Goal: Answer question/provide support: Share knowledge or assist other users

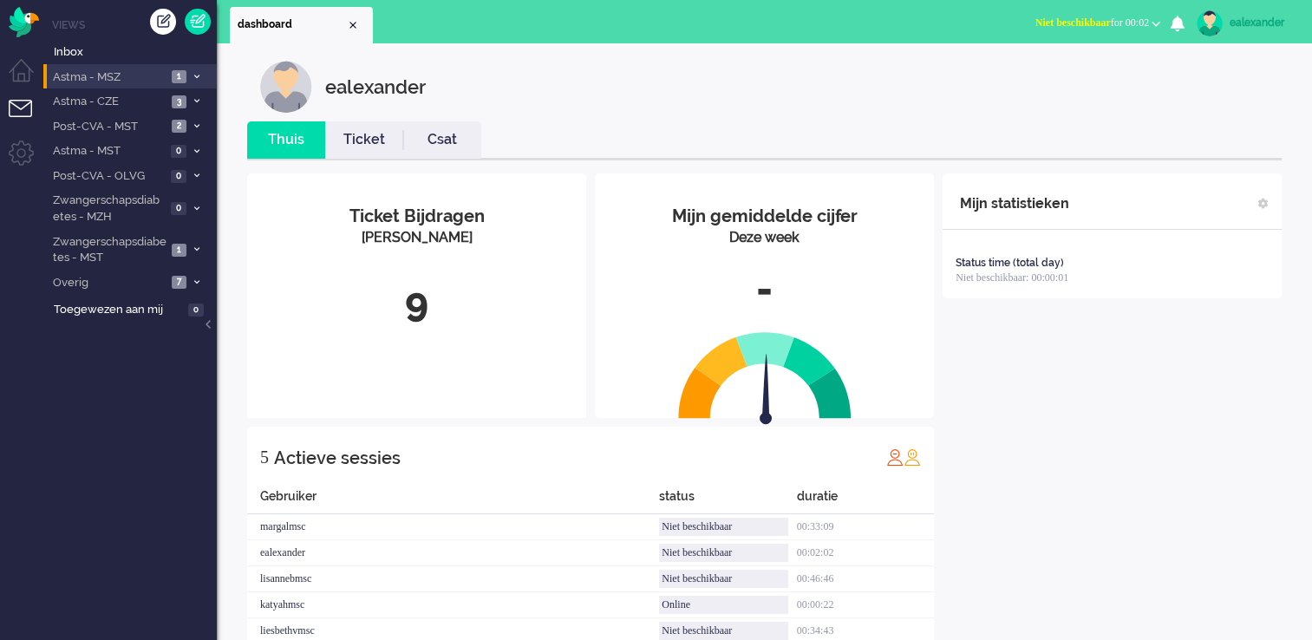
click at [174, 77] on span "1" at bounding box center [179, 76] width 15 height 13
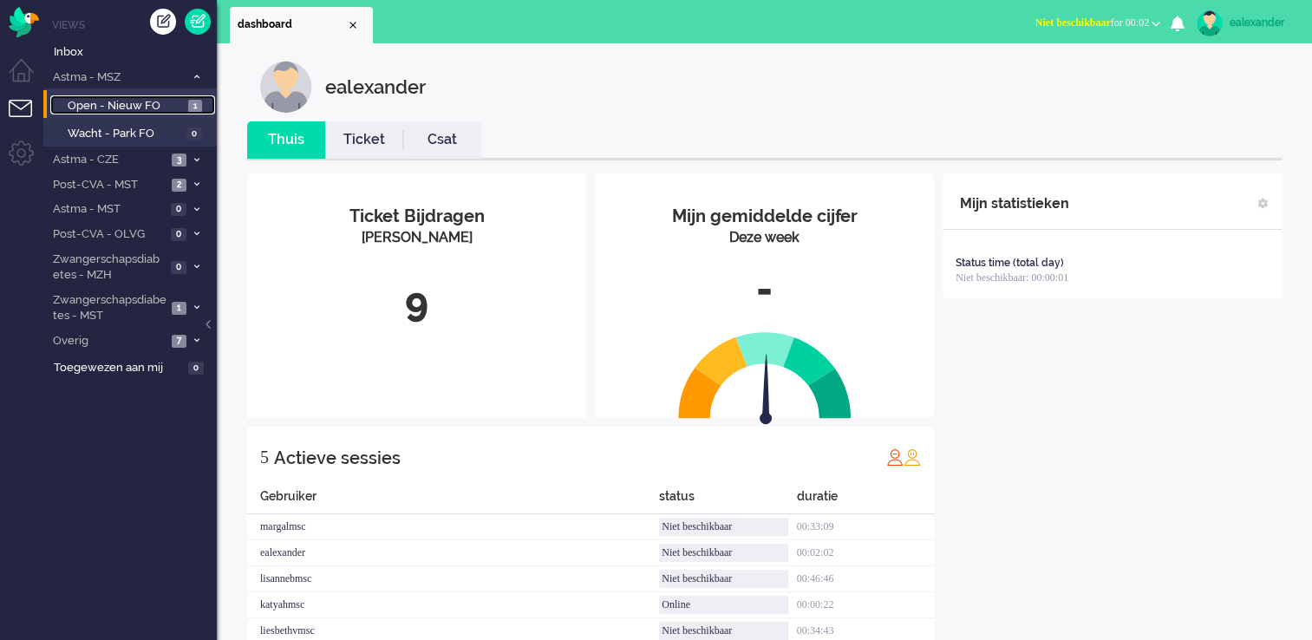
click at [179, 113] on span "Open - Nieuw FO" at bounding box center [126, 106] width 116 height 16
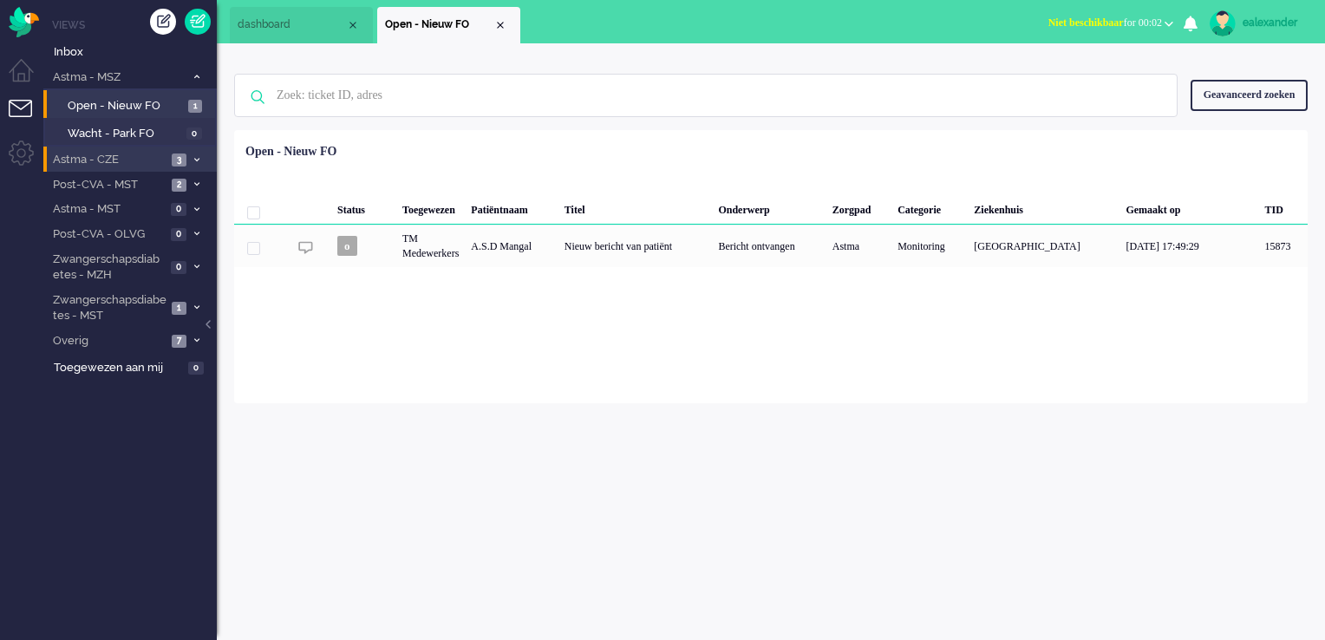
click at [195, 161] on icon at bounding box center [196, 160] width 5 height 6
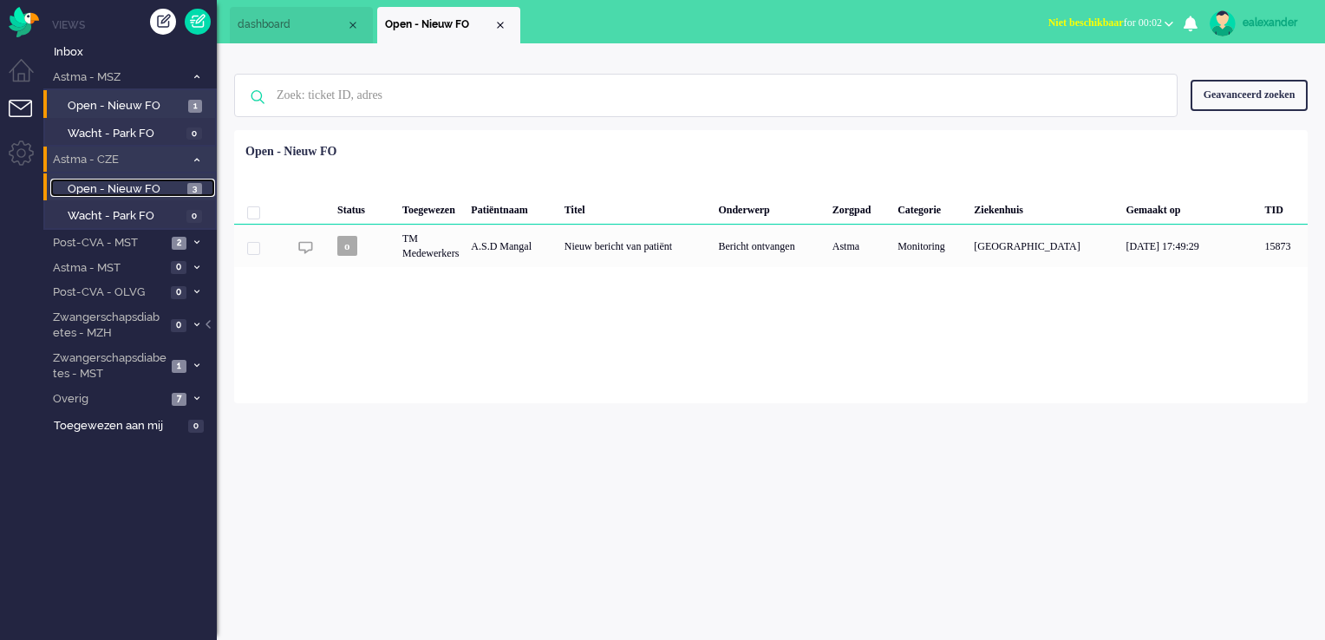
click at [184, 194] on link "Open - Nieuw FO 3" at bounding box center [132, 188] width 165 height 19
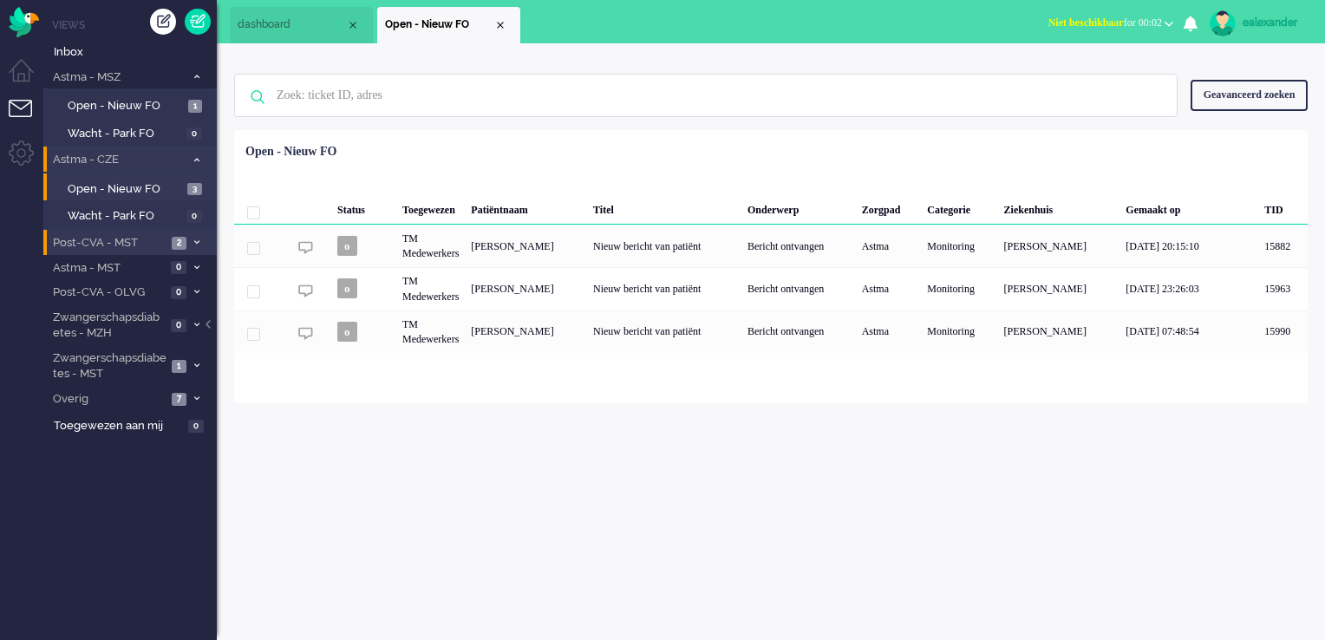
click at [192, 238] on span at bounding box center [196, 243] width 13 height 10
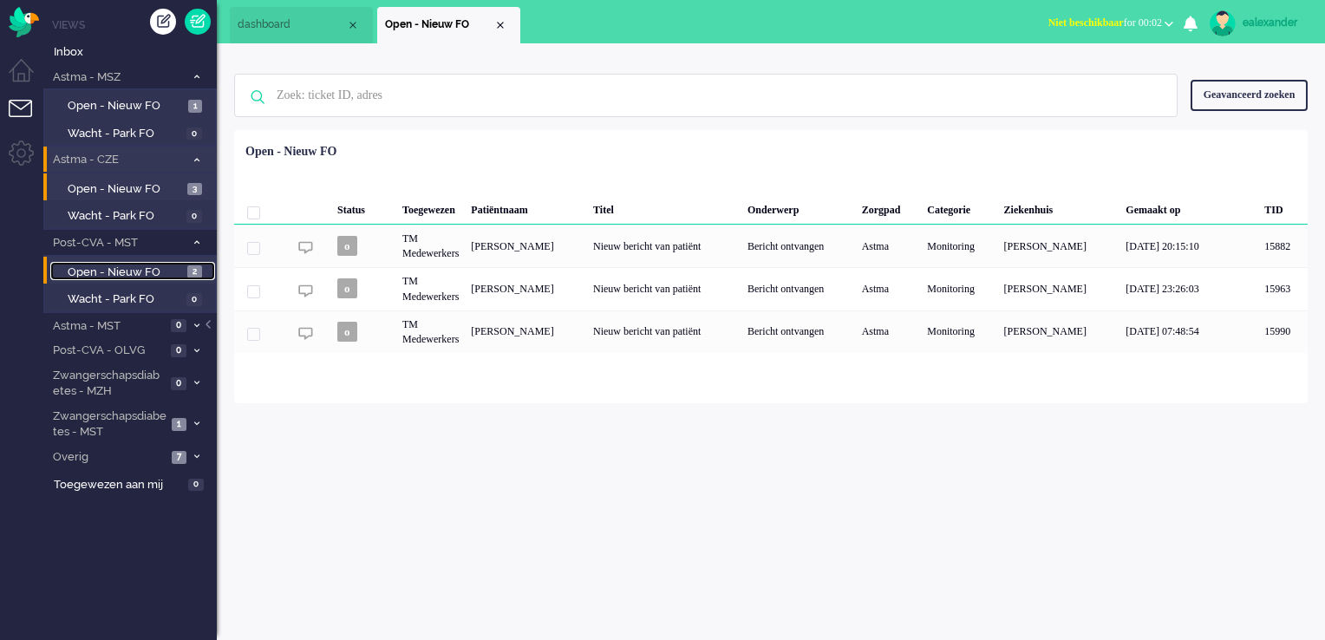
click at [184, 267] on link "Open - Nieuw FO 2" at bounding box center [132, 271] width 165 height 19
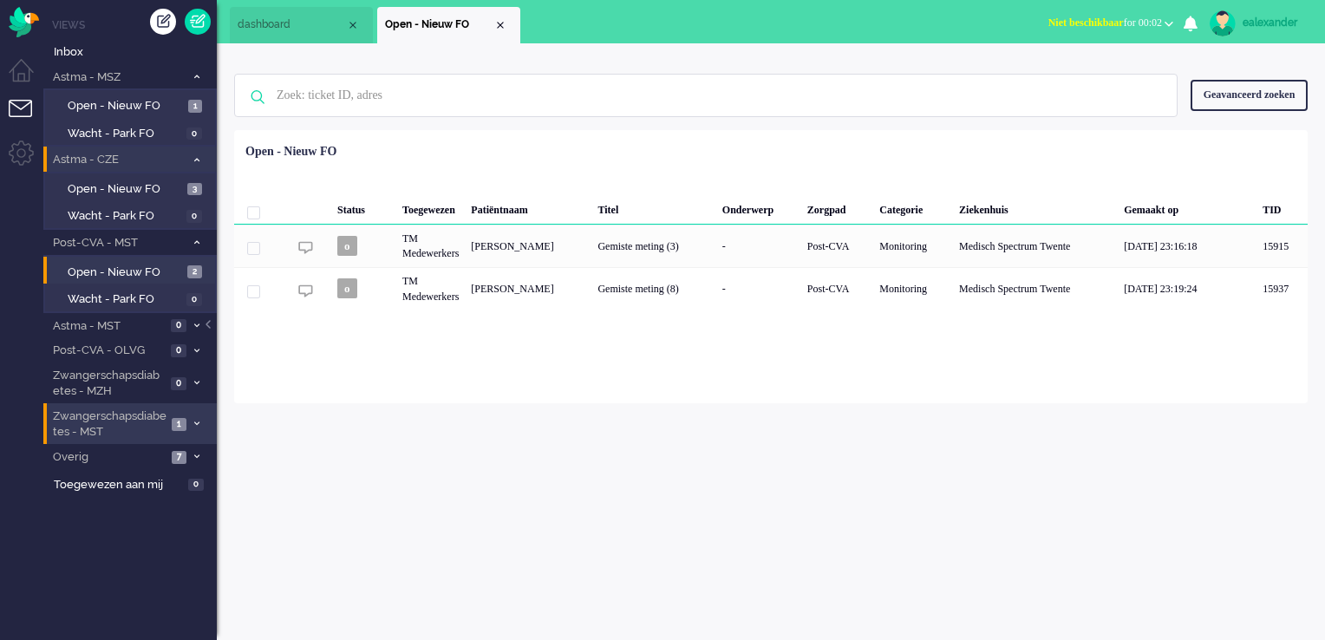
click at [184, 421] on span "1" at bounding box center [179, 424] width 15 height 13
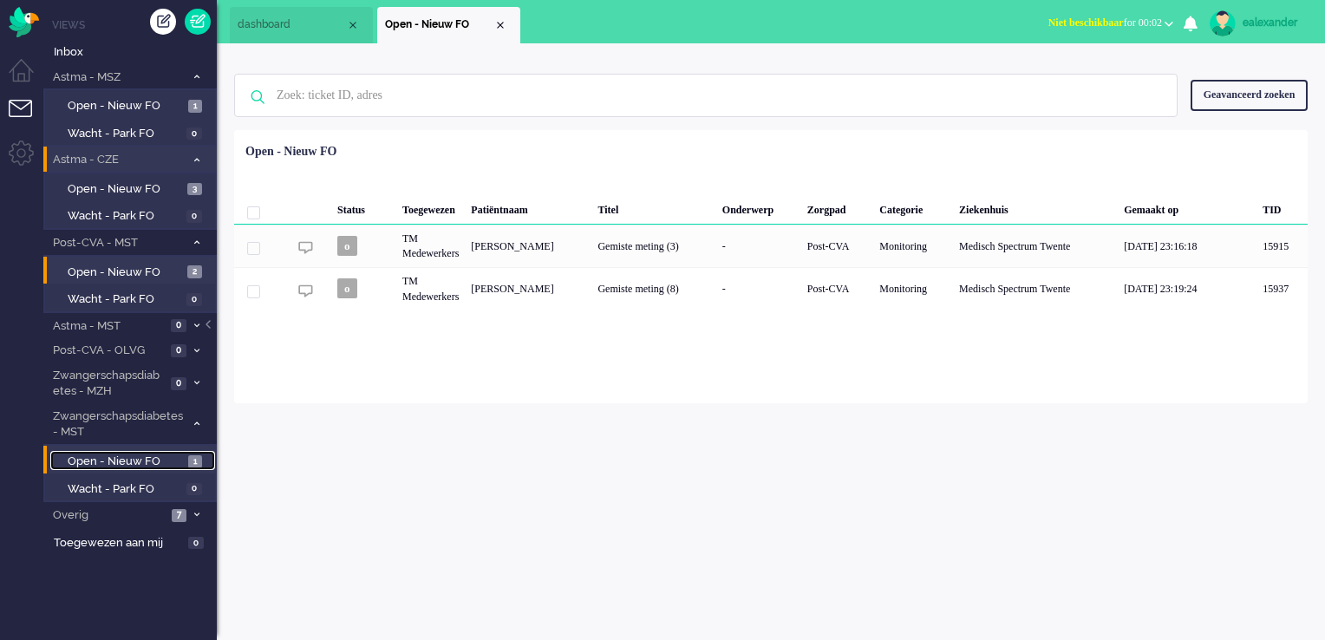
click at [184, 461] on link "Open - Nieuw FO 1" at bounding box center [132, 460] width 165 height 19
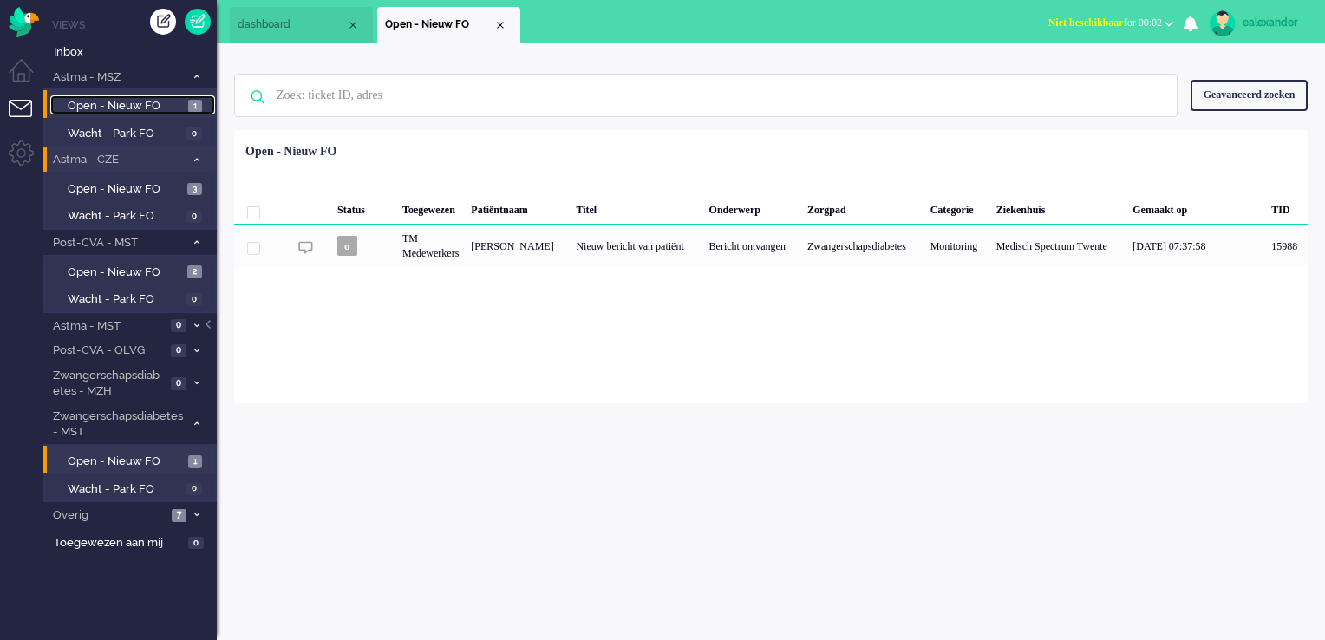
click at [190, 107] on span "1" at bounding box center [195, 106] width 14 height 13
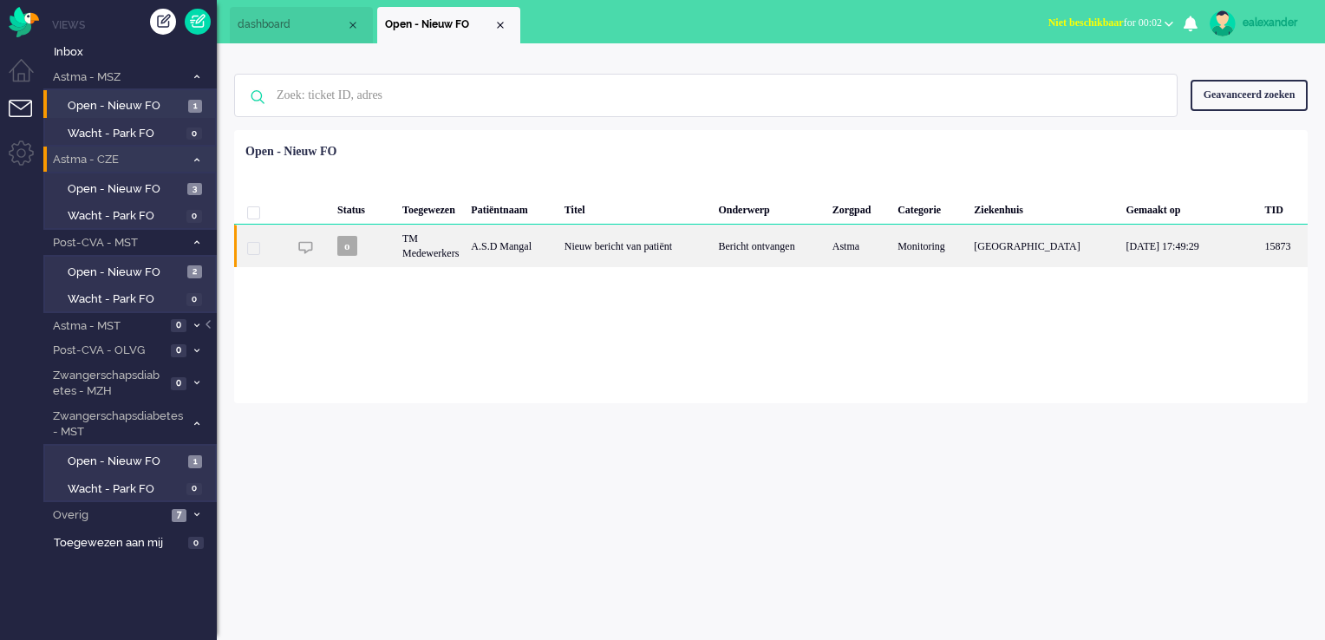
click at [607, 255] on div "Nieuw bericht van patiënt" at bounding box center [635, 246] width 154 height 42
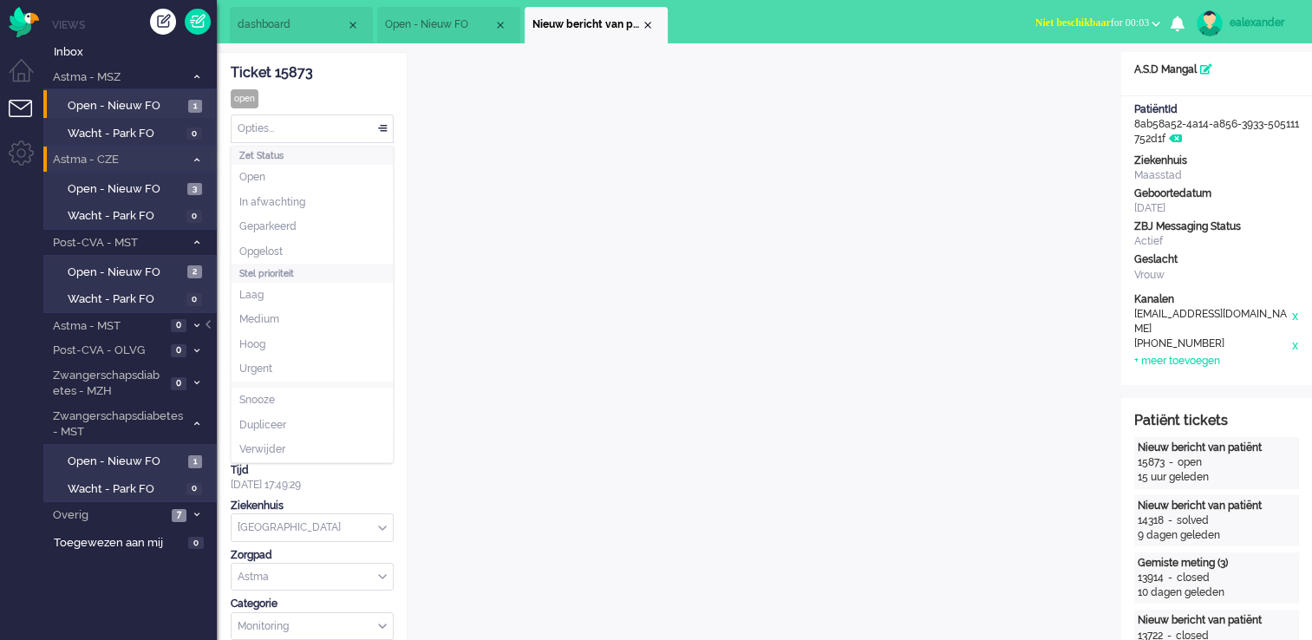
click at [377, 132] on div "Opties..." at bounding box center [312, 128] width 161 height 27
click at [339, 252] on li "Opgelost" at bounding box center [312, 251] width 161 height 25
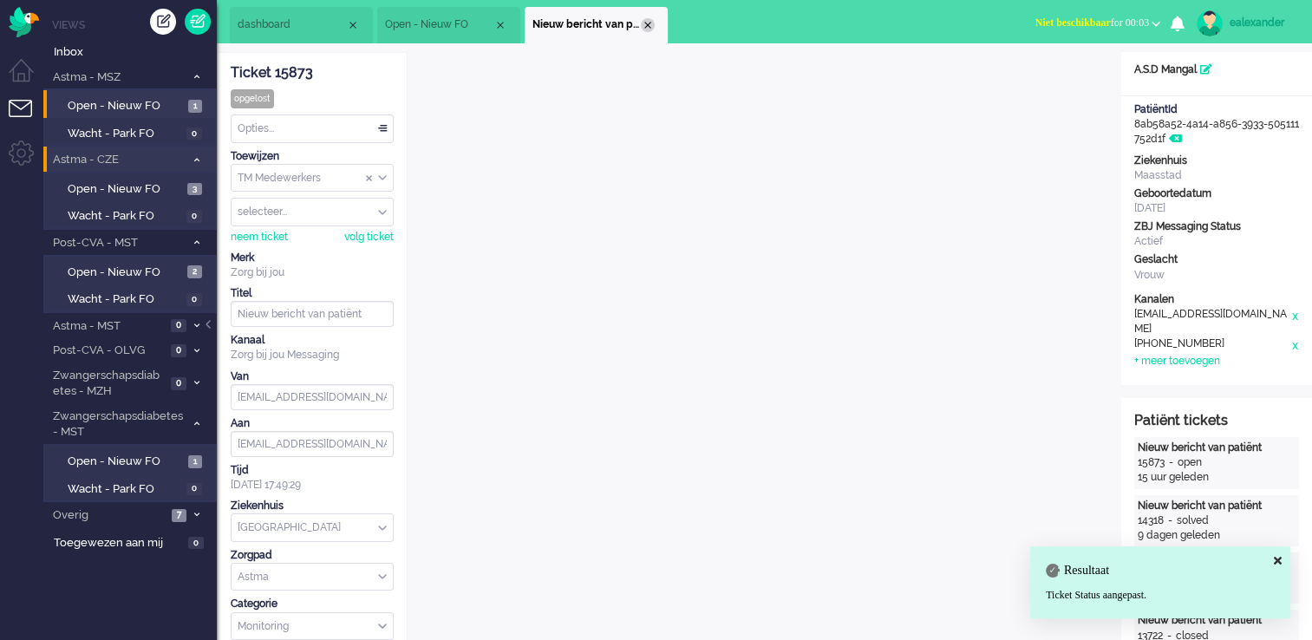
click at [648, 28] on div "Close tab" at bounding box center [648, 25] width 14 height 14
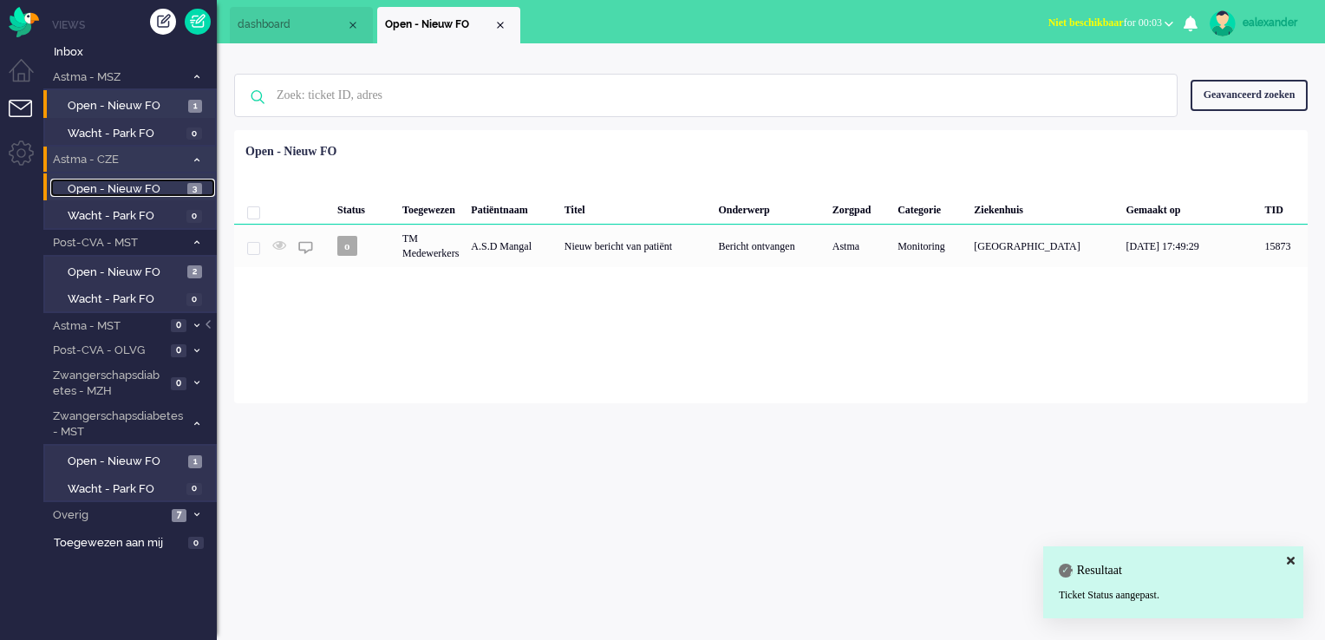
click at [184, 188] on link "Open - Nieuw FO 3" at bounding box center [132, 188] width 165 height 19
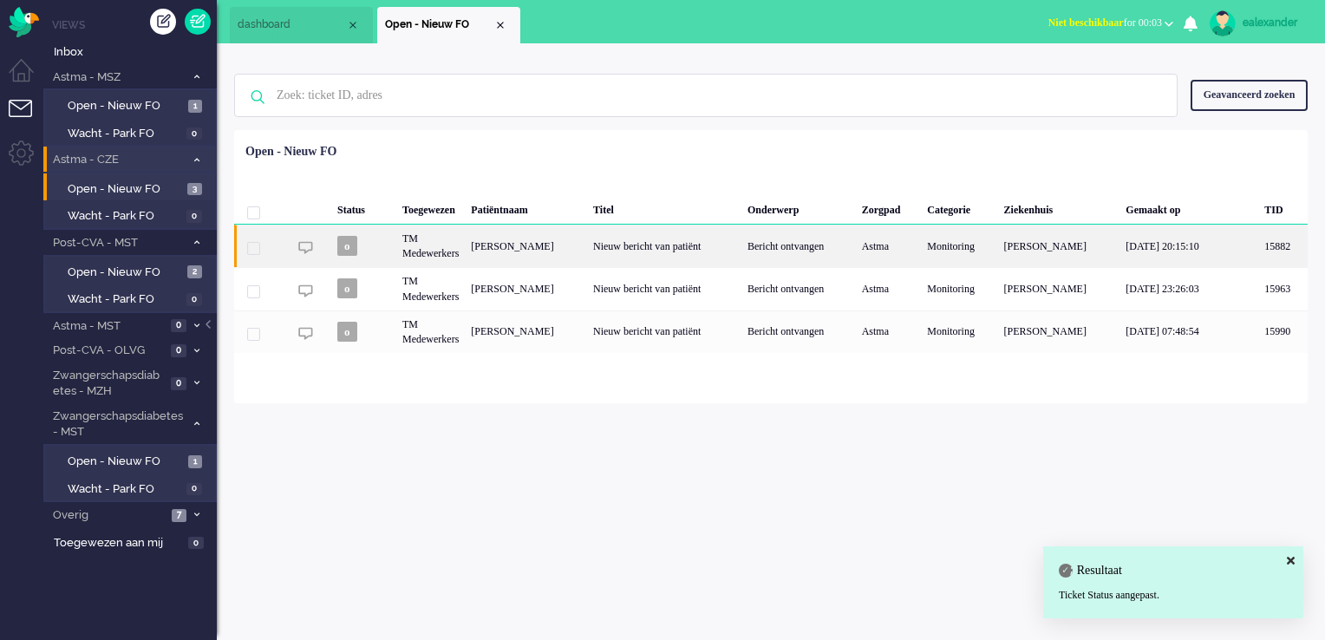
click at [587, 245] on div "Maria Bout" at bounding box center [526, 246] width 122 height 42
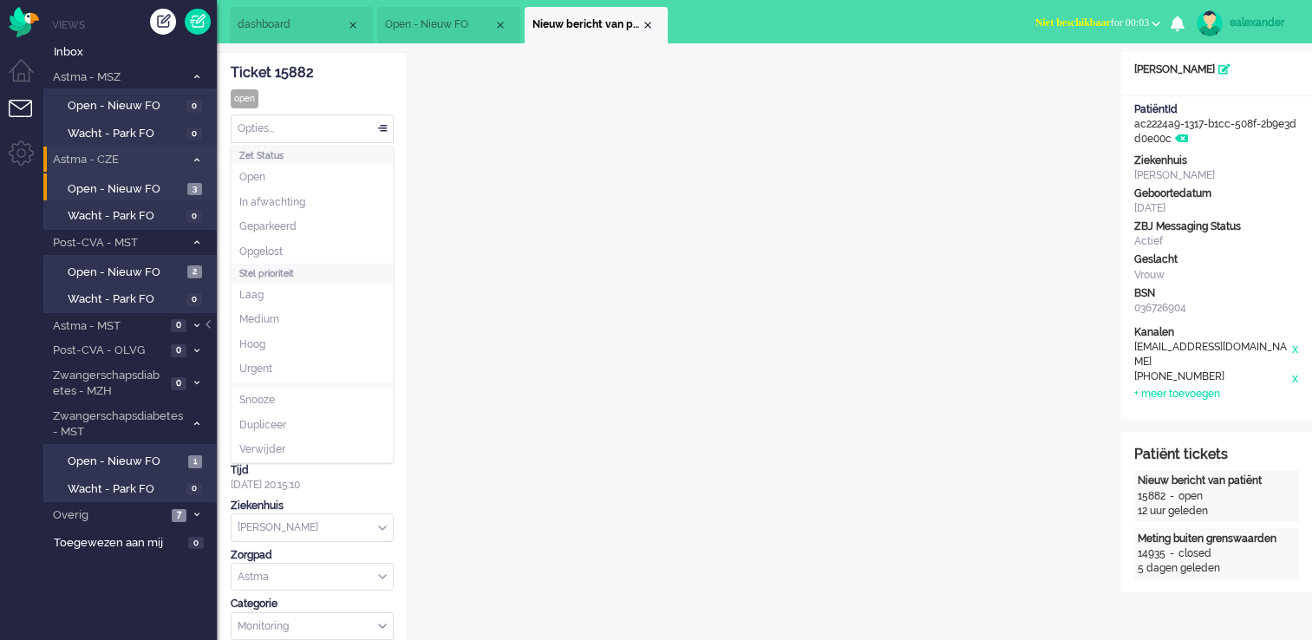
click at [381, 134] on div "Opties..." at bounding box center [312, 128] width 161 height 27
click at [347, 247] on li "Opgelost" at bounding box center [312, 251] width 161 height 25
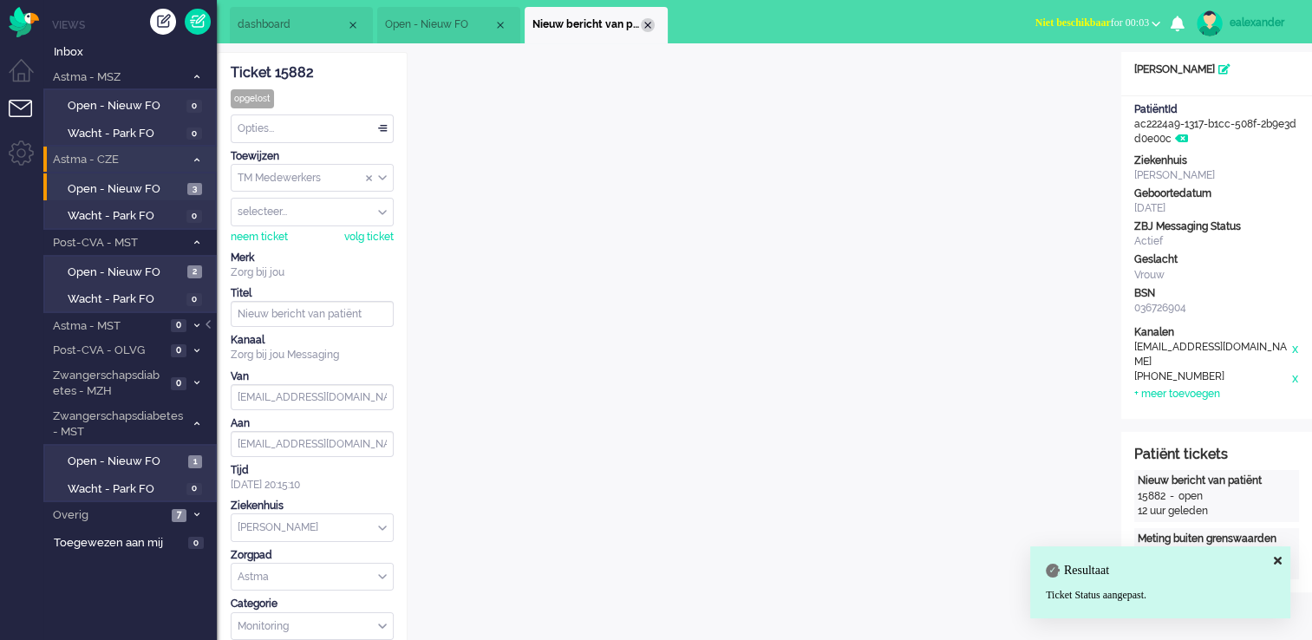
click at [648, 25] on div "Close tab" at bounding box center [648, 25] width 14 height 14
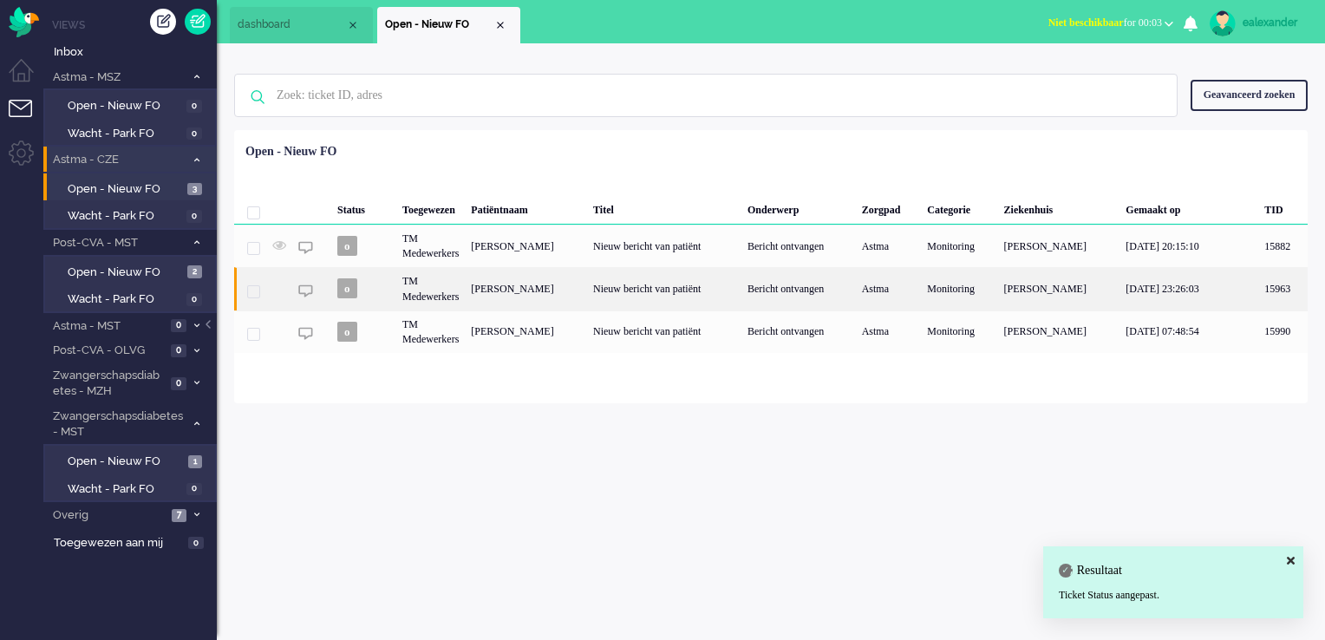
click at [587, 287] on div "Mansur Gurkan" at bounding box center [526, 288] width 122 height 42
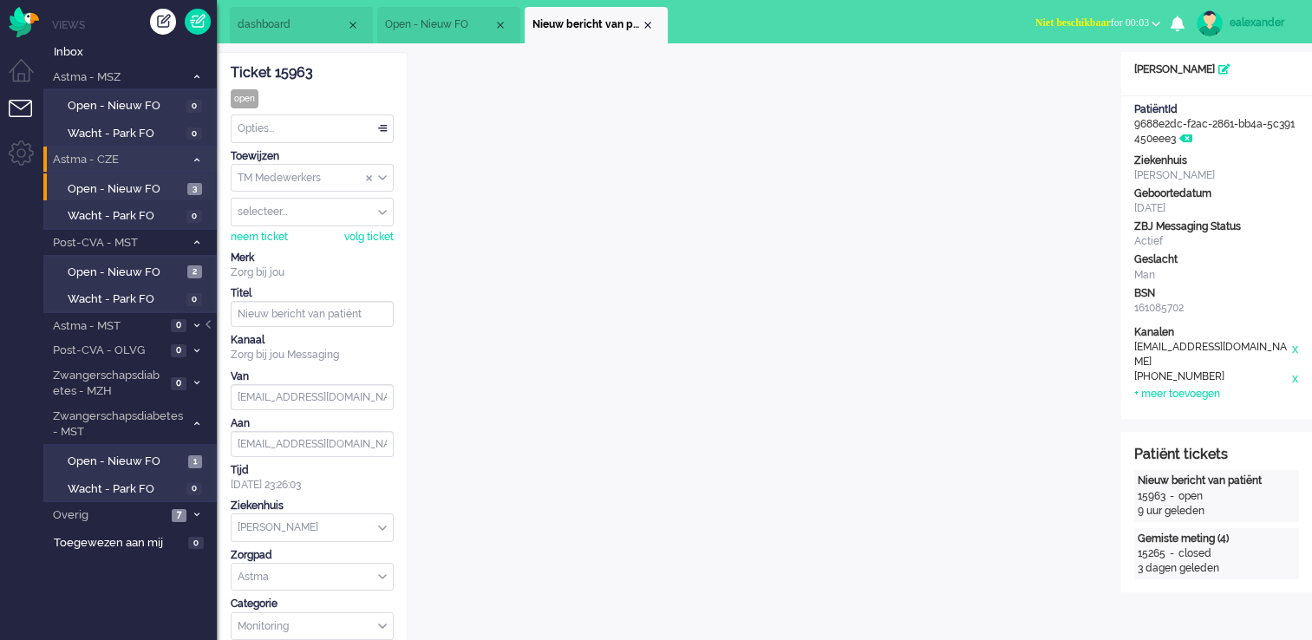
click at [385, 179] on div "TM Medewerkers" at bounding box center [312, 178] width 161 height 27
click at [382, 225] on li "TM Verpleegkundigen" at bounding box center [312, 229] width 161 height 25
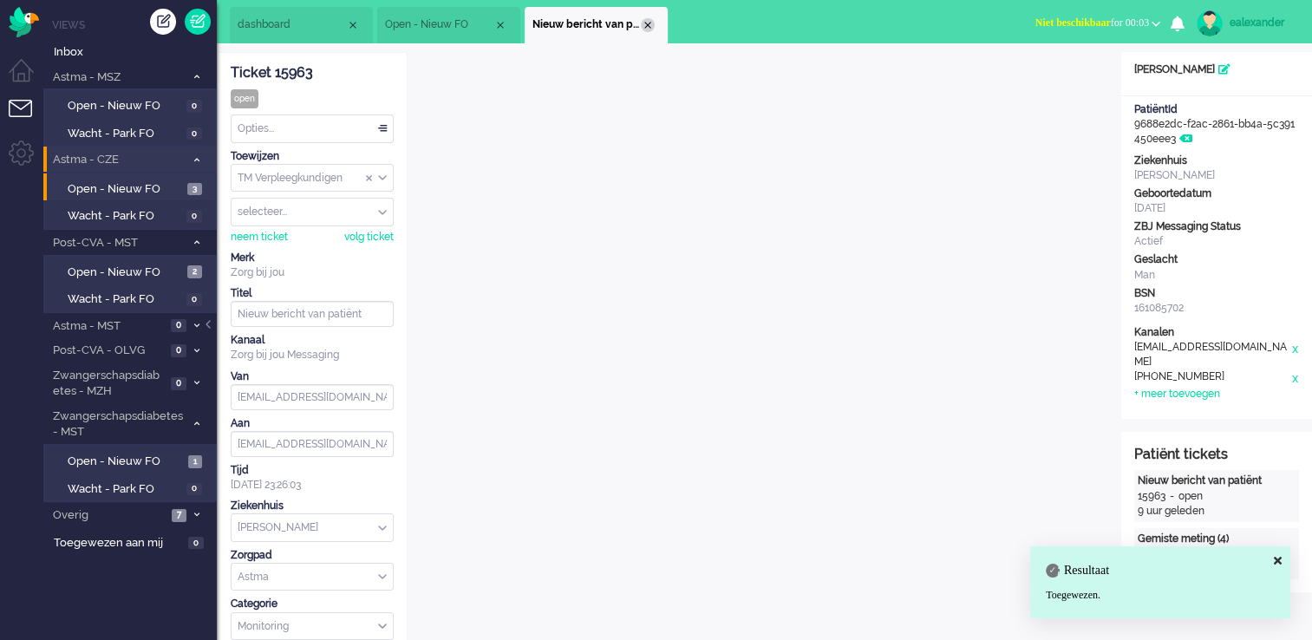
click at [652, 23] on div "Close tab" at bounding box center [648, 25] width 14 height 14
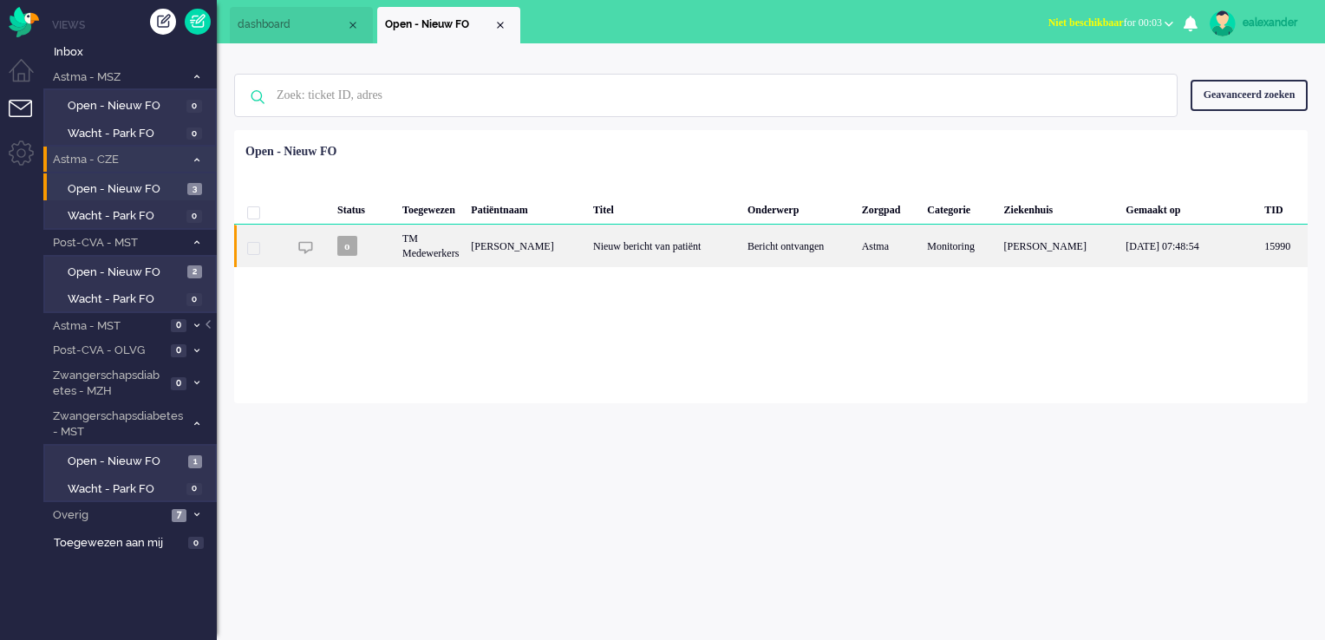
click at [640, 251] on div "Nieuw bericht van patiënt" at bounding box center [664, 246] width 154 height 42
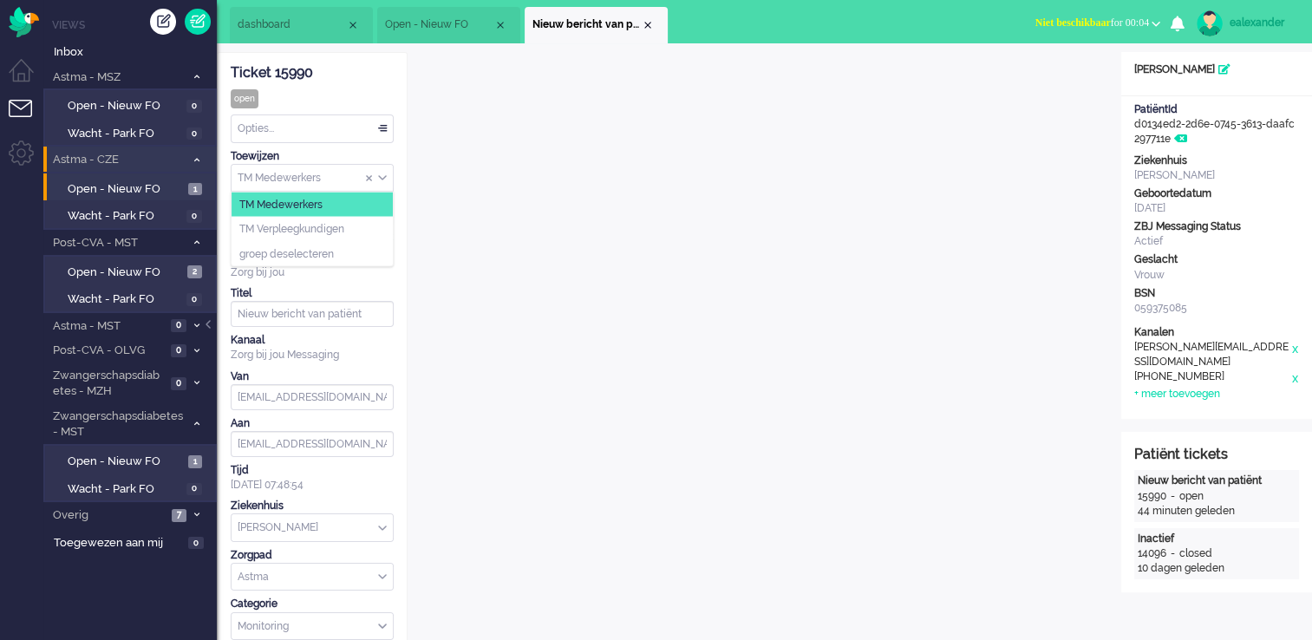
click at [385, 178] on div "TM Medewerkers" at bounding box center [312, 178] width 161 height 27
click at [388, 232] on li "TM Verpleegkundigen" at bounding box center [312, 229] width 161 height 25
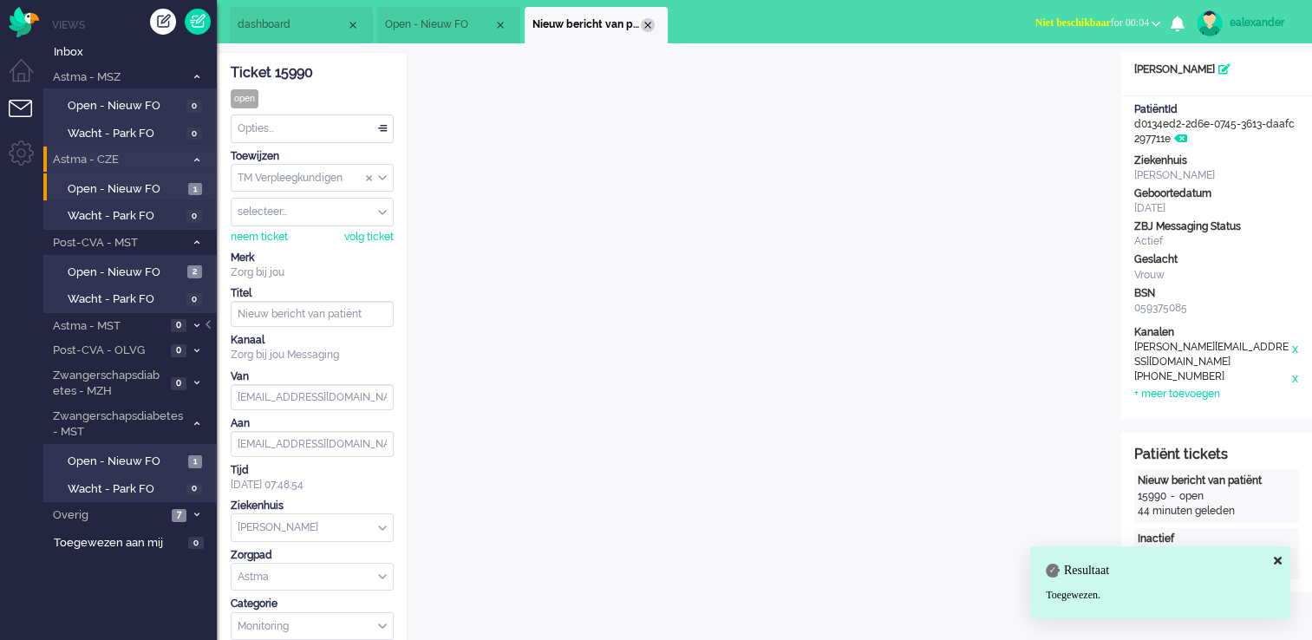
click at [644, 23] on div "Close tab" at bounding box center [648, 25] width 14 height 14
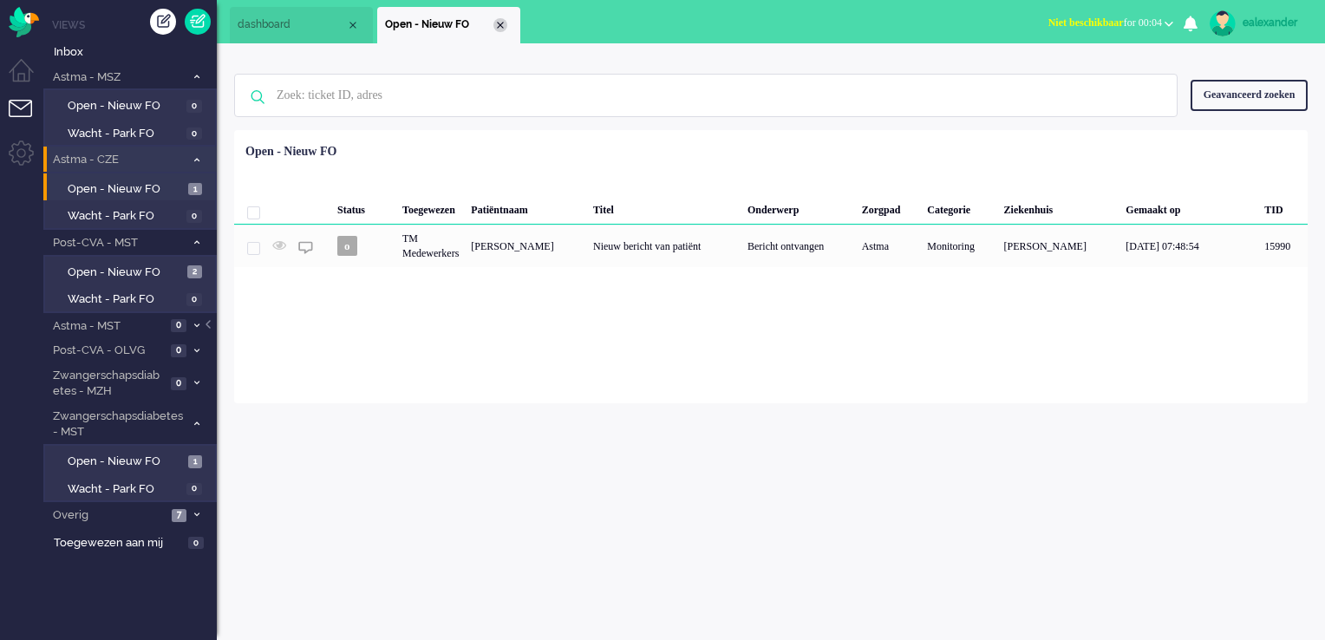
click at [501, 23] on div "Close tab" at bounding box center [500, 25] width 14 height 14
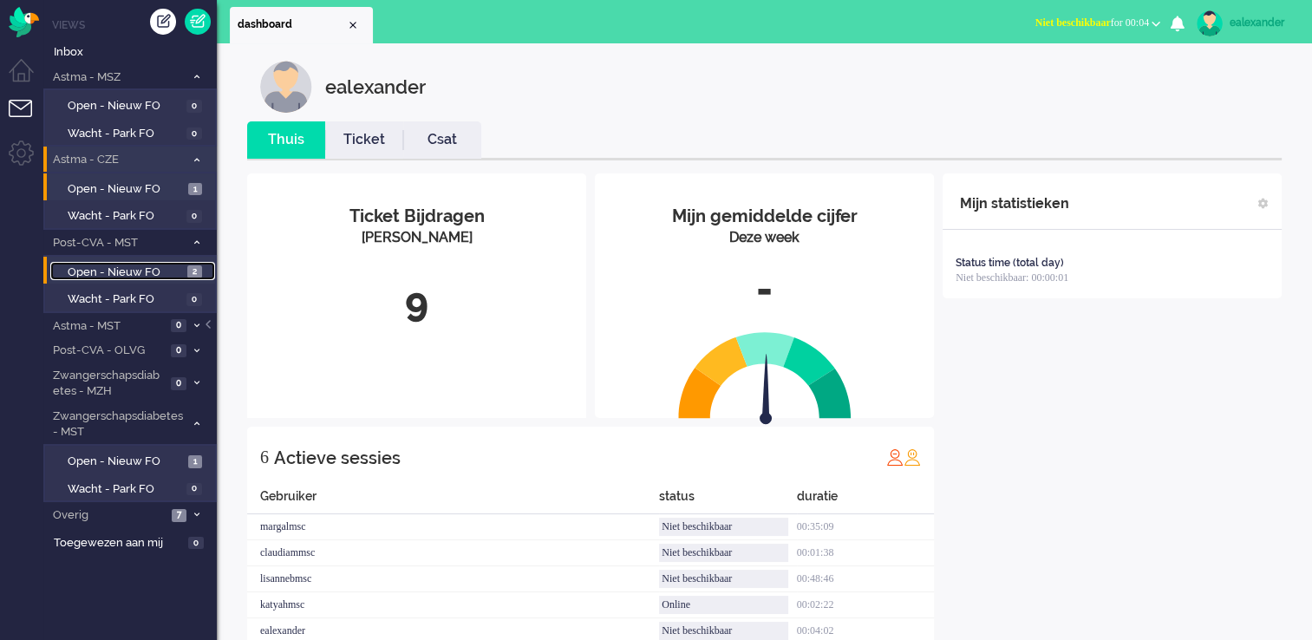
click at [186, 269] on link "Open - Nieuw FO 2" at bounding box center [132, 271] width 165 height 19
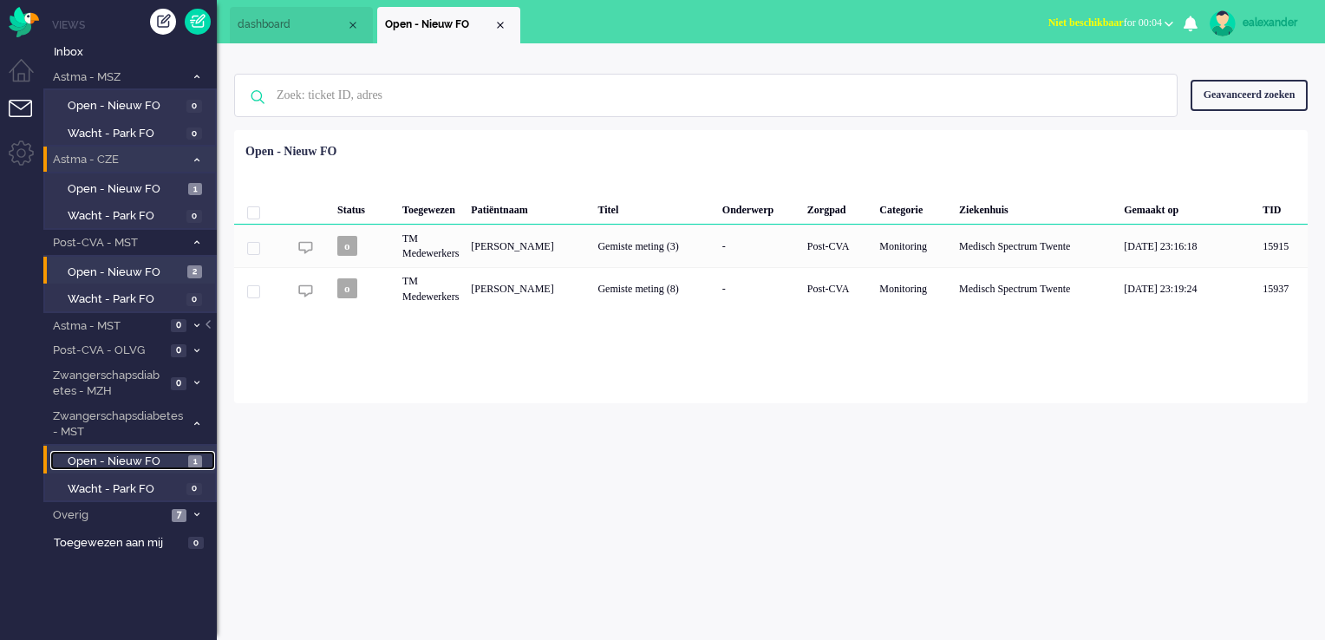
click at [184, 460] on link "Open - Nieuw FO 1" at bounding box center [132, 460] width 165 height 19
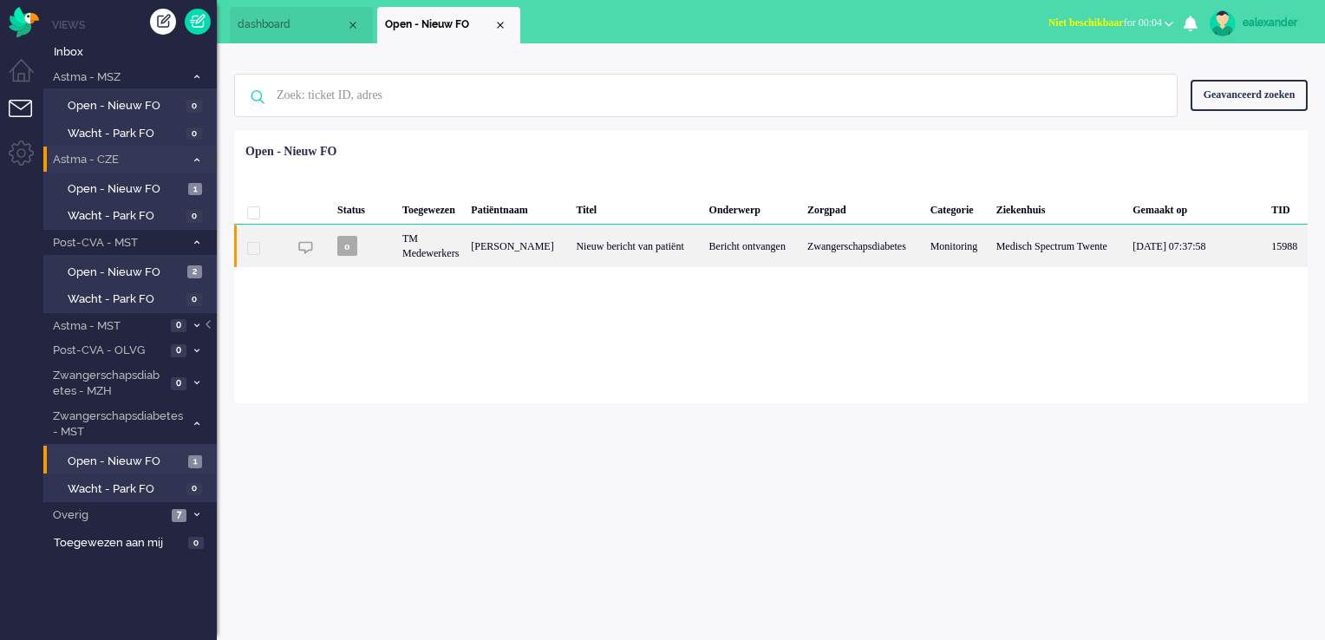
click at [576, 241] on div "Nieuw bericht van patiënt" at bounding box center [636, 246] width 133 height 42
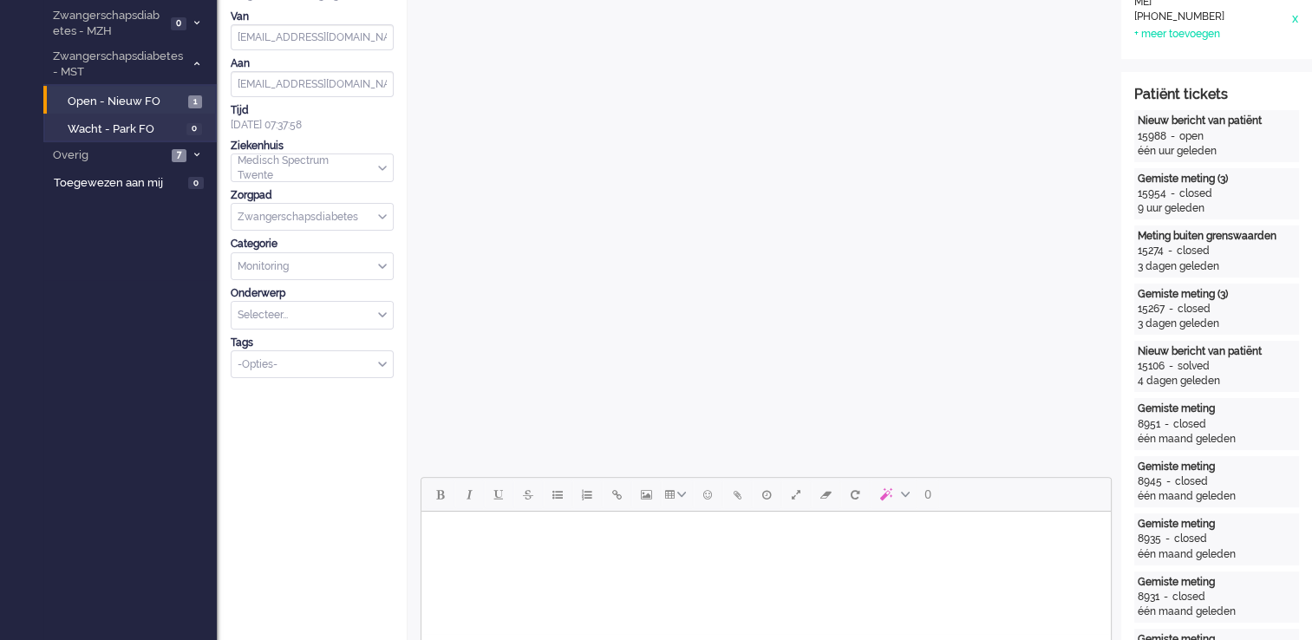
scroll to position [520, 0]
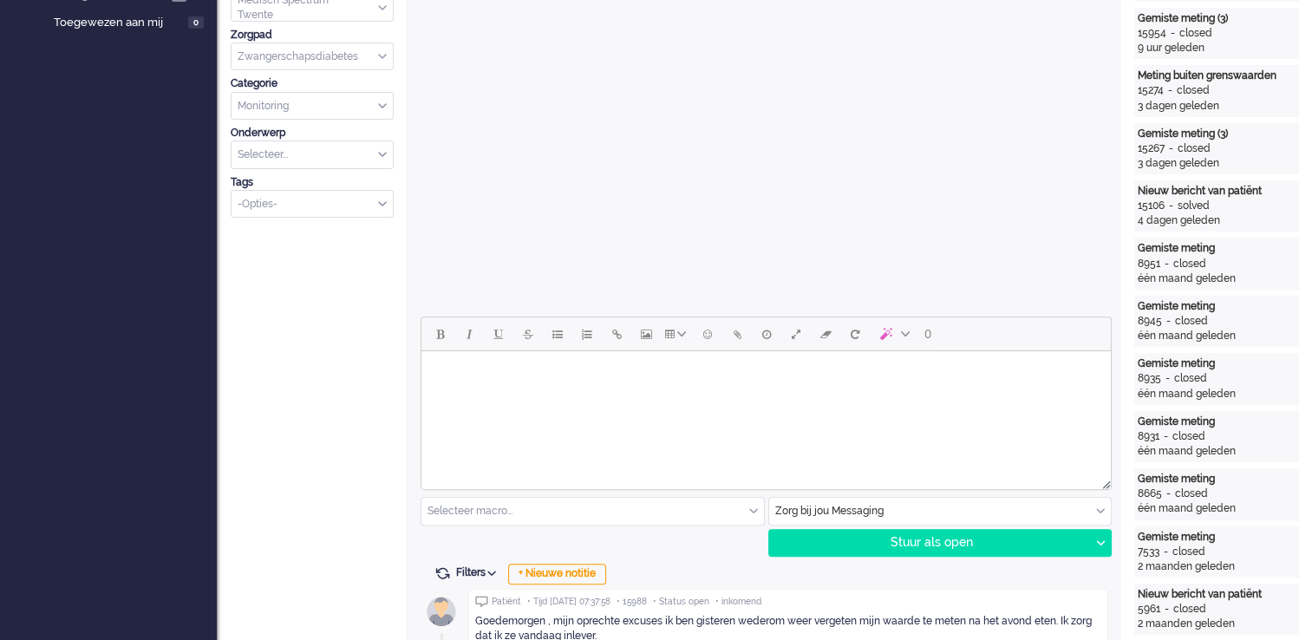
click at [727, 395] on html at bounding box center [765, 373] width 689 height 44
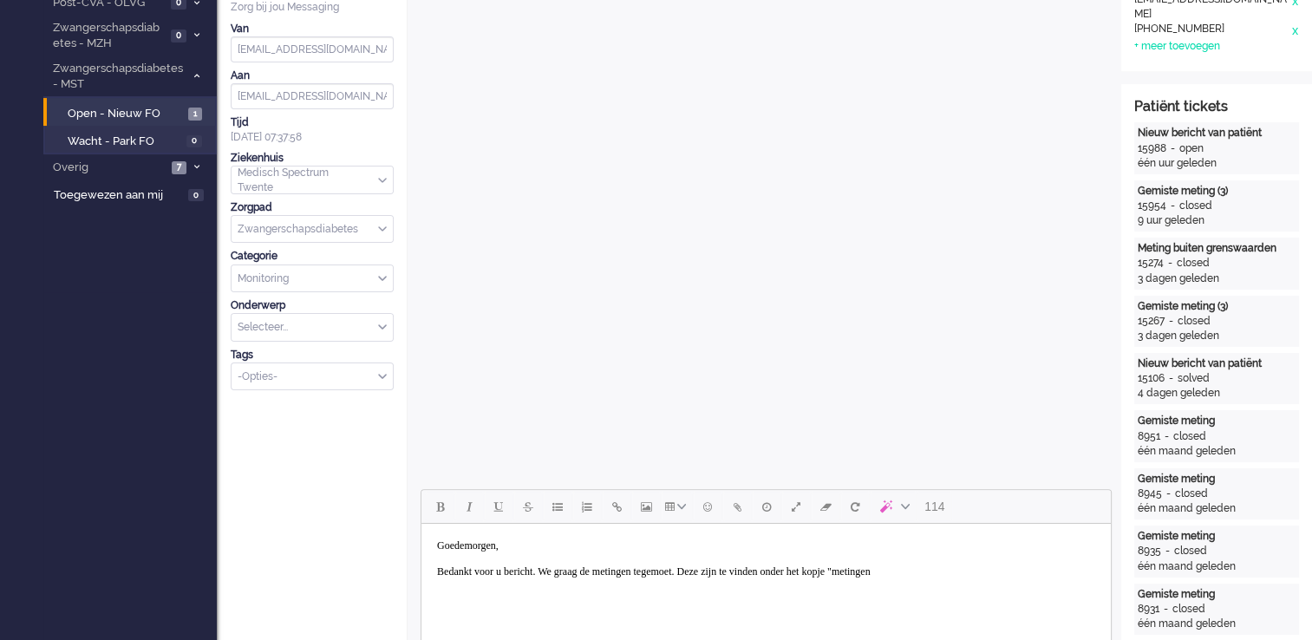
scroll to position [434, 0]
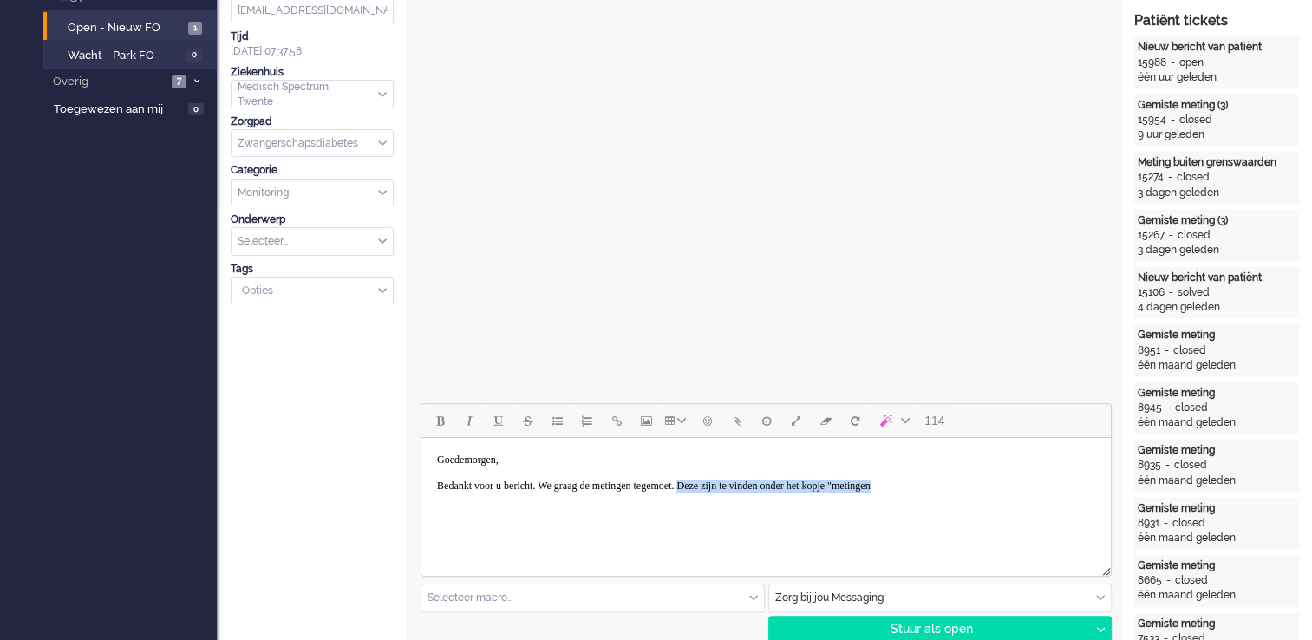
drag, startPoint x: 1003, startPoint y: 482, endPoint x: 747, endPoint y: 494, distance: 256.9
click at [747, 494] on body "Goedemorgen, Bedankt voor u bericht. We graag de metingen tegemoet. Deze zijn t…" at bounding box center [765, 473] width 675 height 56
click at [967, 625] on div "Stuur als open" at bounding box center [929, 629] width 321 height 26
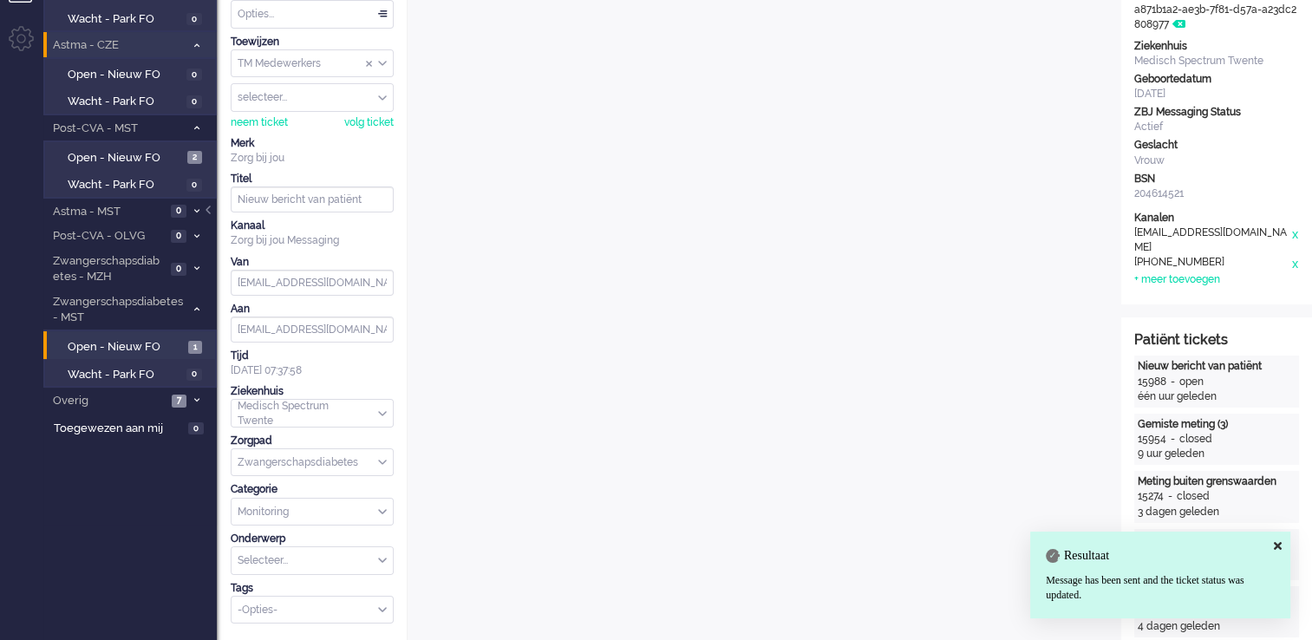
scroll to position [0, 0]
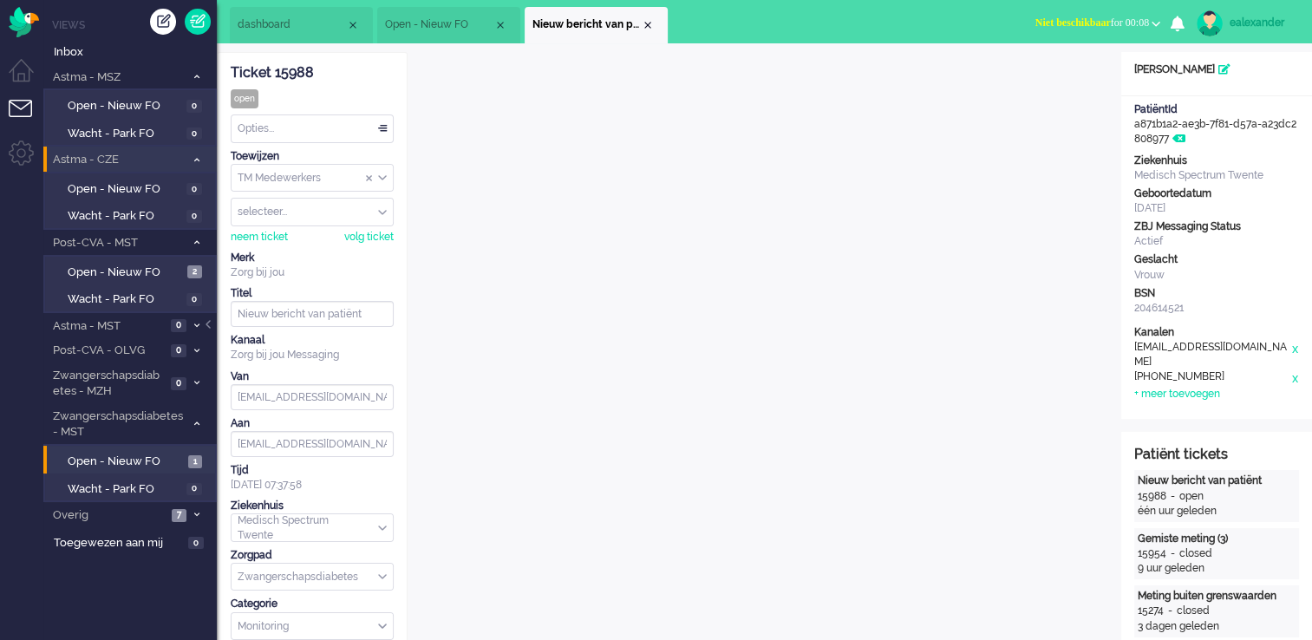
click at [382, 127] on div "Opties..." at bounding box center [312, 128] width 161 height 27
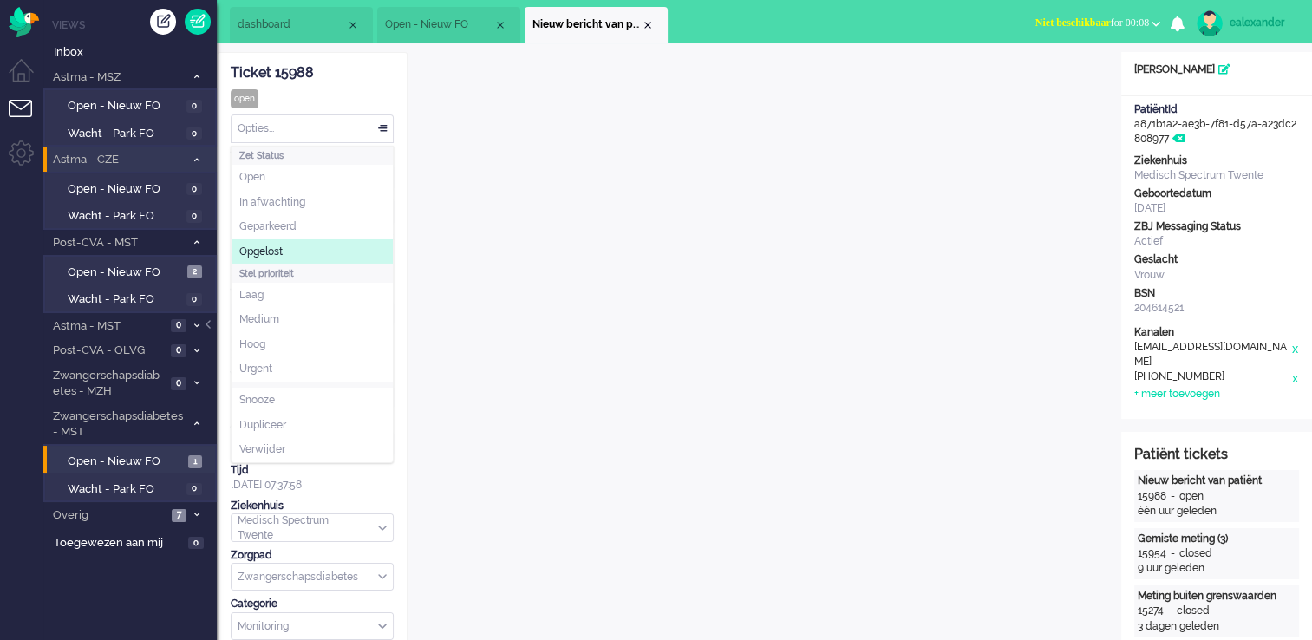
click at [326, 241] on li "Opgelost" at bounding box center [312, 251] width 161 height 25
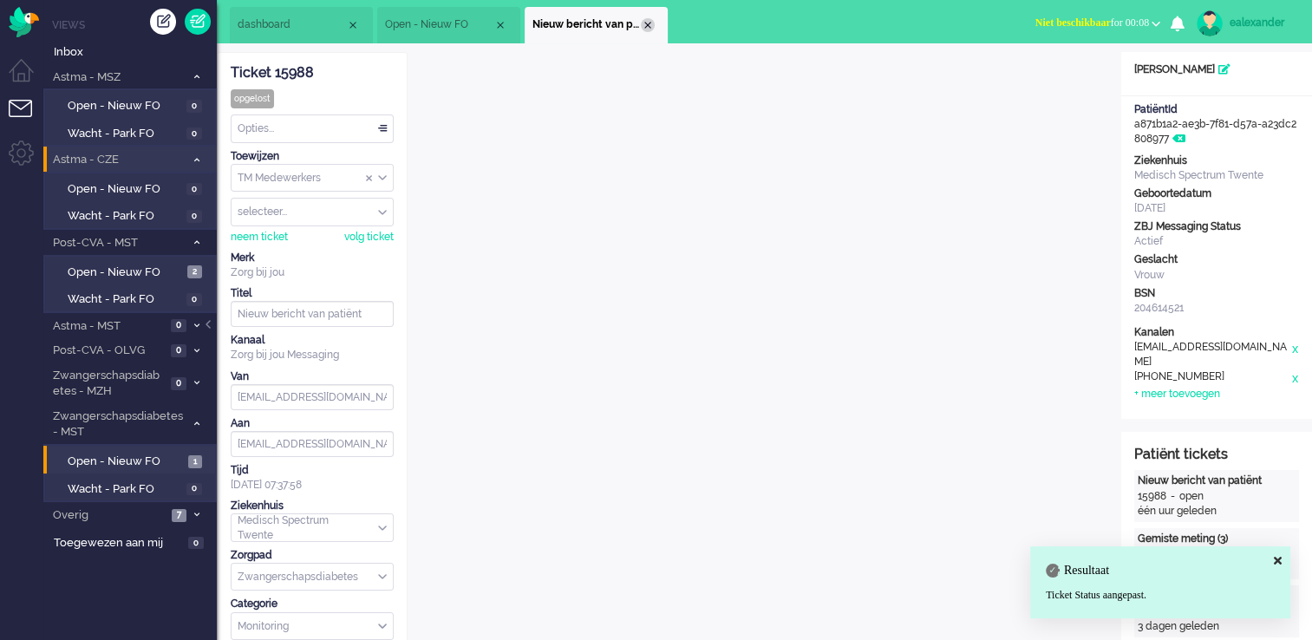
click at [643, 23] on div "Close tab" at bounding box center [648, 25] width 14 height 14
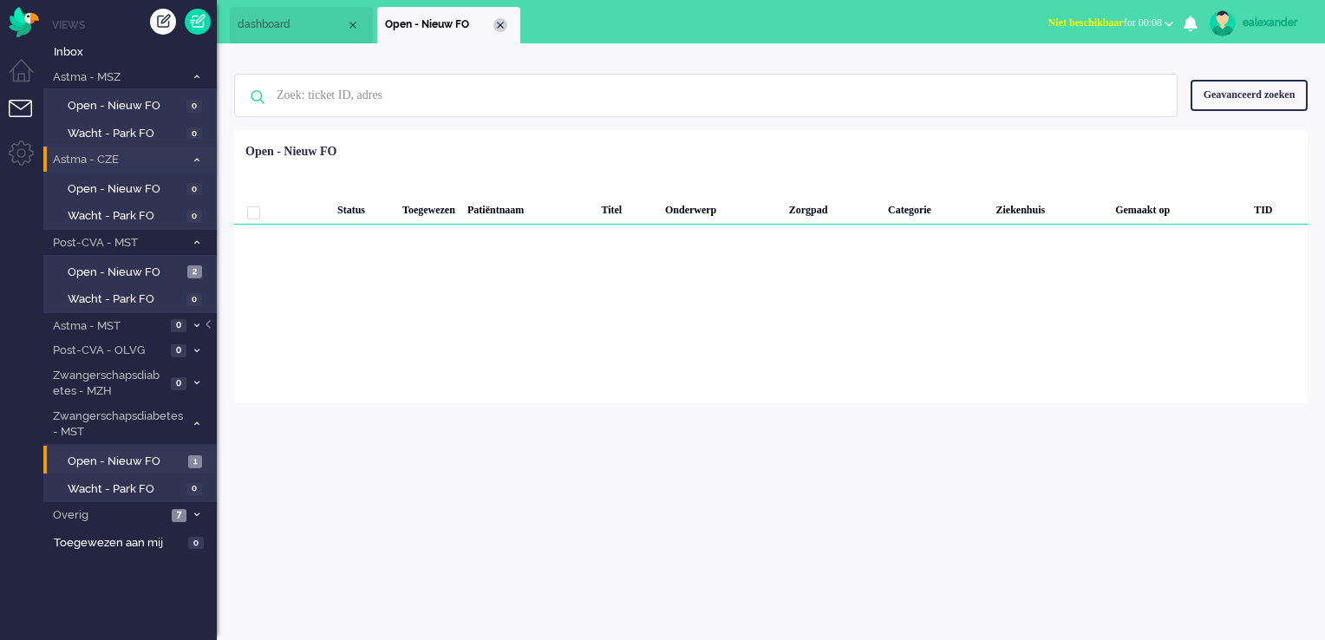
click at [499, 26] on div "Close tab" at bounding box center [500, 25] width 14 height 14
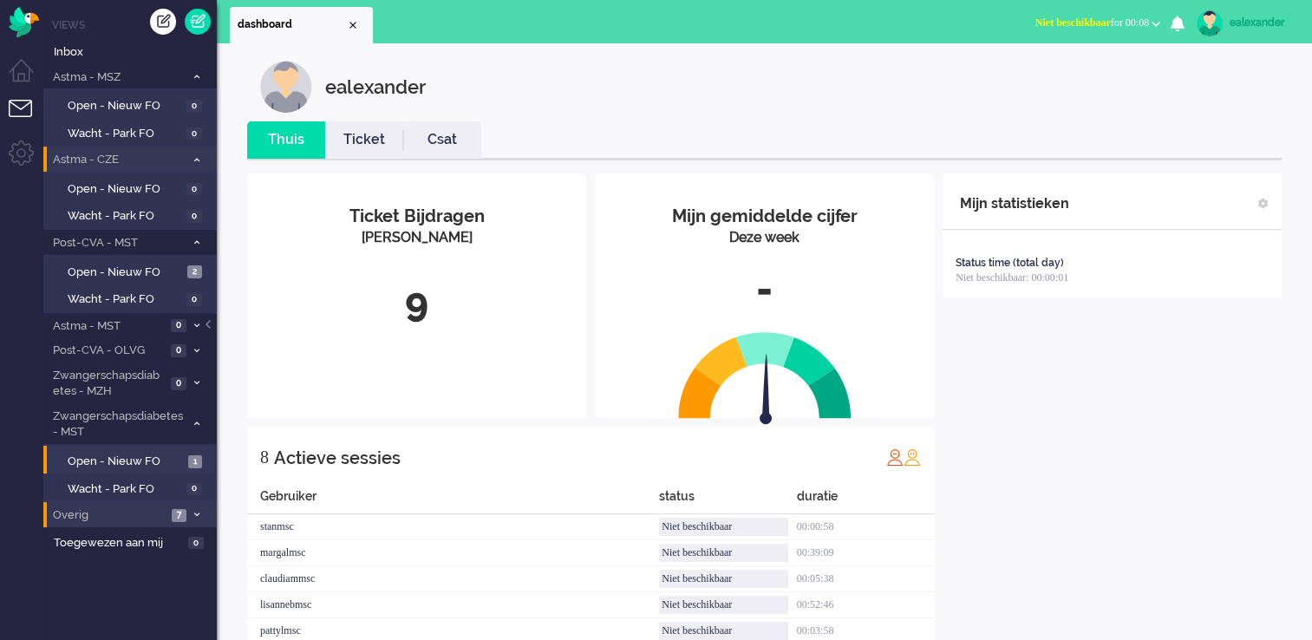
click at [201, 516] on span at bounding box center [196, 516] width 13 height 10
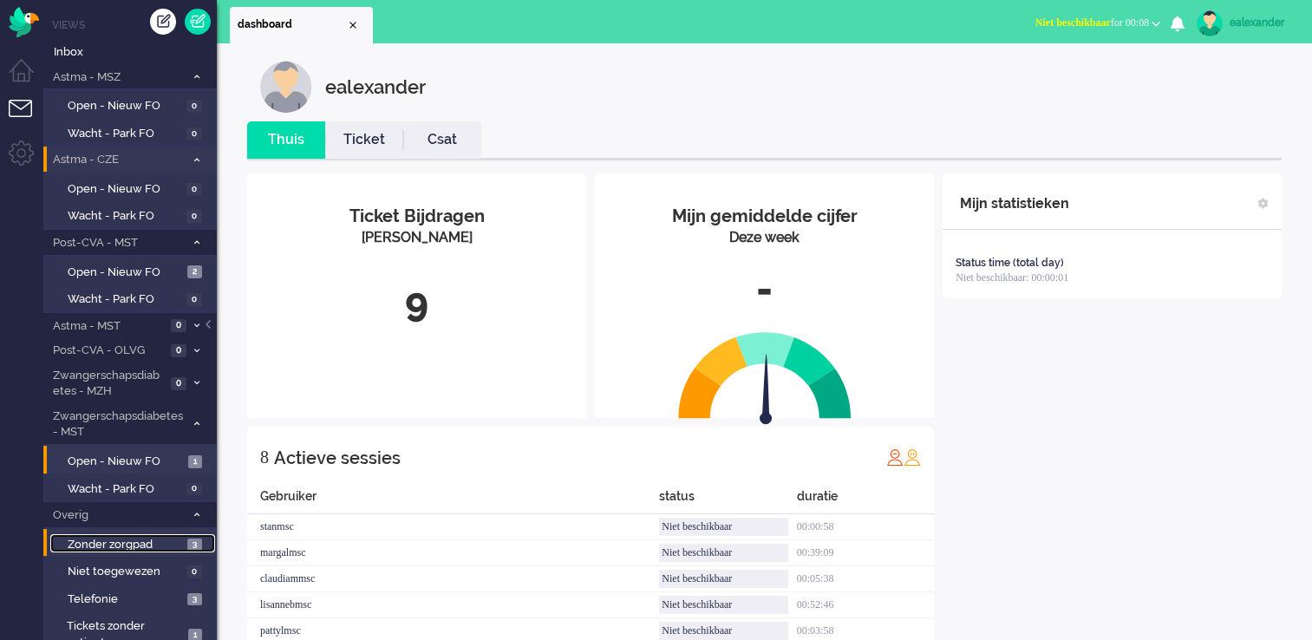
click at [179, 546] on span "Zonder zorgpad" at bounding box center [125, 545] width 115 height 16
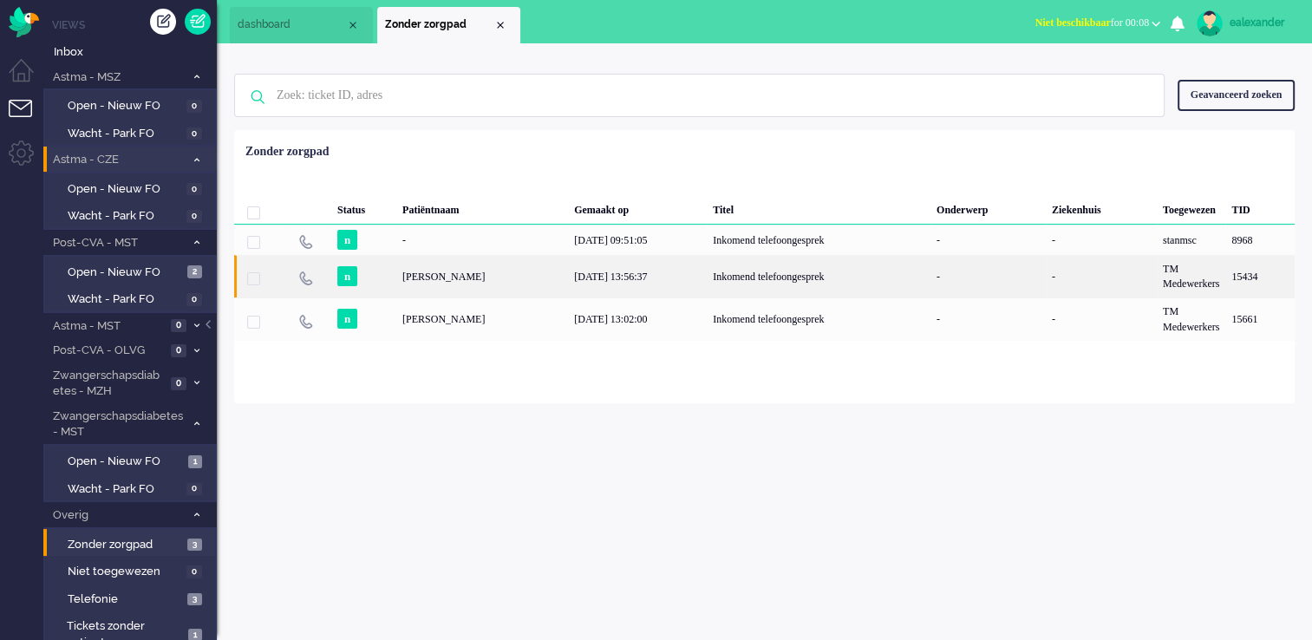
click at [773, 279] on div "Inkomend telefoongesprek" at bounding box center [819, 276] width 224 height 42
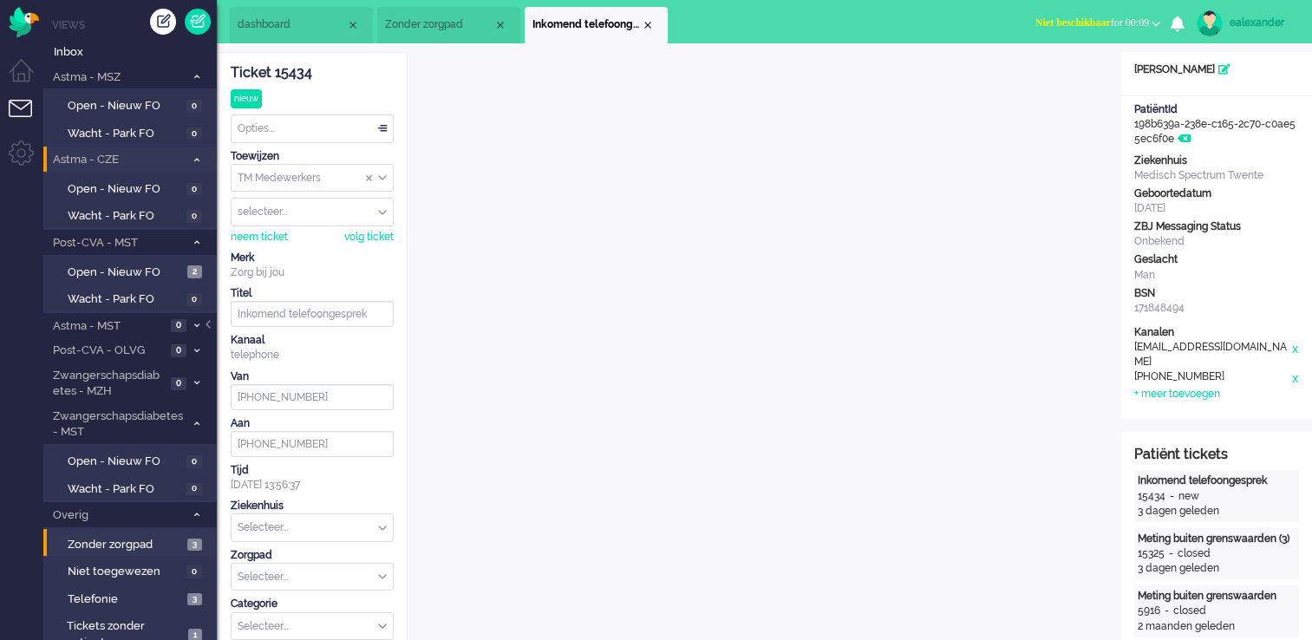
click at [382, 127] on div "Opties..." at bounding box center [312, 128] width 161 height 27
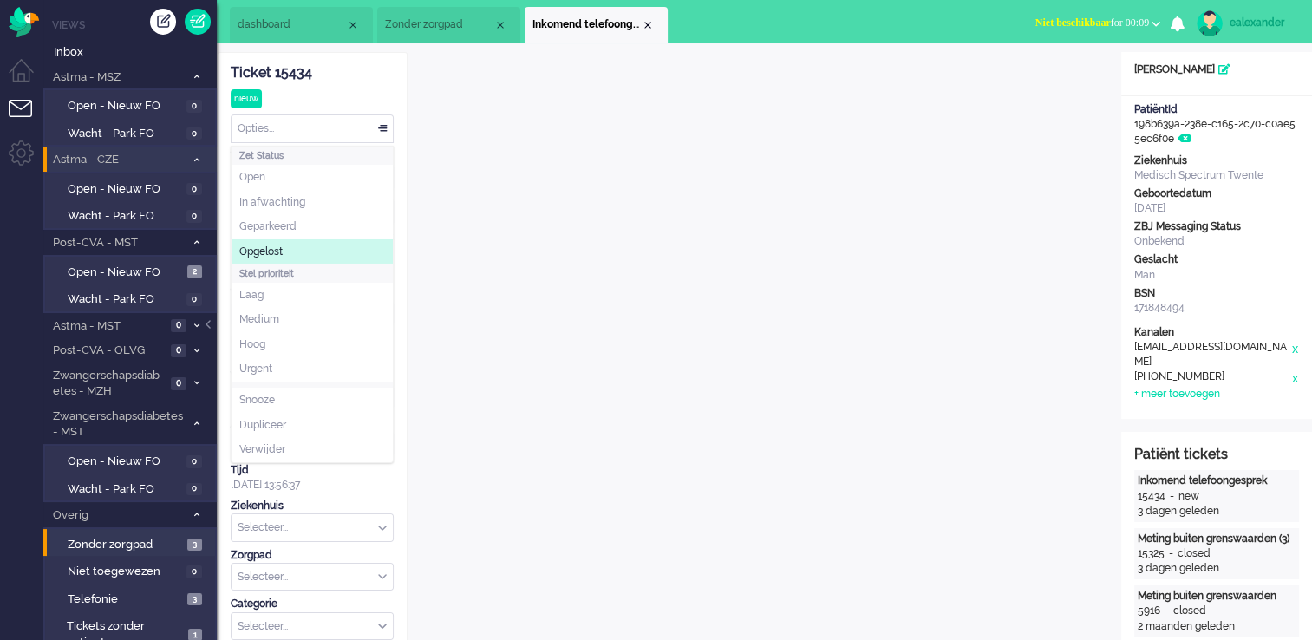
click at [348, 245] on li "Opgelost" at bounding box center [312, 251] width 161 height 25
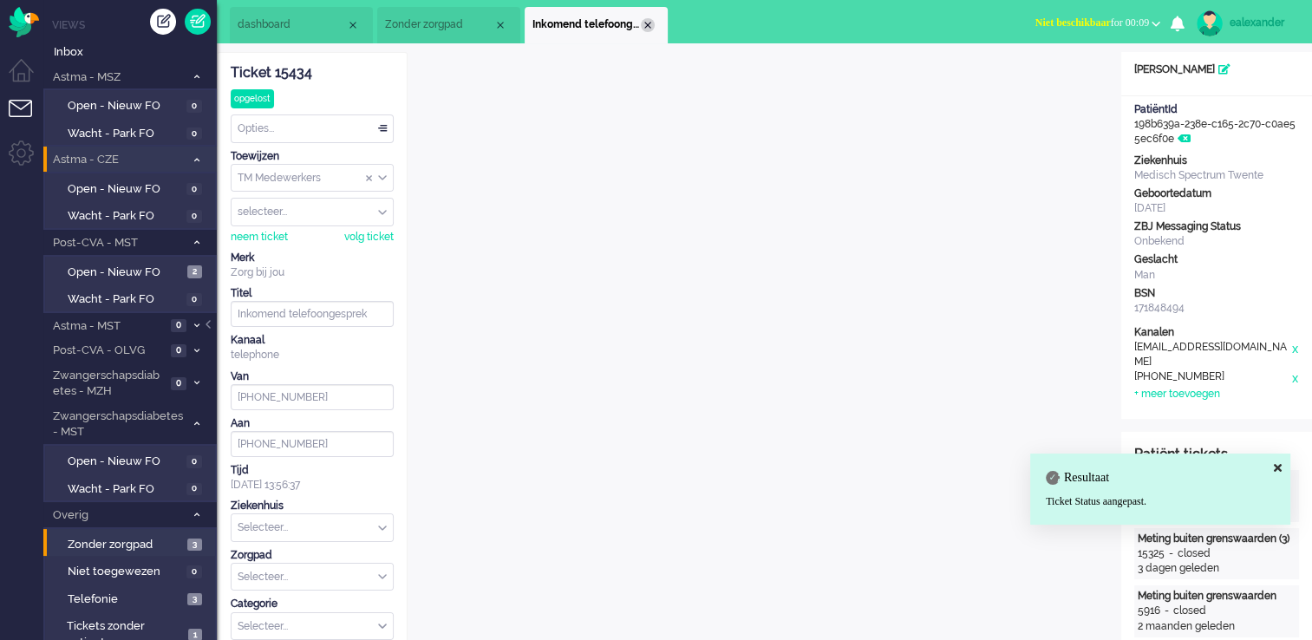
click at [645, 24] on div "Close tab" at bounding box center [648, 25] width 14 height 14
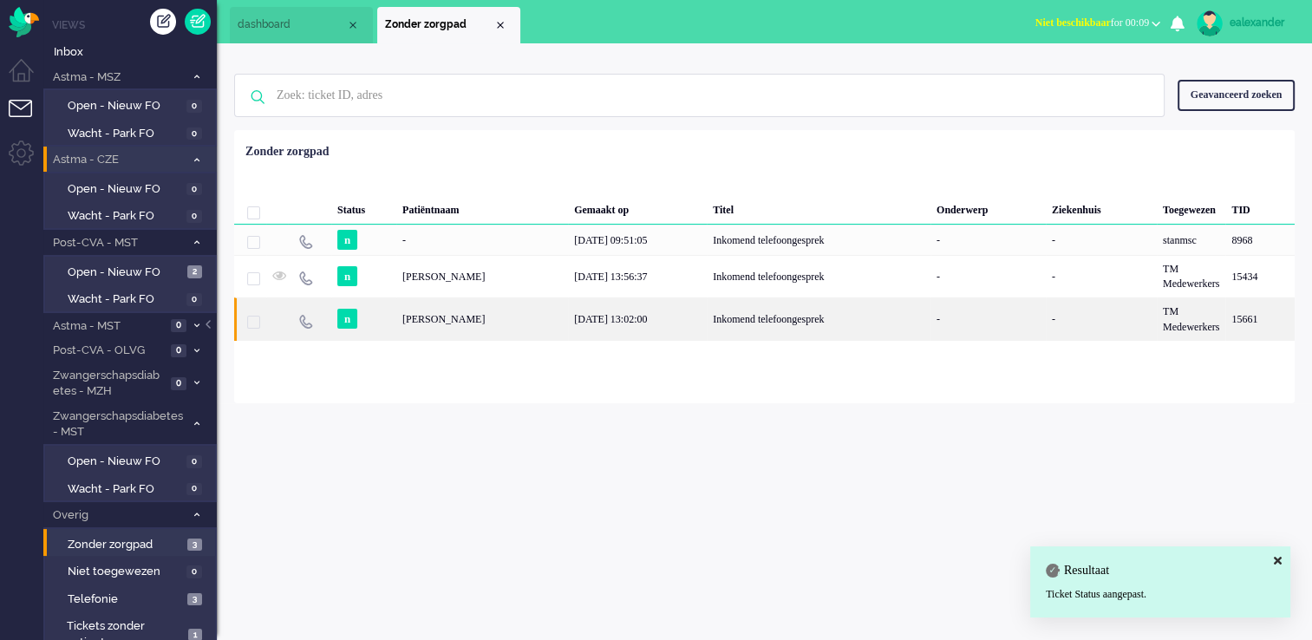
click at [614, 321] on div "08/10/2025 13:02:00" at bounding box center [637, 318] width 139 height 42
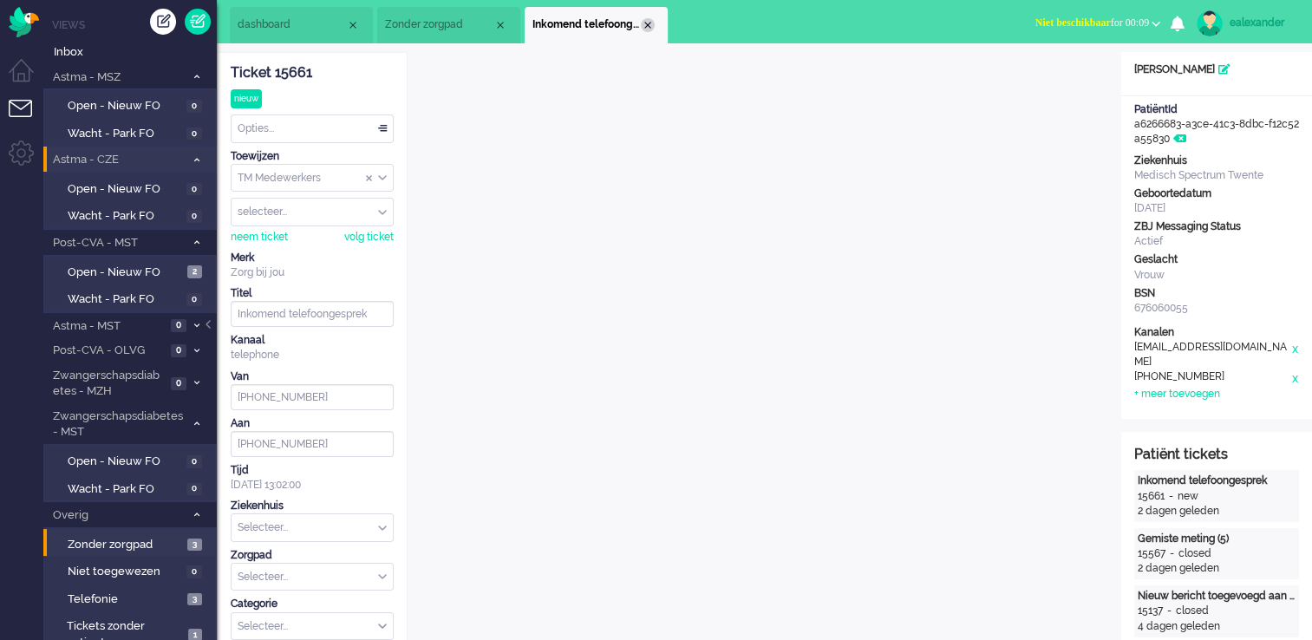
click at [646, 26] on div "Close tab" at bounding box center [648, 25] width 14 height 14
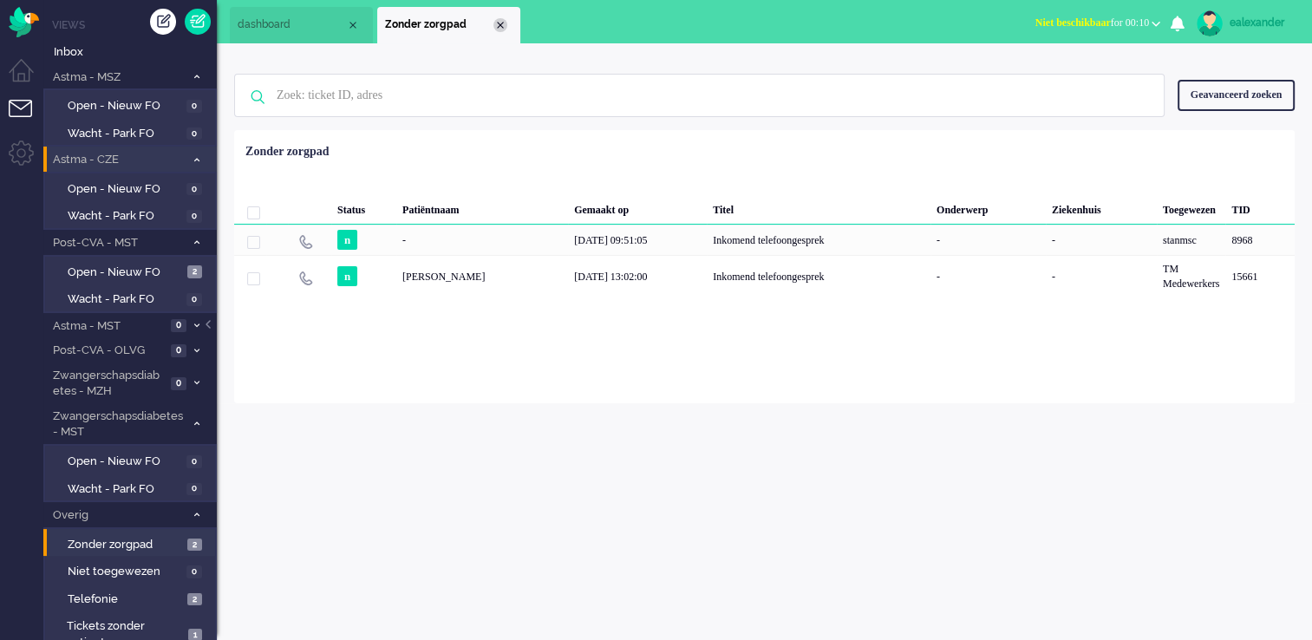
click at [496, 26] on div "Close tab" at bounding box center [500, 25] width 14 height 14
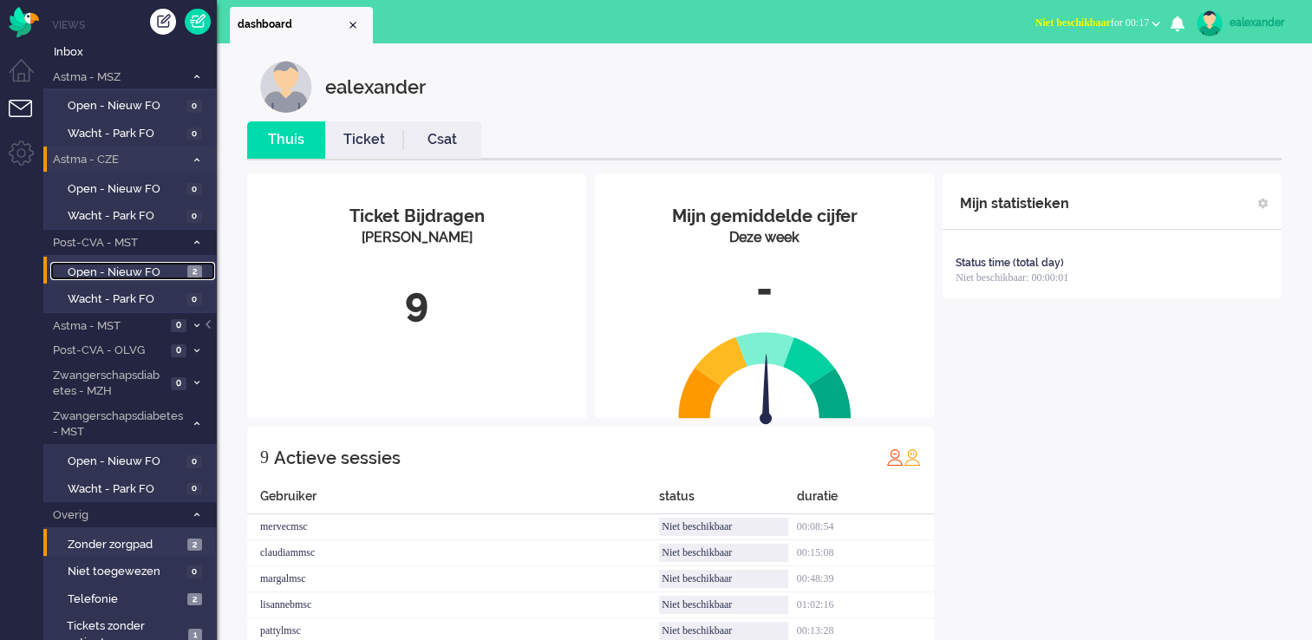
click at [159, 262] on link "Open - Nieuw FO 2" at bounding box center [132, 271] width 165 height 19
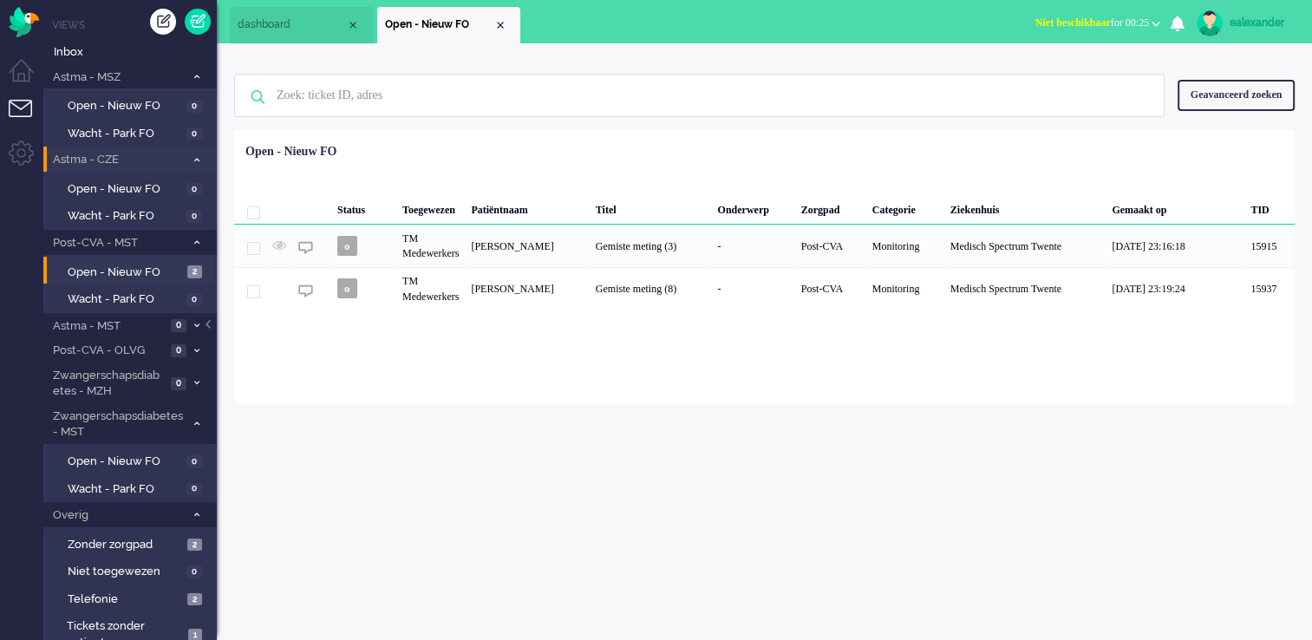
click at [1256, 18] on div "ealexander" at bounding box center [1262, 22] width 65 height 17
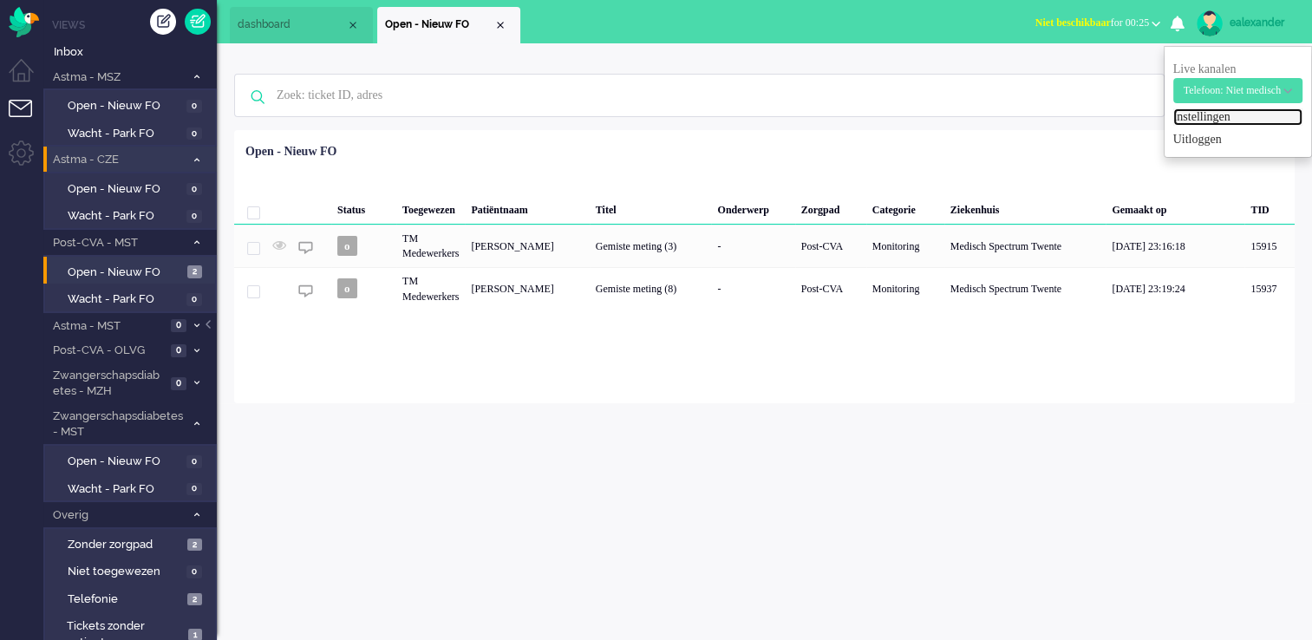
click at [1224, 115] on link "Instellingen" at bounding box center [1237, 116] width 129 height 17
select select "nl"
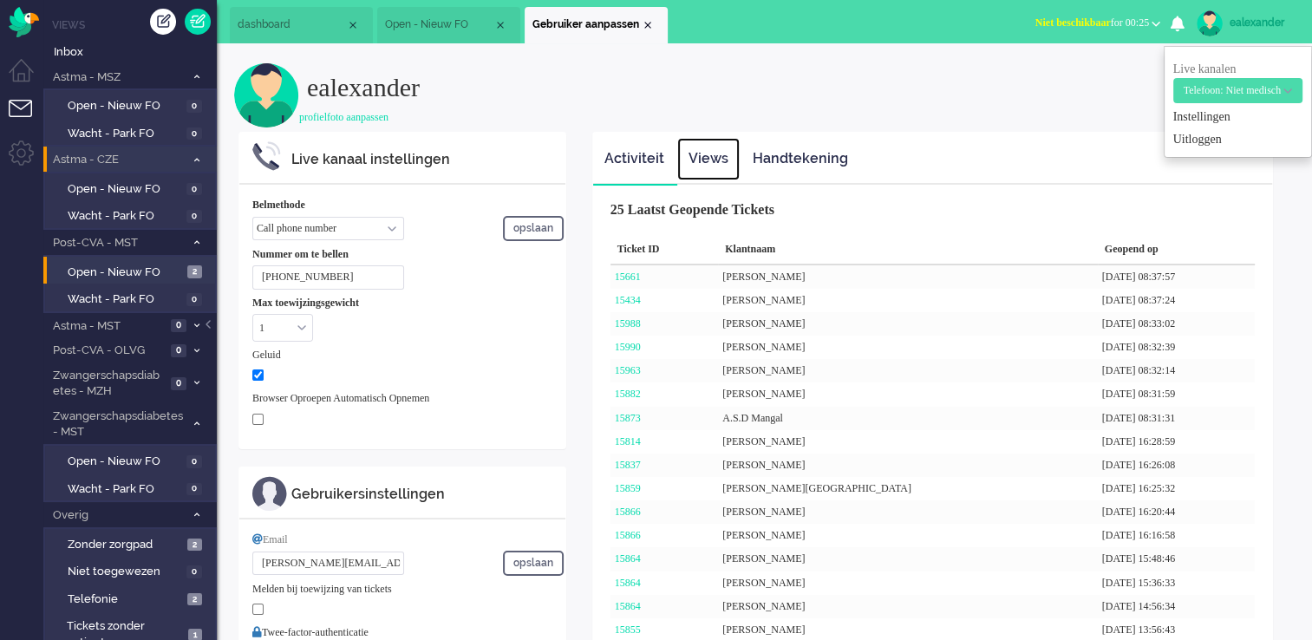
click at [696, 163] on link "Views" at bounding box center [708, 159] width 62 height 42
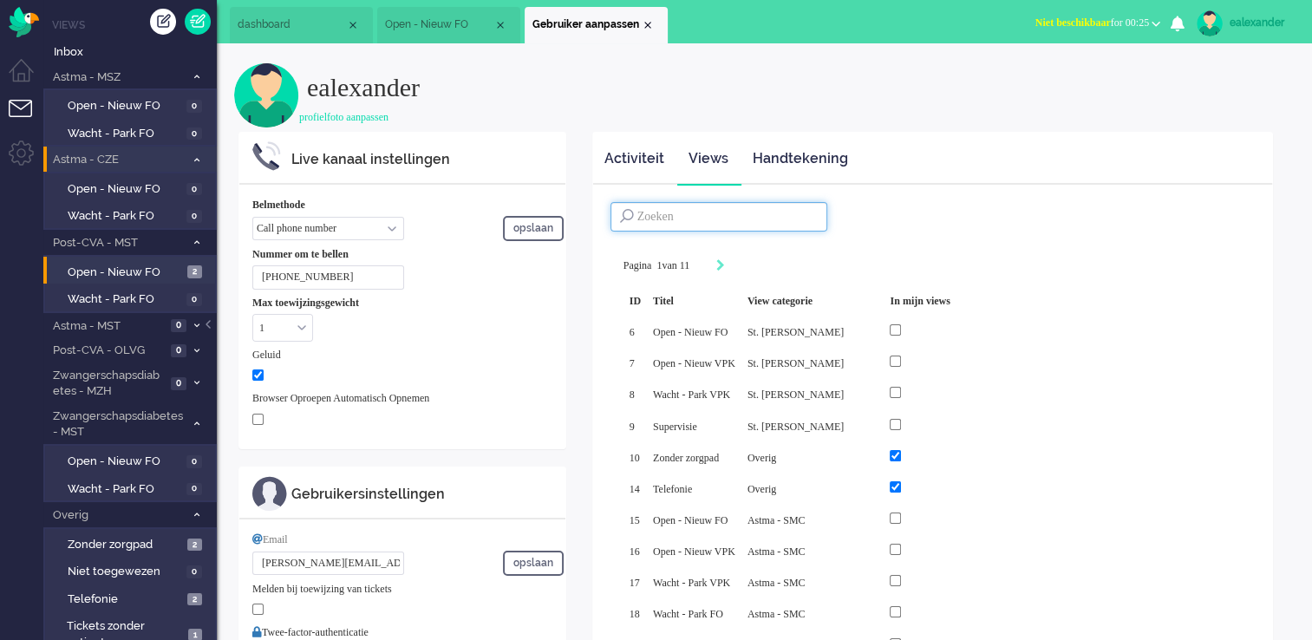
click at [708, 213] on input at bounding box center [718, 216] width 217 height 29
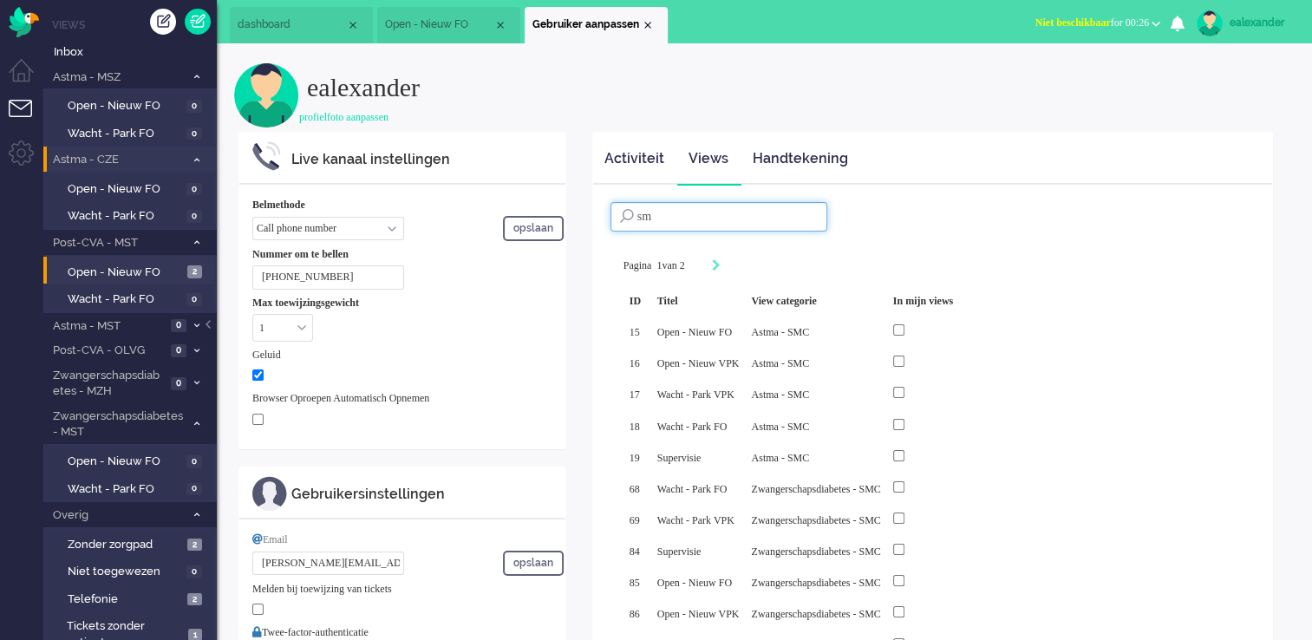
type input "s"
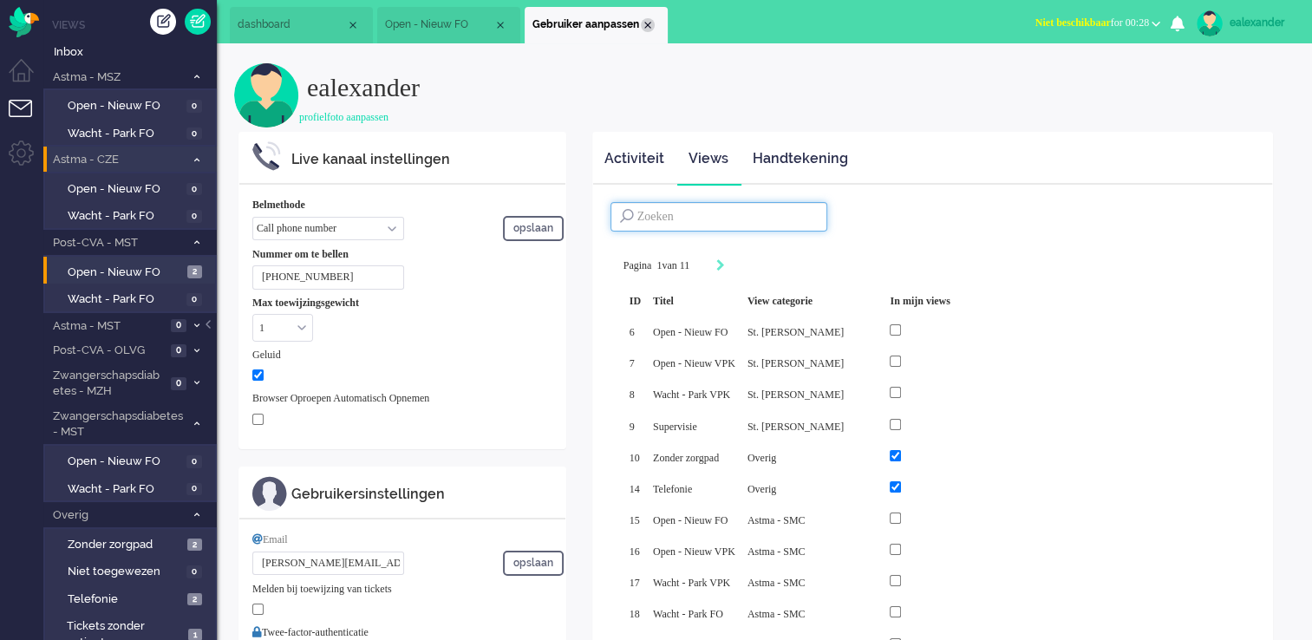
click at [645, 23] on div "Close tab" at bounding box center [648, 25] width 14 height 14
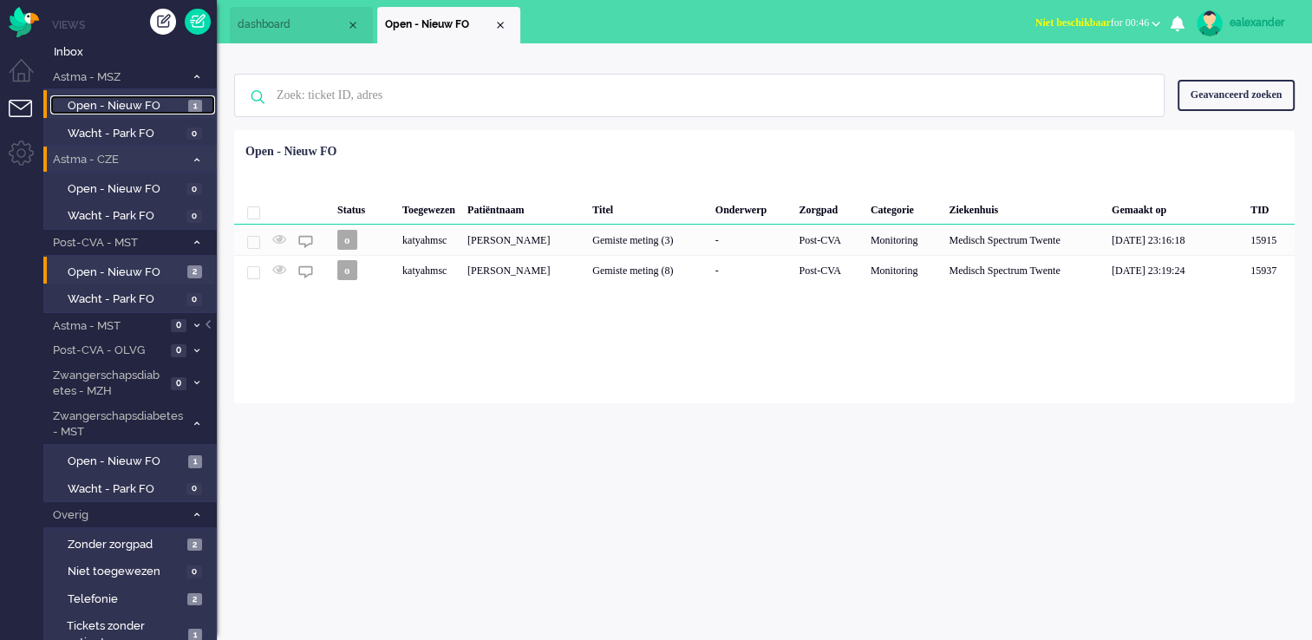
click at [124, 98] on span "Open - Nieuw FO" at bounding box center [126, 106] width 116 height 16
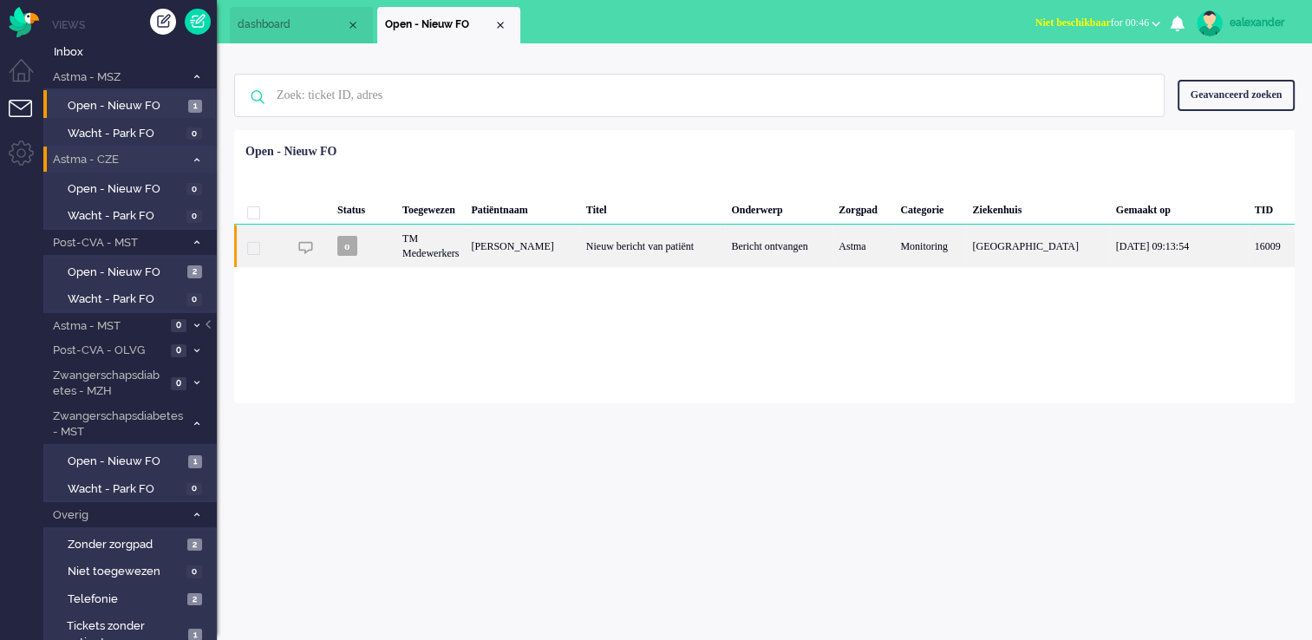
click at [697, 261] on div "Nieuw bericht van patiënt" at bounding box center [653, 246] width 146 height 42
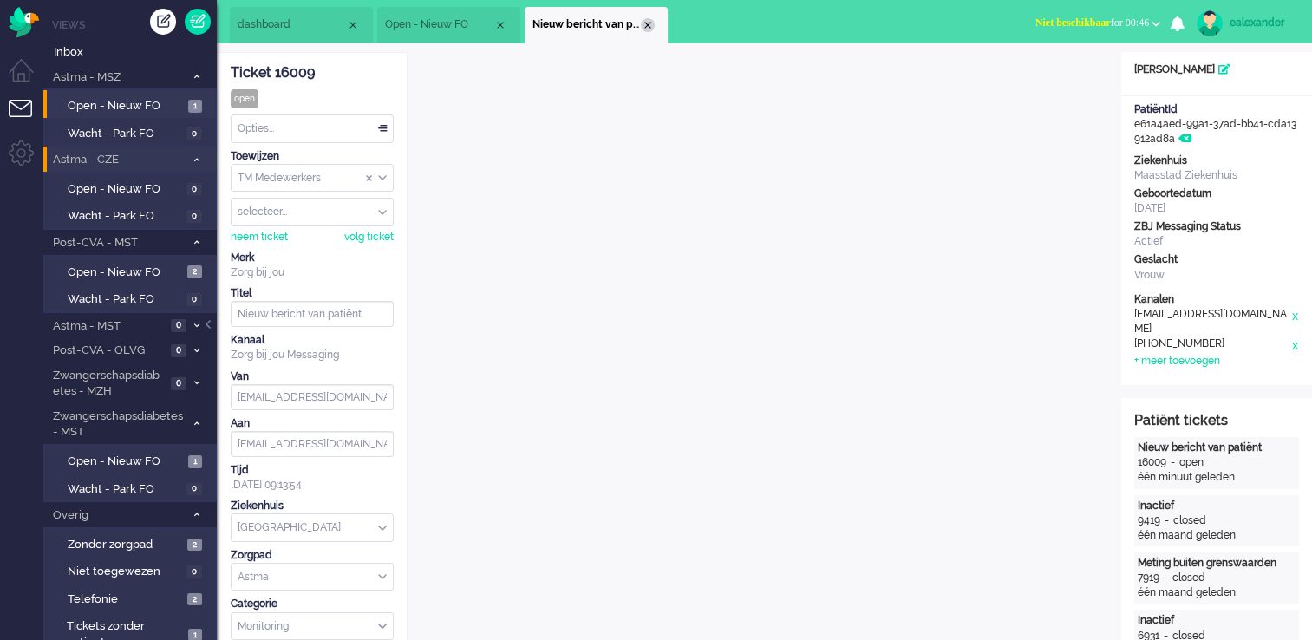
click at [652, 28] on div "Close tab" at bounding box center [648, 25] width 14 height 14
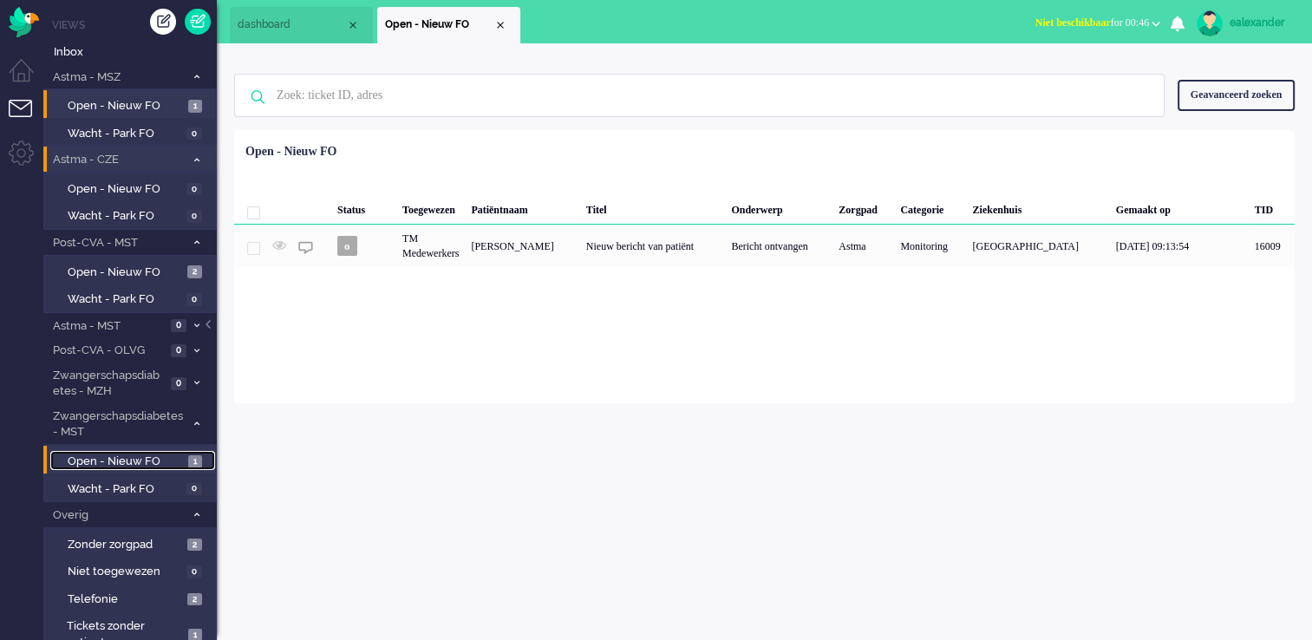
click at [173, 460] on span "Open - Nieuw FO" at bounding box center [126, 461] width 116 height 16
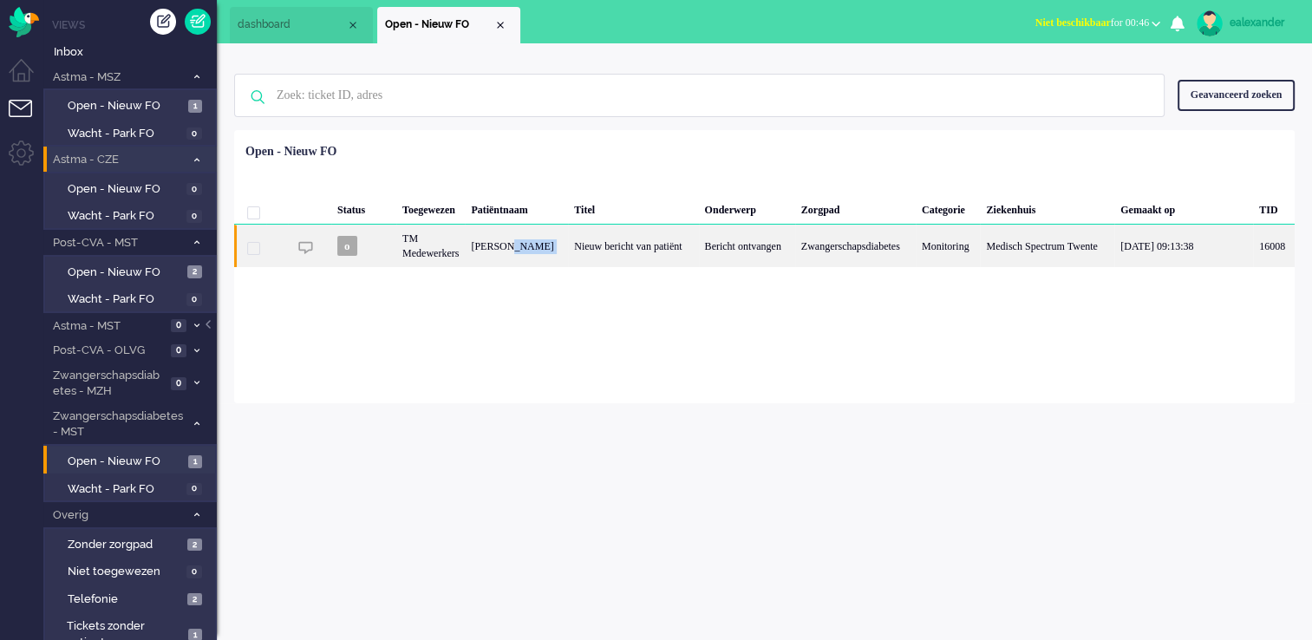
click at [571, 232] on div "o TM Medewerkers Melanie Munnik Nieuw bericht van patiënt Bericht ontvangen Zwa…" at bounding box center [764, 246] width 1060 height 42
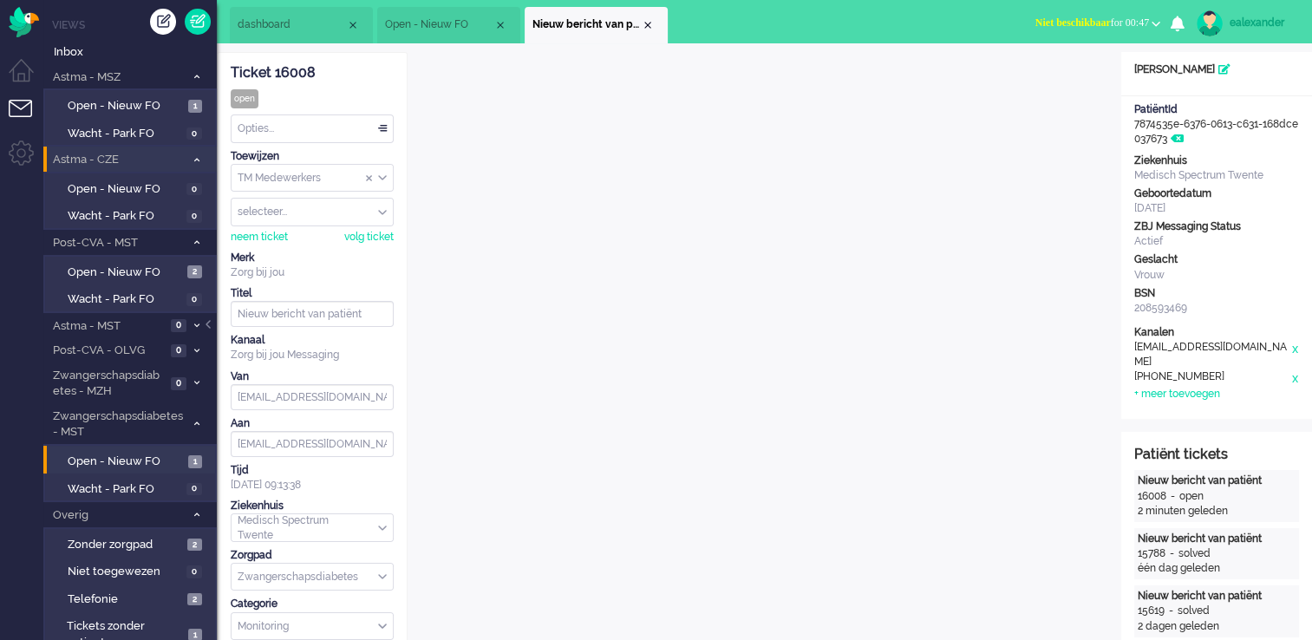
click at [388, 126] on div "Opties..." at bounding box center [312, 128] width 161 height 27
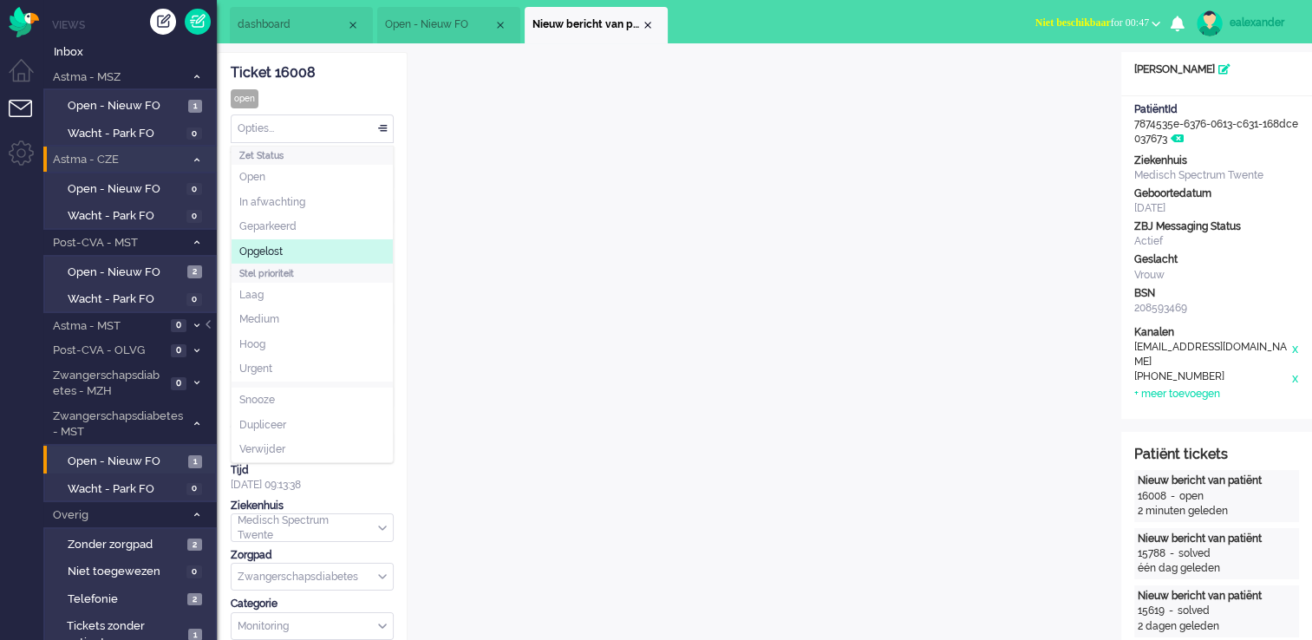
click at [352, 248] on li "Opgelost" at bounding box center [312, 251] width 161 height 25
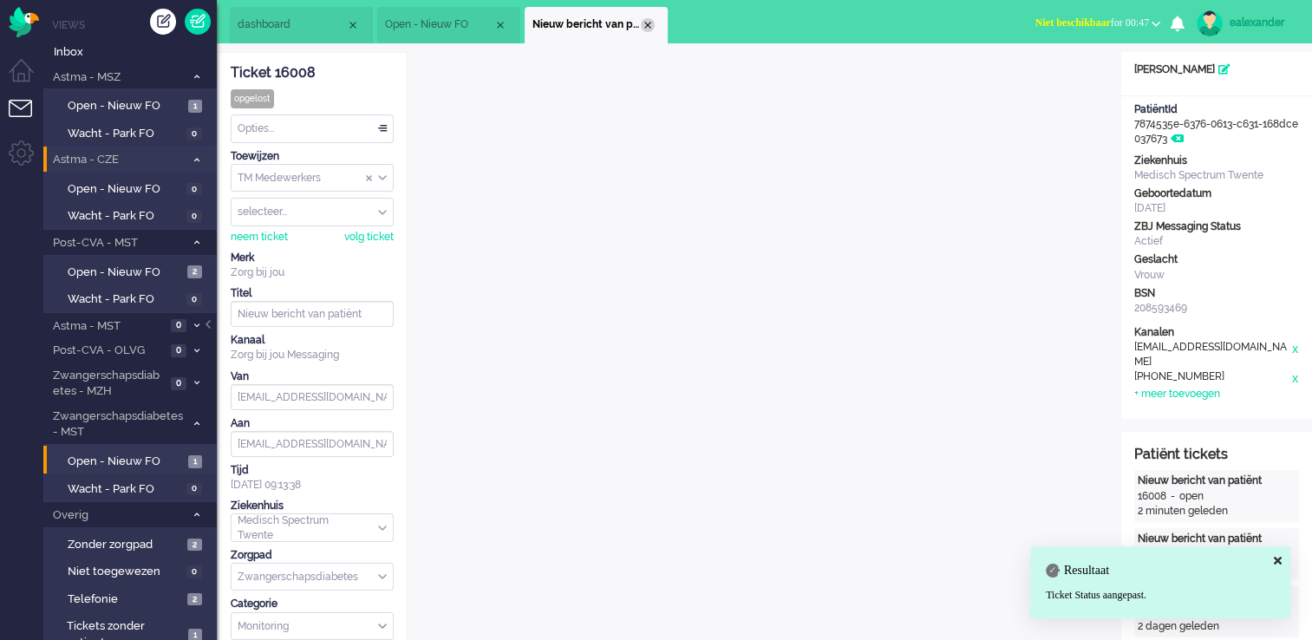
click at [651, 23] on div "Close tab" at bounding box center [648, 25] width 14 height 14
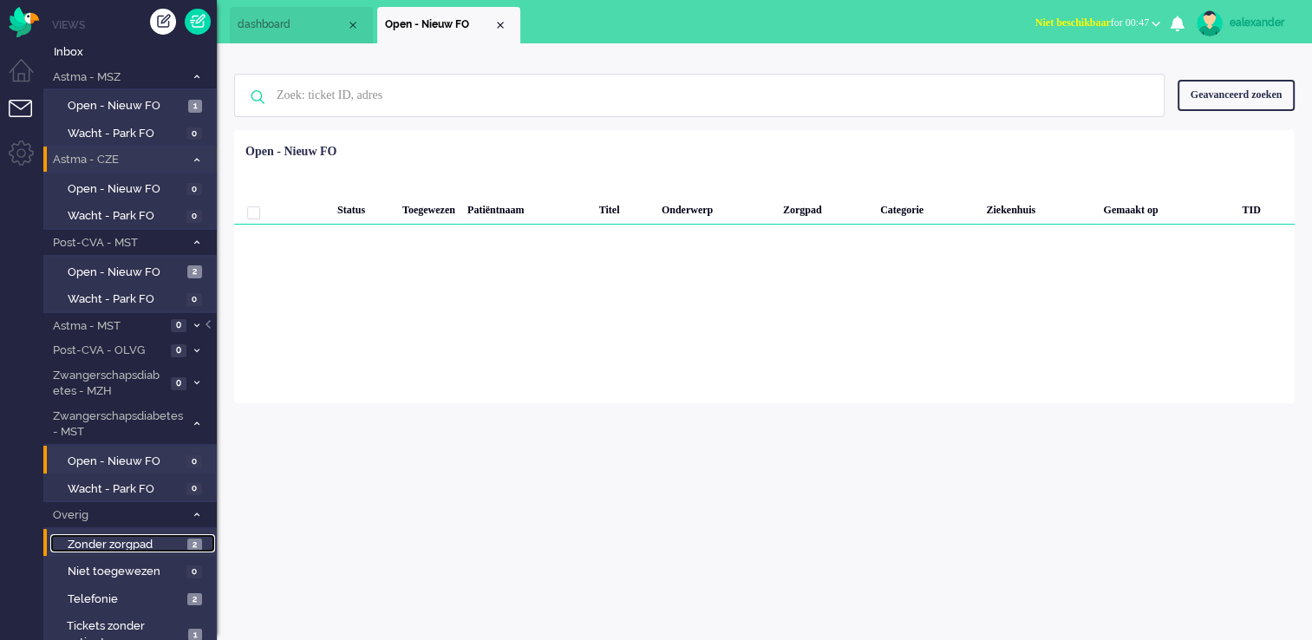
click at [130, 539] on span "Zonder zorgpad" at bounding box center [125, 545] width 115 height 16
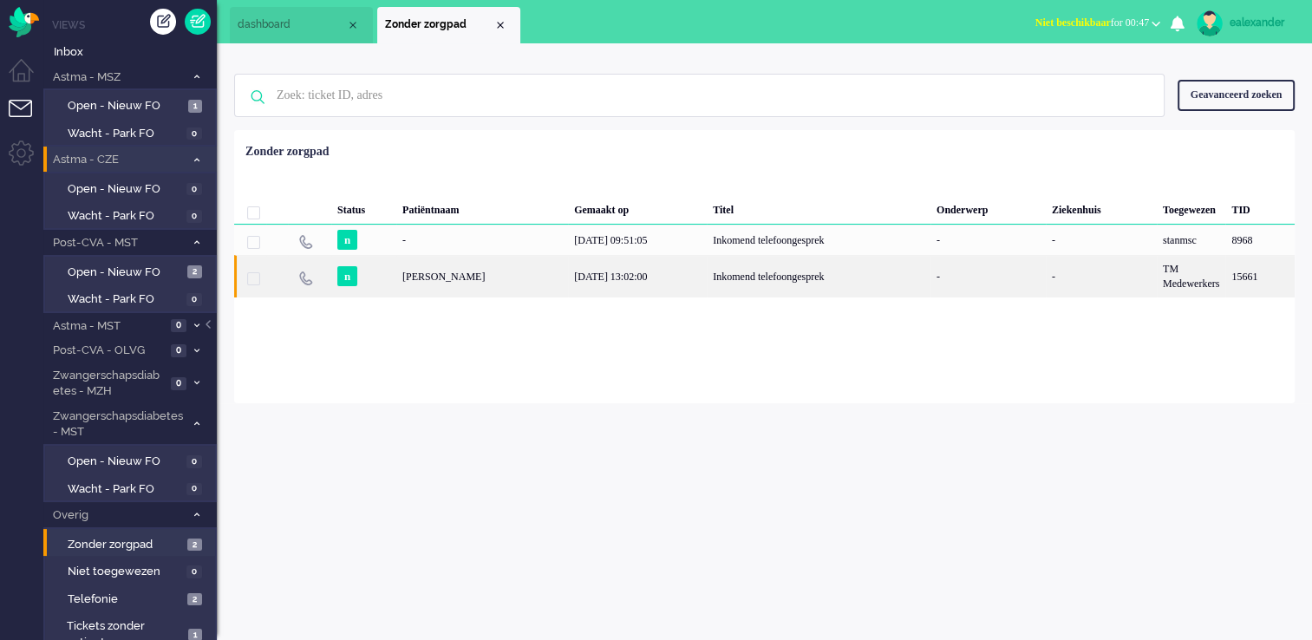
click at [636, 287] on div "08/10/2025 13:02:00" at bounding box center [637, 276] width 139 height 42
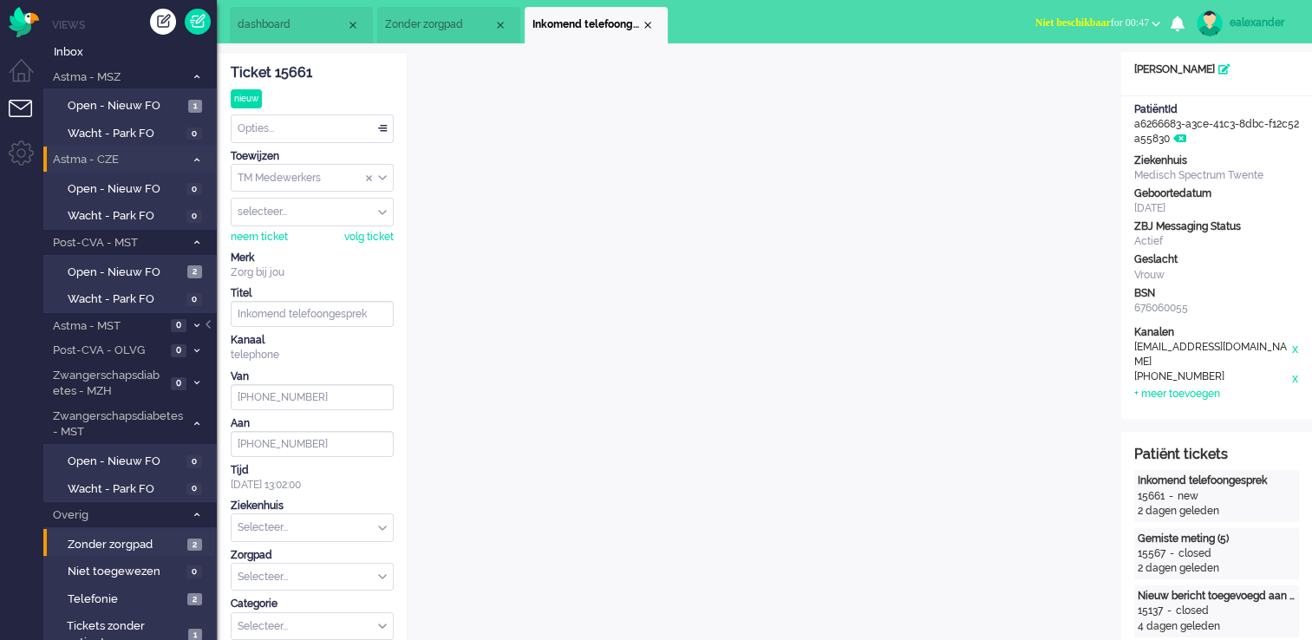
scroll to position [52, 0]
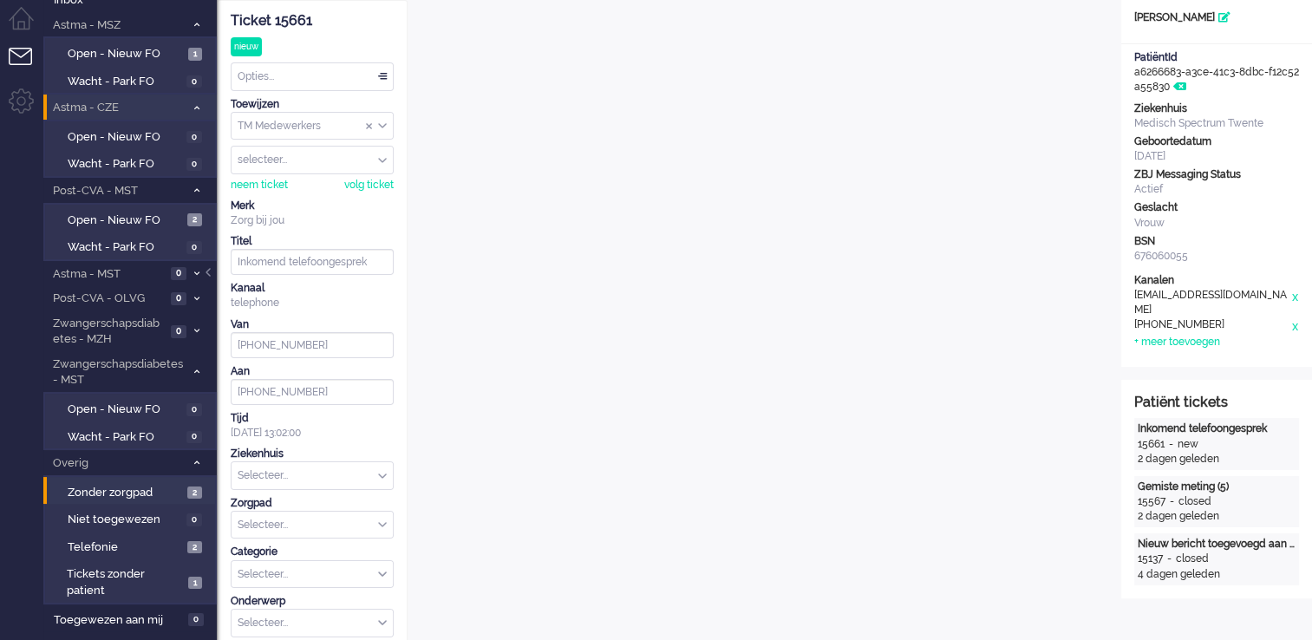
drag, startPoint x: 317, startPoint y: 70, endPoint x: 245, endPoint y: 69, distance: 72.0
click at [245, 69] on div "Ticket 15661 nieuw Kijkend Opties... Zet Status Open In afwachting Geparkeerd O…" at bounding box center [312, 343] width 163 height 685
click at [363, 47] on div "Ticket 15661 nieuw Kijkend Opties... Zet Status Open In afwachting Geparkeerd O…" at bounding box center [312, 343] width 163 height 685
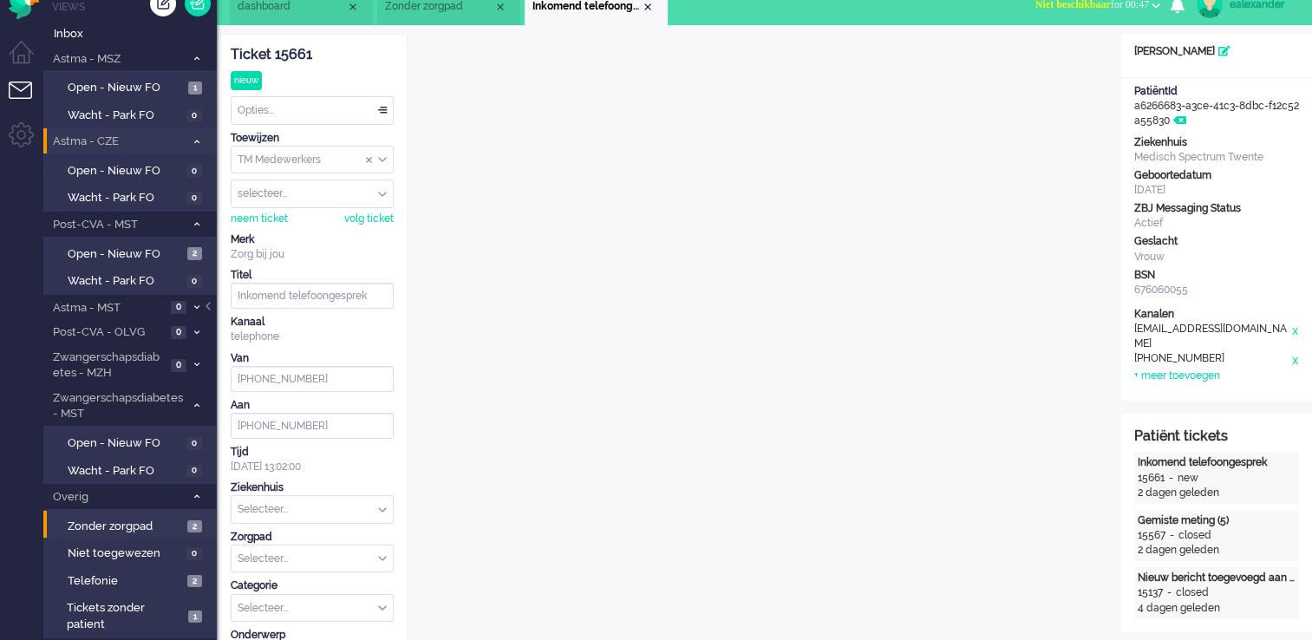
scroll to position [0, 0]
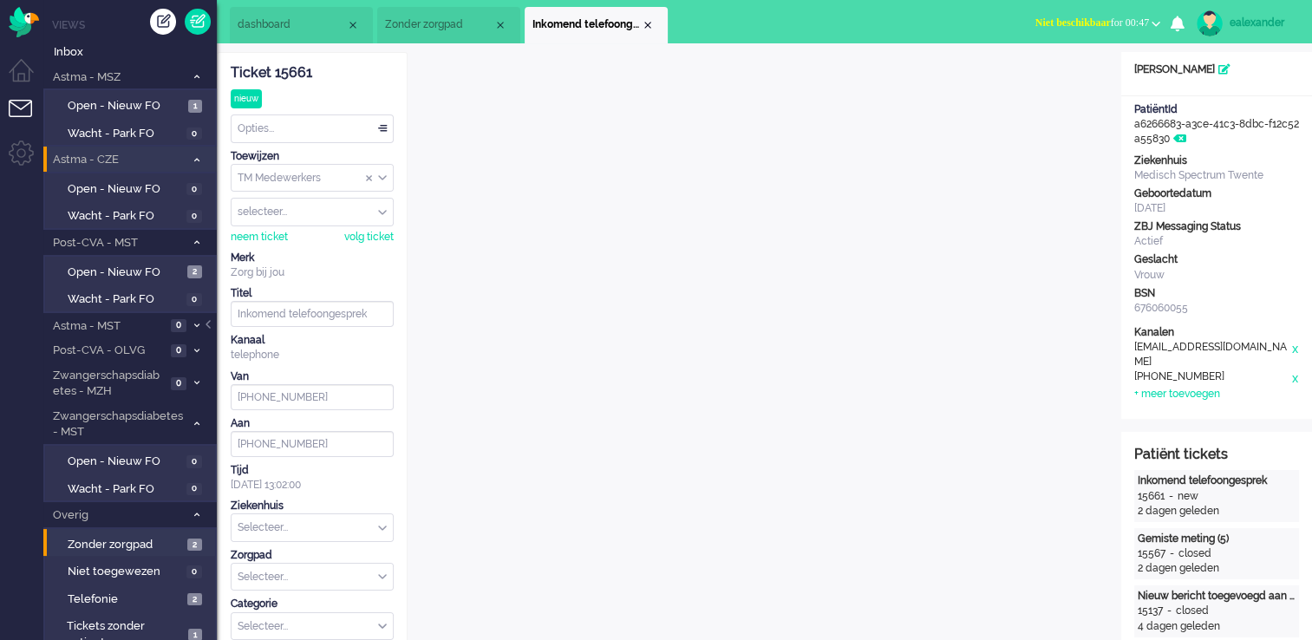
drag, startPoint x: 312, startPoint y: 68, endPoint x: 233, endPoint y: 74, distance: 79.1
click at [233, 74] on div "Ticket 15661" at bounding box center [312, 73] width 163 height 20
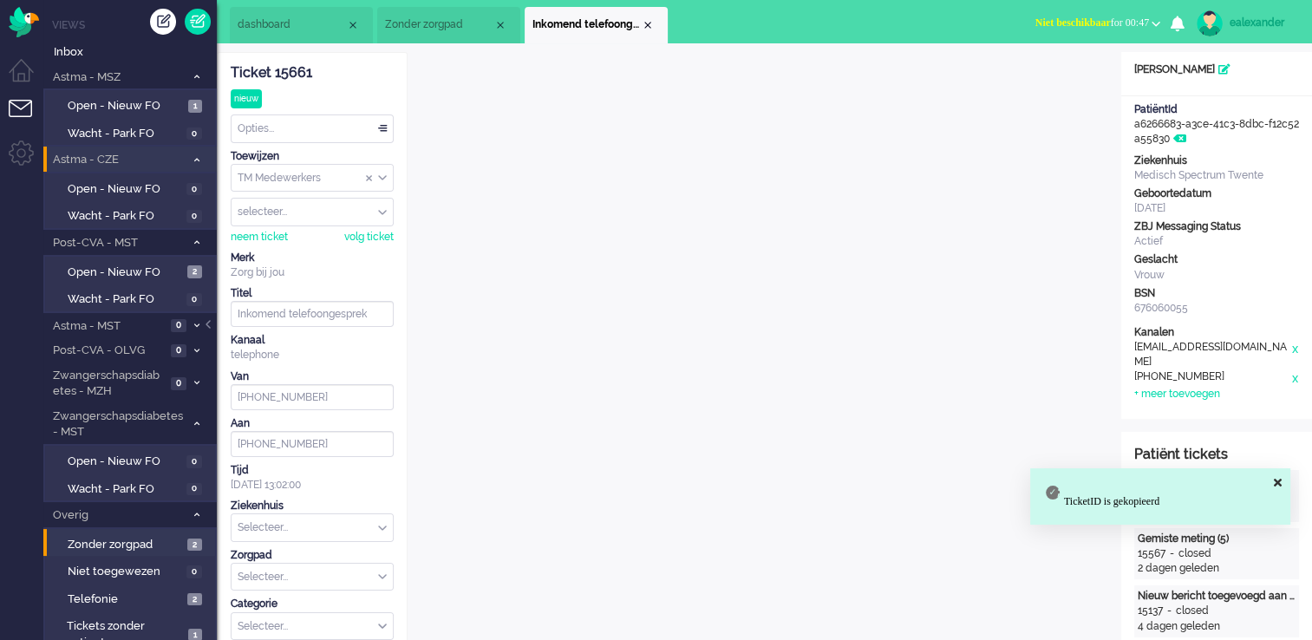
copy div "Ticket 15661"
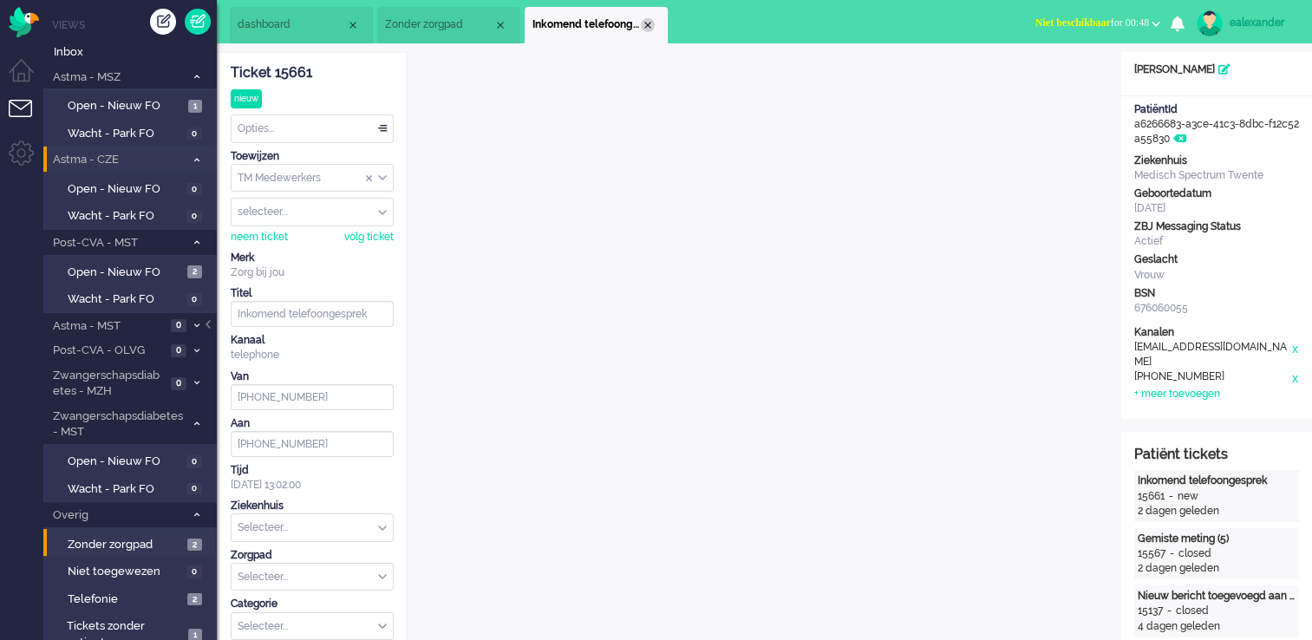
click at [644, 22] on div "Close tab" at bounding box center [648, 25] width 14 height 14
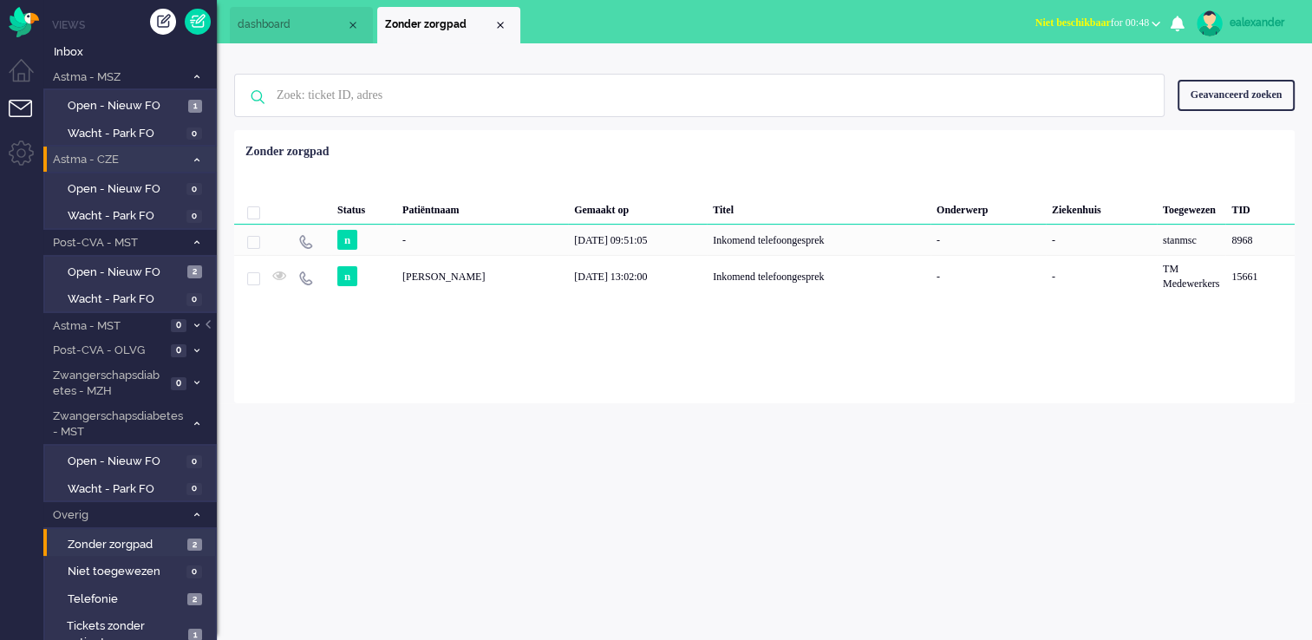
click at [1108, 21] on span "Niet beschikbaar for 00:48" at bounding box center [1092, 22] width 114 height 12
click at [1087, 82] on label "Online" at bounding box center [1088, 77] width 137 height 15
click at [98, 103] on span "Open - Nieuw FO" at bounding box center [125, 106] width 115 height 16
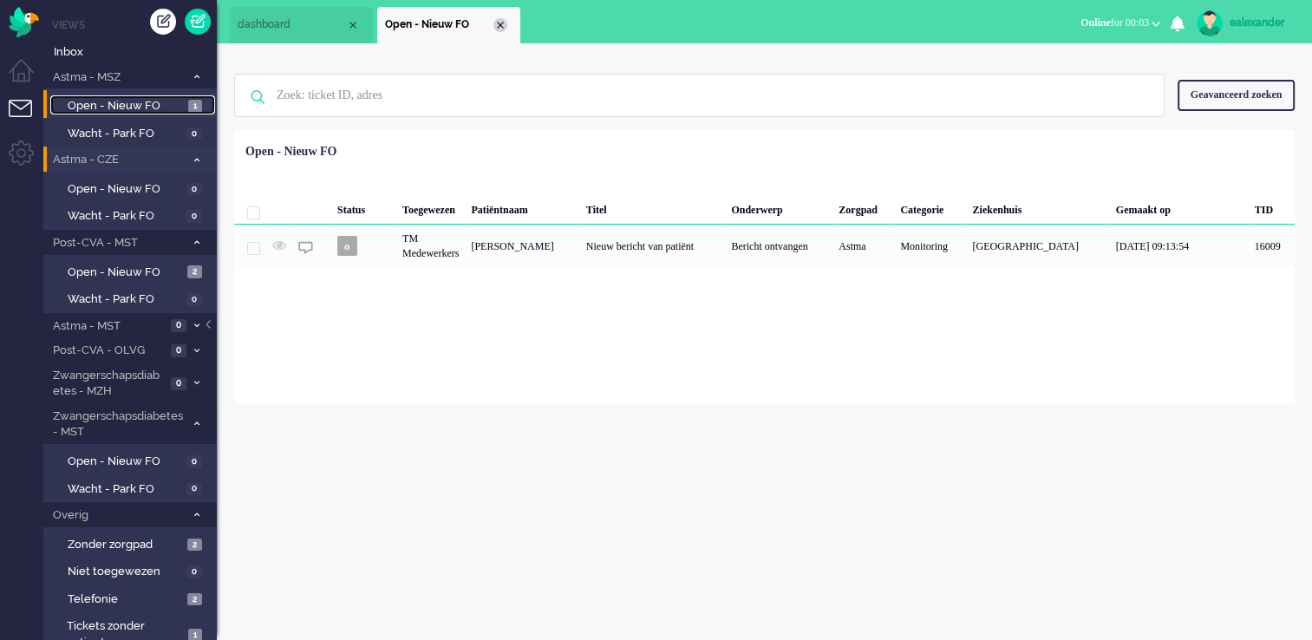
click at [501, 16] on li "Open - Nieuw FO" at bounding box center [448, 25] width 143 height 36
click at [501, 23] on div "Close tab" at bounding box center [500, 25] width 14 height 14
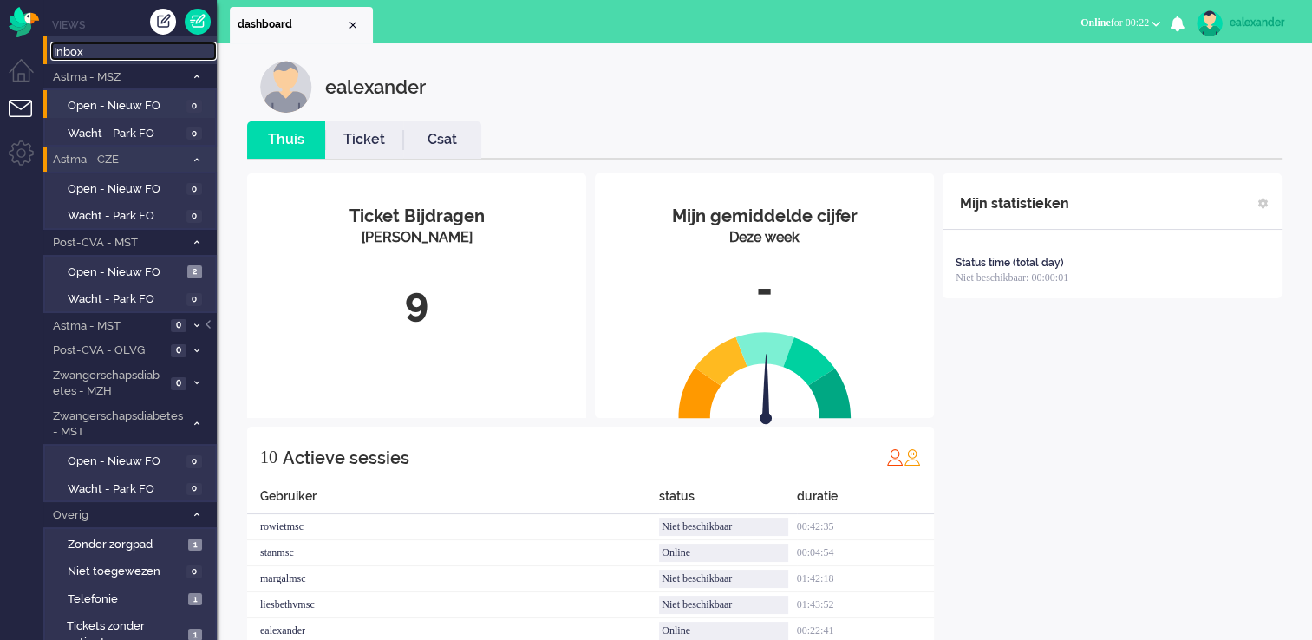
drag, startPoint x: 63, startPoint y: 50, endPoint x: 73, endPoint y: 49, distance: 9.6
click at [63, 50] on span "Inbox" at bounding box center [135, 52] width 163 height 16
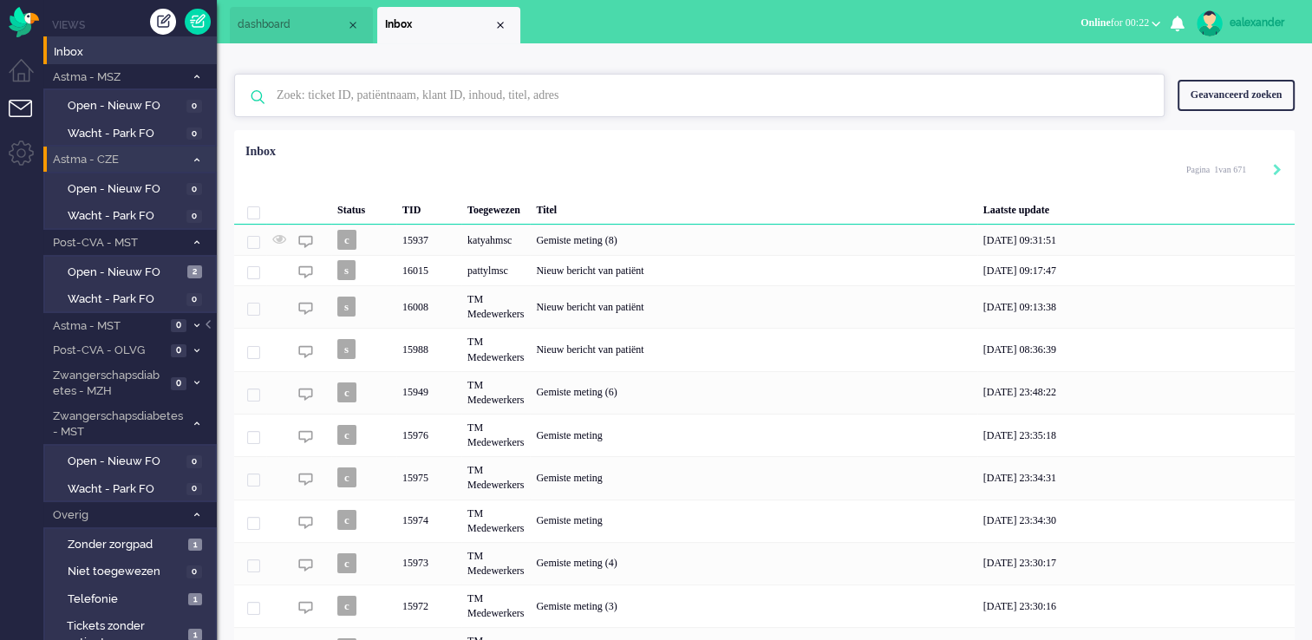
click at [421, 100] on input "text" at bounding box center [702, 96] width 877 height 42
click at [1249, 108] on div "Geavanceerd zoeken" at bounding box center [1236, 95] width 117 height 30
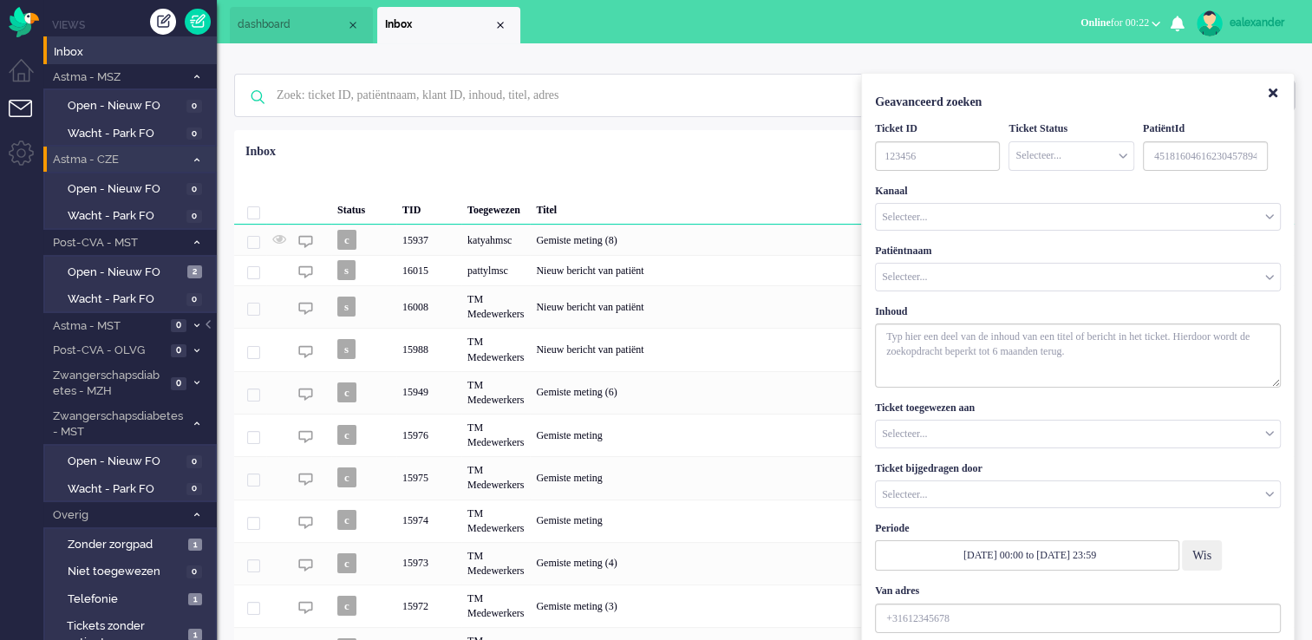
click at [917, 276] on input "Customer Name" at bounding box center [1078, 277] width 404 height 27
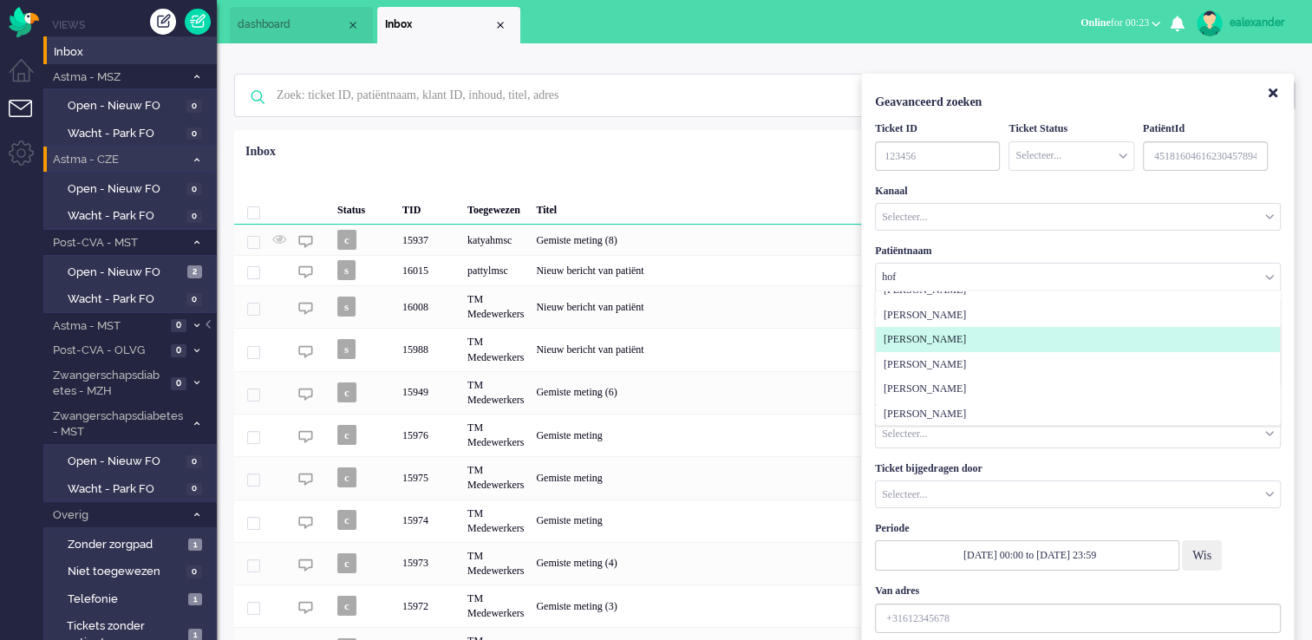
type input "hof"
click at [998, 333] on li "Kelly Hof" at bounding box center [1078, 339] width 404 height 25
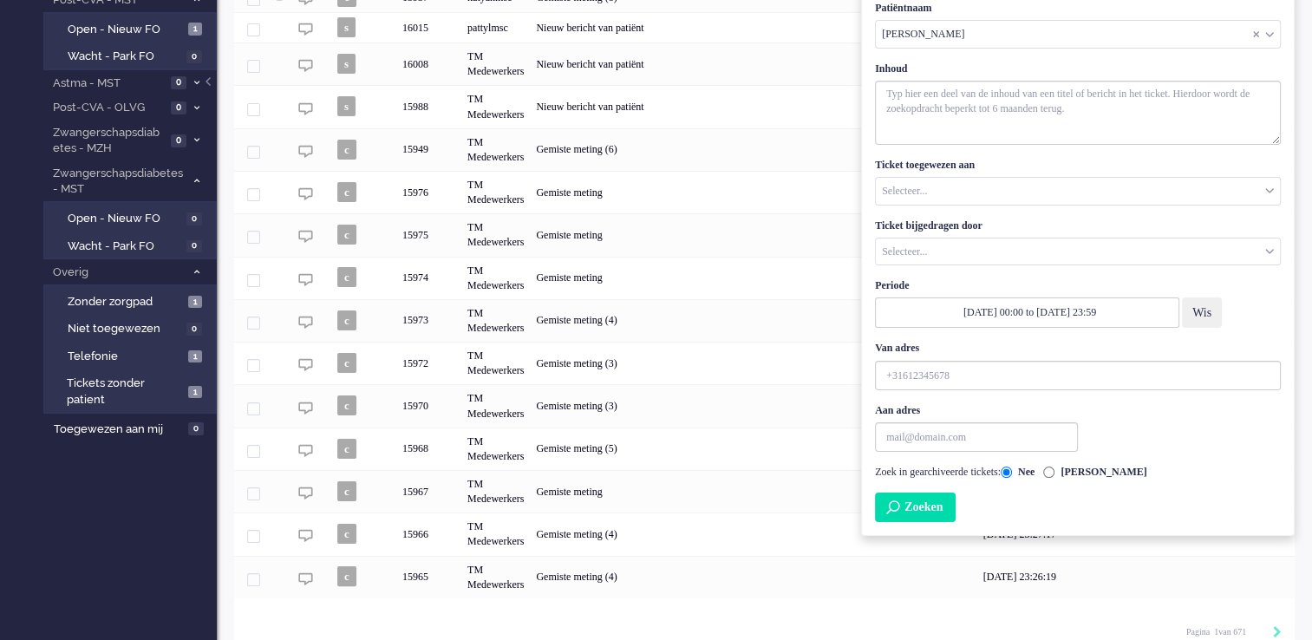
scroll to position [258, 0]
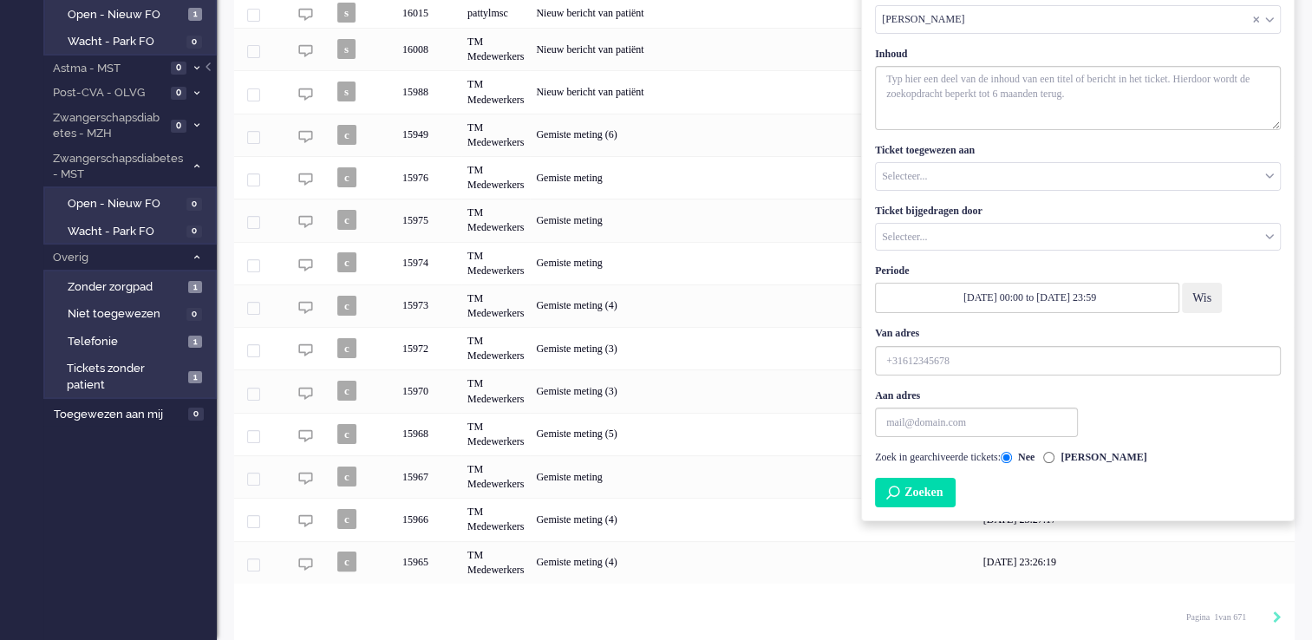
click at [904, 487] on button "Zoeken" at bounding box center [915, 492] width 81 height 29
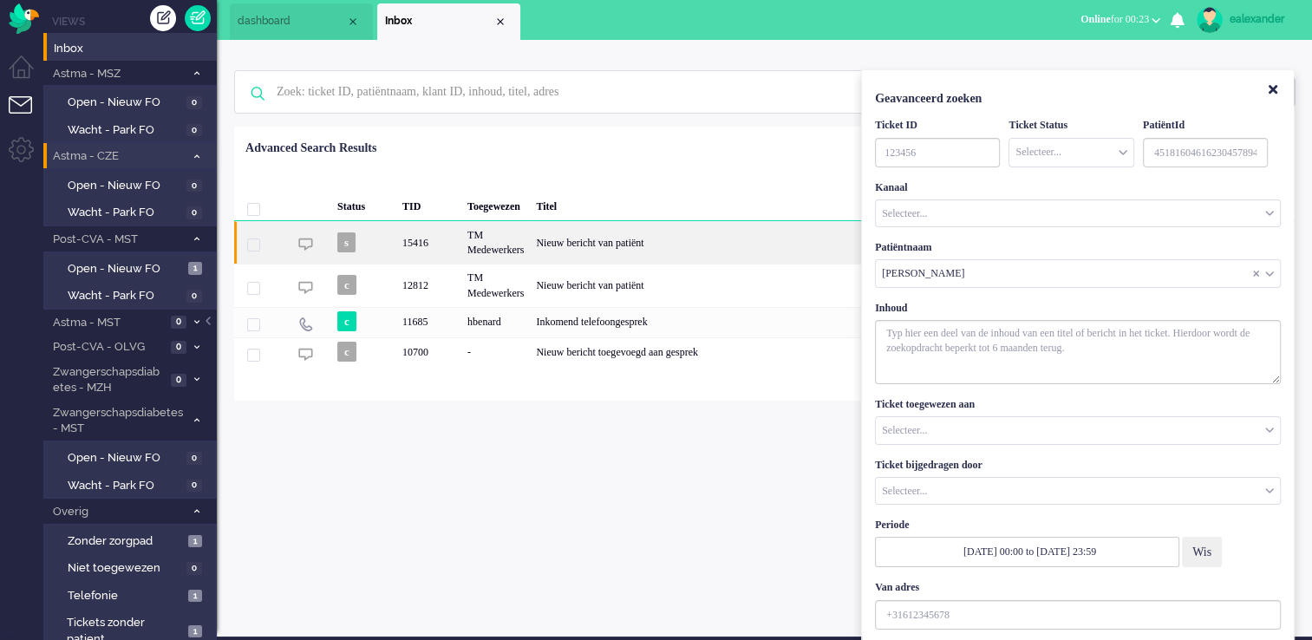
scroll to position [0, 0]
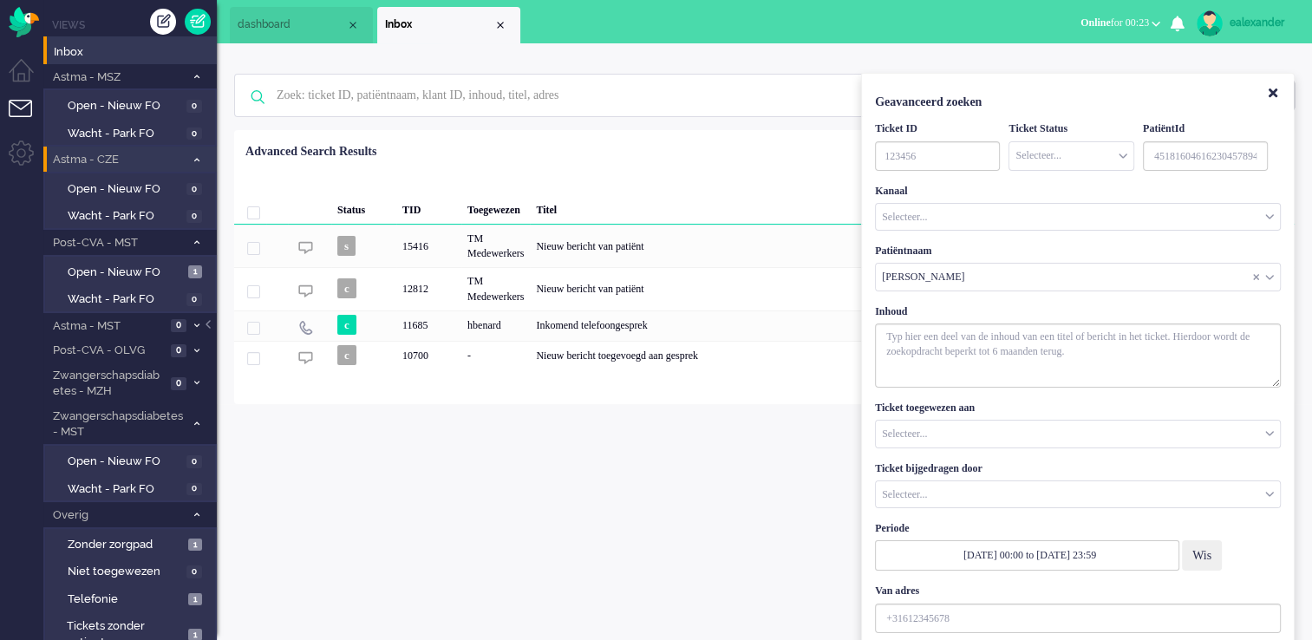
click at [777, 157] on div "Geselecteerd 0 Set Status: open pending holding solved Verwijder Selecteer... U…" at bounding box center [764, 173] width 1060 height 34
click at [1278, 93] on button "Close" at bounding box center [1272, 94] width 29 height 29
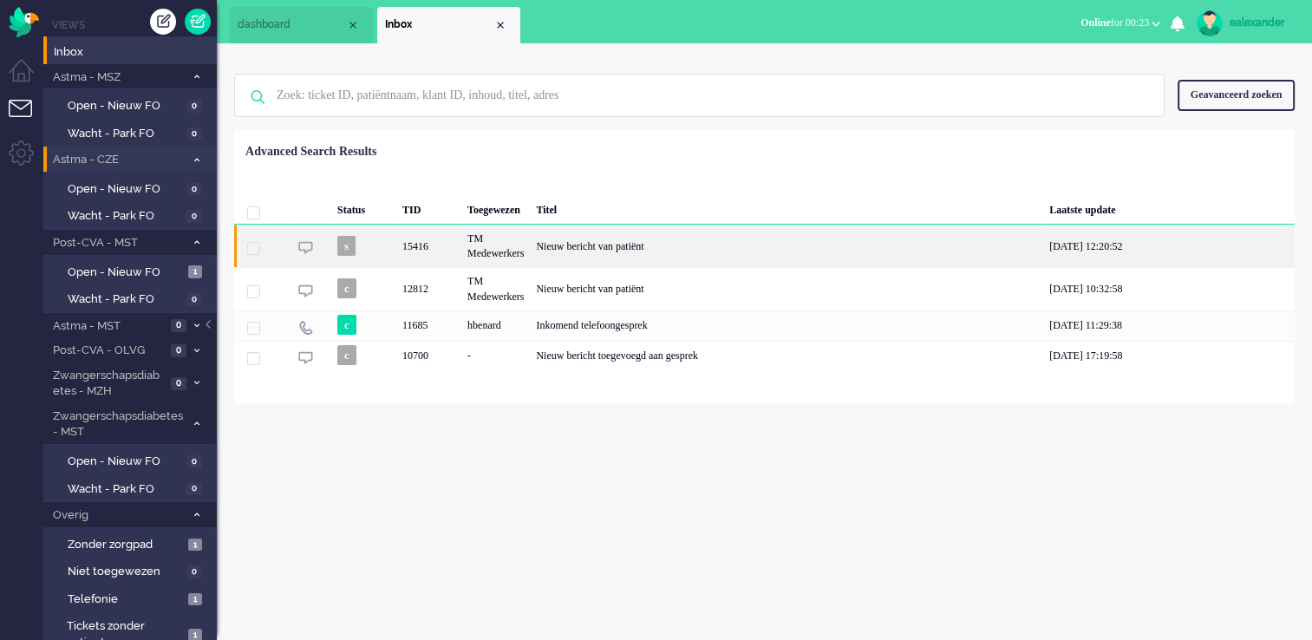
click at [708, 247] on div "Nieuw bericht van patiënt" at bounding box center [786, 246] width 513 height 42
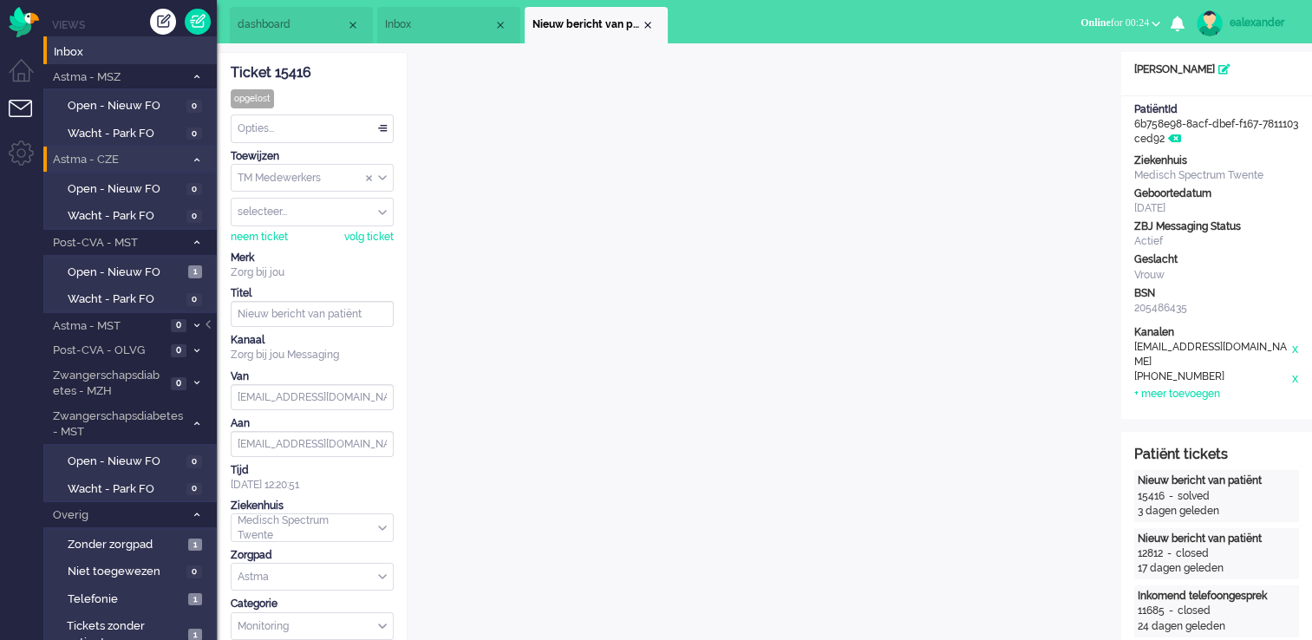
click at [647, 19] on div "Close tab" at bounding box center [648, 25] width 14 height 14
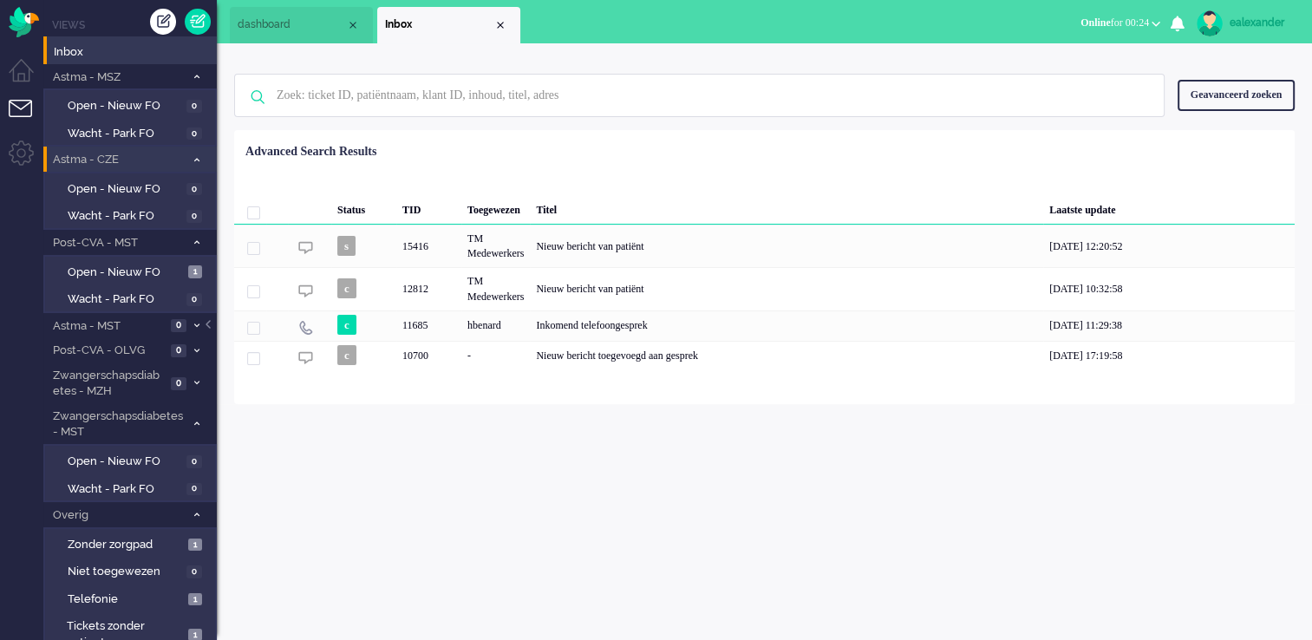
click at [1247, 85] on div "Geavanceerd zoeken" at bounding box center [1236, 95] width 117 height 30
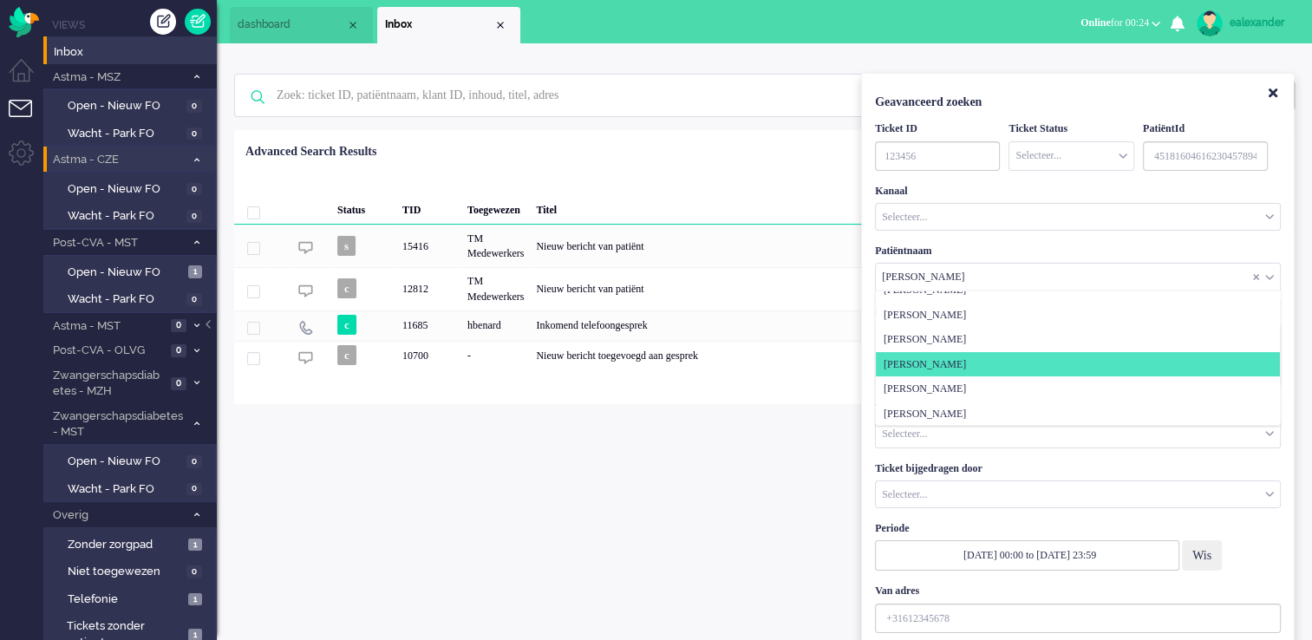
click at [966, 276] on input "Customer Name" at bounding box center [1078, 277] width 404 height 27
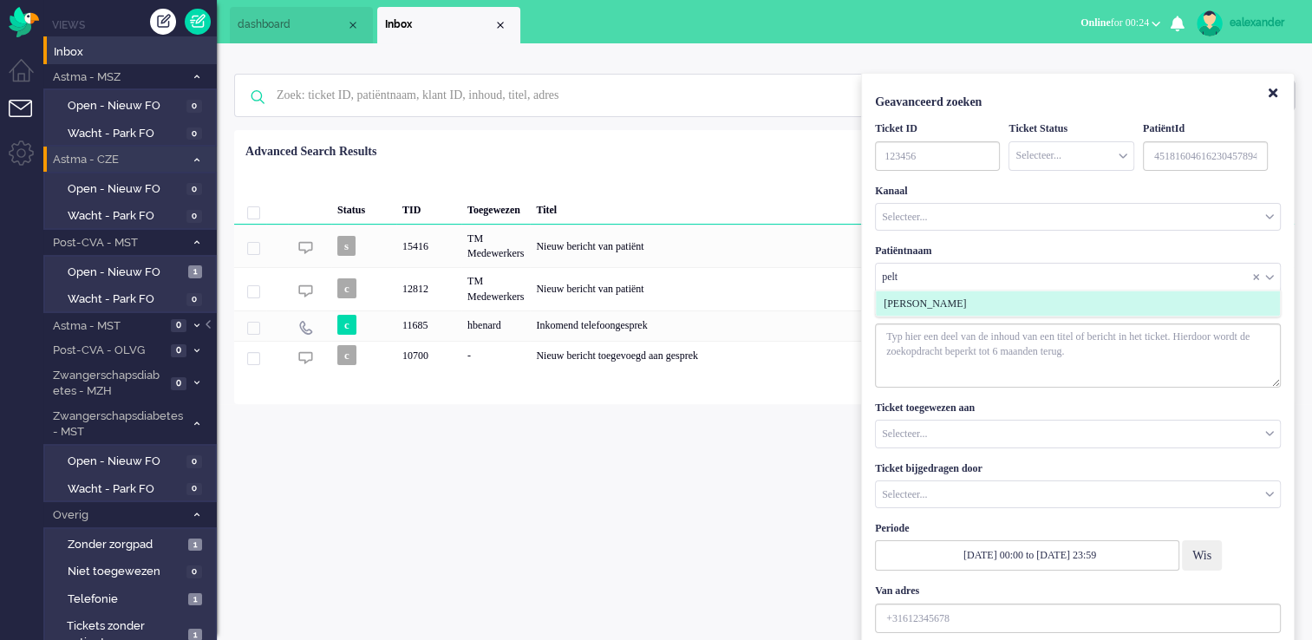
type input "pelt"
click at [1110, 319] on div "Inhoud" at bounding box center [1078, 345] width 406 height 83
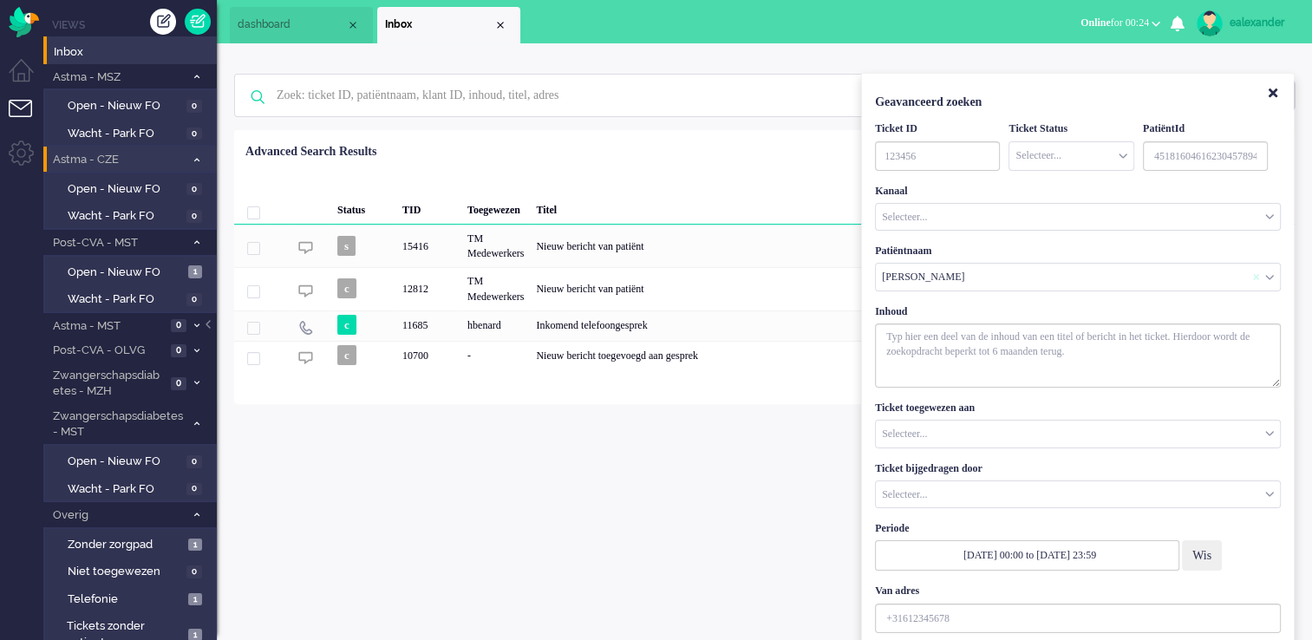
click at [1258, 276] on span "Customer Name" at bounding box center [1256, 277] width 7 height 12
click at [1027, 290] on div "Selecteer... Bas van Pelt" at bounding box center [1078, 277] width 406 height 29
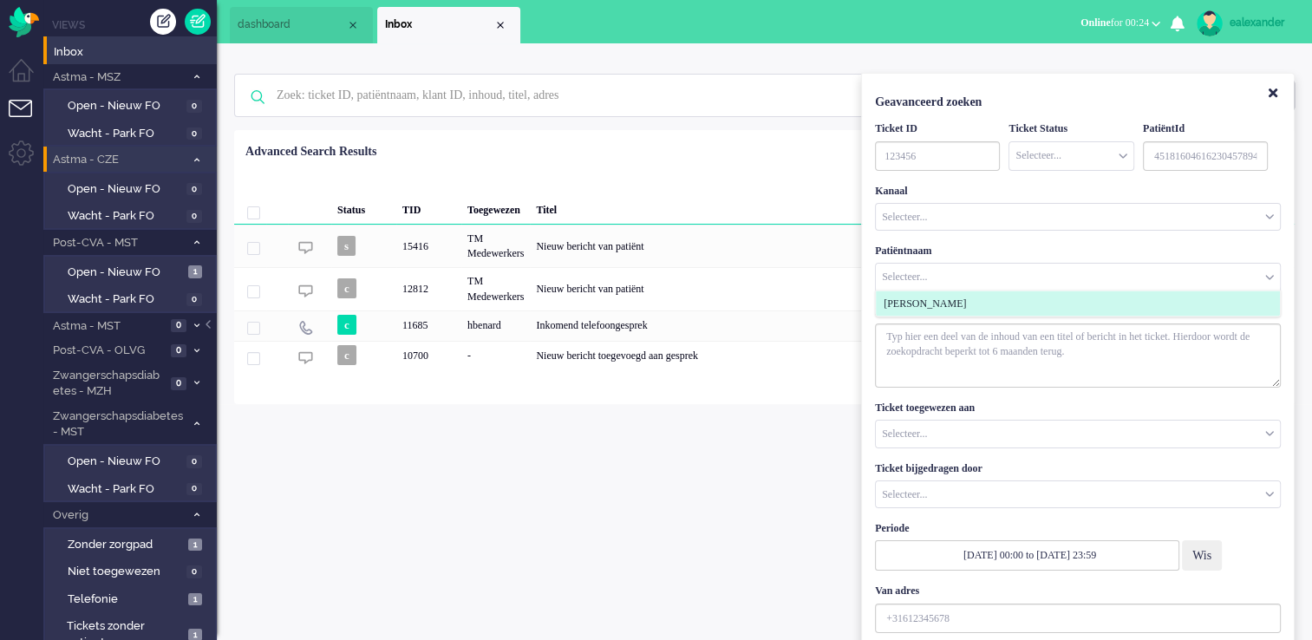
click at [975, 305] on li "[PERSON_NAME]" at bounding box center [1078, 303] width 404 height 25
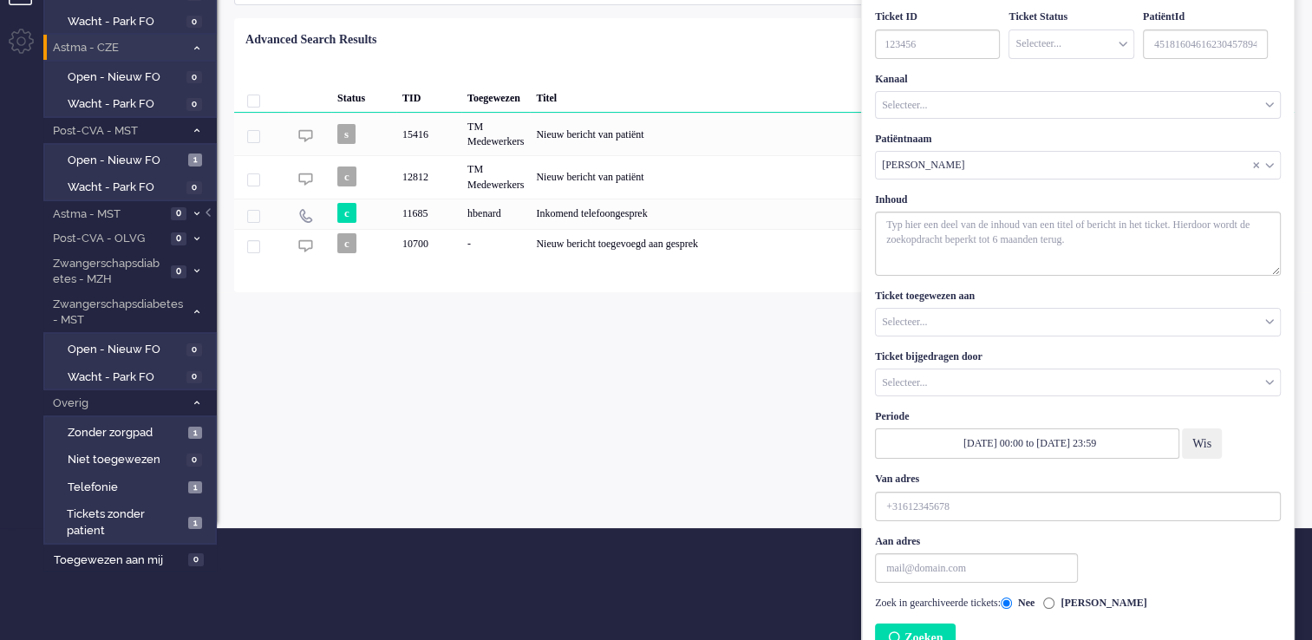
scroll to position [136, 0]
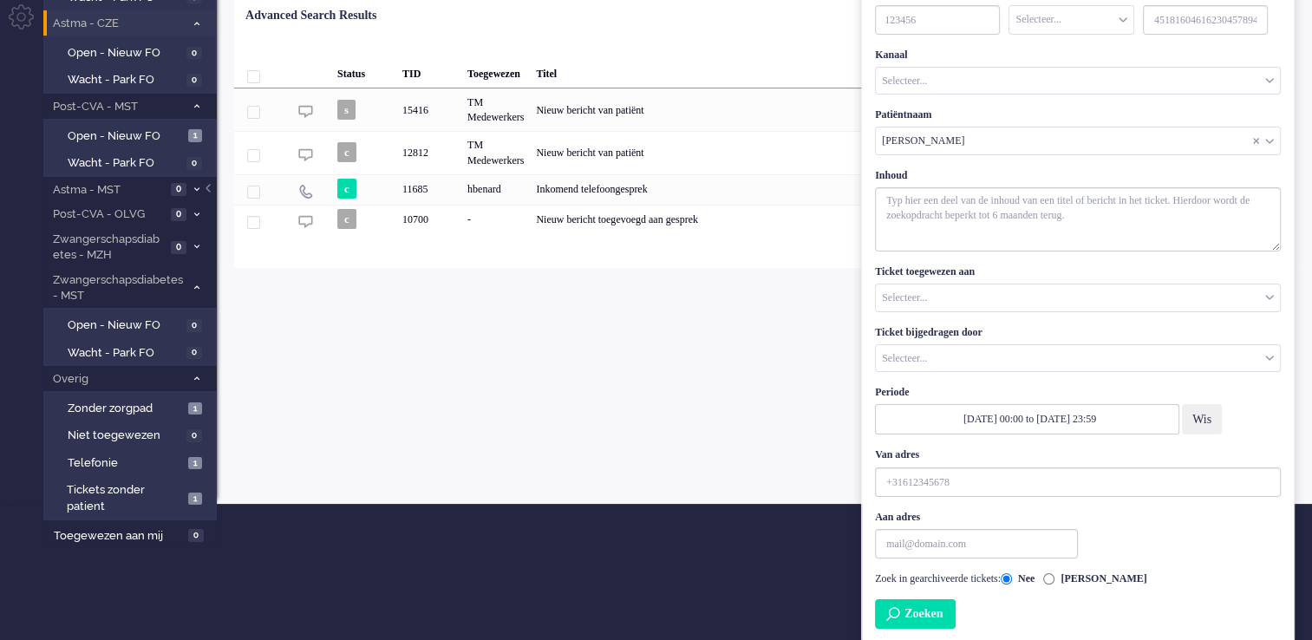
click at [917, 599] on button "Zoeken" at bounding box center [915, 613] width 81 height 29
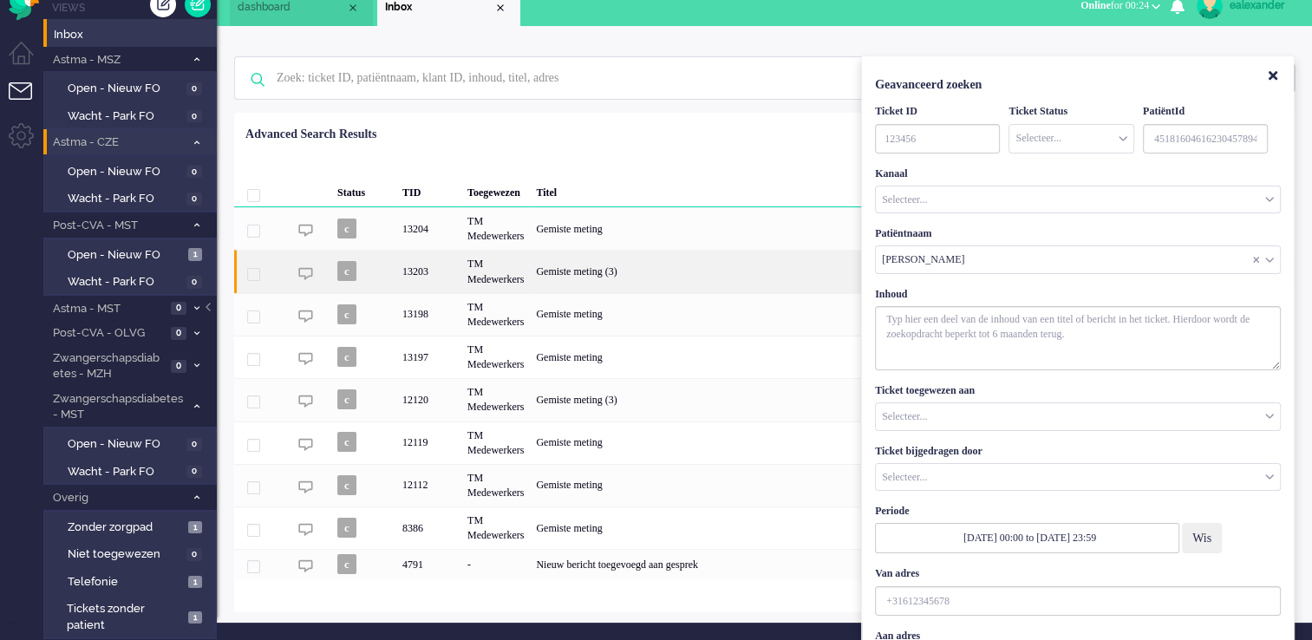
scroll to position [0, 0]
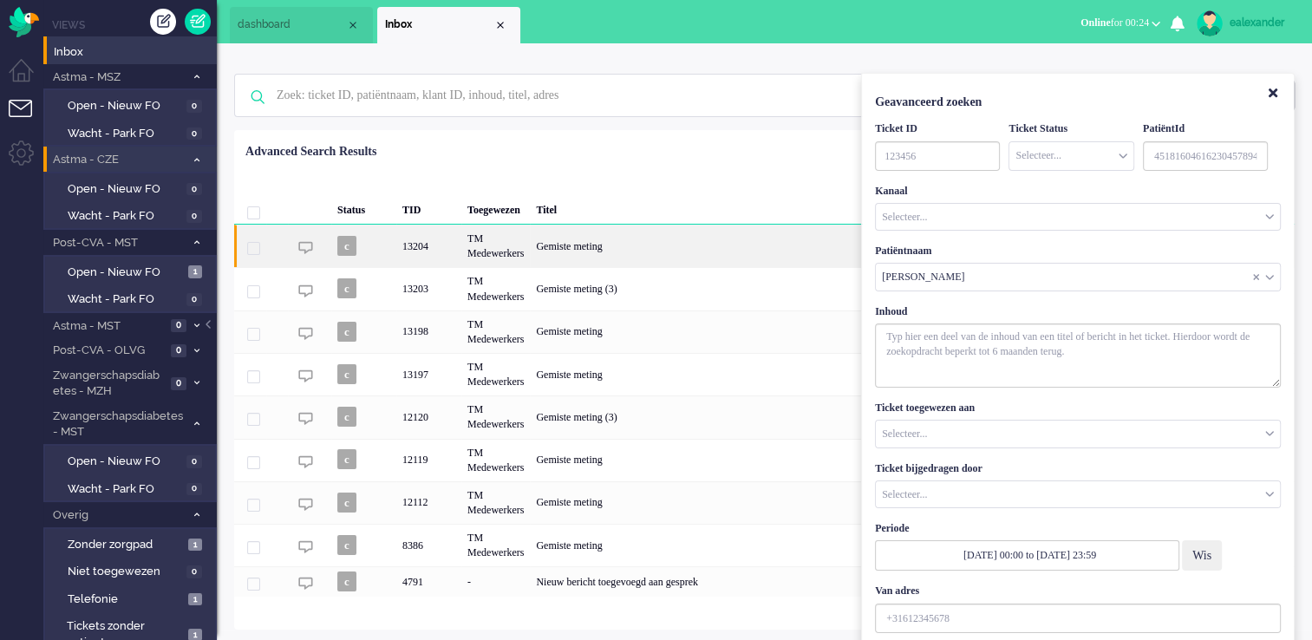
click at [675, 237] on div "Gemiste meting" at bounding box center [786, 246] width 513 height 42
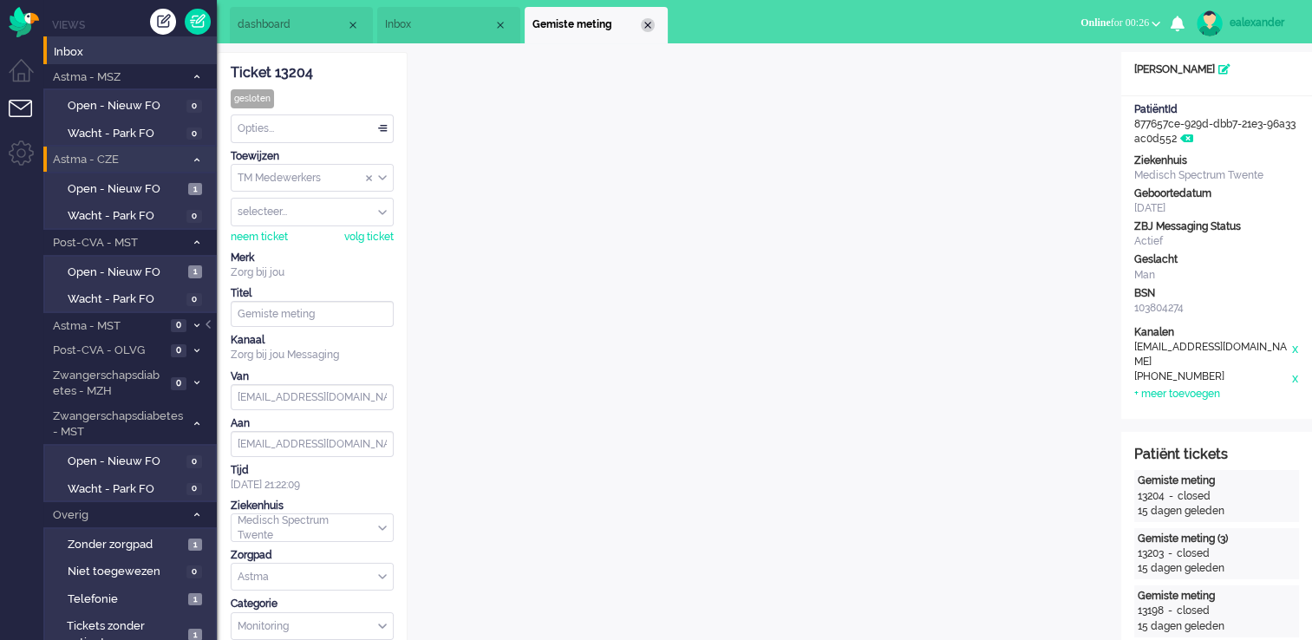
click at [654, 26] on div "Close tab" at bounding box center [648, 25] width 14 height 14
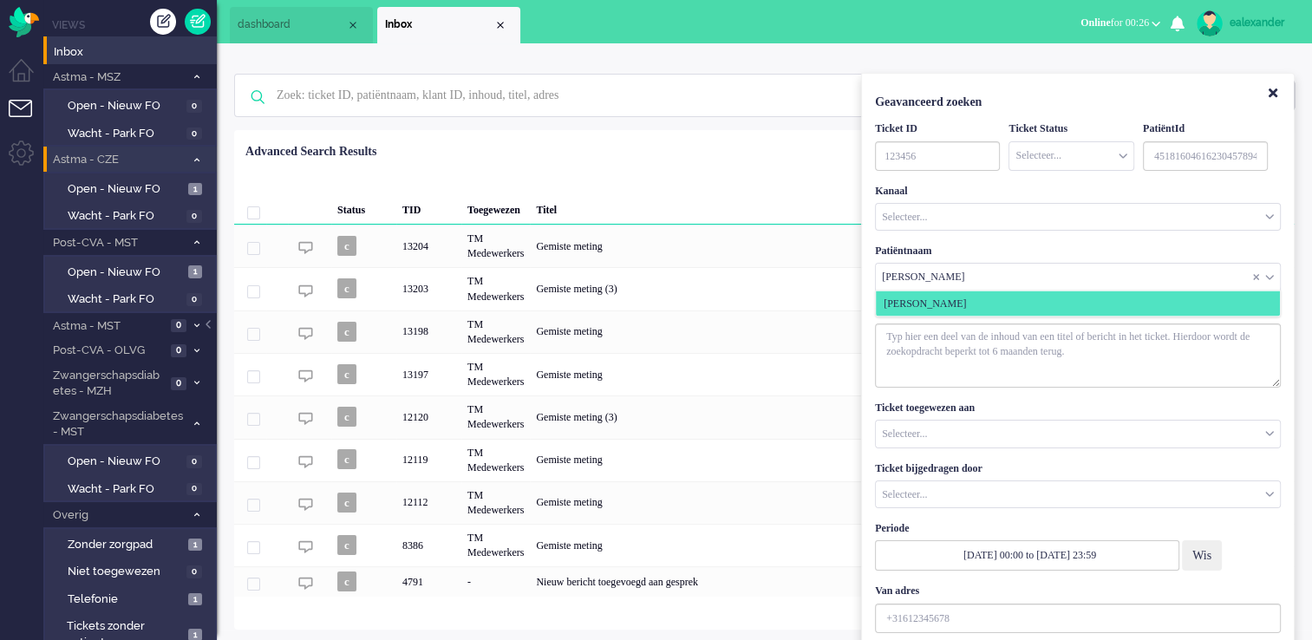
click at [969, 282] on input "Customer Name" at bounding box center [1078, 277] width 404 height 27
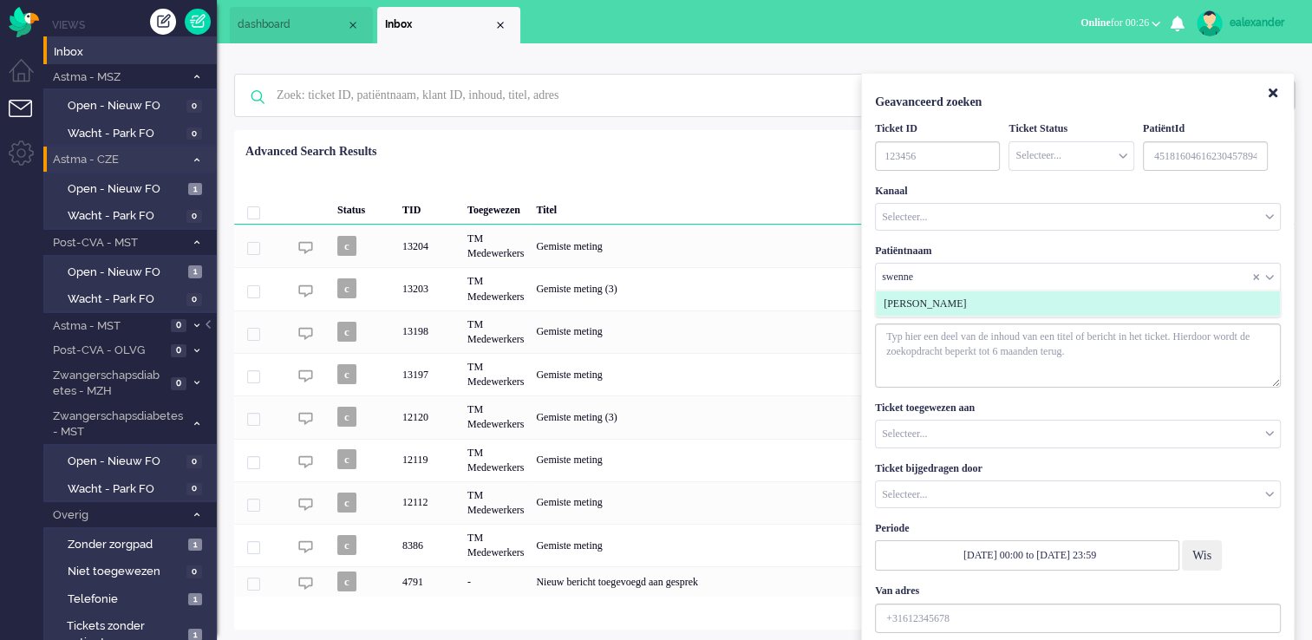
type input "swenne"
click at [966, 303] on span "Anouk Gesina Maria Swennenhuis" at bounding box center [925, 304] width 82 height 15
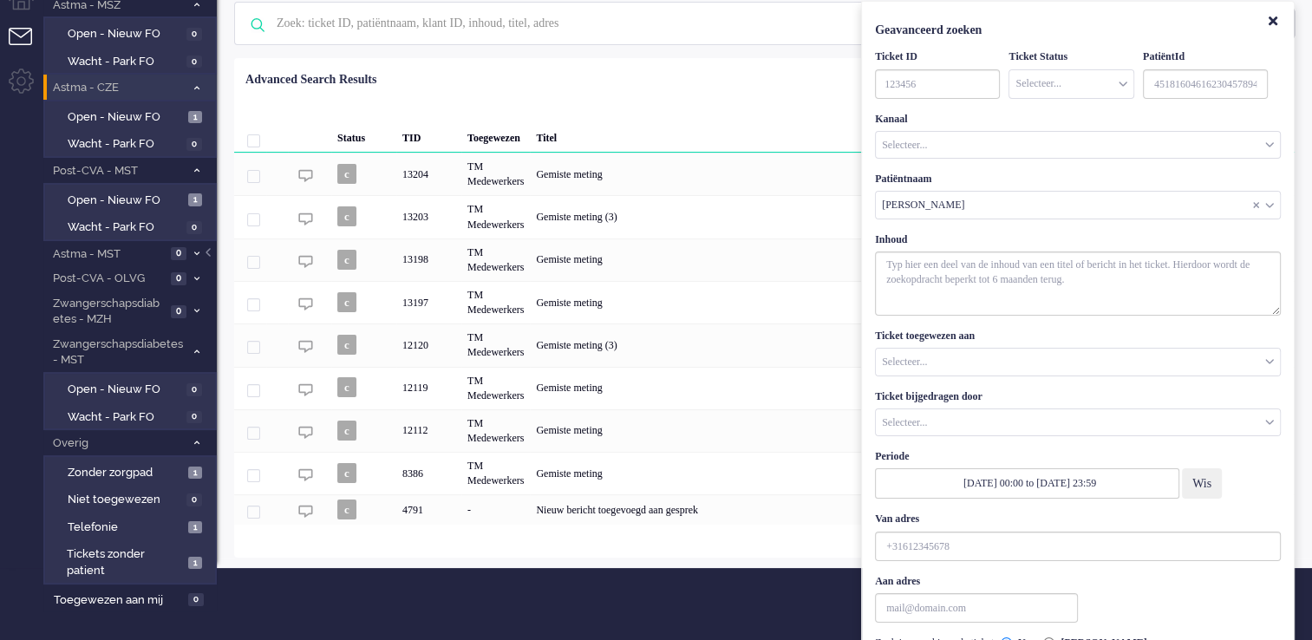
scroll to position [136, 0]
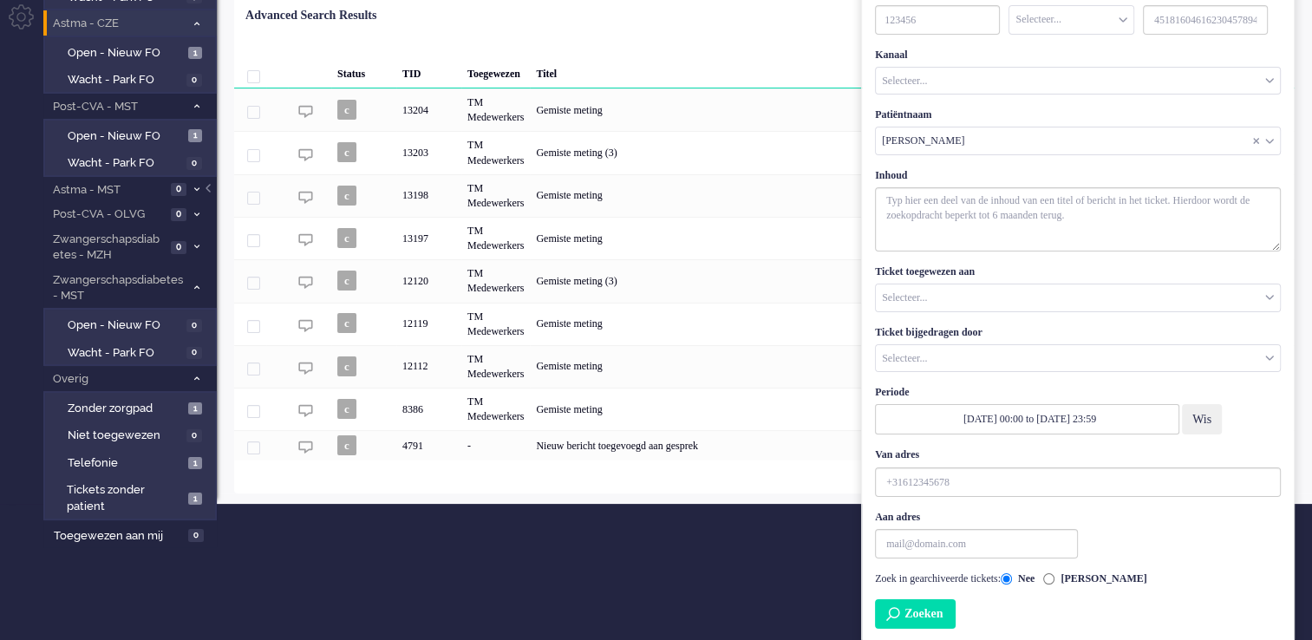
click at [954, 623] on button "Zoeken" at bounding box center [915, 613] width 81 height 29
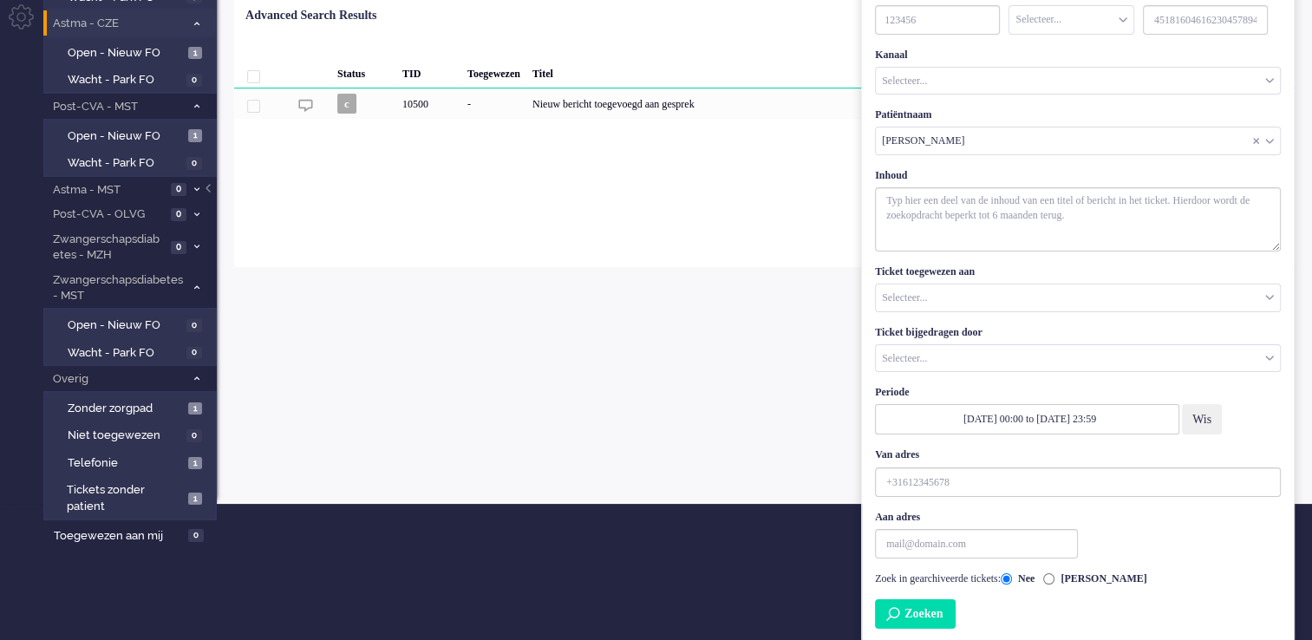
scroll to position [49, 0]
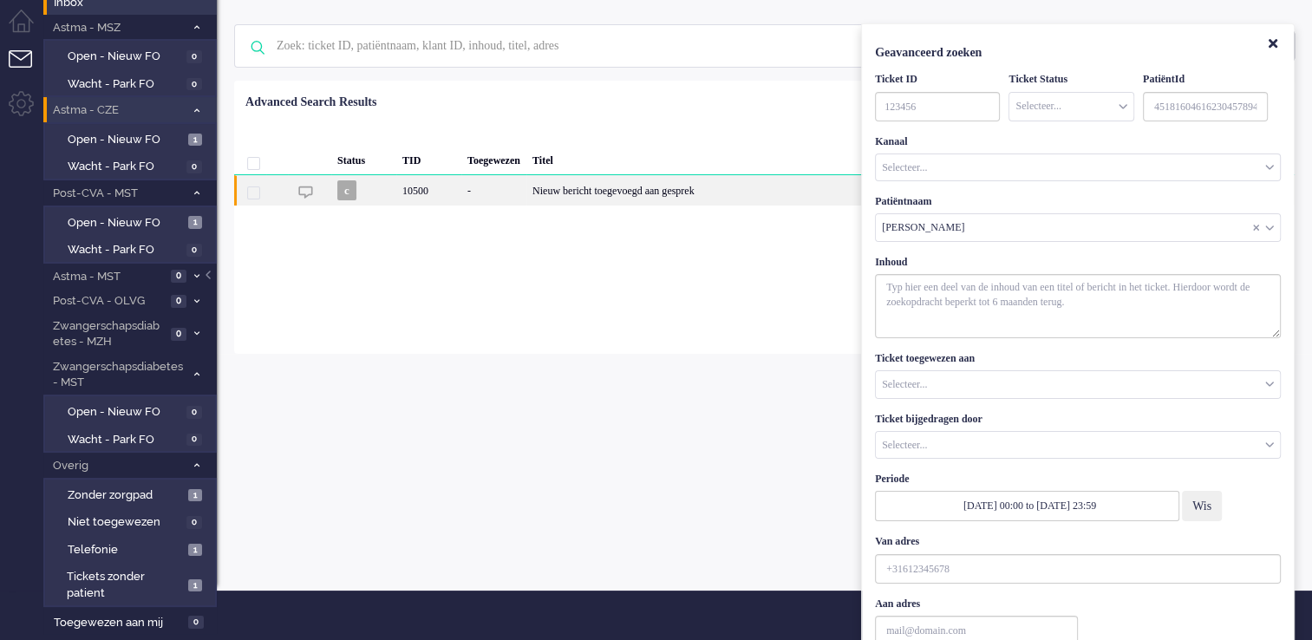
click at [740, 192] on div "Nieuw bericht toegevoegd aan gesprek" at bounding box center [784, 190] width 516 height 30
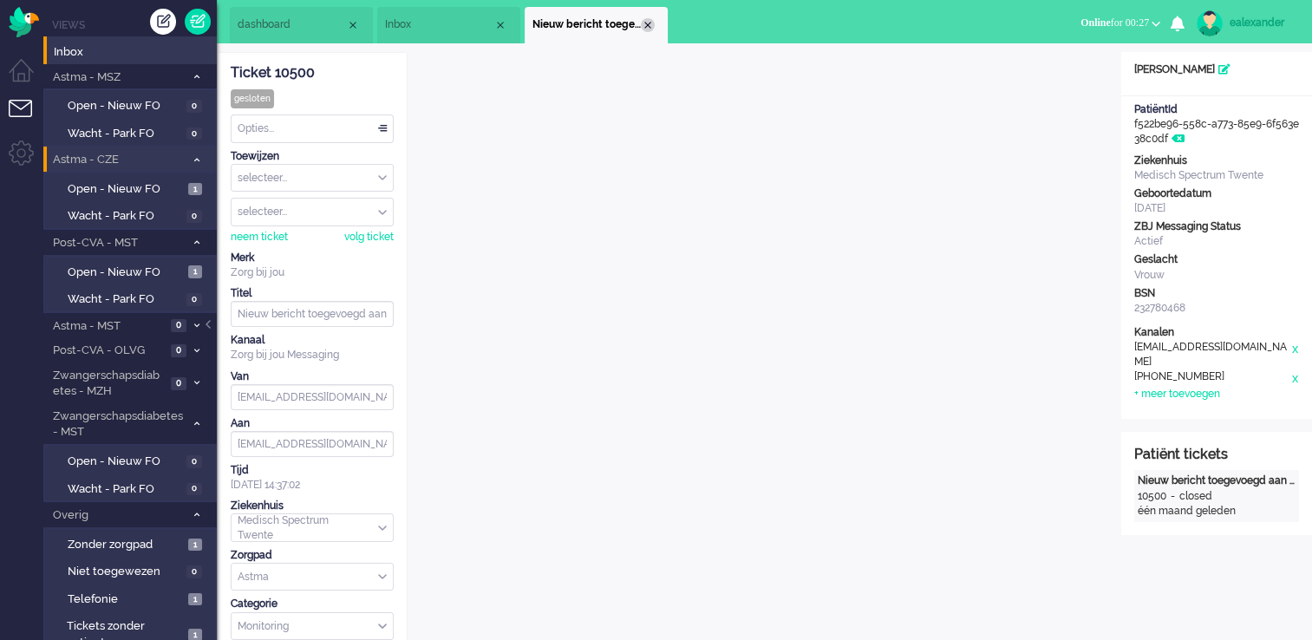
click at [649, 26] on div "Close tab" at bounding box center [648, 25] width 14 height 14
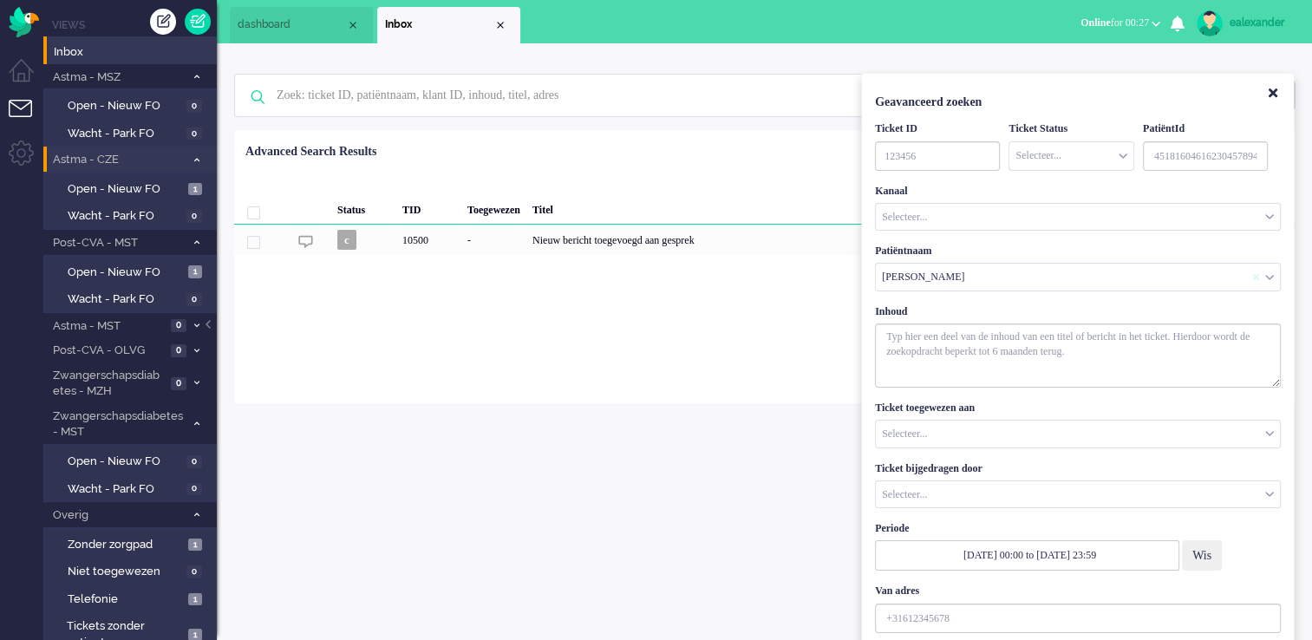
click at [1259, 279] on span "Customer Name" at bounding box center [1259, 277] width 13 height 12
click at [1109, 269] on input "Customer Name" at bounding box center [1078, 277] width 404 height 27
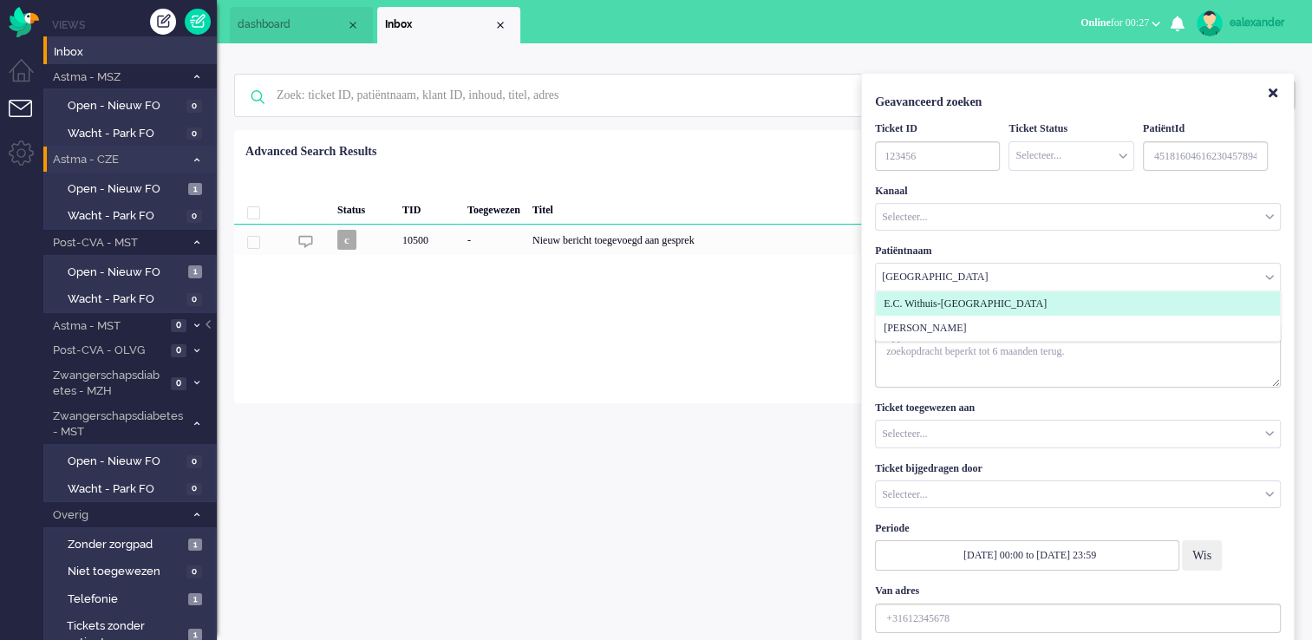
type input "metz"
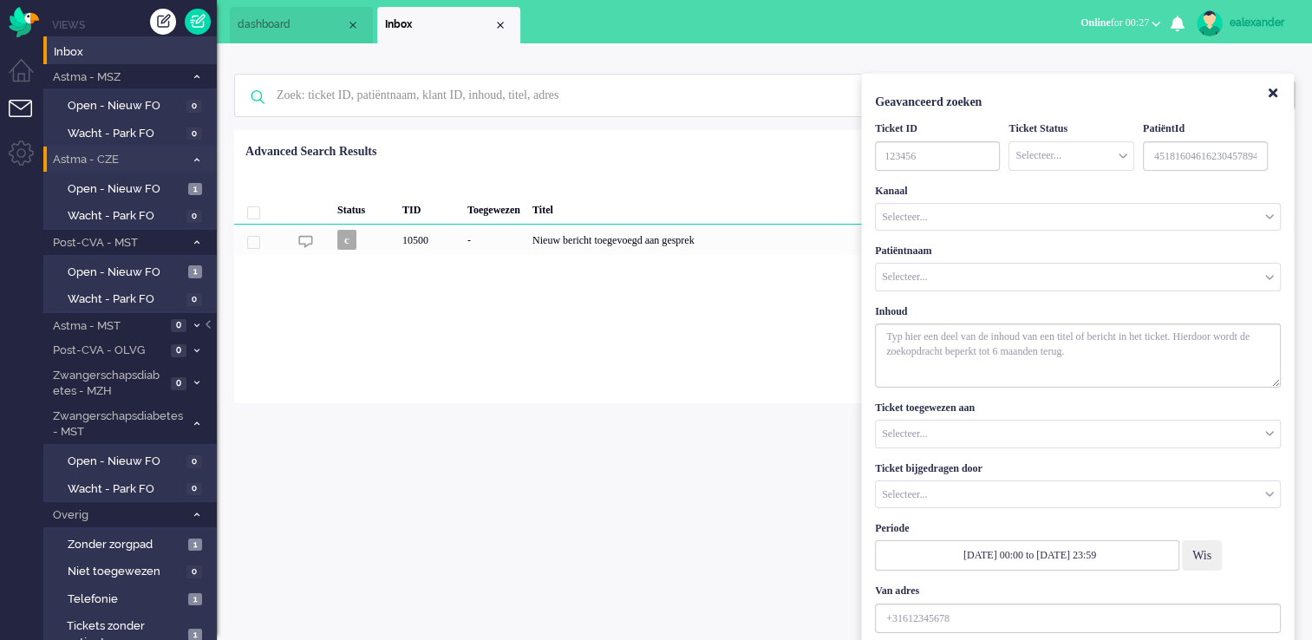
click at [969, 257] on div "Patiëntnaam Selecteer... E.C. Withuis-Metz Marieke Metz" at bounding box center [1078, 268] width 406 height 48
click at [964, 267] on input "Customer Name" at bounding box center [1078, 277] width 404 height 27
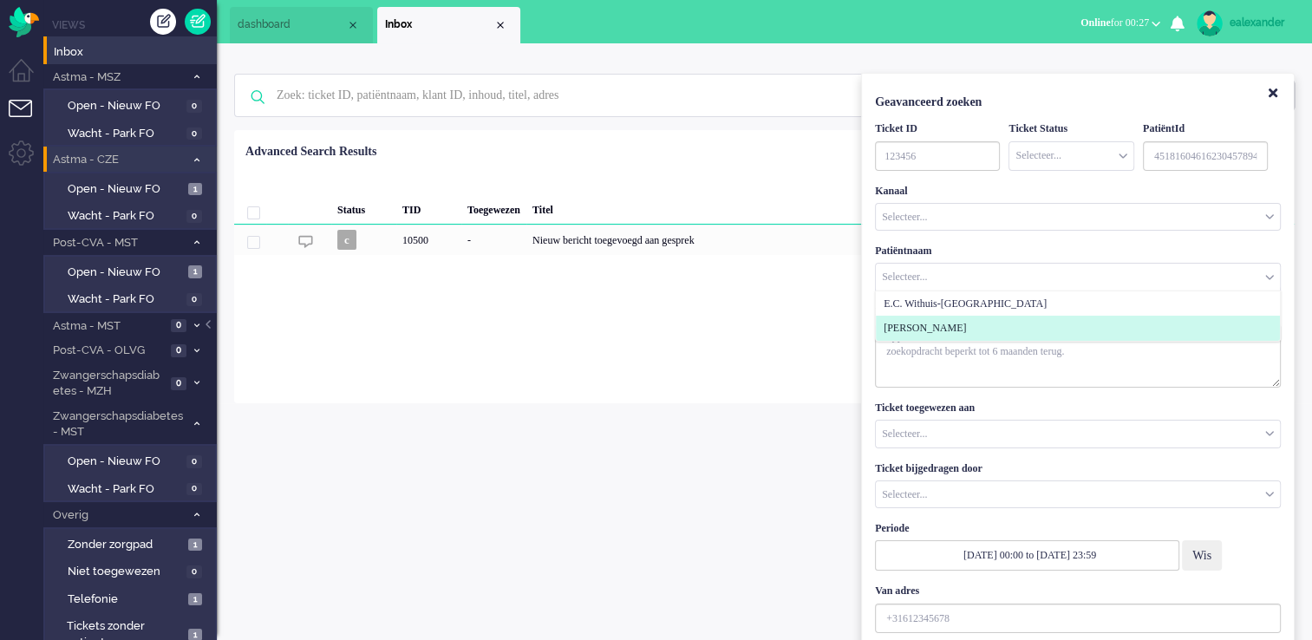
click at [940, 321] on span "Marieke Metz" at bounding box center [925, 328] width 82 height 15
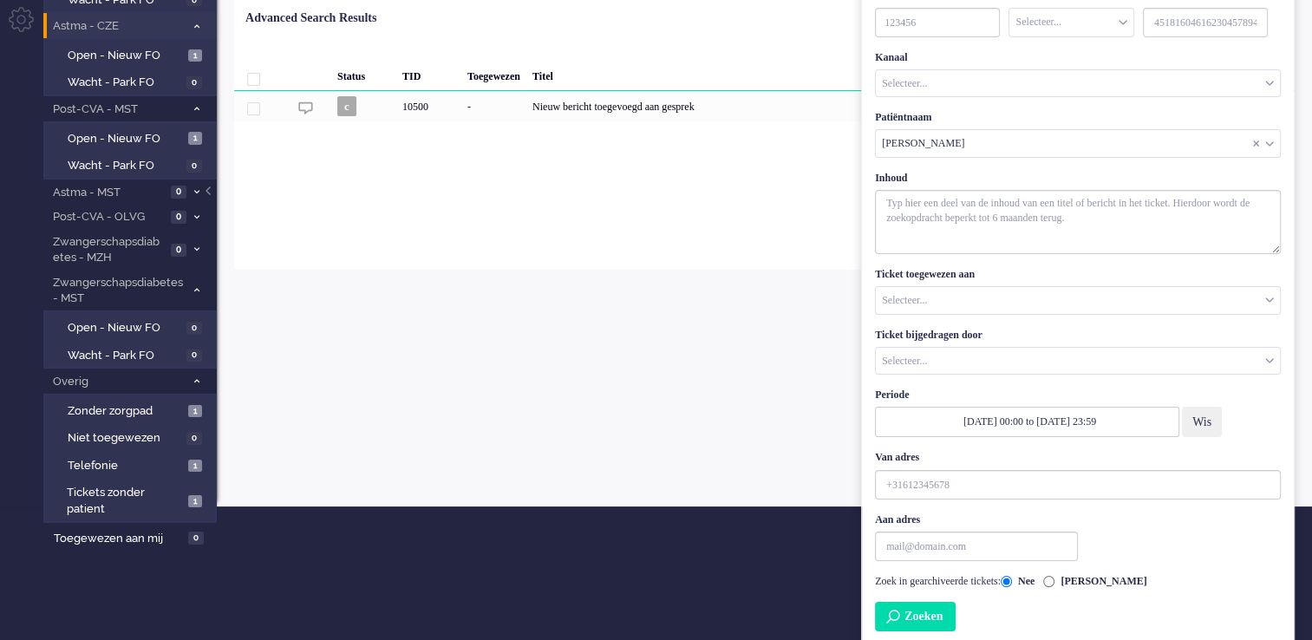
scroll to position [136, 0]
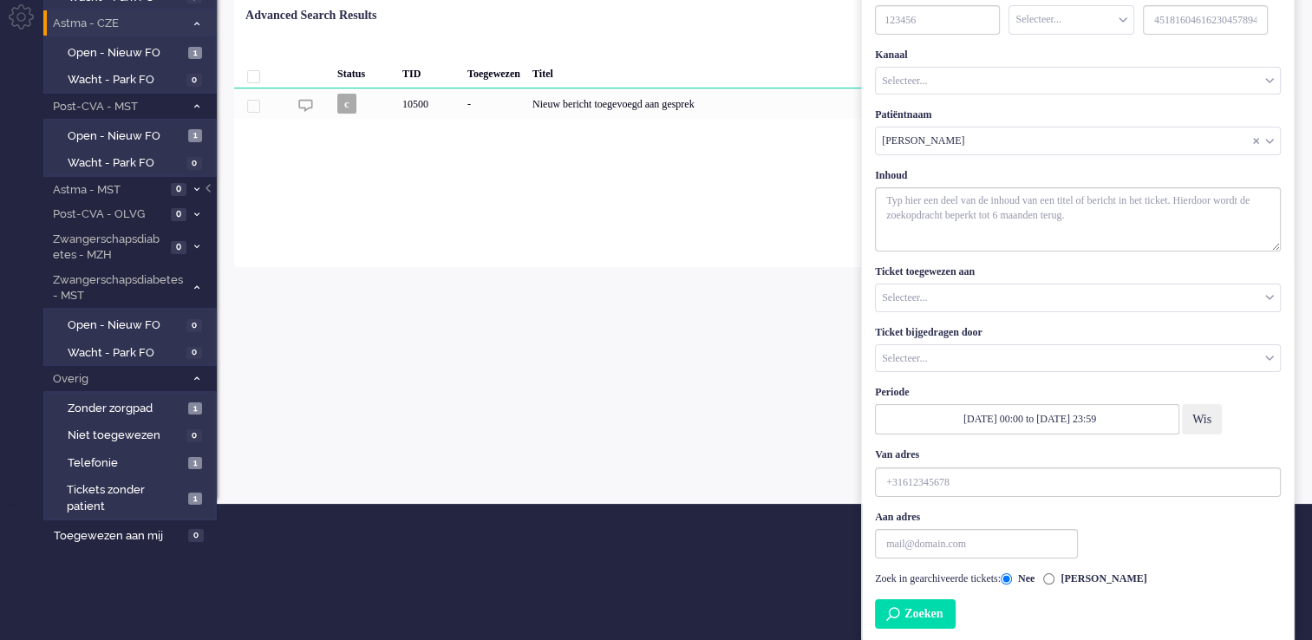
click at [932, 616] on button "Zoeken" at bounding box center [915, 613] width 81 height 29
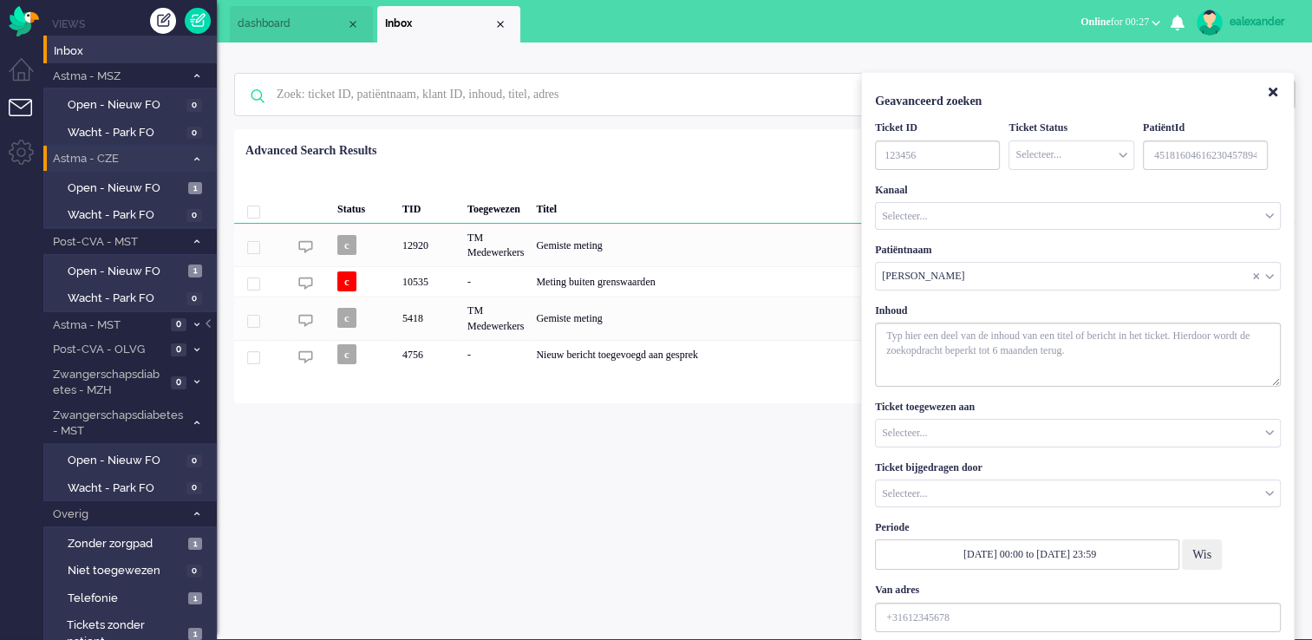
scroll to position [0, 0]
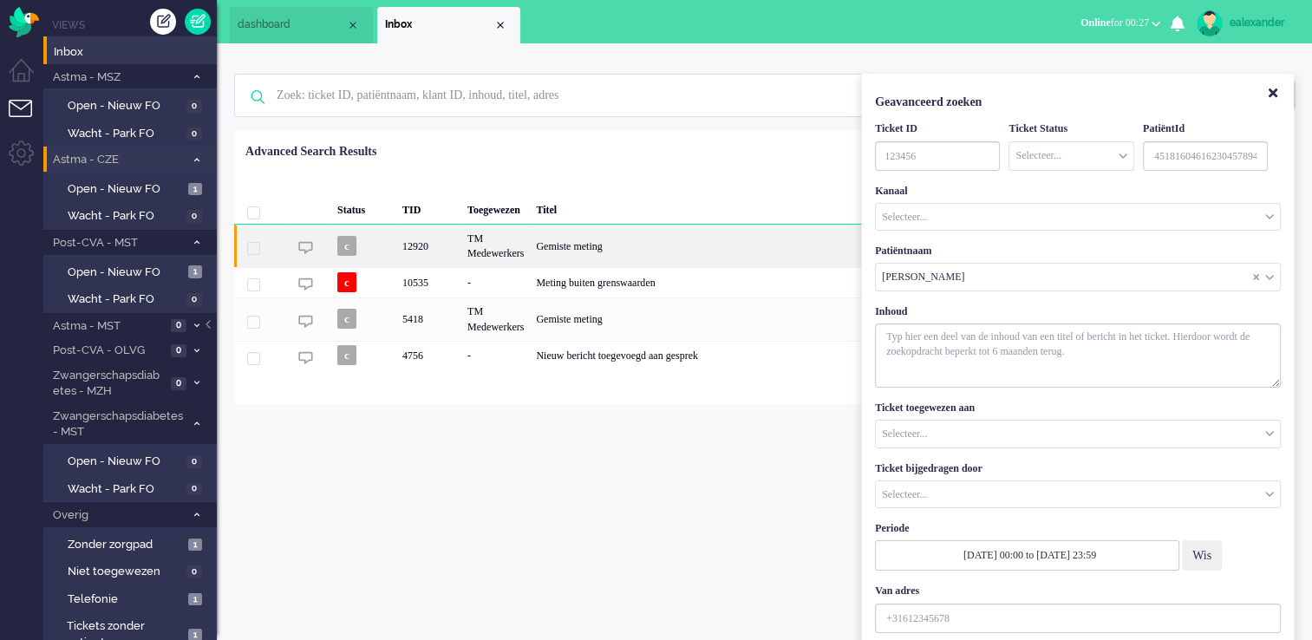
click at [634, 238] on div "Gemiste meting" at bounding box center [786, 246] width 513 height 42
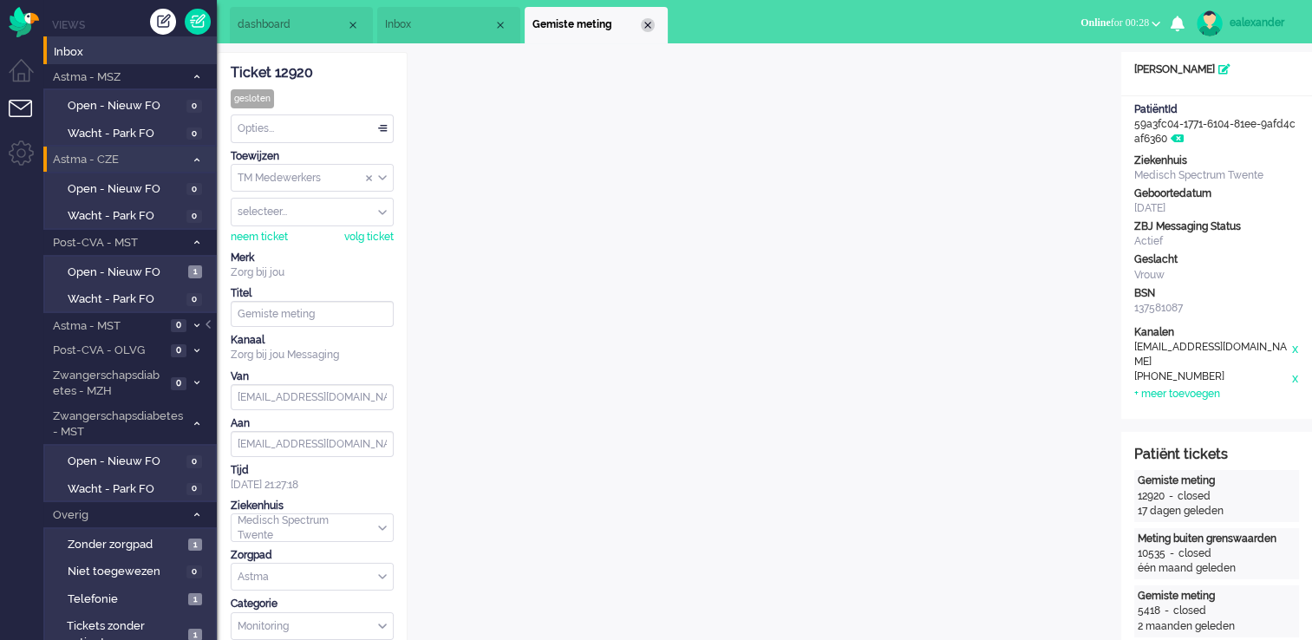
click at [651, 25] on div "Close tab" at bounding box center [648, 25] width 14 height 14
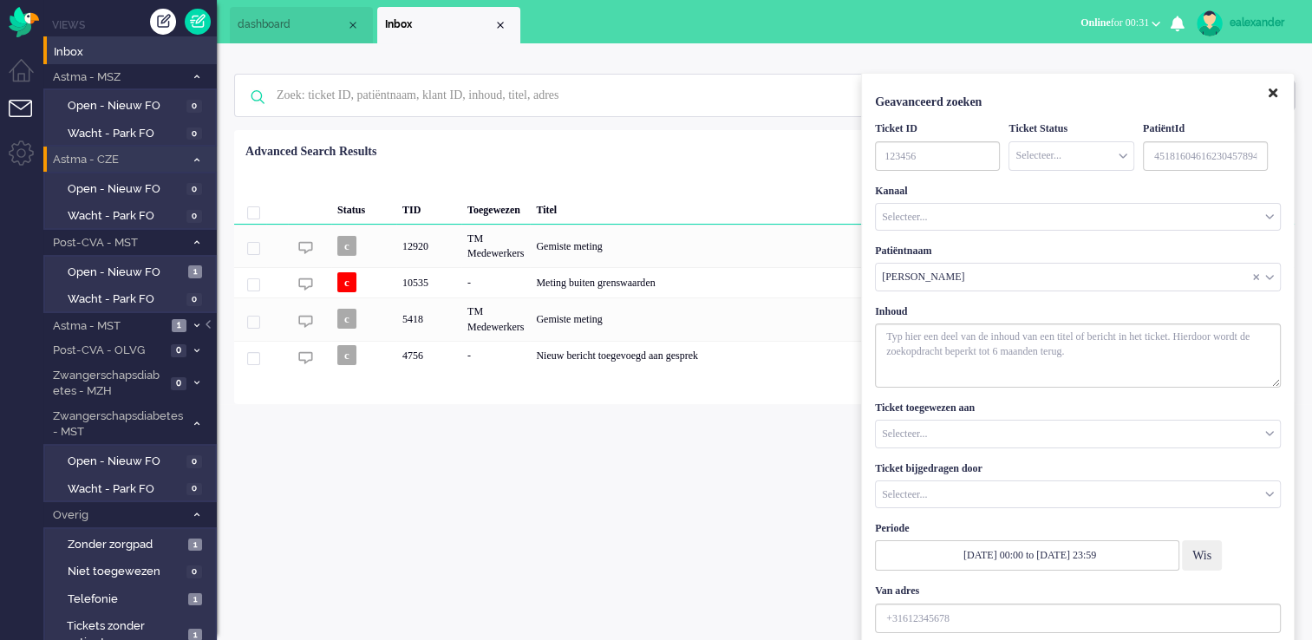
click at [1259, 88] on button "Close" at bounding box center [1272, 94] width 29 height 29
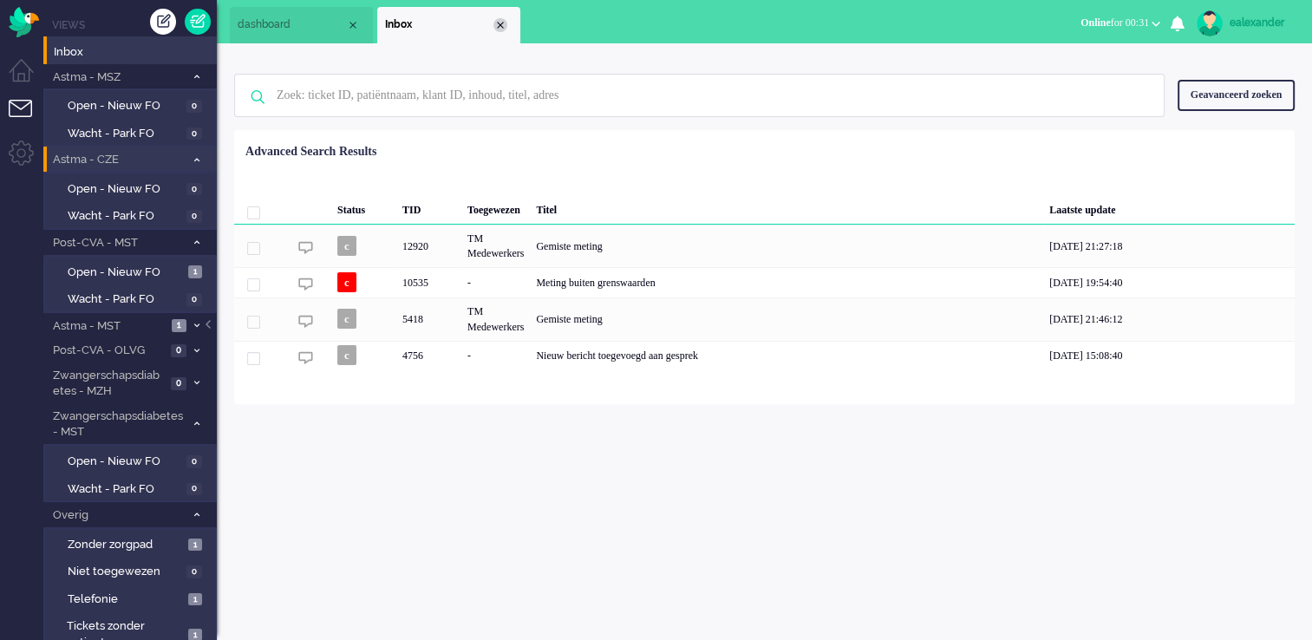
click at [503, 26] on div "Close tab" at bounding box center [500, 25] width 14 height 14
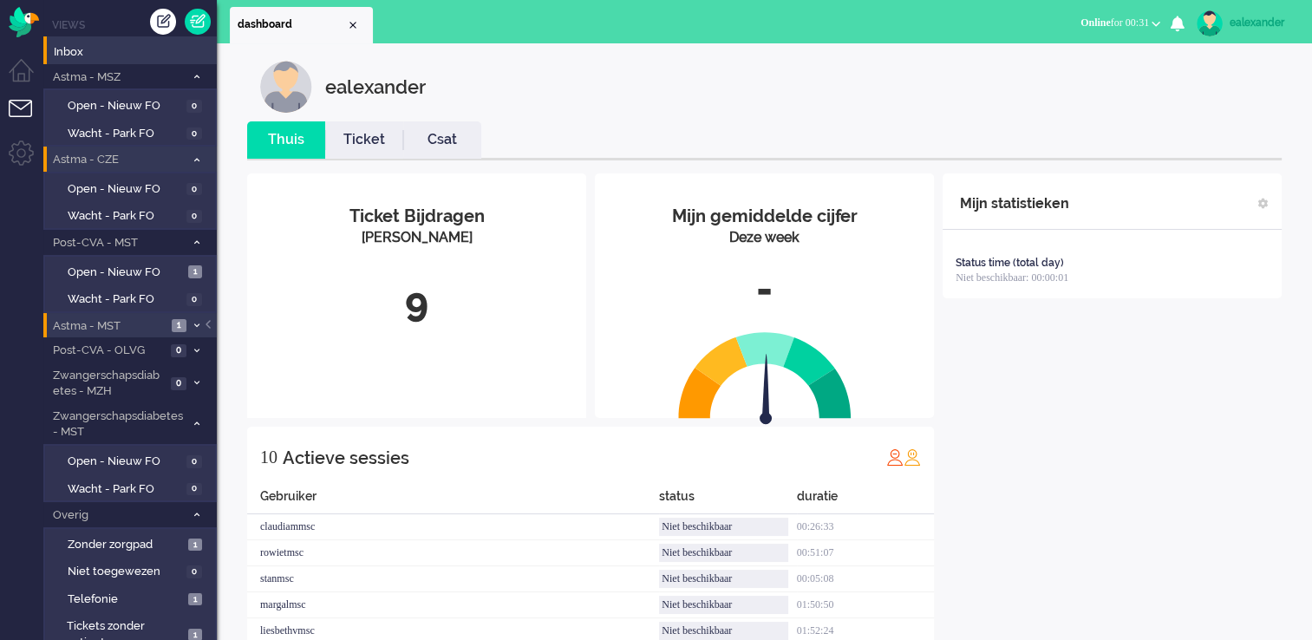
click at [149, 320] on span "Astma - MST" at bounding box center [108, 326] width 116 height 16
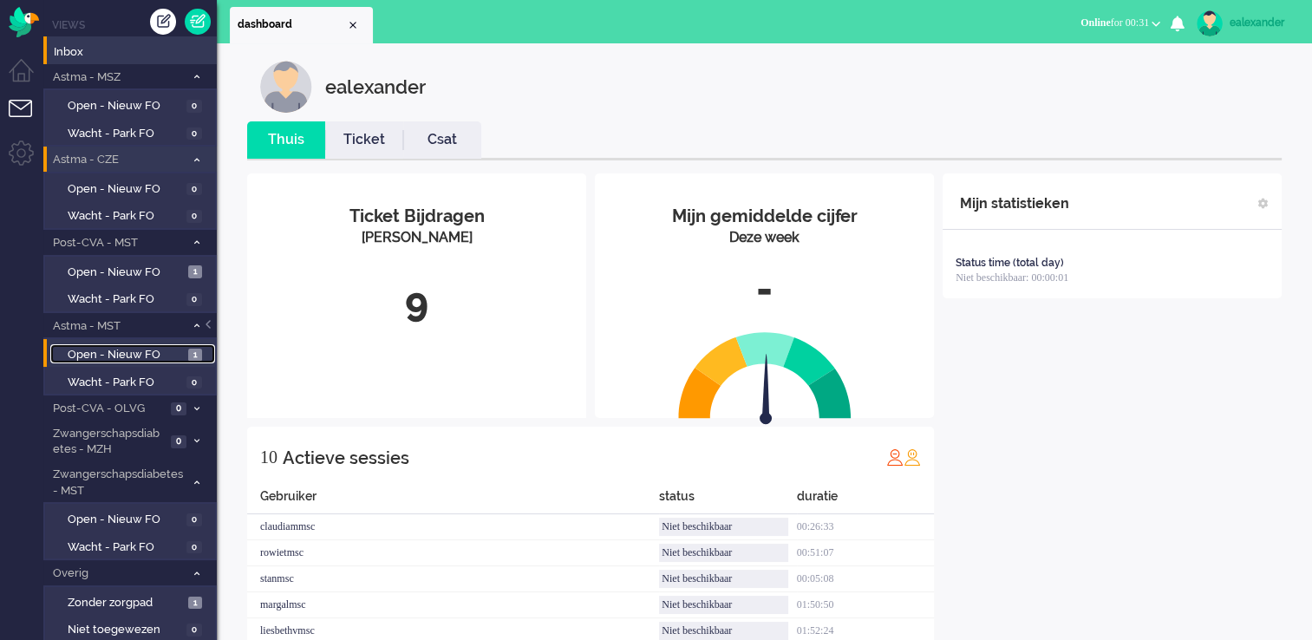
click at [163, 344] on link "Open - Nieuw FO 1" at bounding box center [132, 353] width 165 height 19
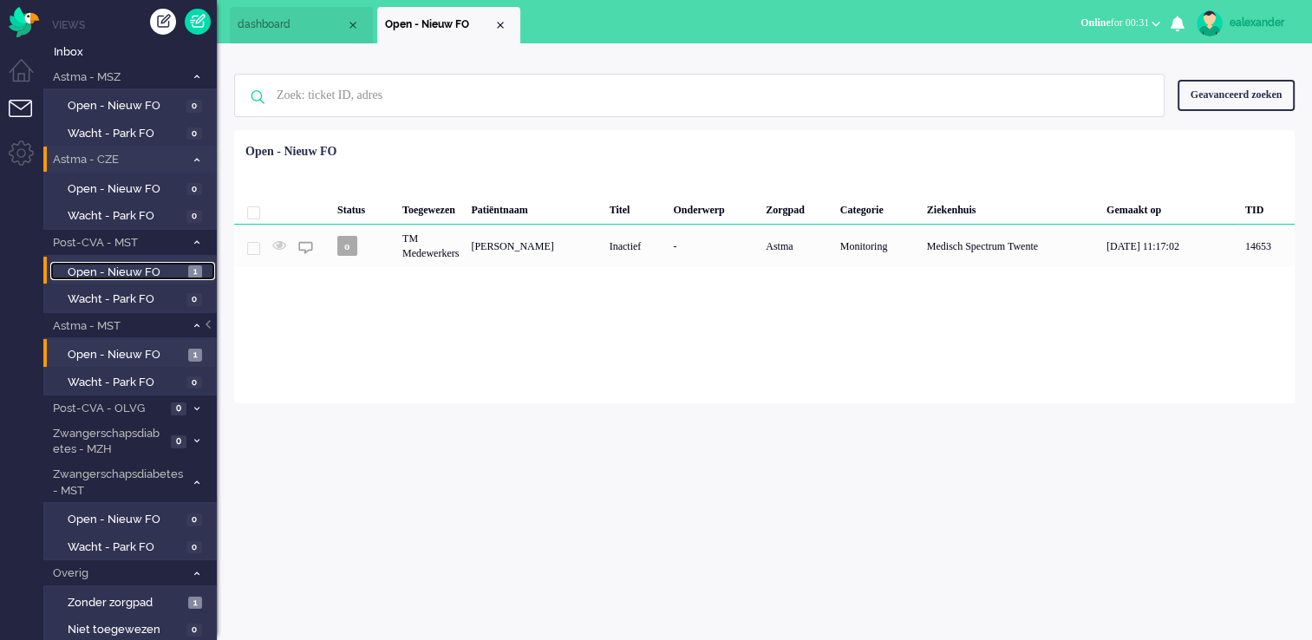
click at [180, 269] on span "Open - Nieuw FO" at bounding box center [126, 272] width 116 height 16
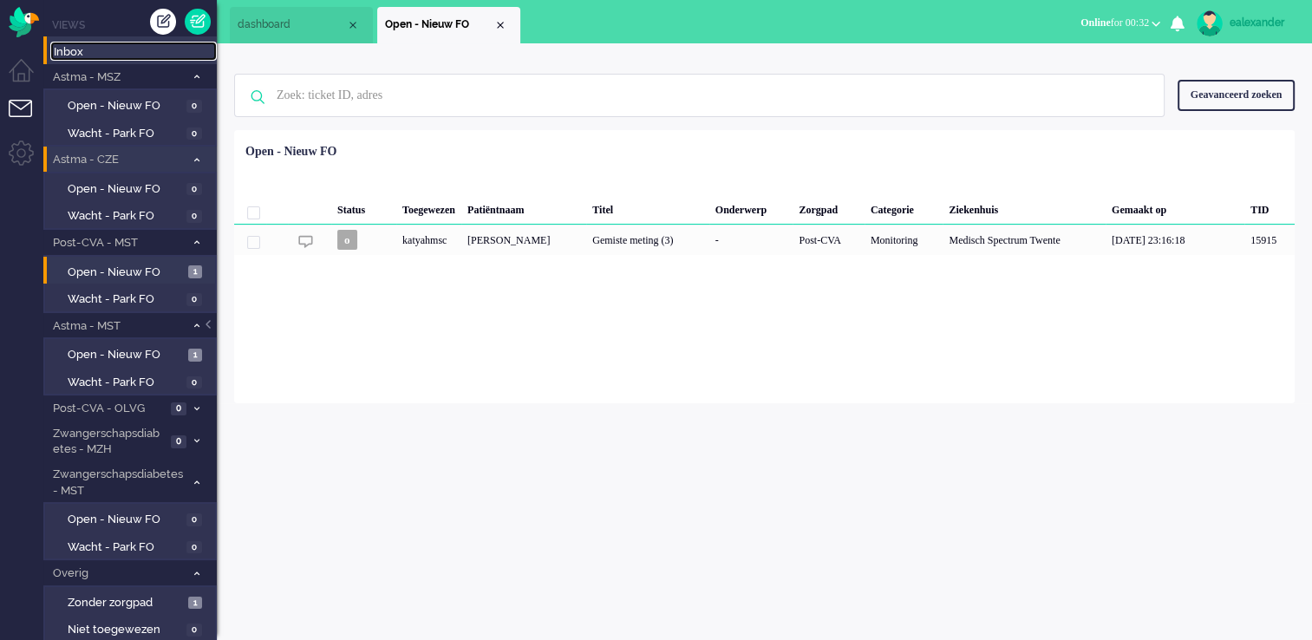
click at [121, 49] on span "Inbox" at bounding box center [135, 52] width 163 height 16
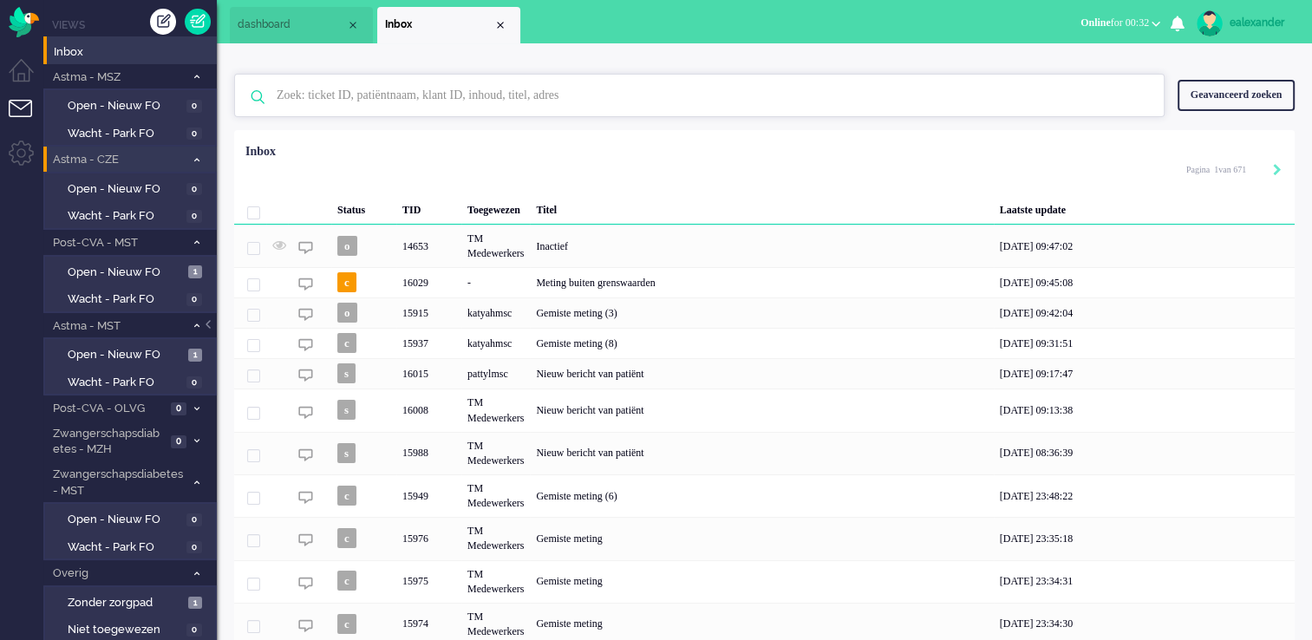
click at [475, 103] on input "text" at bounding box center [702, 96] width 877 height 42
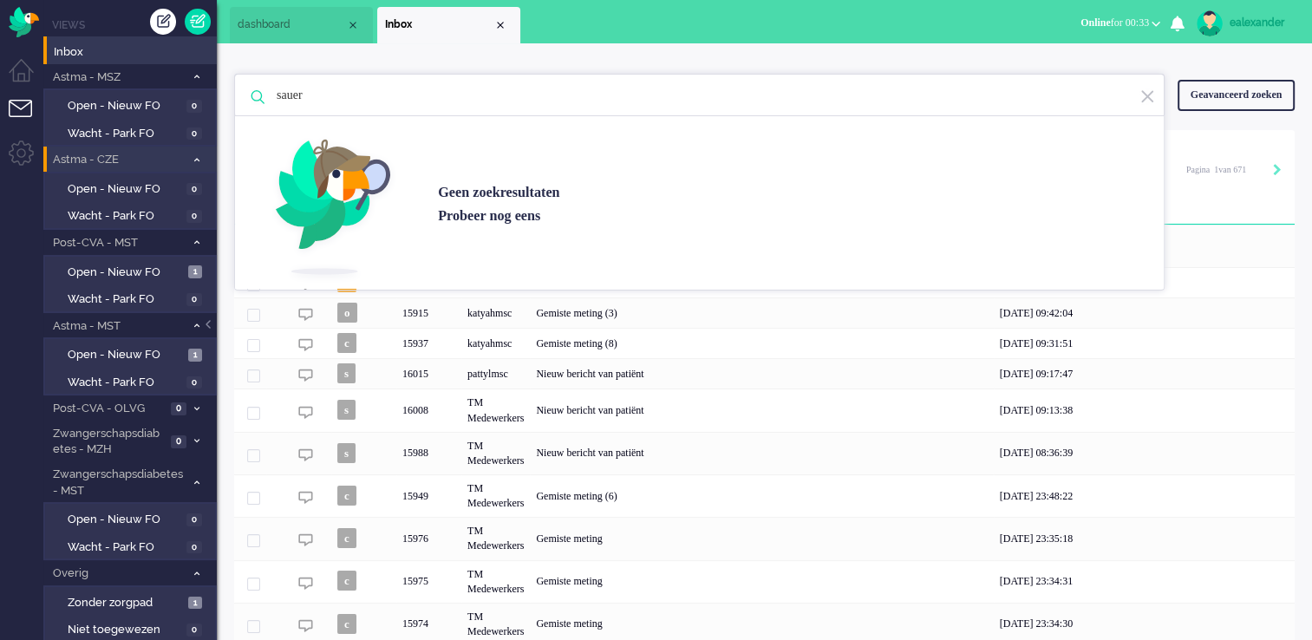
type input "sauer"
click at [1151, 95] on img at bounding box center [1147, 96] width 16 height 16
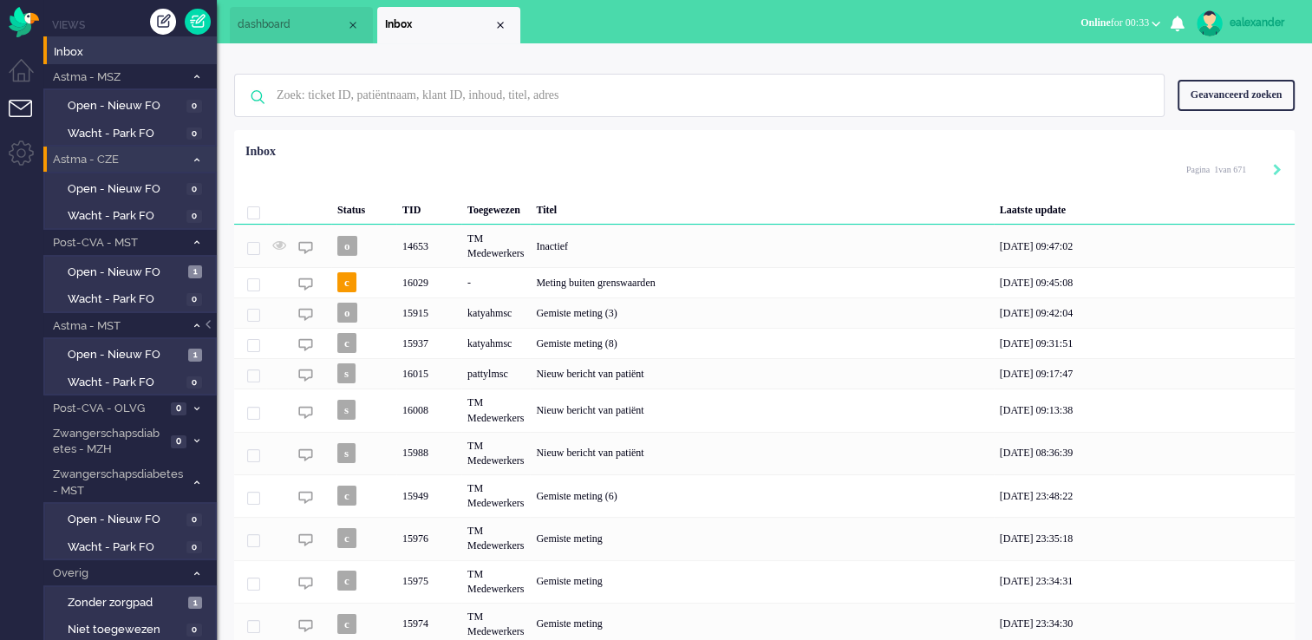
click at [1239, 92] on div "Geavanceerd zoeken" at bounding box center [1236, 95] width 117 height 30
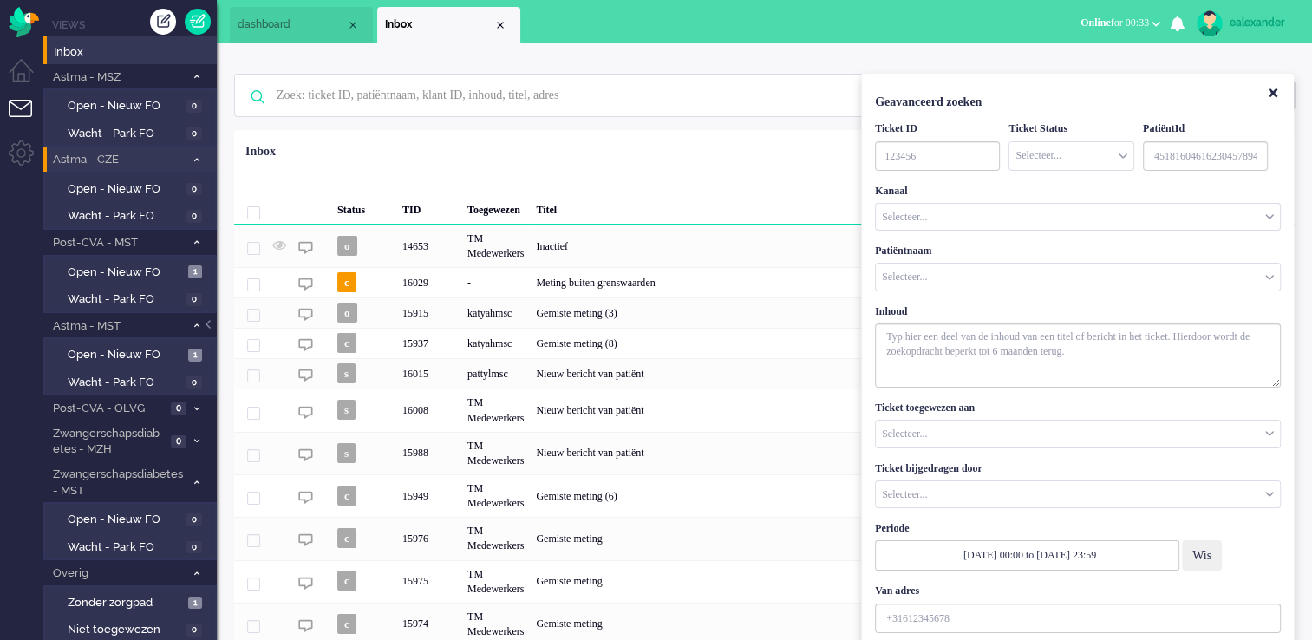
click at [982, 271] on input "Customer Name" at bounding box center [1078, 277] width 404 height 27
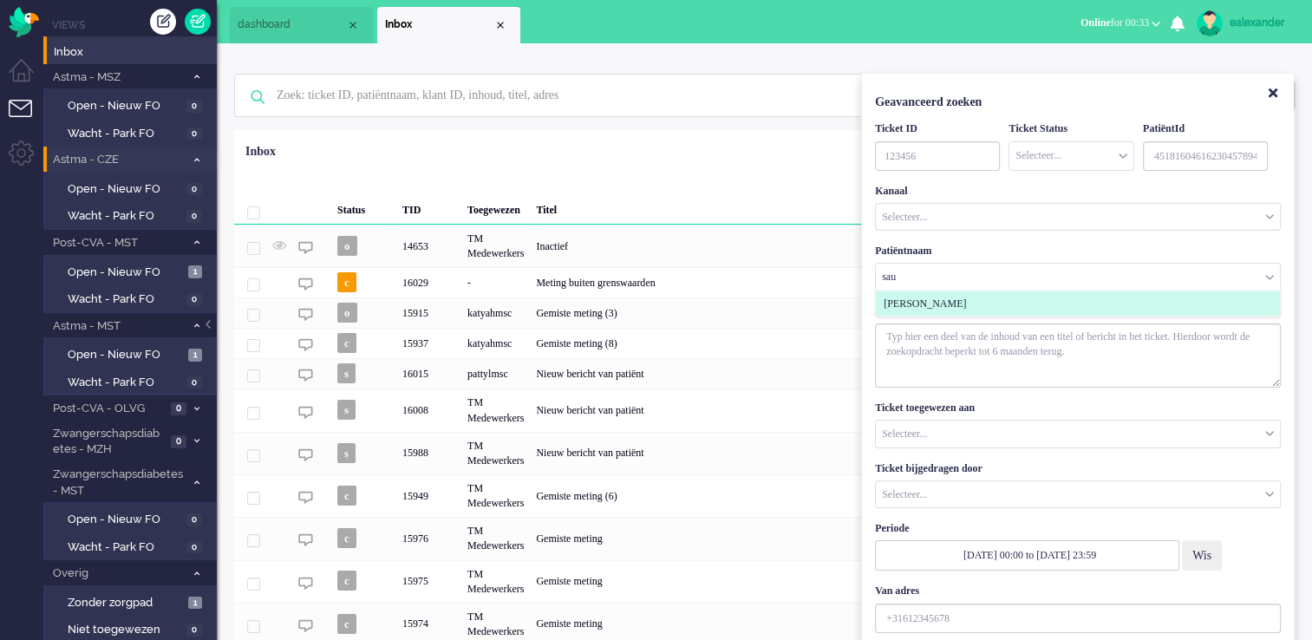
type input "sau"
click at [975, 302] on li "lynn Sauer" at bounding box center [1078, 303] width 404 height 25
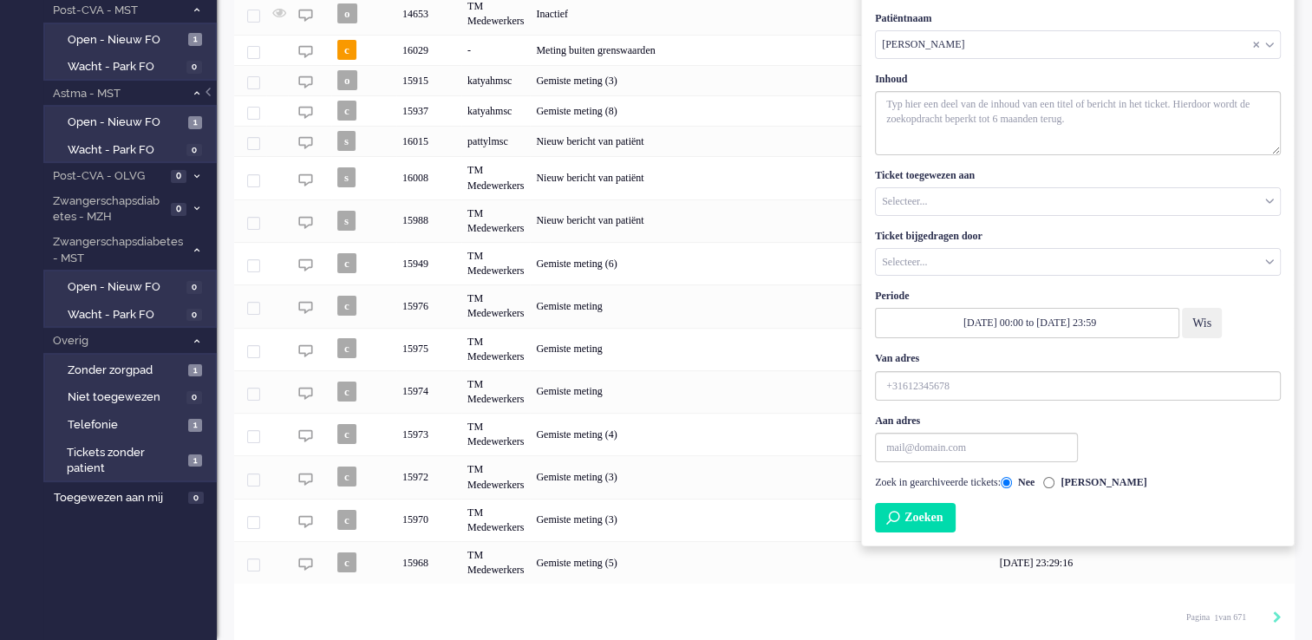
click at [917, 525] on button "Zoeken" at bounding box center [915, 517] width 81 height 29
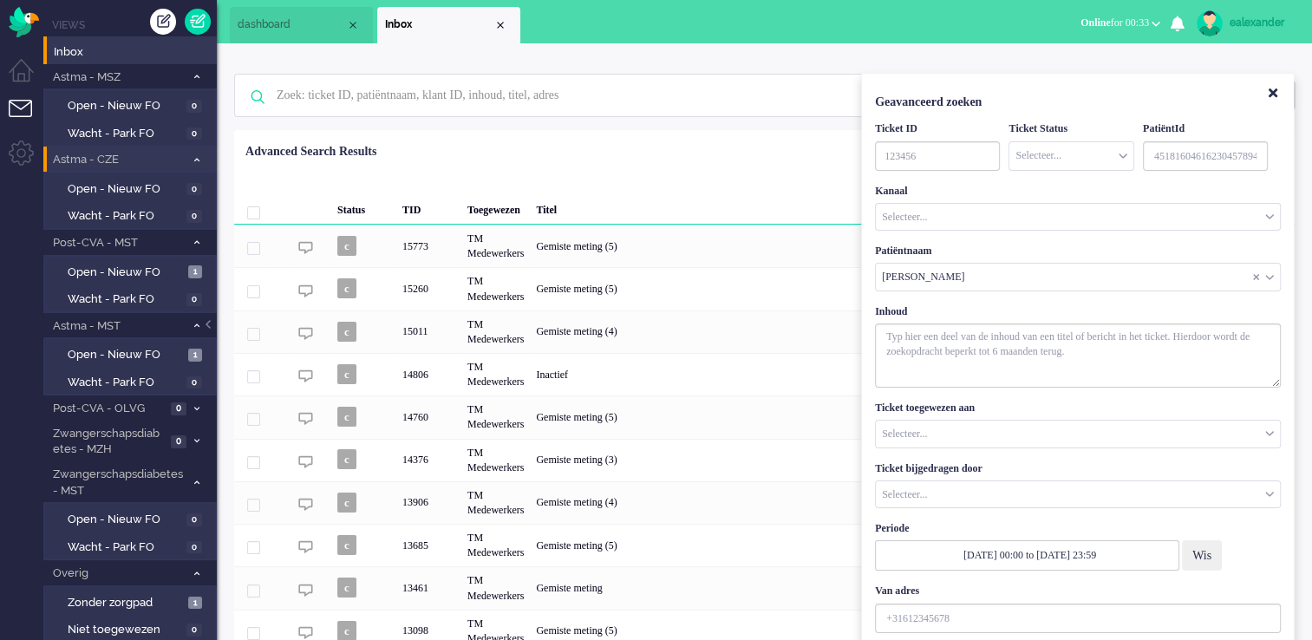
click at [752, 151] on div "Status TID Toegewezen Titel Laatste update c 15773 TM Medewerkers Gemiste metin…" at bounding box center [764, 500] width 1060 height 729
click at [1271, 88] on icon "Close" at bounding box center [1273, 93] width 9 height 13
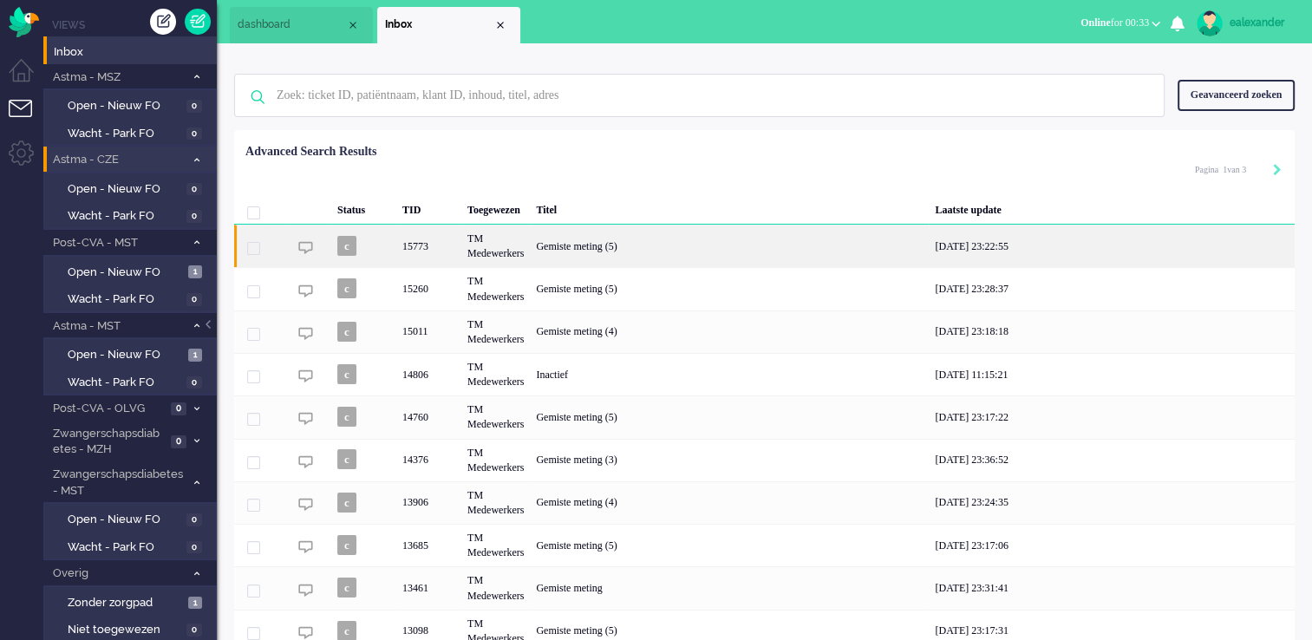
click at [664, 253] on div "Gemiste meting (5)" at bounding box center [729, 246] width 399 height 42
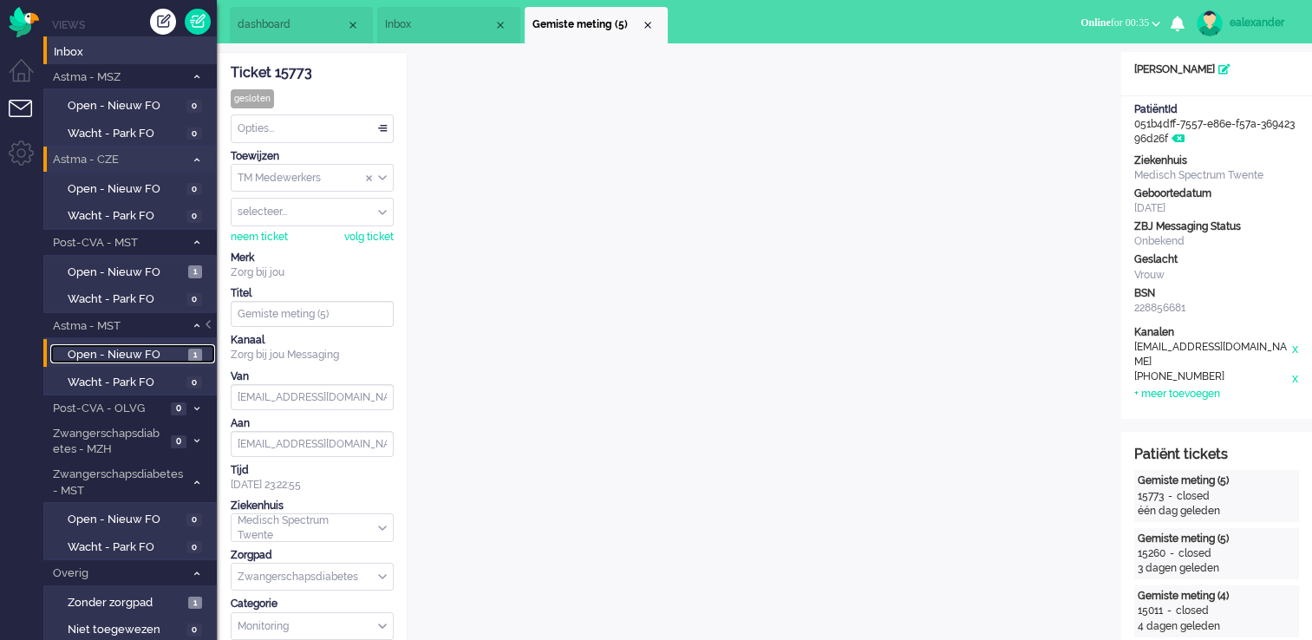
click at [139, 352] on span "Open - Nieuw FO" at bounding box center [126, 355] width 116 height 16
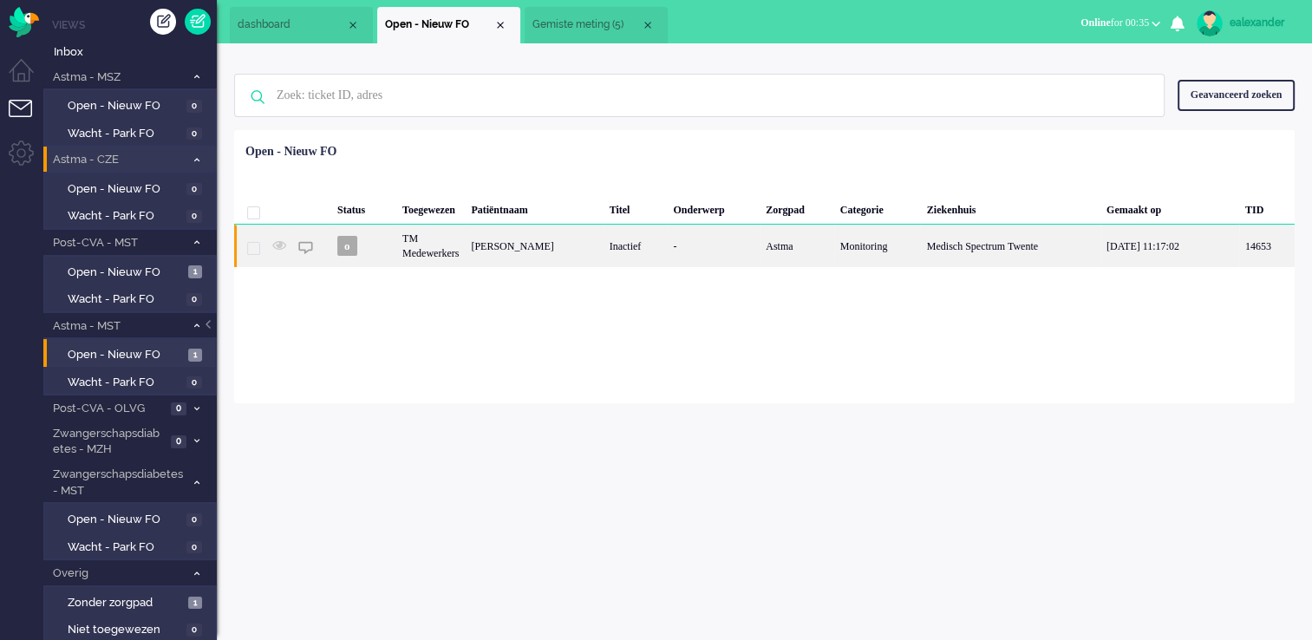
click at [766, 253] on div "Astma" at bounding box center [797, 246] width 74 height 42
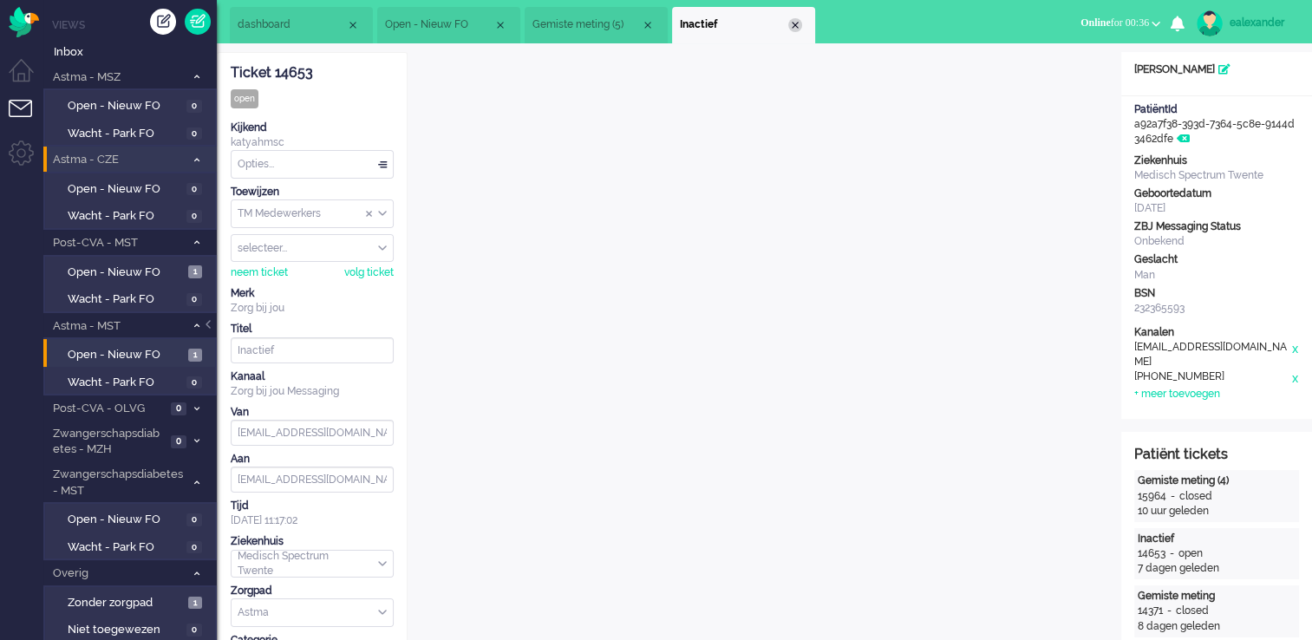
click at [791, 29] on div "Close tab" at bounding box center [795, 25] width 14 height 14
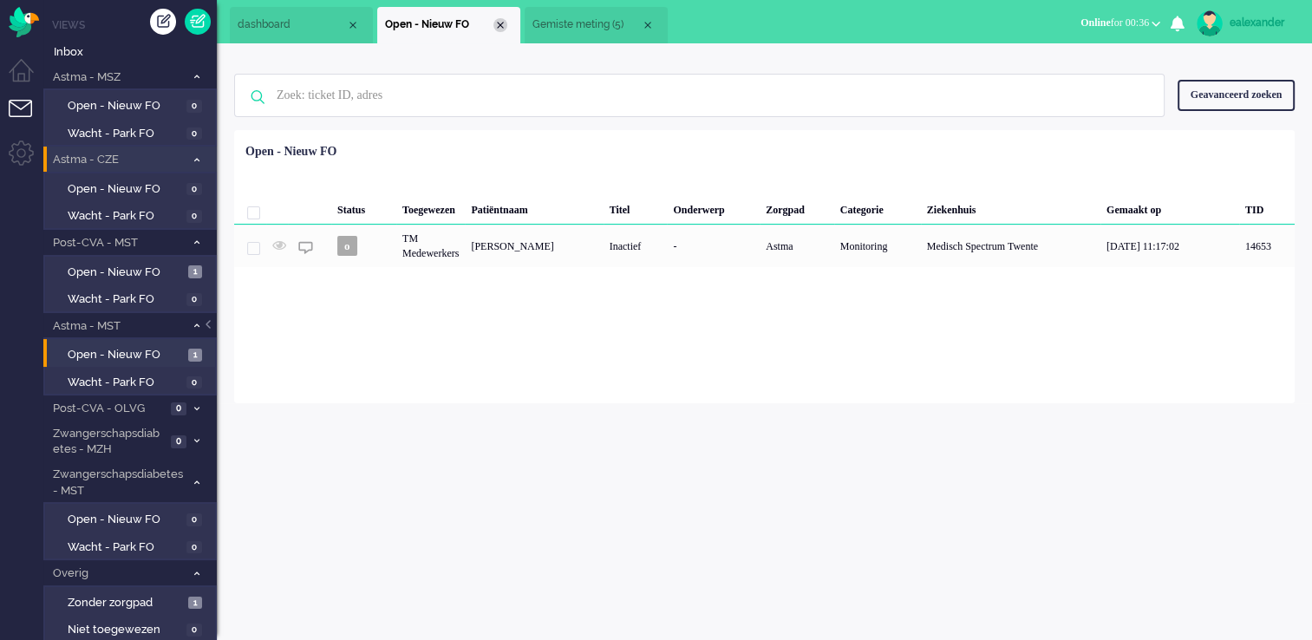
click at [501, 23] on div "Close tab" at bounding box center [500, 25] width 14 height 14
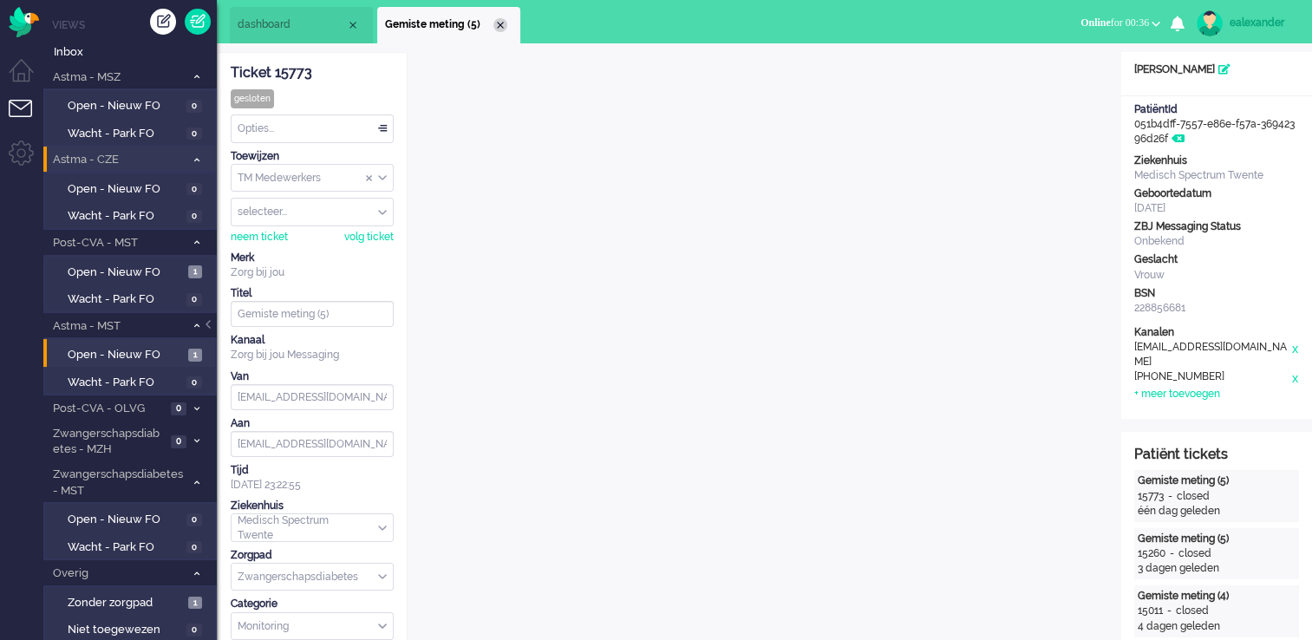
click at [499, 26] on div "Close tab" at bounding box center [500, 25] width 14 height 14
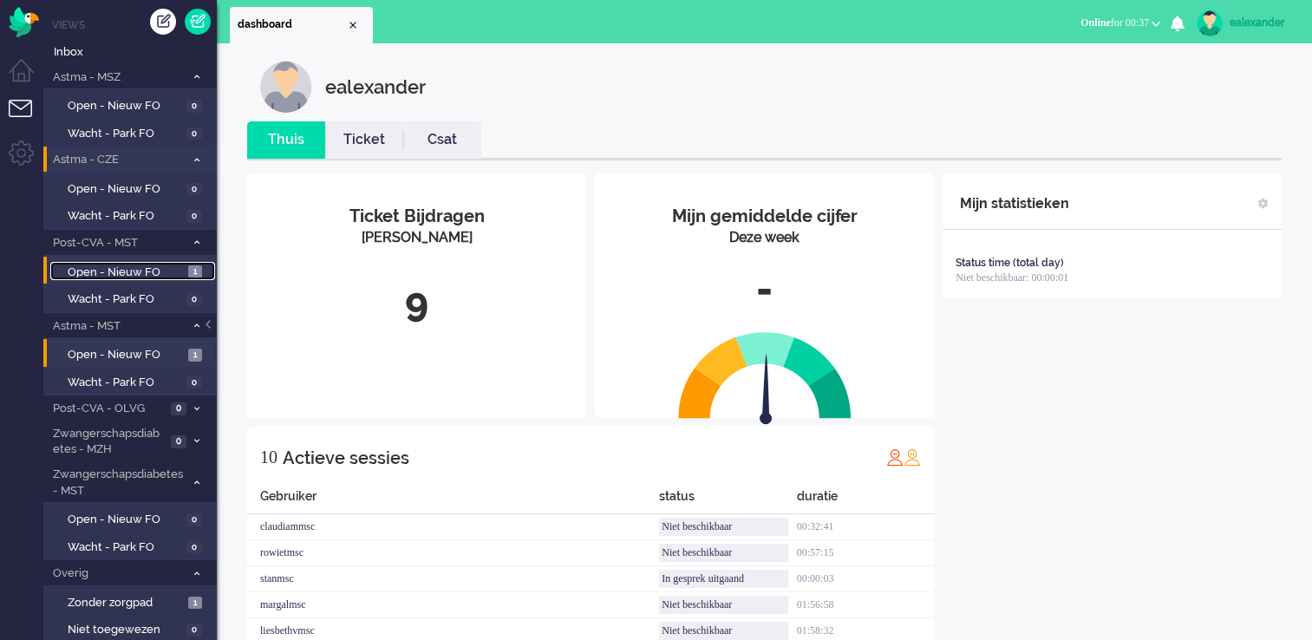
click at [163, 264] on span "Open - Nieuw FO" at bounding box center [126, 272] width 116 height 16
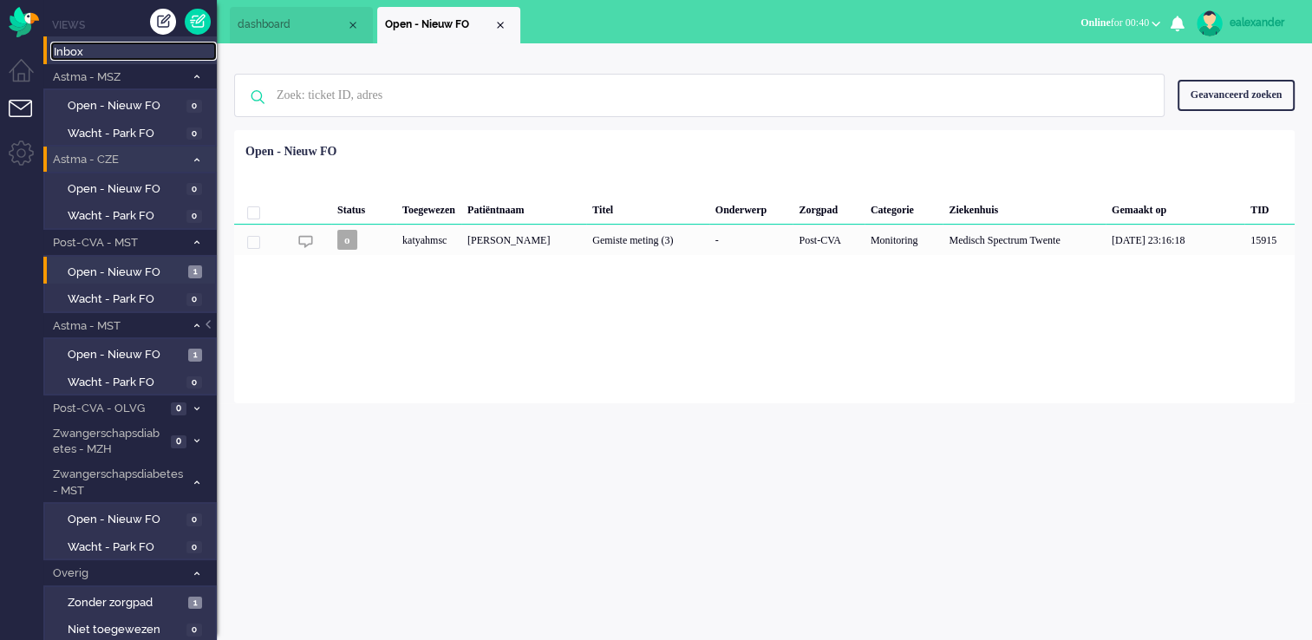
click at [56, 43] on link "Inbox" at bounding box center [133, 51] width 166 height 19
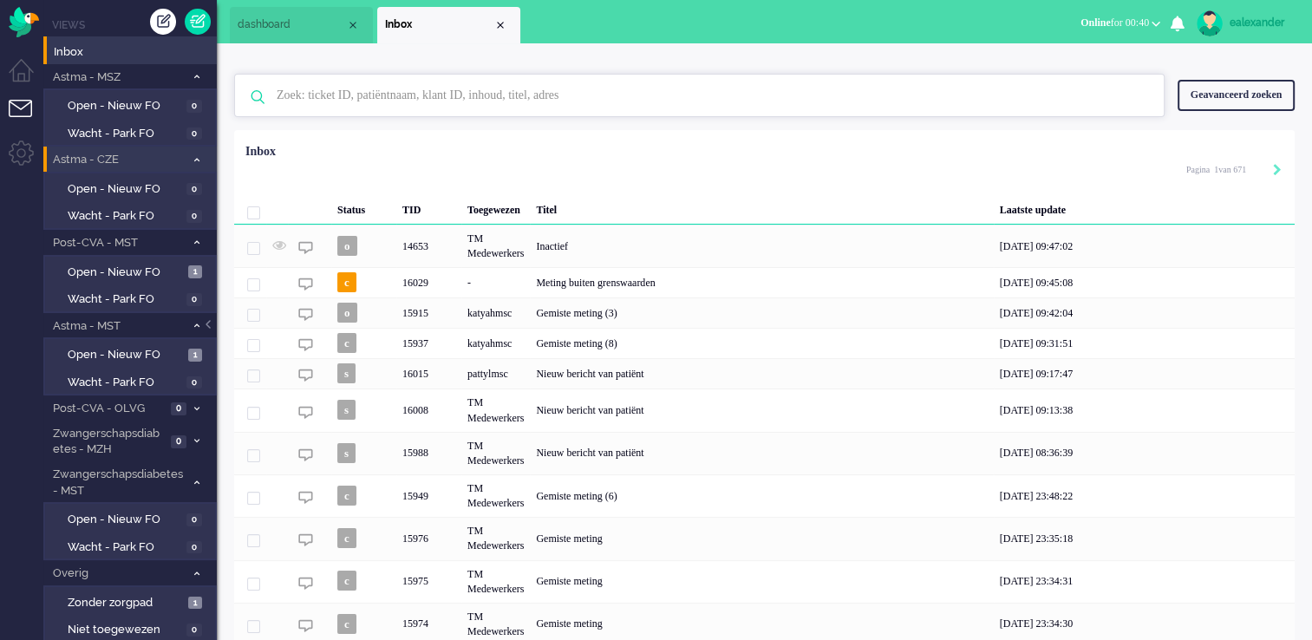
click at [883, 109] on input "text" at bounding box center [702, 96] width 877 height 42
paste input "15937"
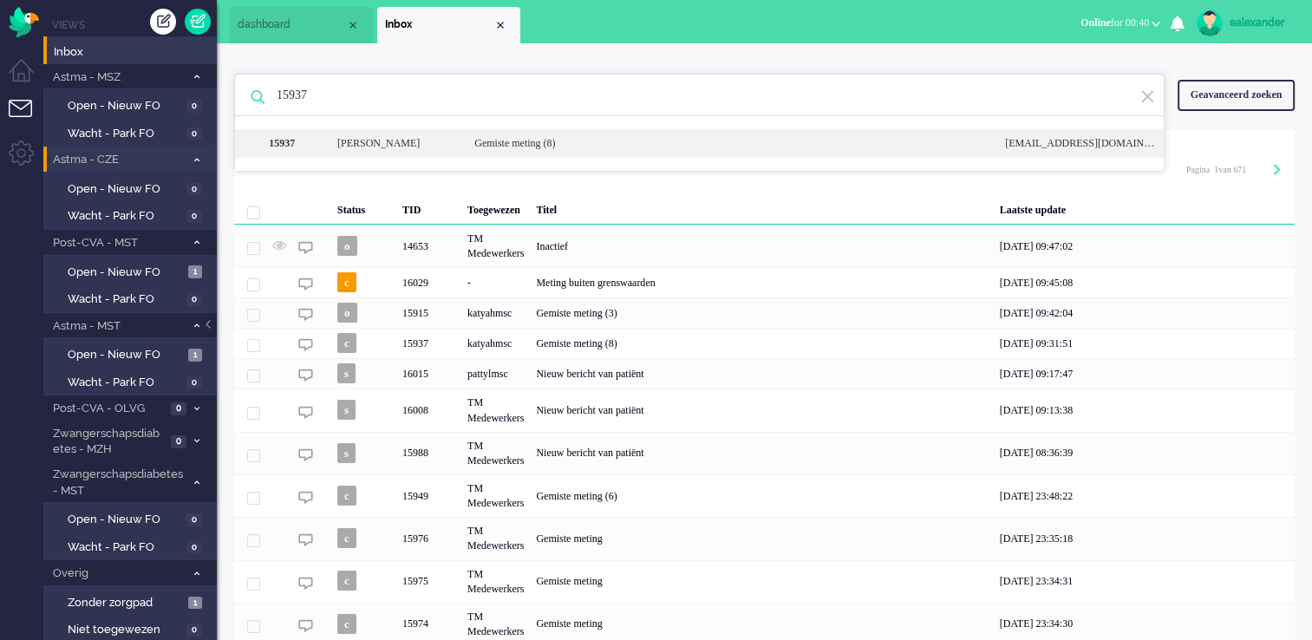
type input "15937"
click at [872, 144] on div "Gemiste meting (8)" at bounding box center [726, 143] width 531 height 15
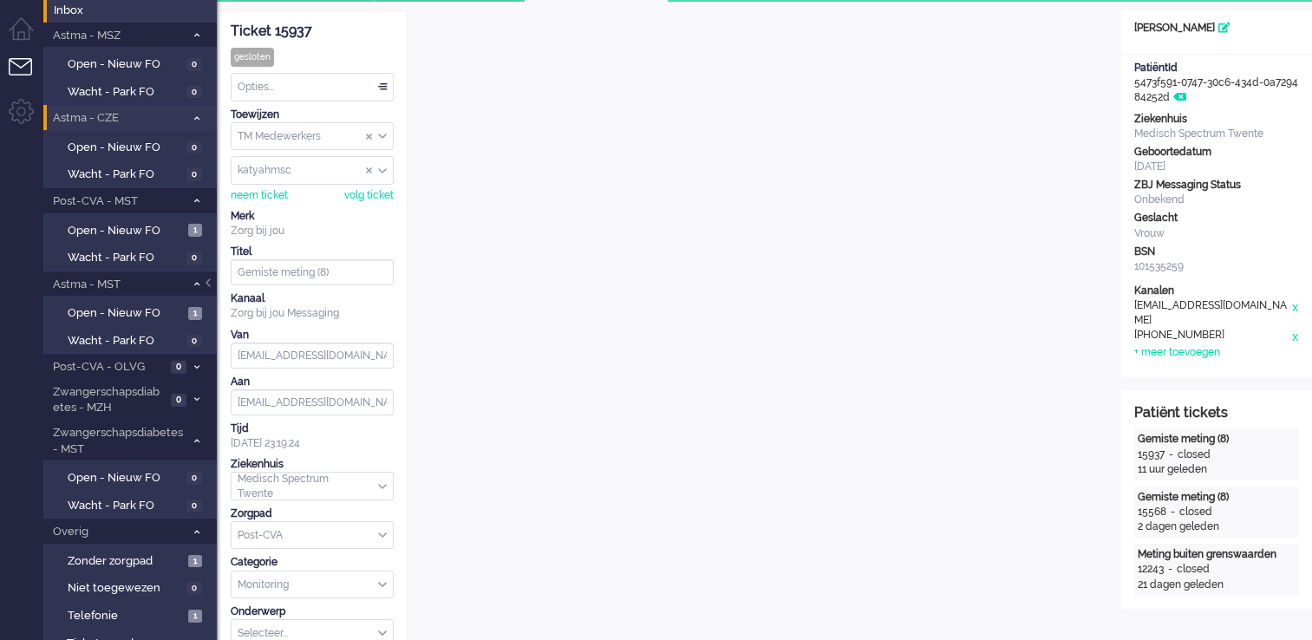
scroll to position [10, 0]
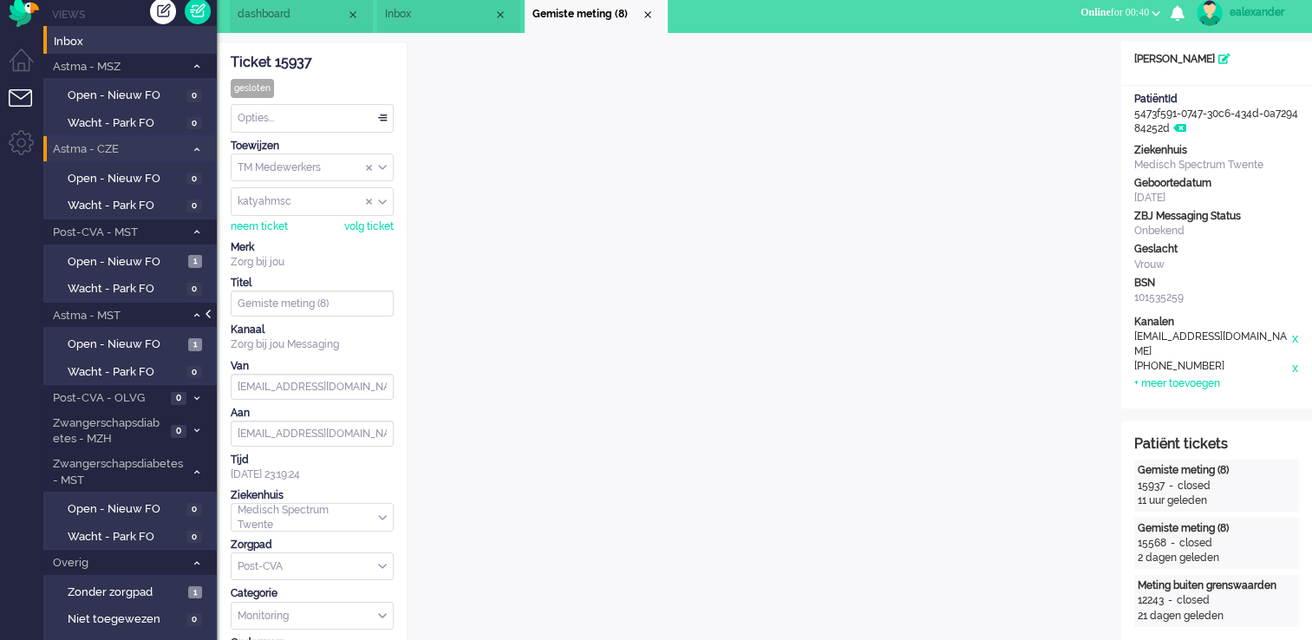
click at [207, 314] on div at bounding box center [209, 323] width 9 height 26
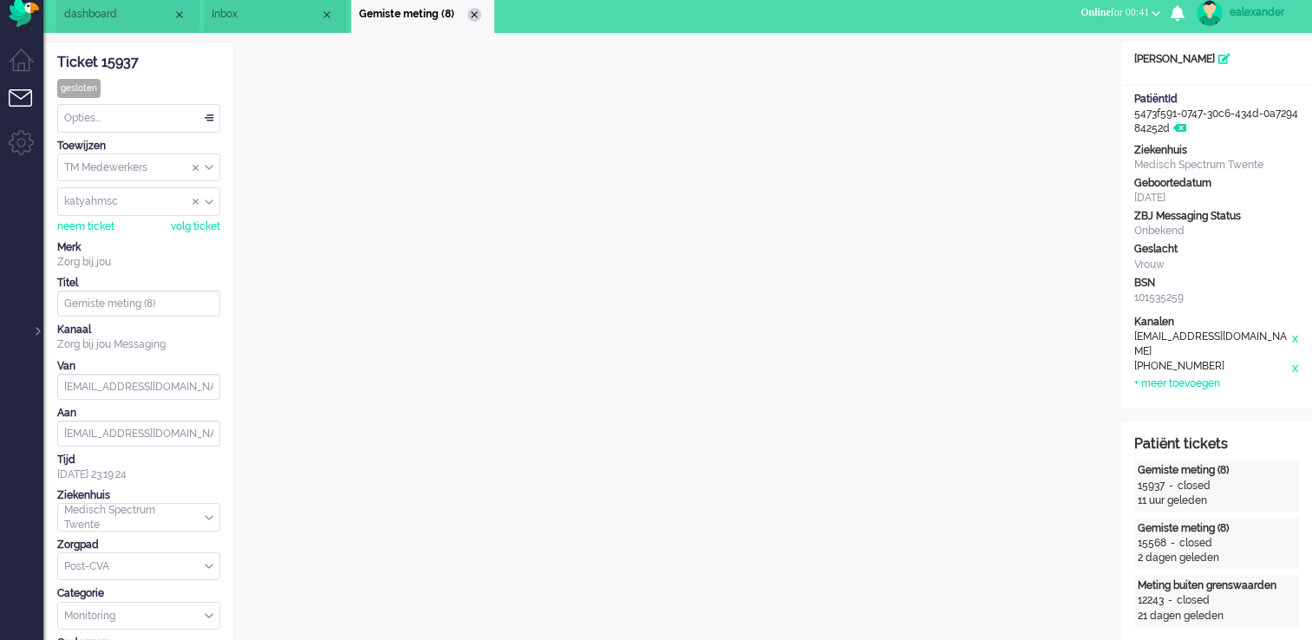
click at [475, 14] on div "Close tab" at bounding box center [474, 15] width 14 height 14
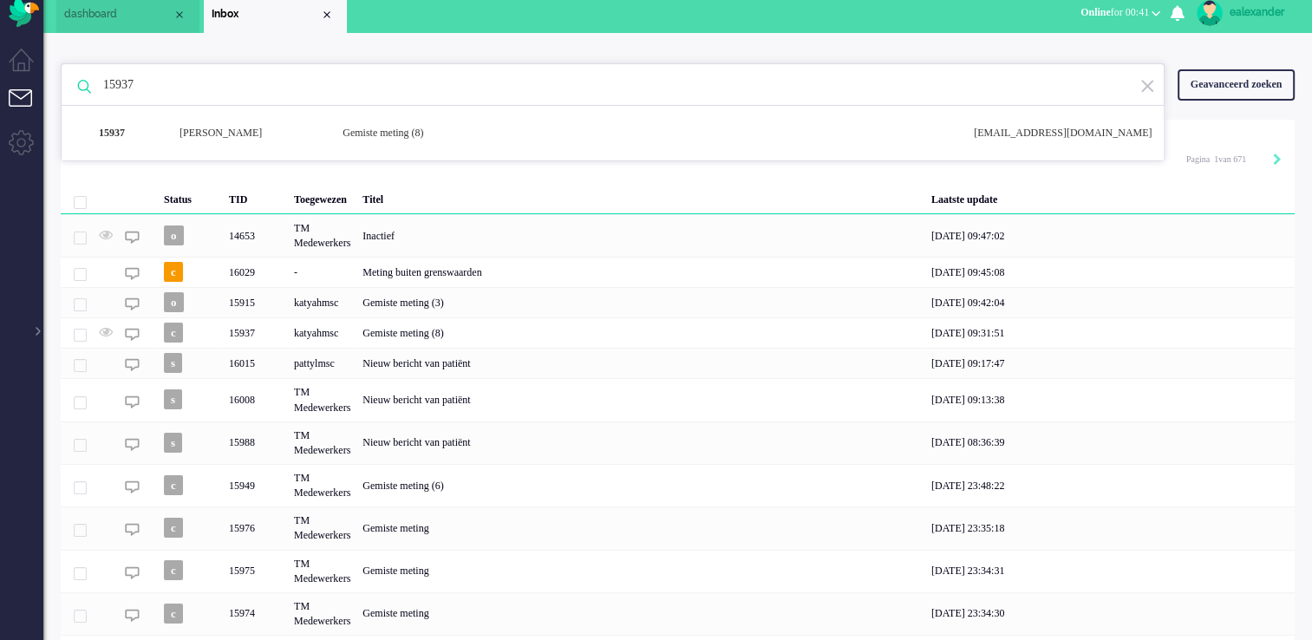
drag, startPoint x: 328, startPoint y: 14, endPoint x: 229, endPoint y: 89, distance: 124.3
click at [328, 16] on div "Close tab" at bounding box center [327, 15] width 14 height 14
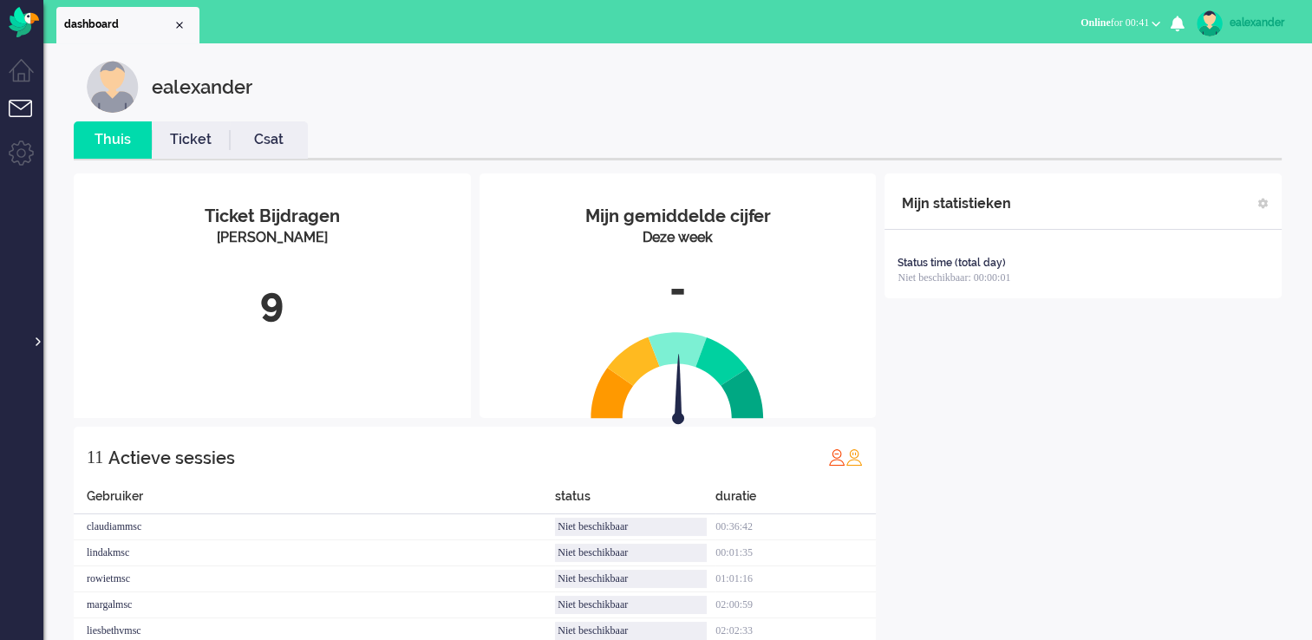
click at [40, 338] on div at bounding box center [36, 333] width 9 height 26
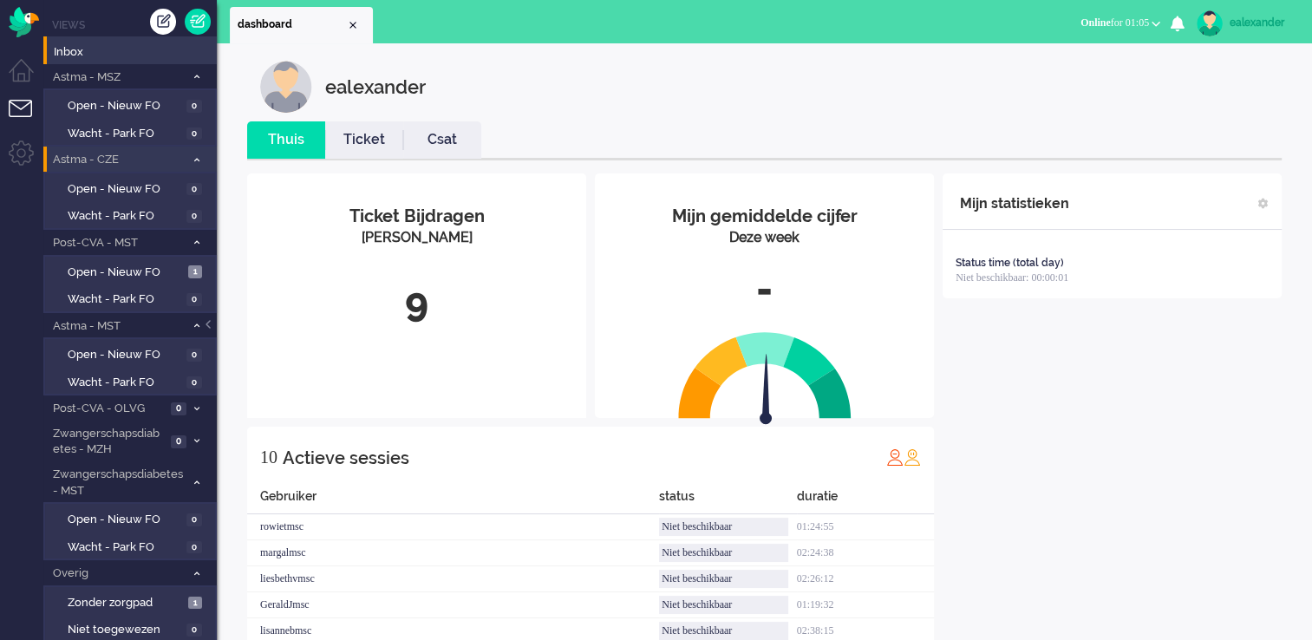
click at [1100, 17] on span "Online for 01:05" at bounding box center [1114, 22] width 68 height 12
click at [1087, 55] on label "Niet beschikbaar" at bounding box center [1088, 58] width 137 height 15
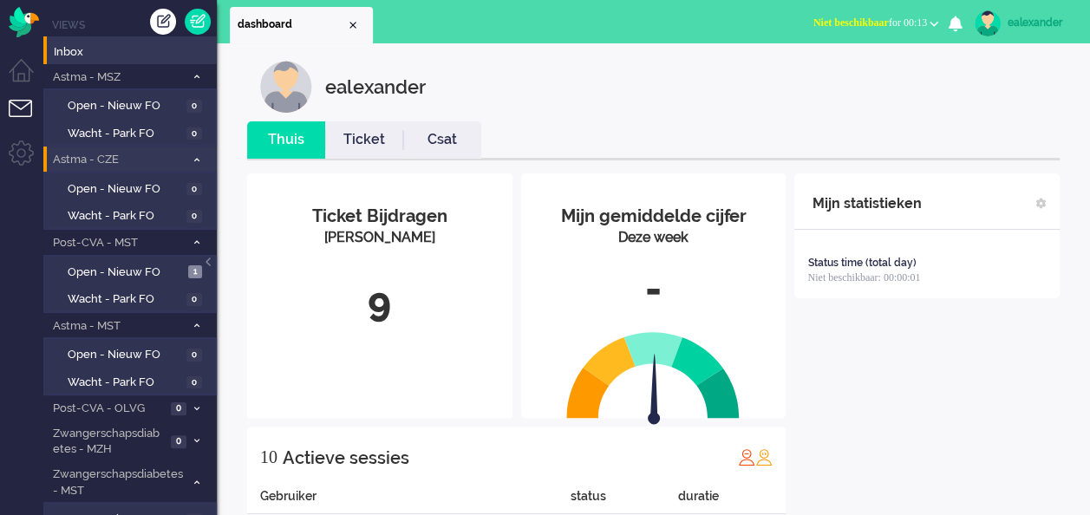
click at [926, 23] on button "Niet beschikbaar for 00:13" at bounding box center [876, 22] width 146 height 25
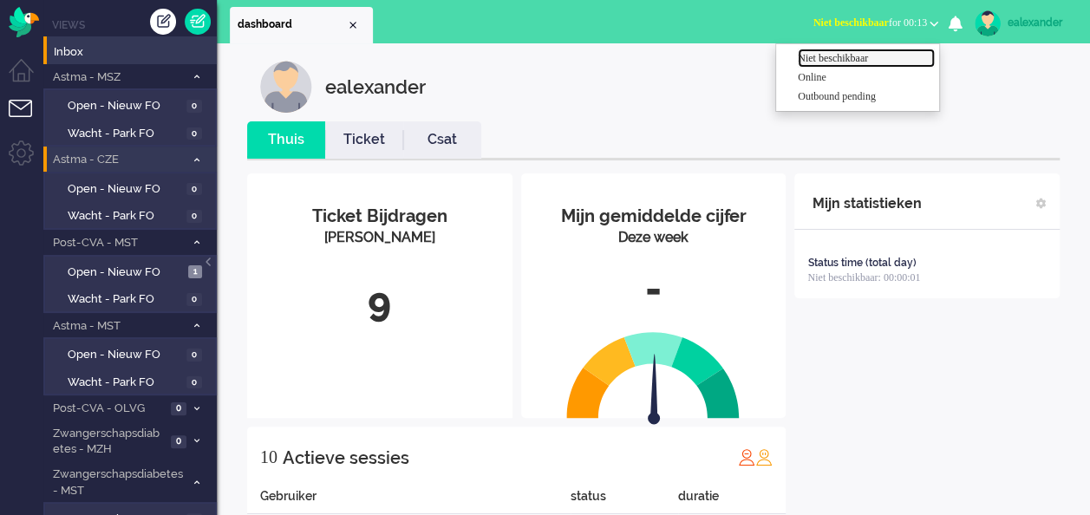
click at [878, 64] on label "Niet beschikbaar" at bounding box center [866, 58] width 137 height 15
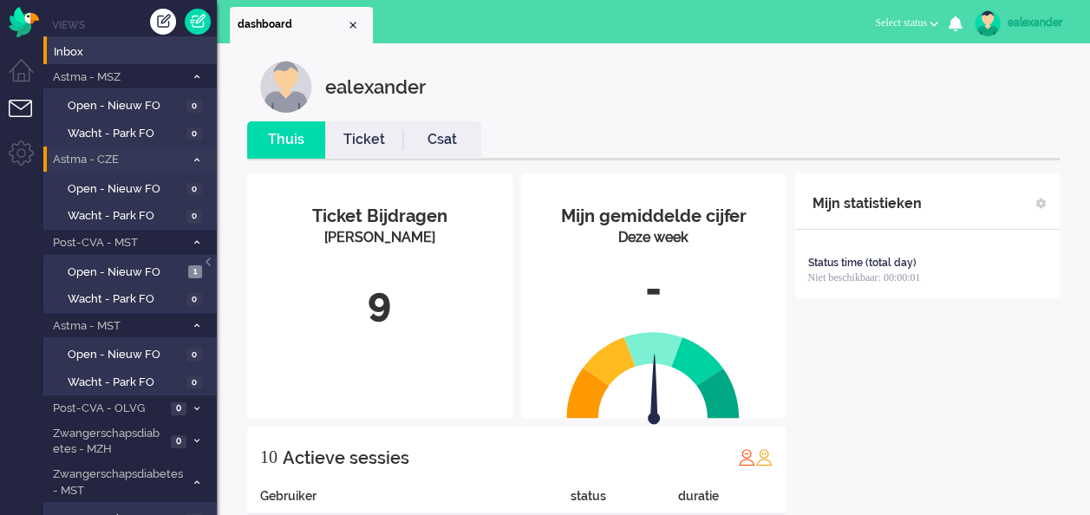
click at [904, 14] on button "Select status" at bounding box center [906, 22] width 84 height 25
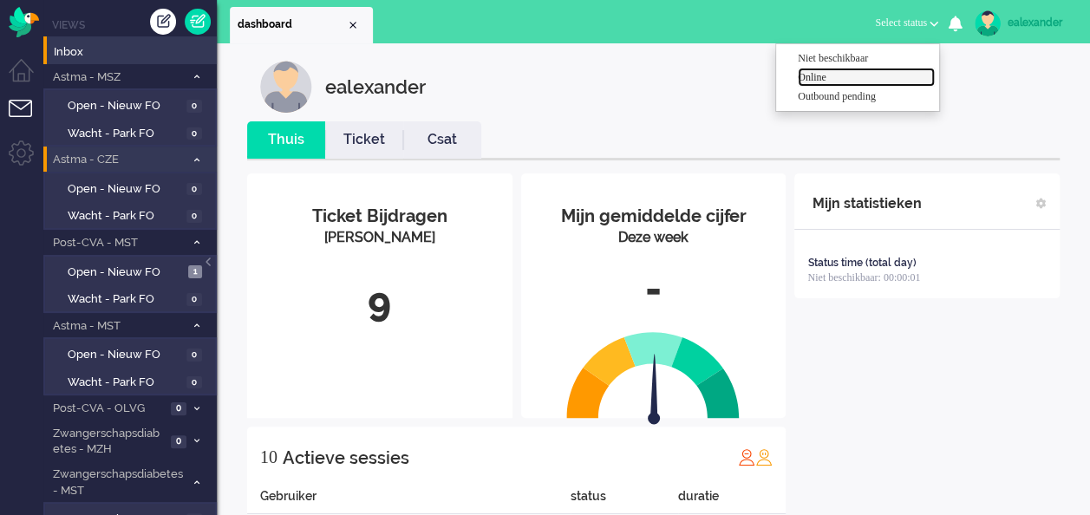
click at [872, 73] on label "Online" at bounding box center [866, 77] width 137 height 15
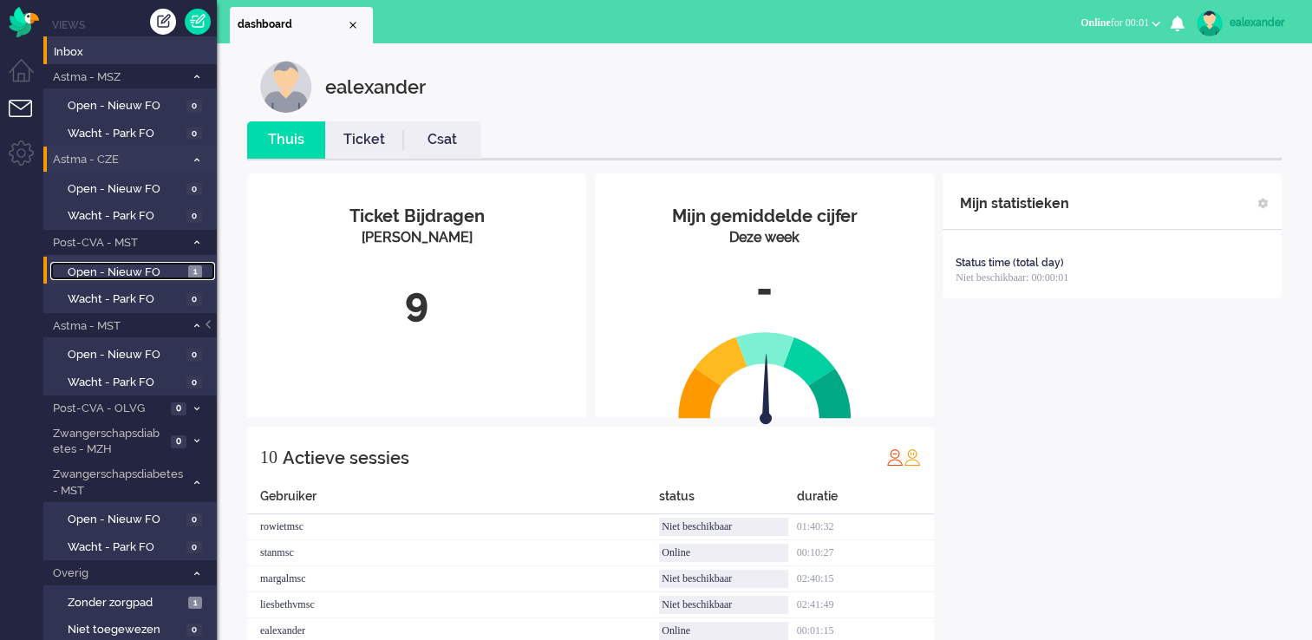
click at [166, 269] on span "Open - Nieuw FO" at bounding box center [126, 272] width 116 height 16
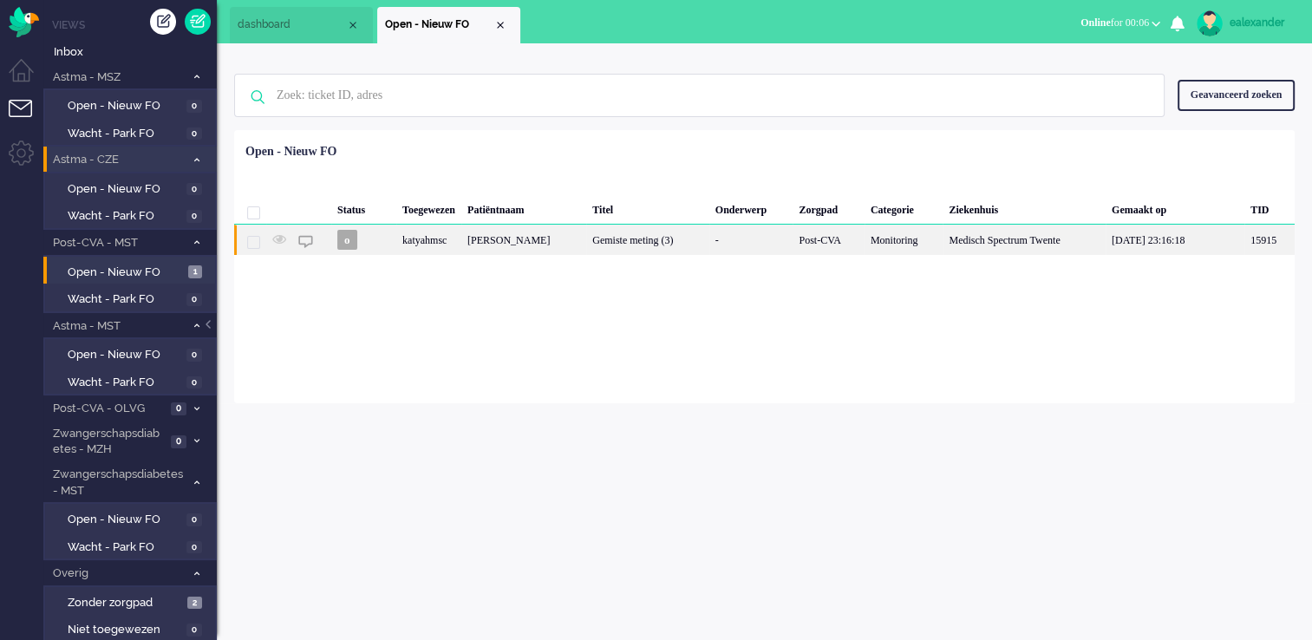
click at [773, 241] on div "-" at bounding box center [751, 240] width 84 height 30
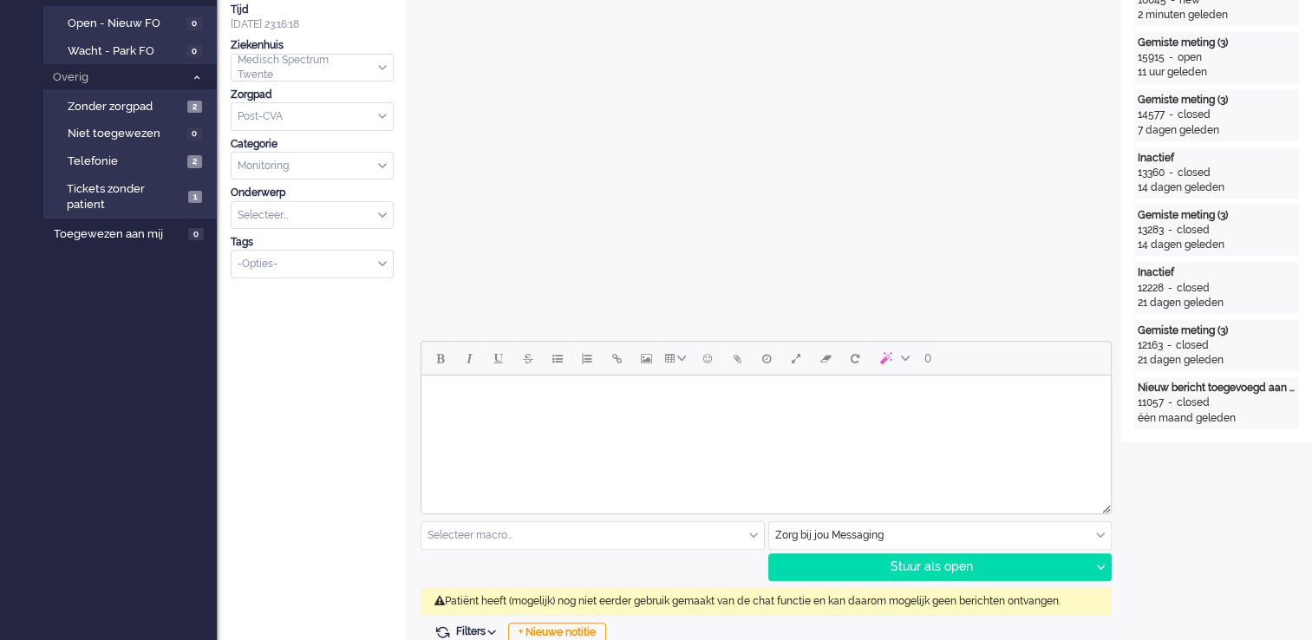
scroll to position [347, 0]
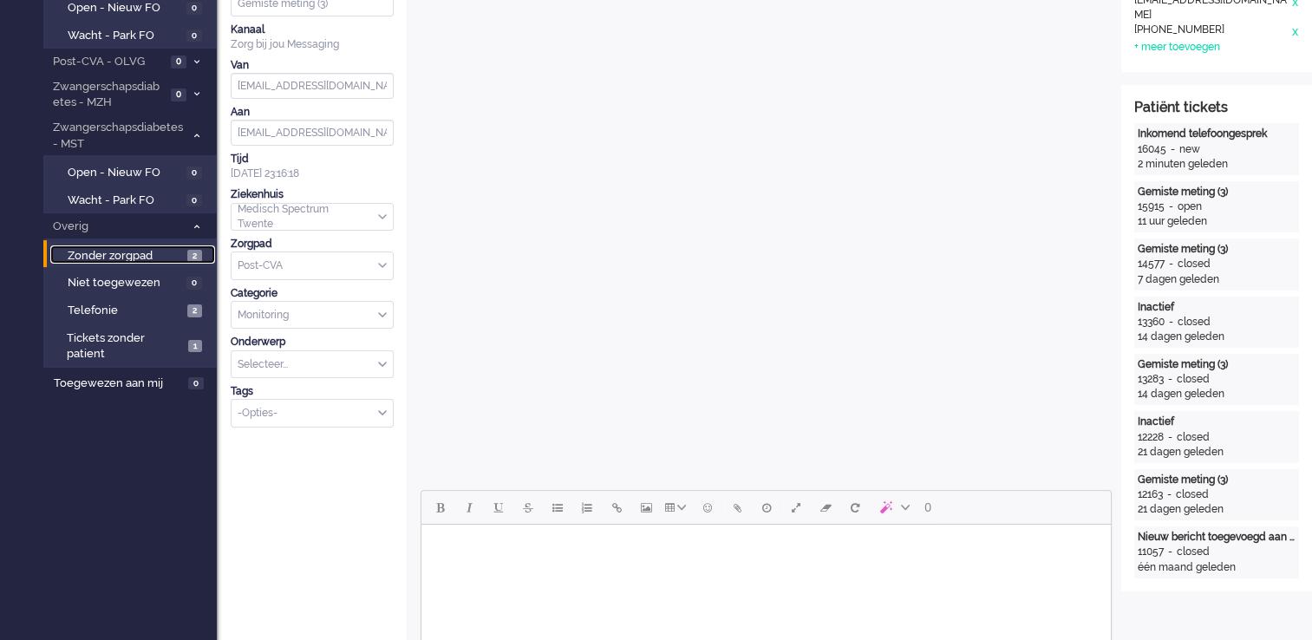
click at [180, 259] on span "Zonder zorgpad" at bounding box center [125, 256] width 115 height 16
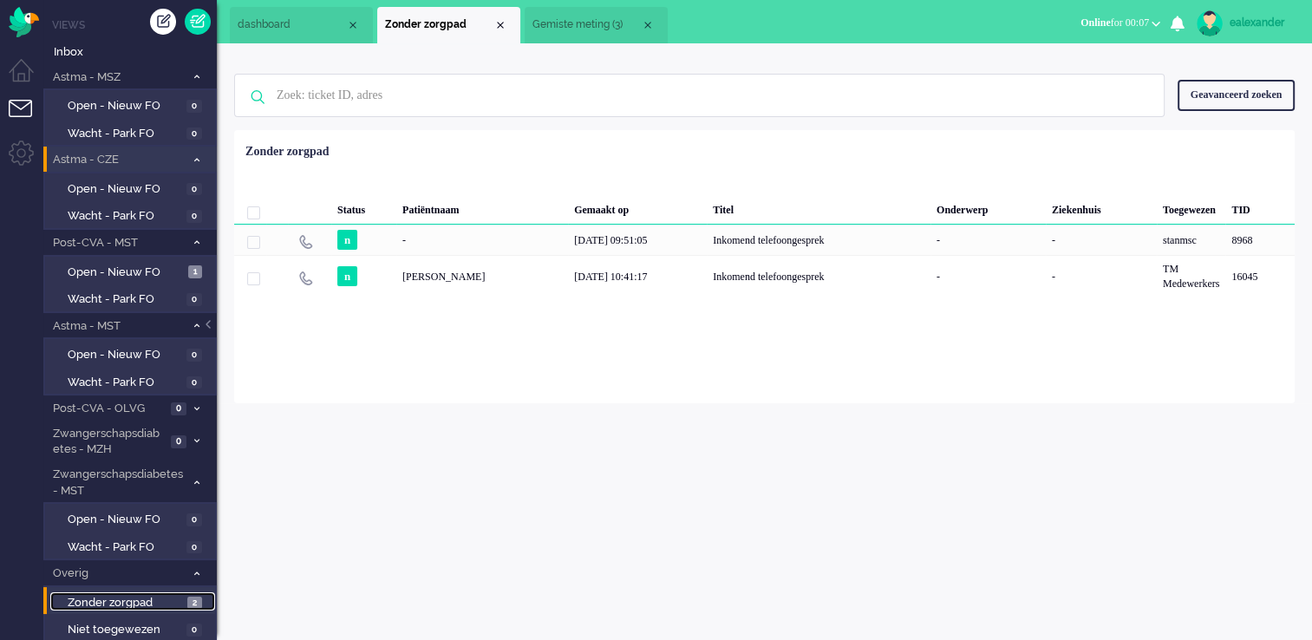
click at [561, 21] on span "Gemiste meting (3)" at bounding box center [586, 24] width 108 height 15
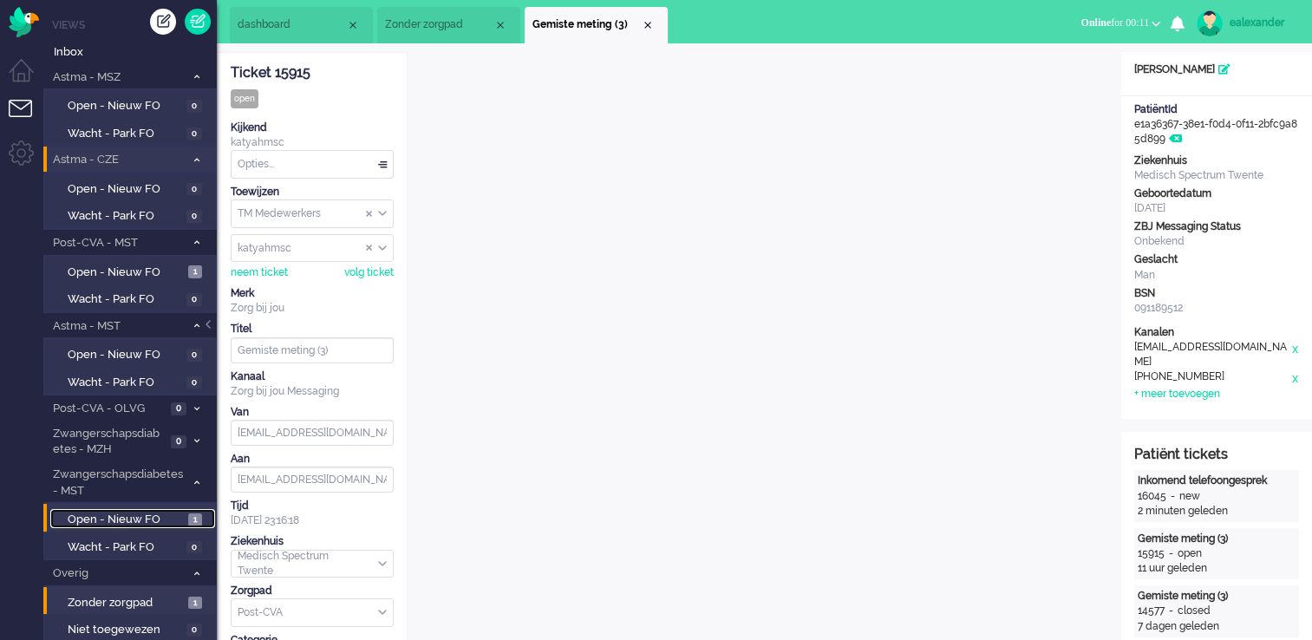
click at [158, 512] on span "Open - Nieuw FO" at bounding box center [126, 520] width 116 height 16
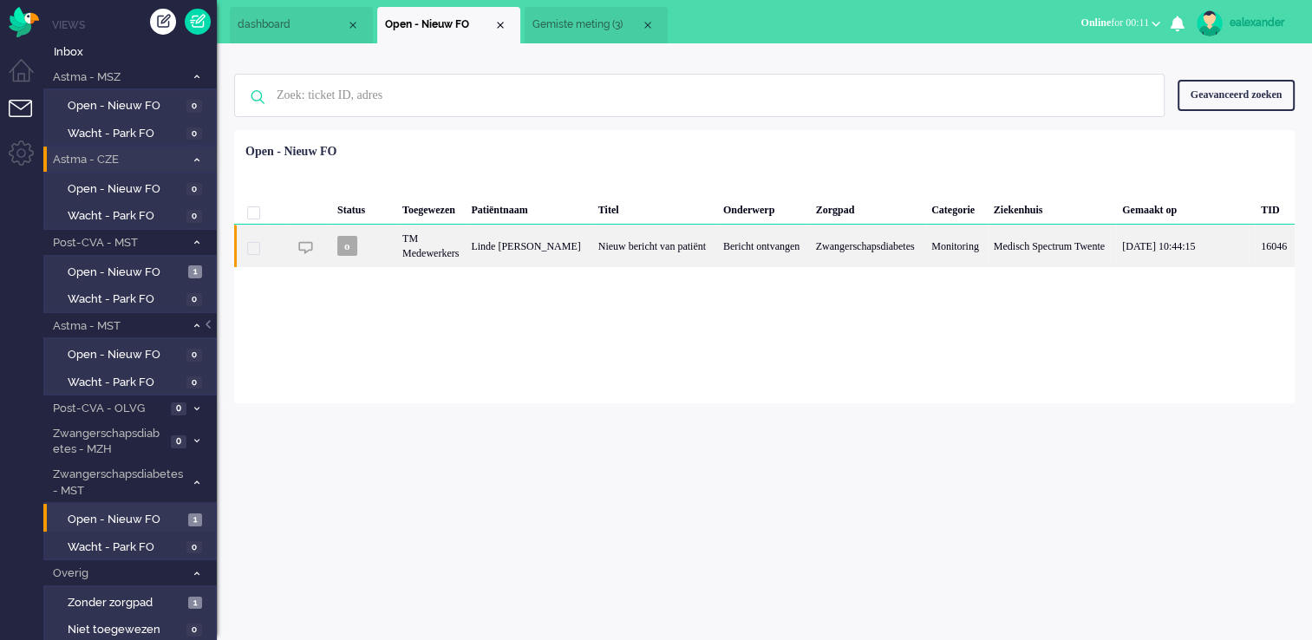
click at [675, 252] on div "Nieuw bericht van patiënt" at bounding box center [654, 246] width 125 height 42
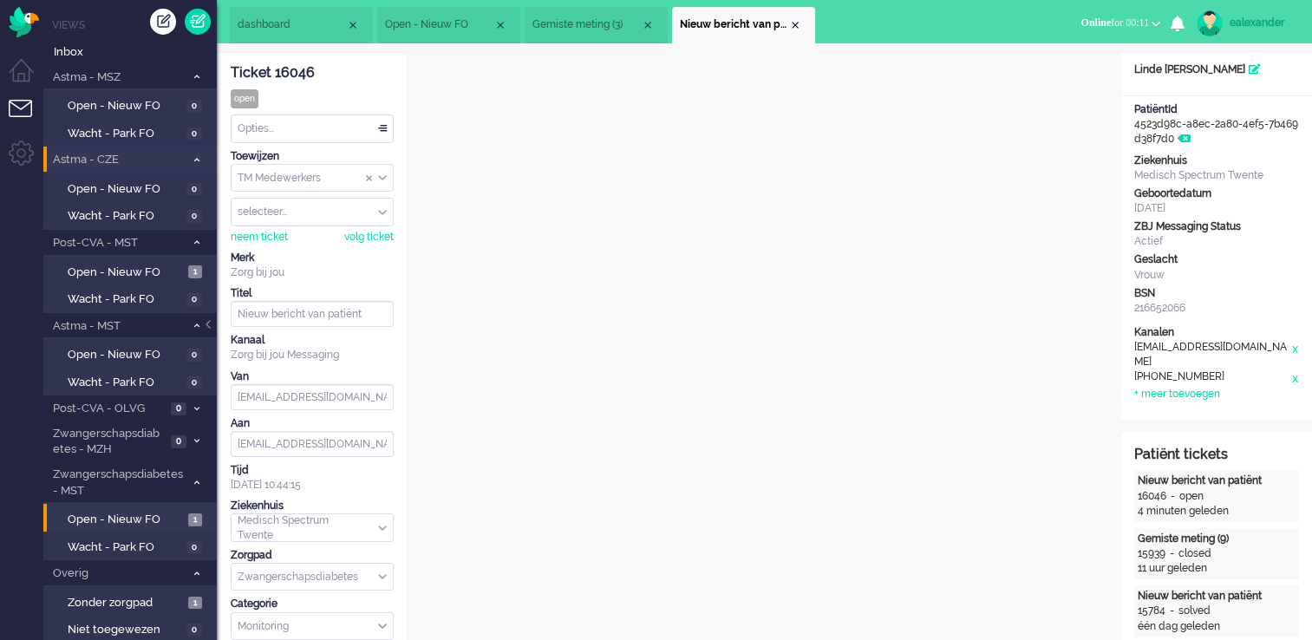
click at [369, 127] on div "Opties..." at bounding box center [312, 128] width 161 height 27
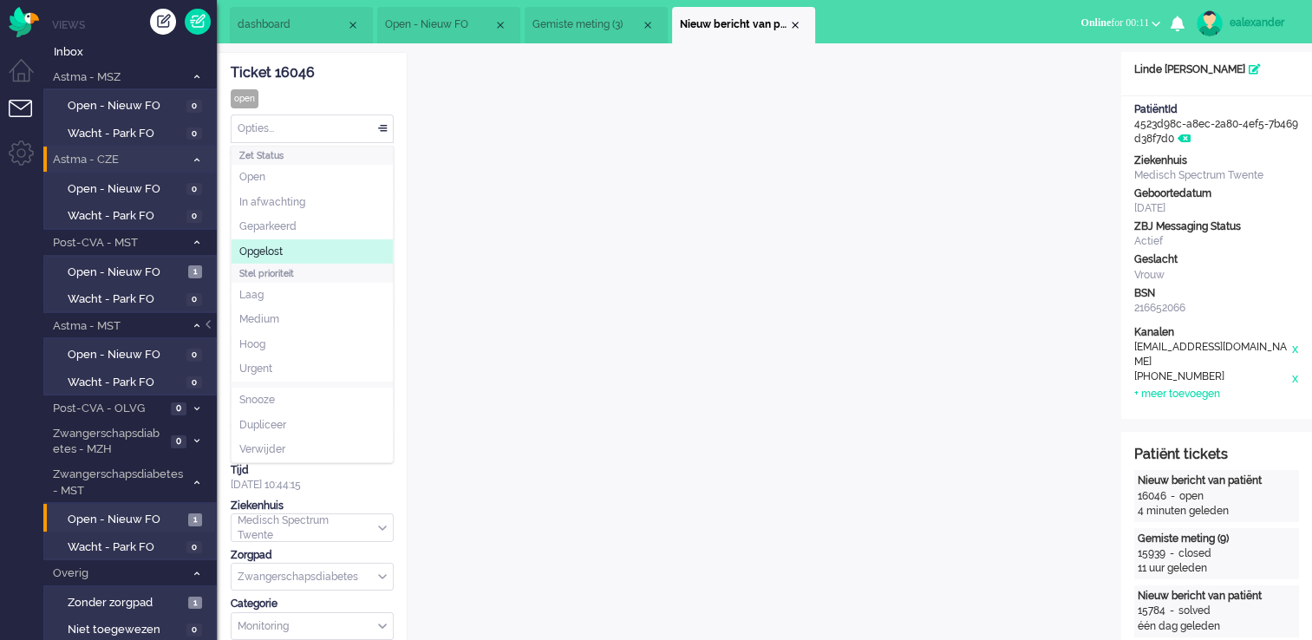
click at [307, 253] on li "Opgelost" at bounding box center [312, 251] width 161 height 25
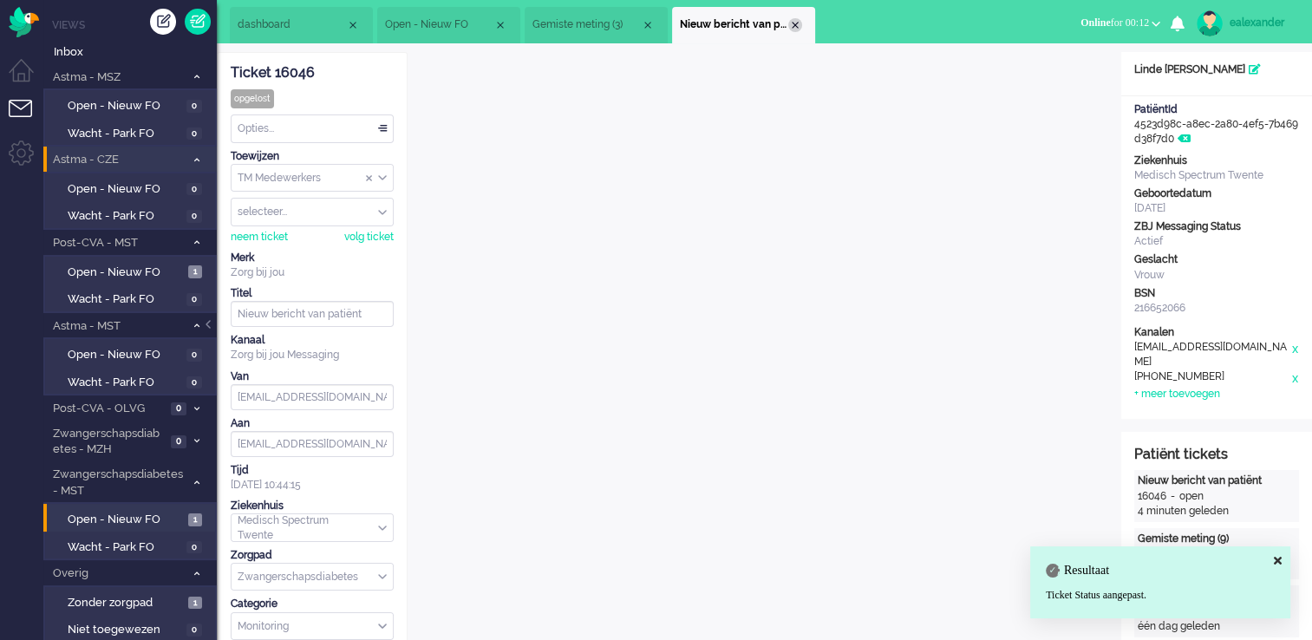
click at [794, 19] on div "Close tab" at bounding box center [795, 25] width 14 height 14
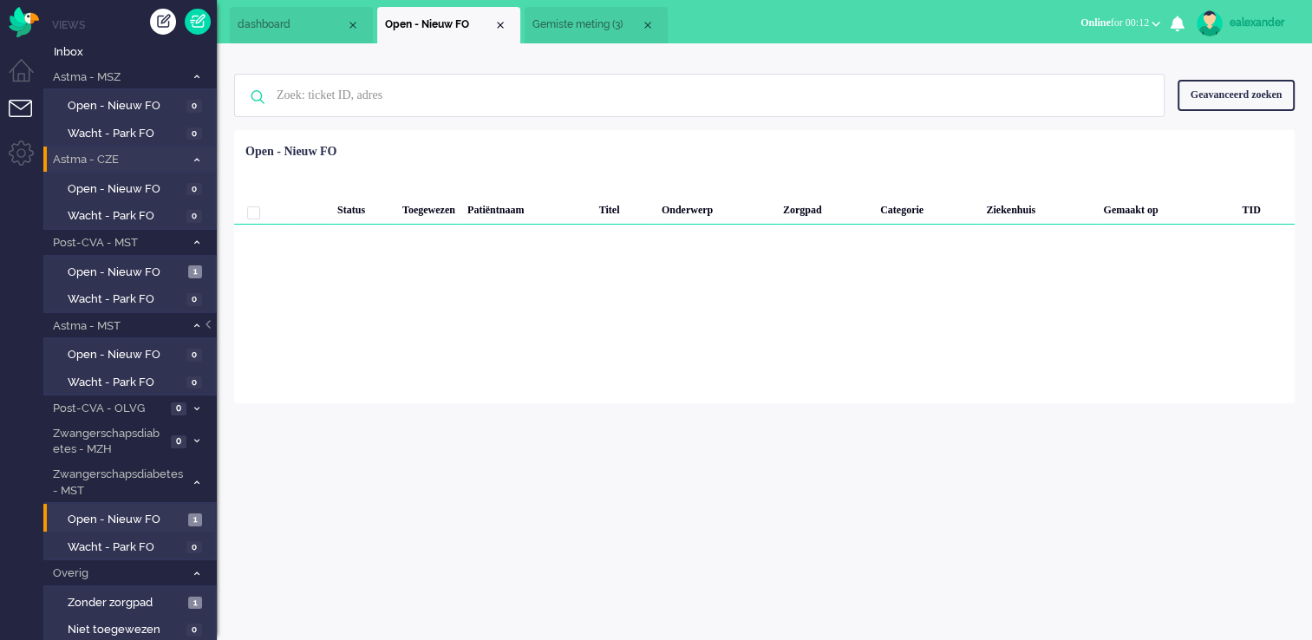
click at [628, 23] on span "Gemiste meting (3)" at bounding box center [586, 24] width 108 height 15
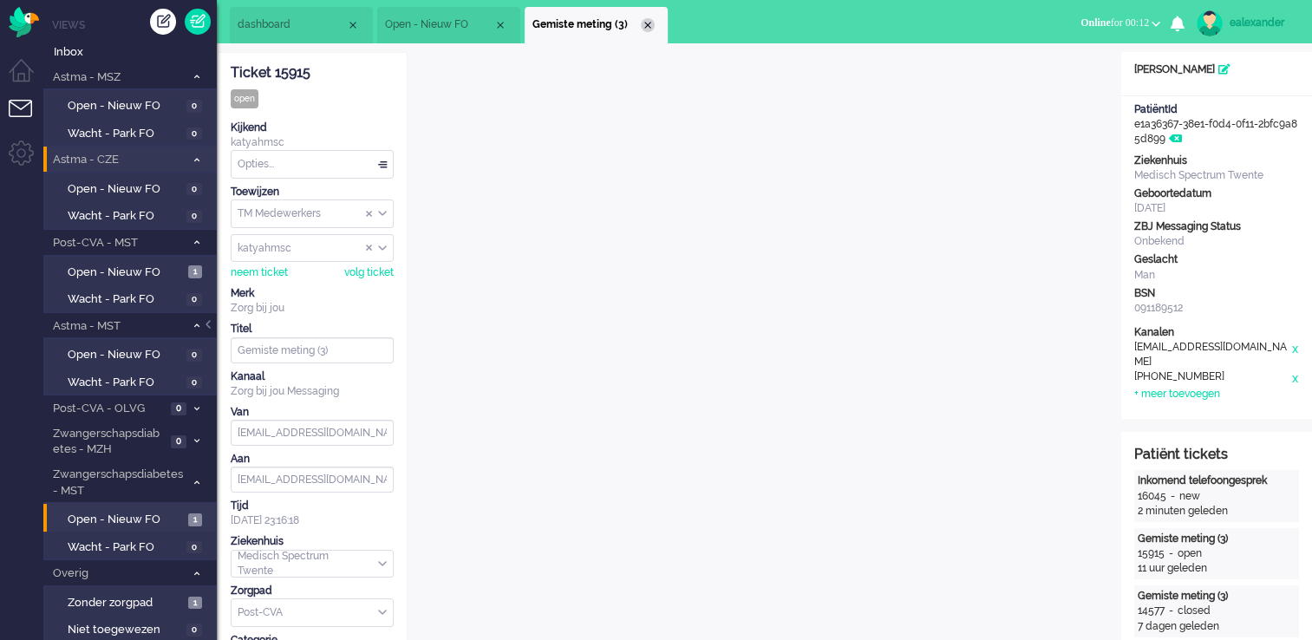
click at [645, 25] on div "Close tab" at bounding box center [648, 25] width 14 height 14
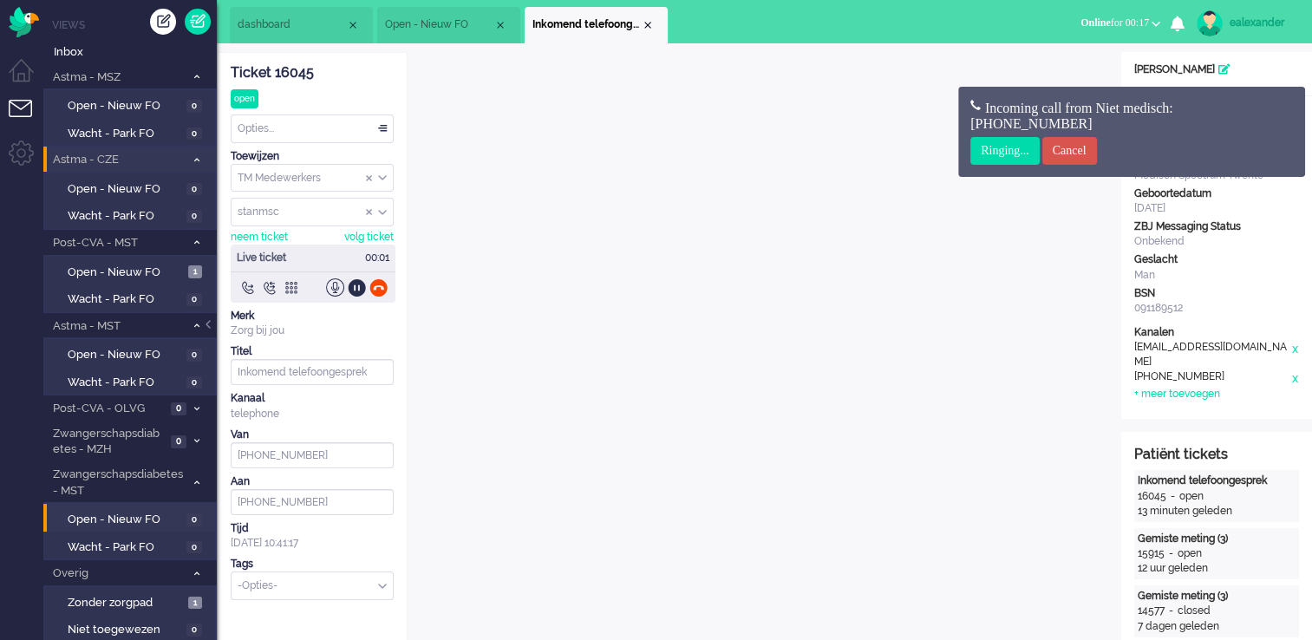
type input "+31648777087"
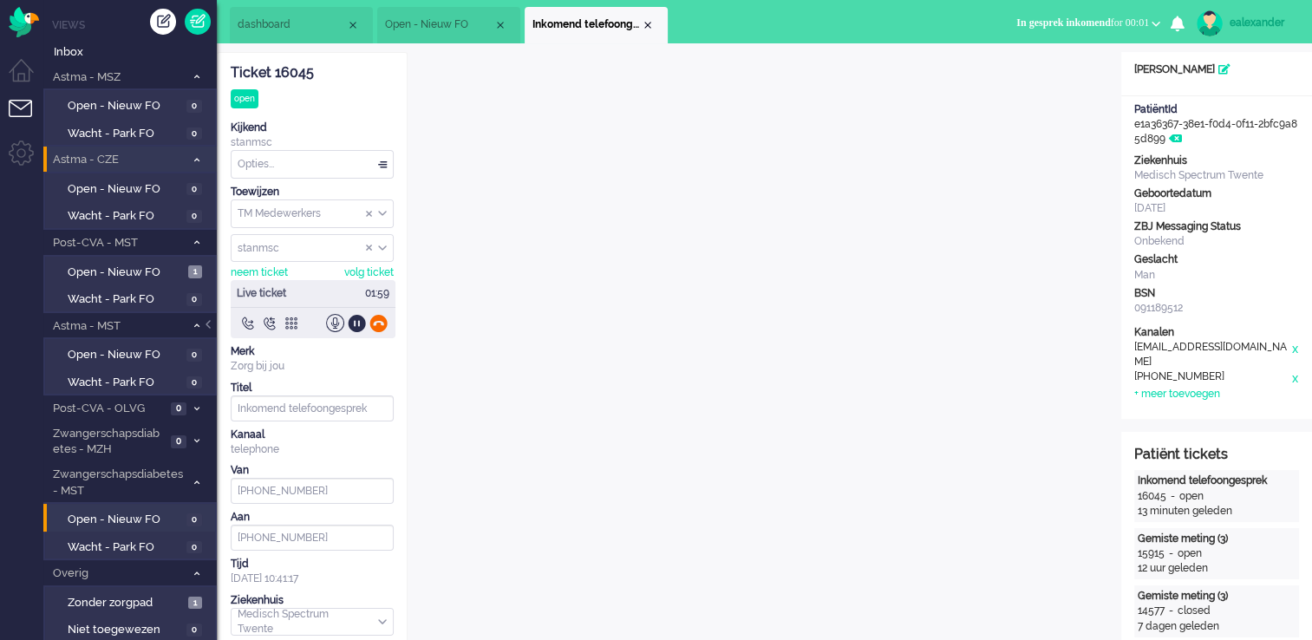
click at [382, 321] on div at bounding box center [378, 323] width 18 height 18
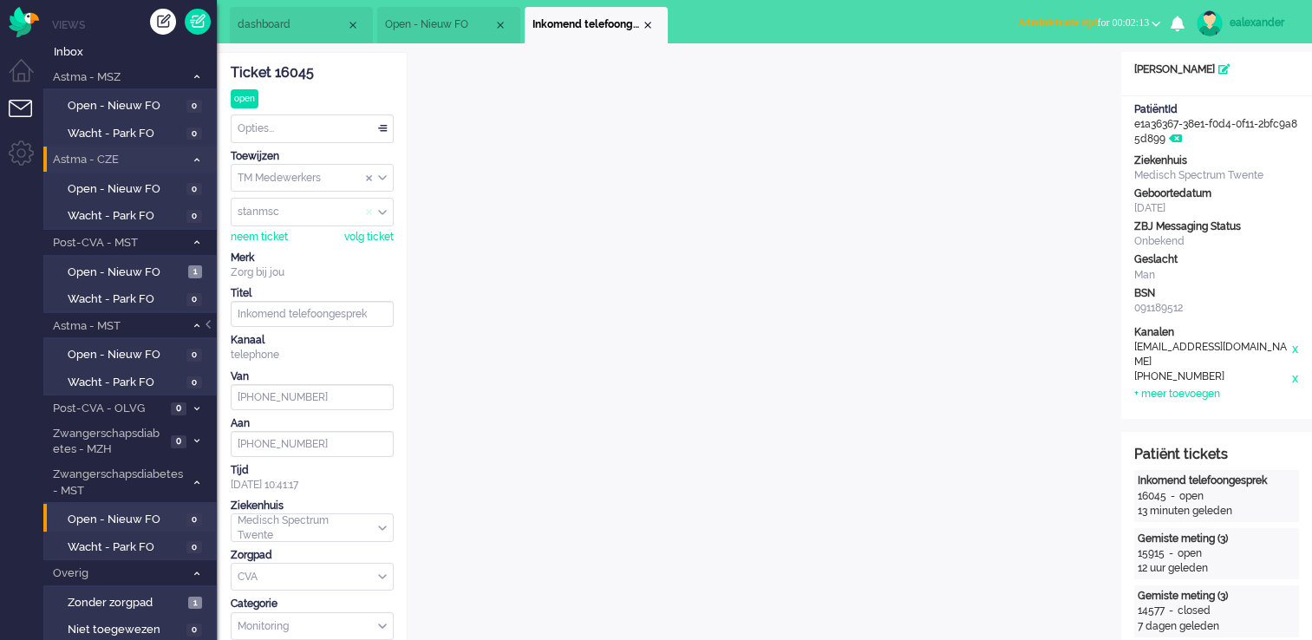
click at [367, 213] on span "Assign User" at bounding box center [369, 212] width 7 height 12
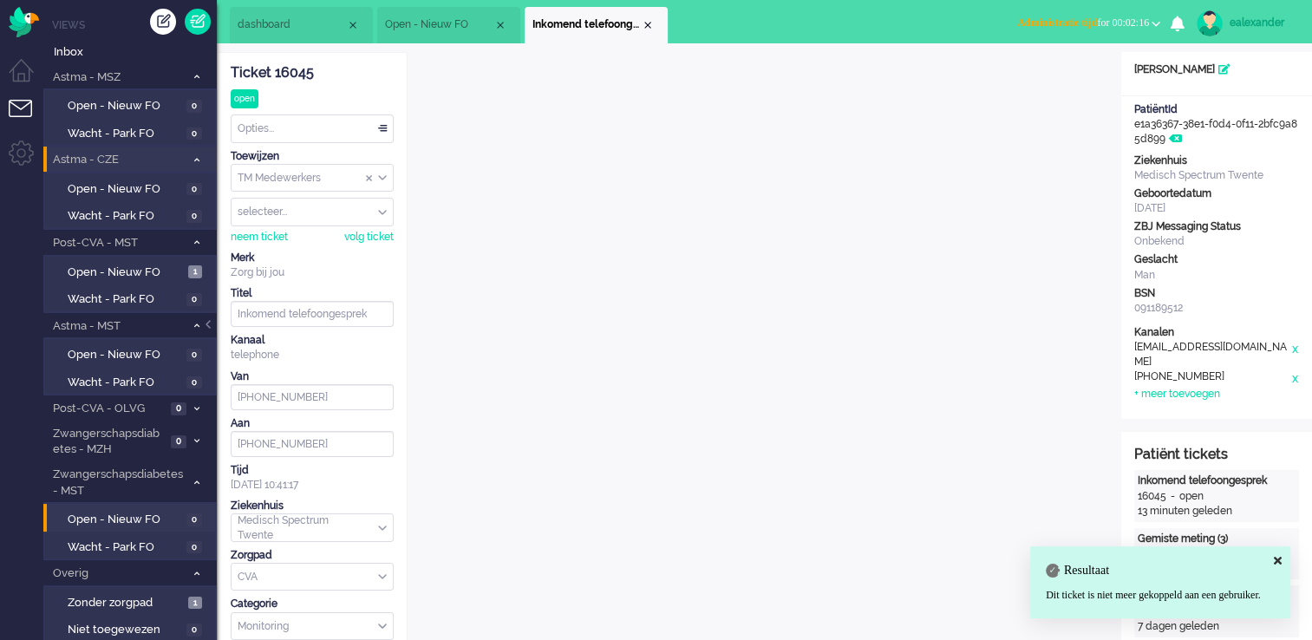
click at [1086, 19] on span "Administratie tijd for 00:02:16" at bounding box center [1083, 22] width 132 height 12
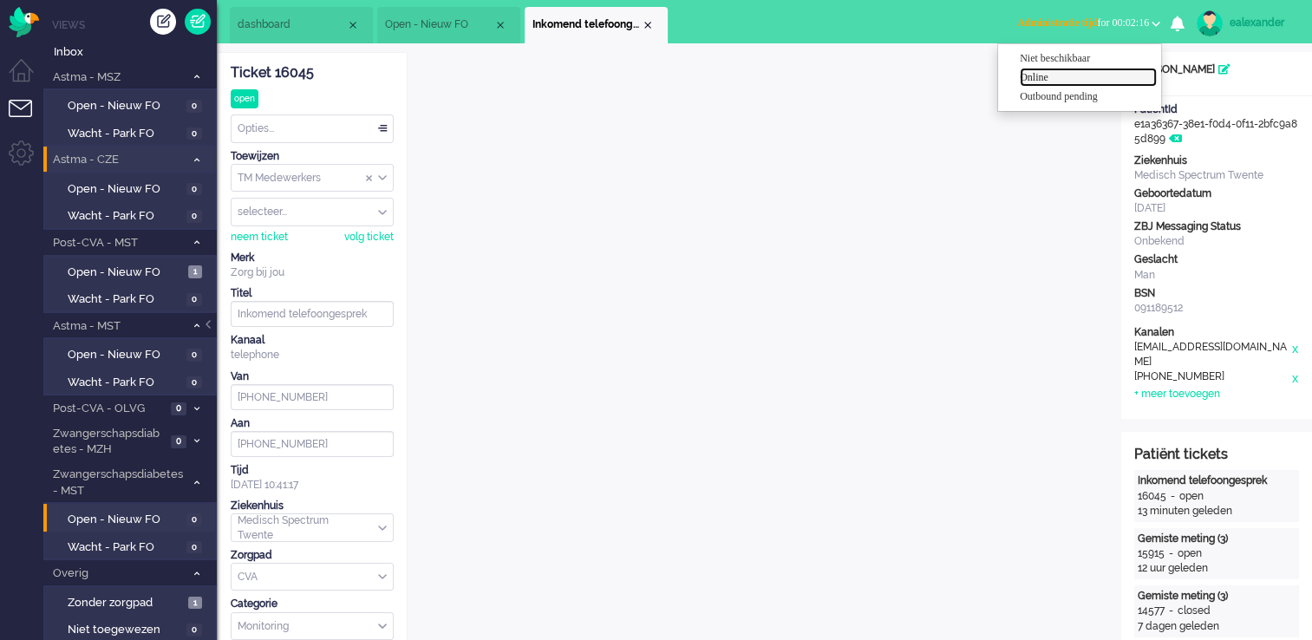
click at [1065, 75] on label "Online" at bounding box center [1088, 77] width 137 height 15
click at [386, 120] on div "Opties..." at bounding box center [312, 128] width 161 height 27
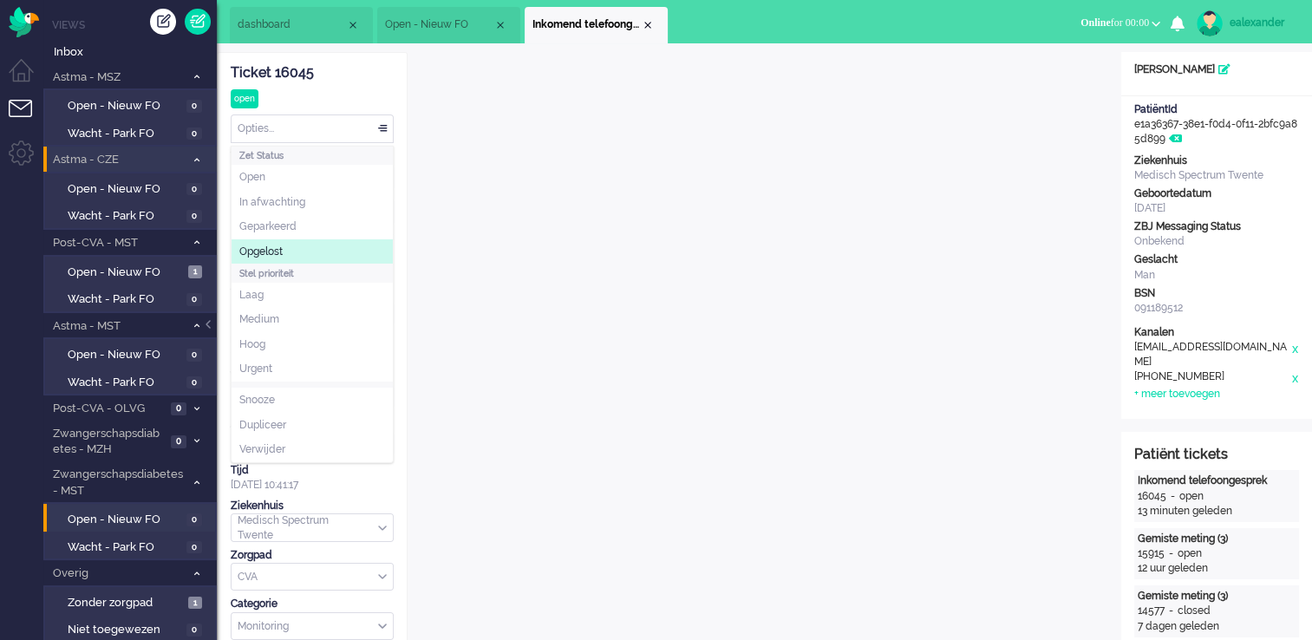
click at [302, 248] on li "Opgelost" at bounding box center [312, 251] width 161 height 25
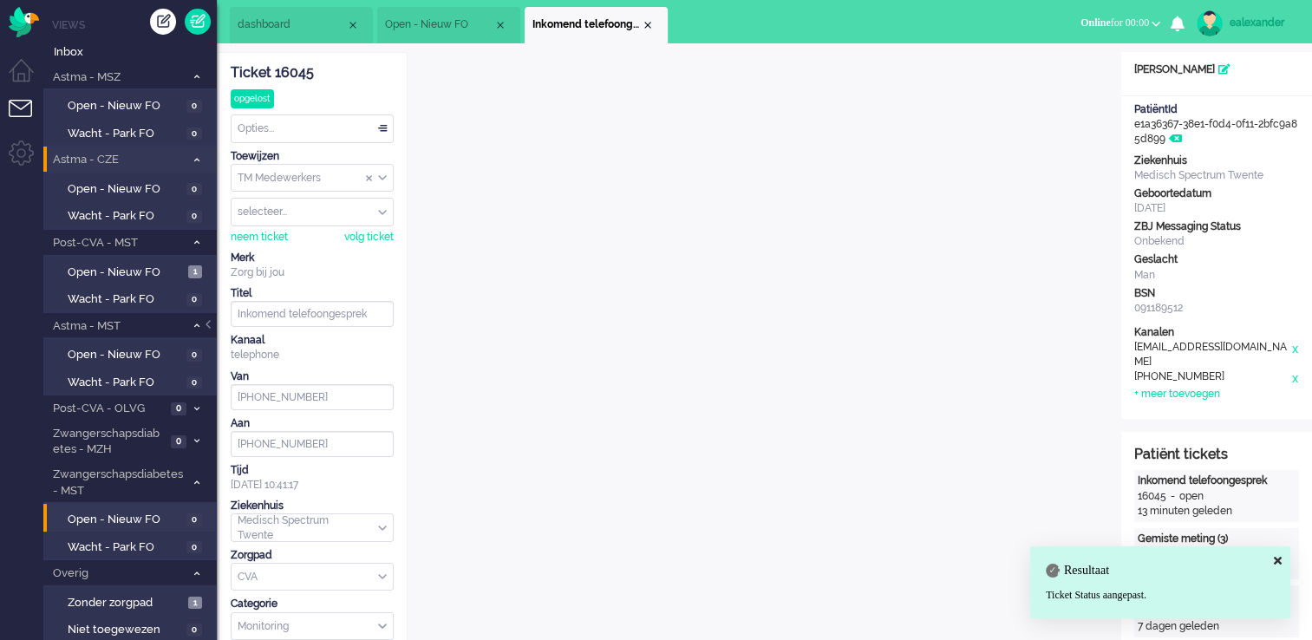
click at [652, 24] on div "Close tab" at bounding box center [648, 25] width 14 height 14
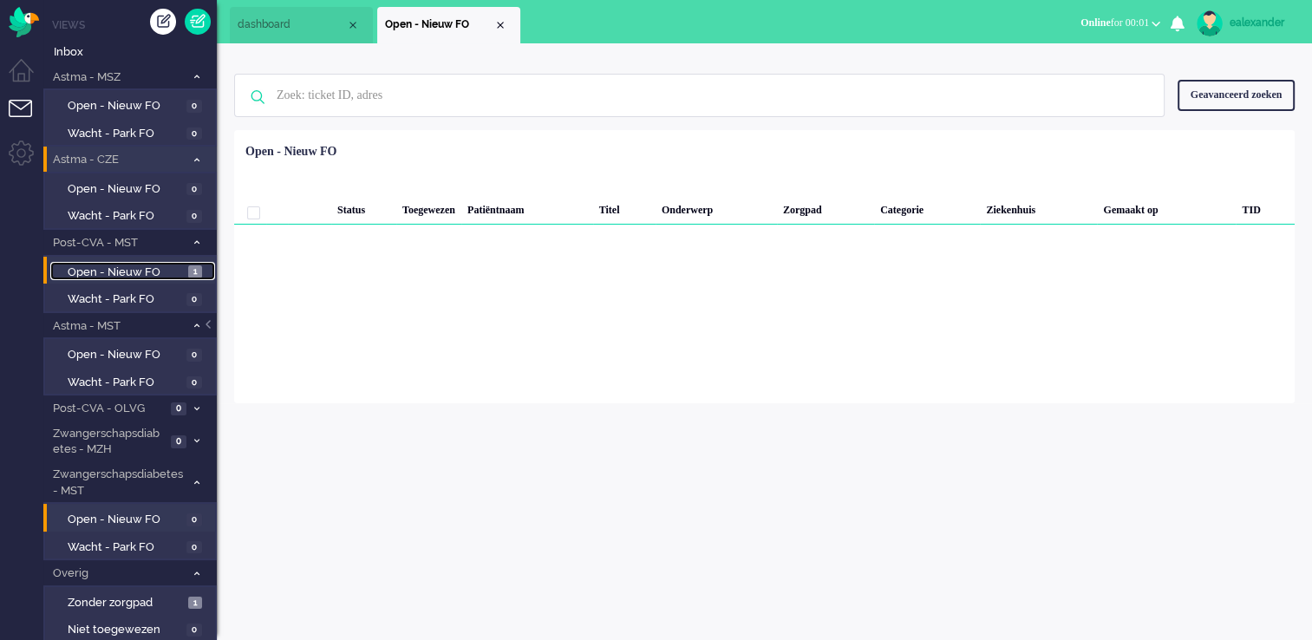
click at [135, 268] on span "Open - Nieuw FO" at bounding box center [126, 272] width 116 height 16
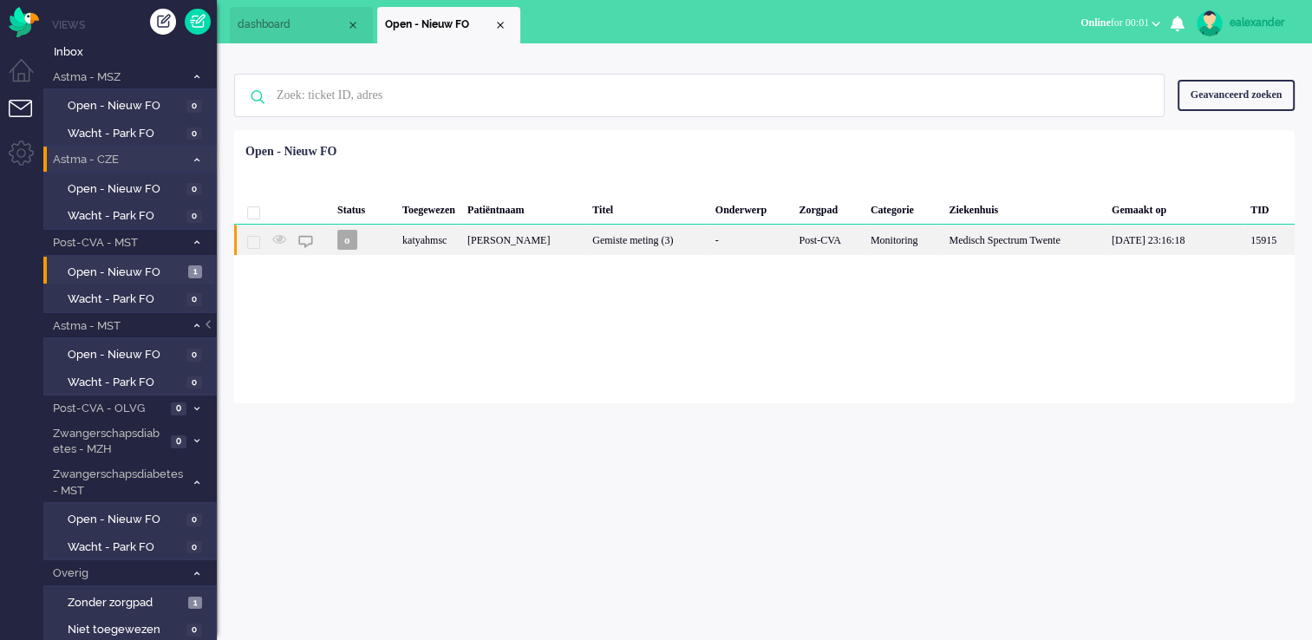
click at [653, 248] on div "Gemiste meting (3)" at bounding box center [647, 240] width 123 height 30
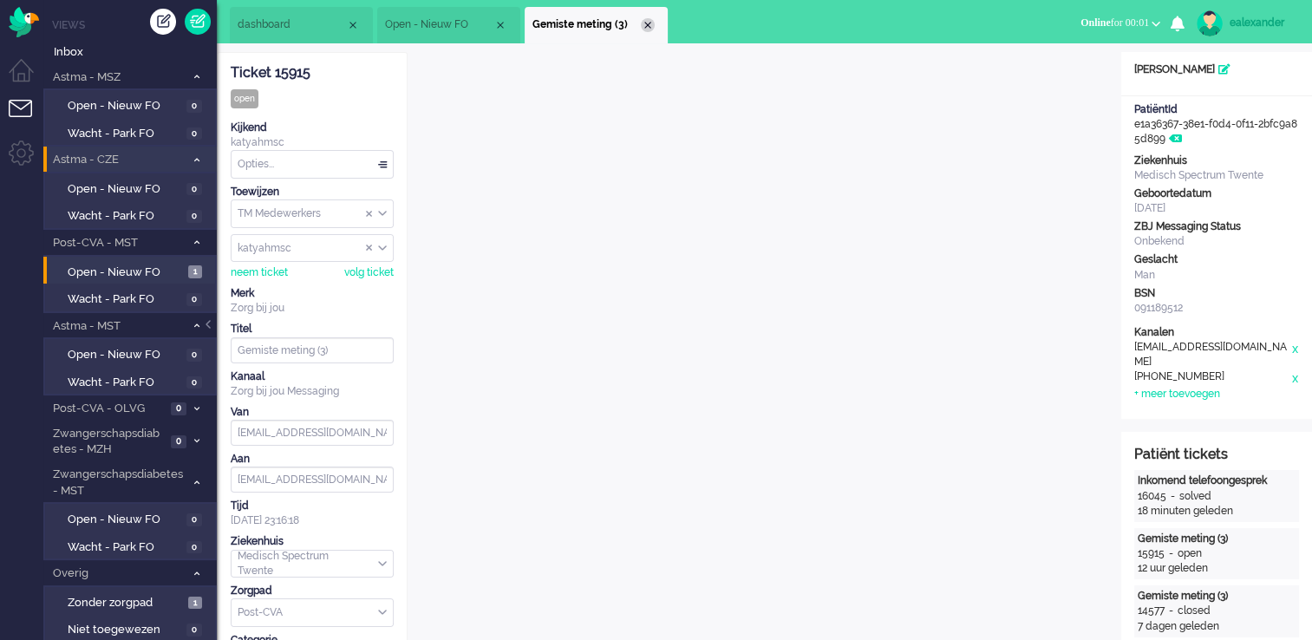
click at [648, 29] on div "Close tab" at bounding box center [648, 25] width 14 height 14
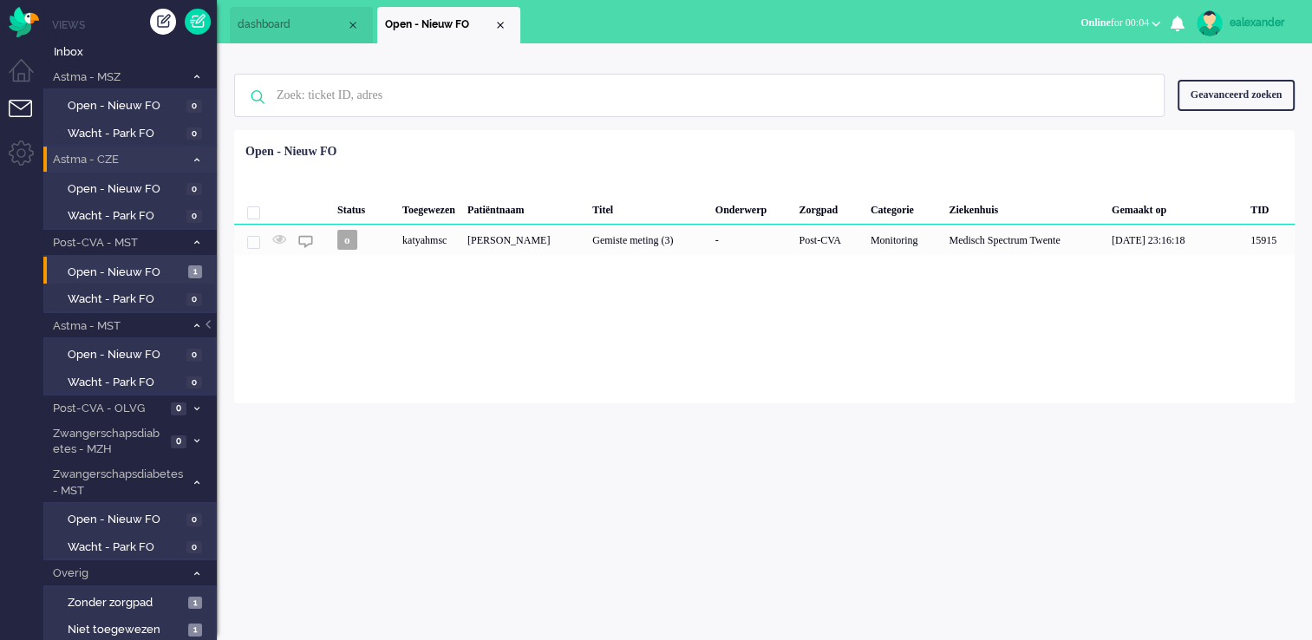
scroll to position [97, 0]
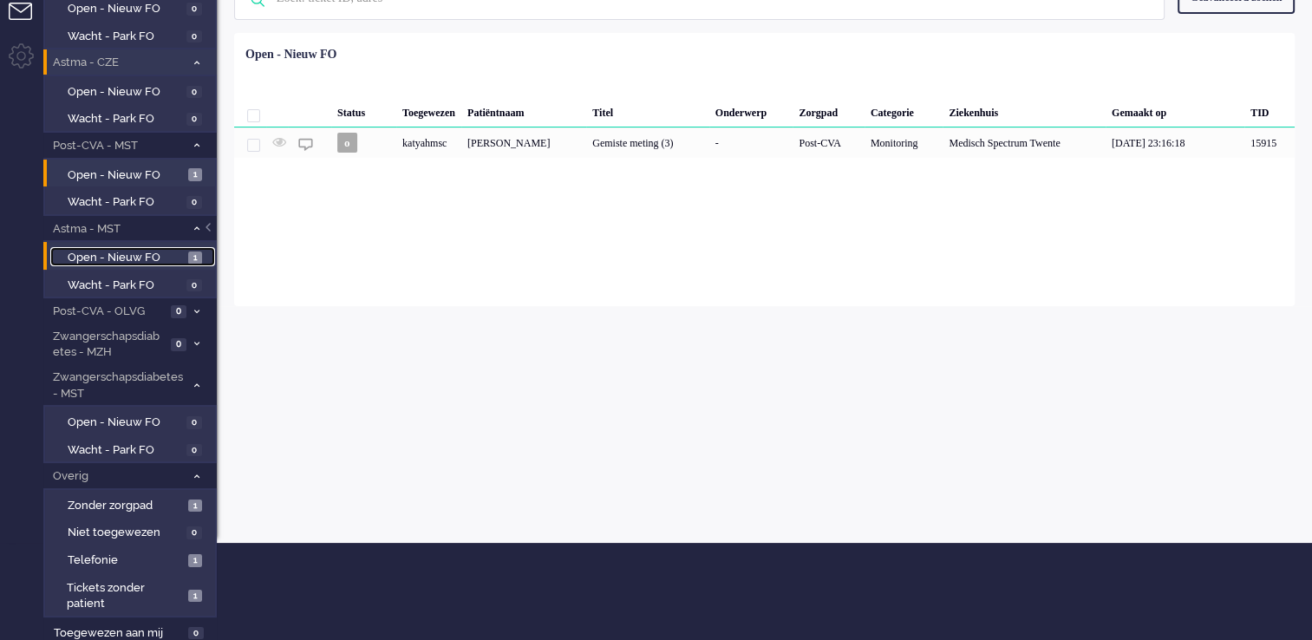
click at [191, 255] on span "1" at bounding box center [195, 257] width 14 height 13
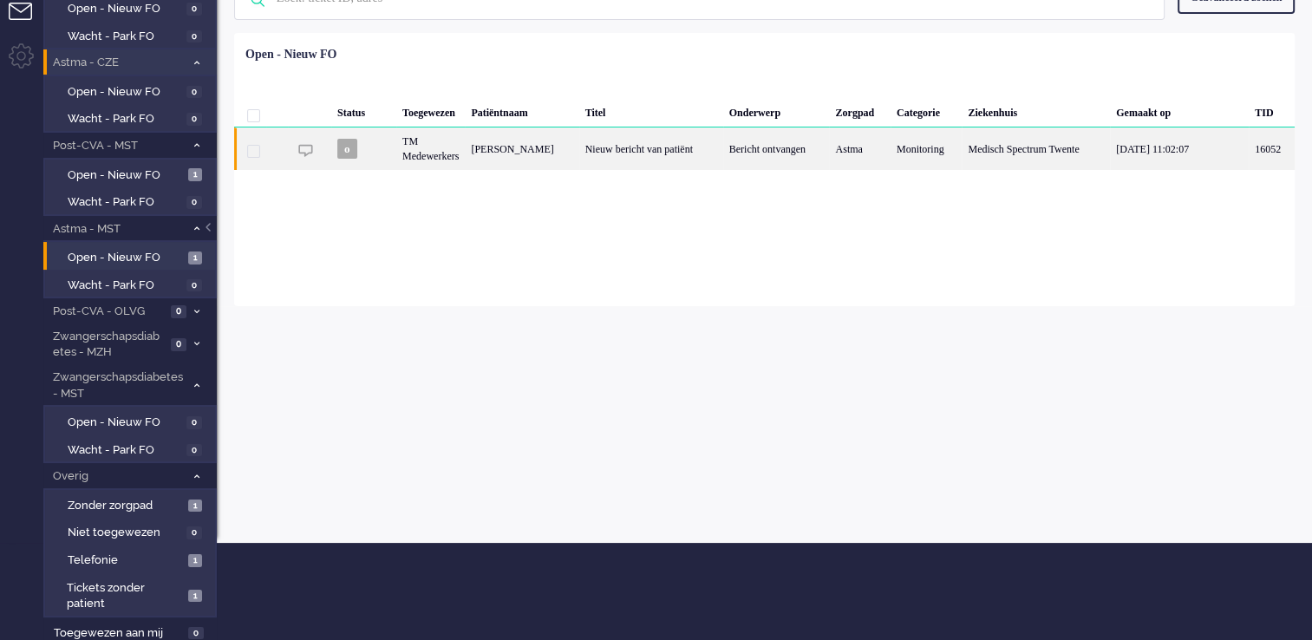
click at [718, 160] on div "Nieuw bericht van patiënt" at bounding box center [651, 148] width 144 height 42
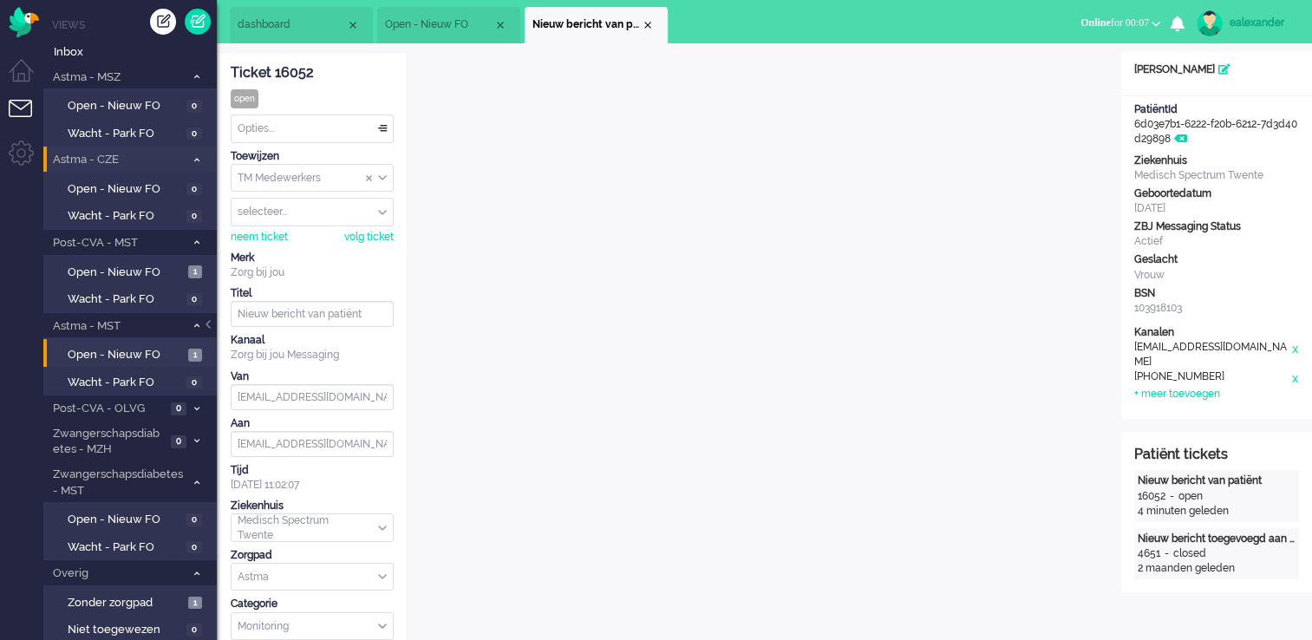
click at [382, 168] on input "Assign Group" at bounding box center [312, 178] width 161 height 27
click at [359, 226] on li "TM Verpleegkundigen" at bounding box center [312, 229] width 161 height 25
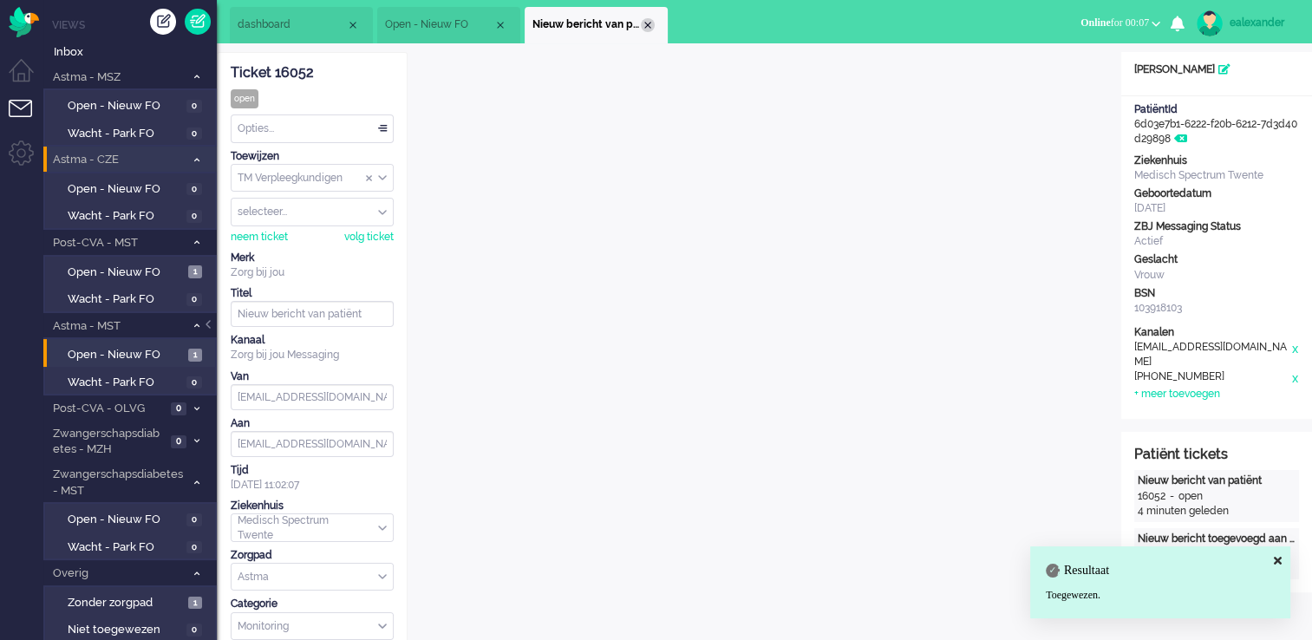
click at [643, 20] on div "Close tab" at bounding box center [648, 25] width 14 height 14
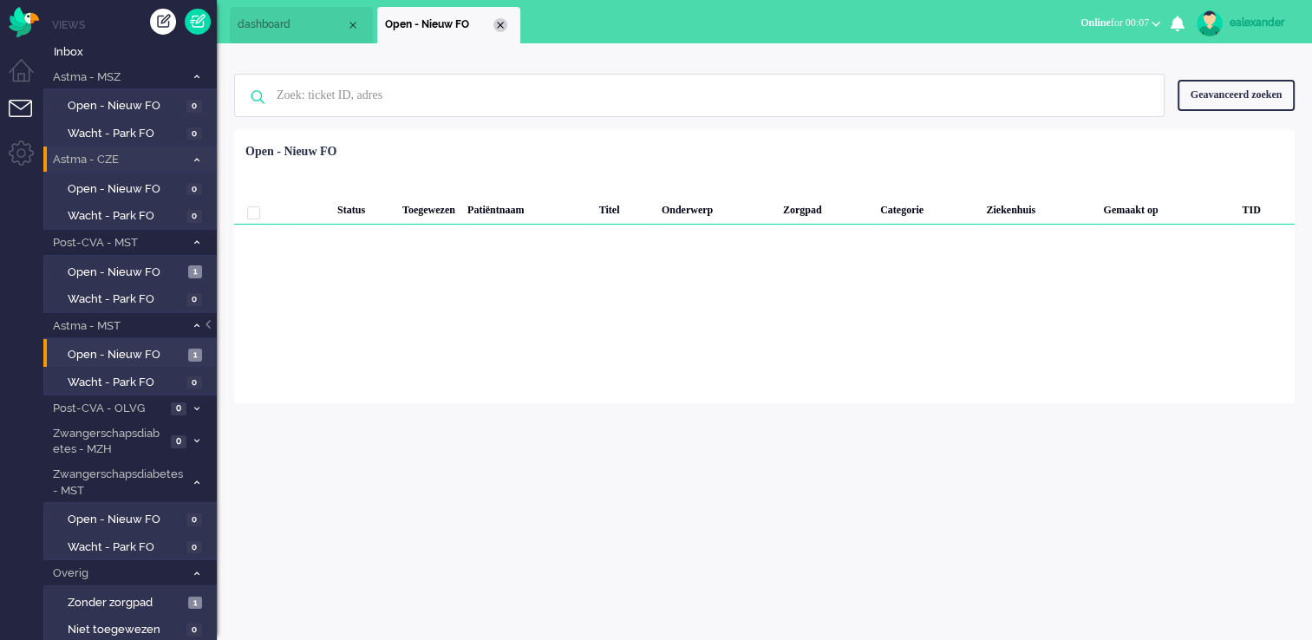
click at [501, 26] on div "Close tab" at bounding box center [500, 25] width 14 height 14
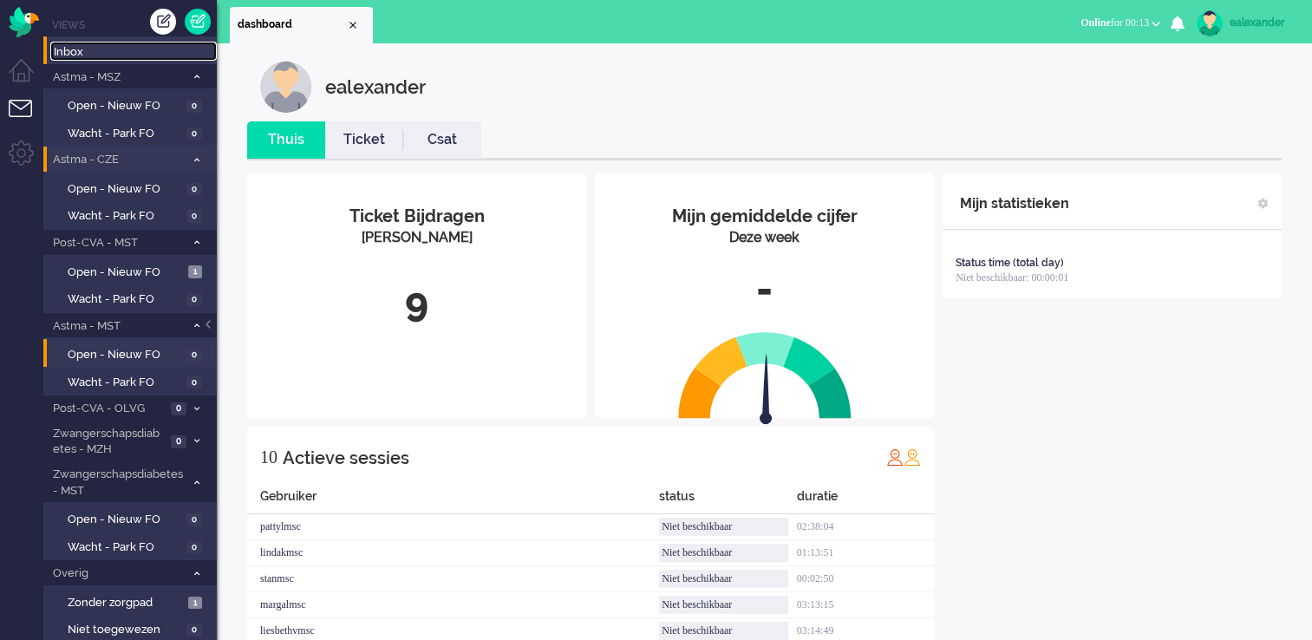
click at [116, 60] on span "Inbox" at bounding box center [135, 52] width 163 height 16
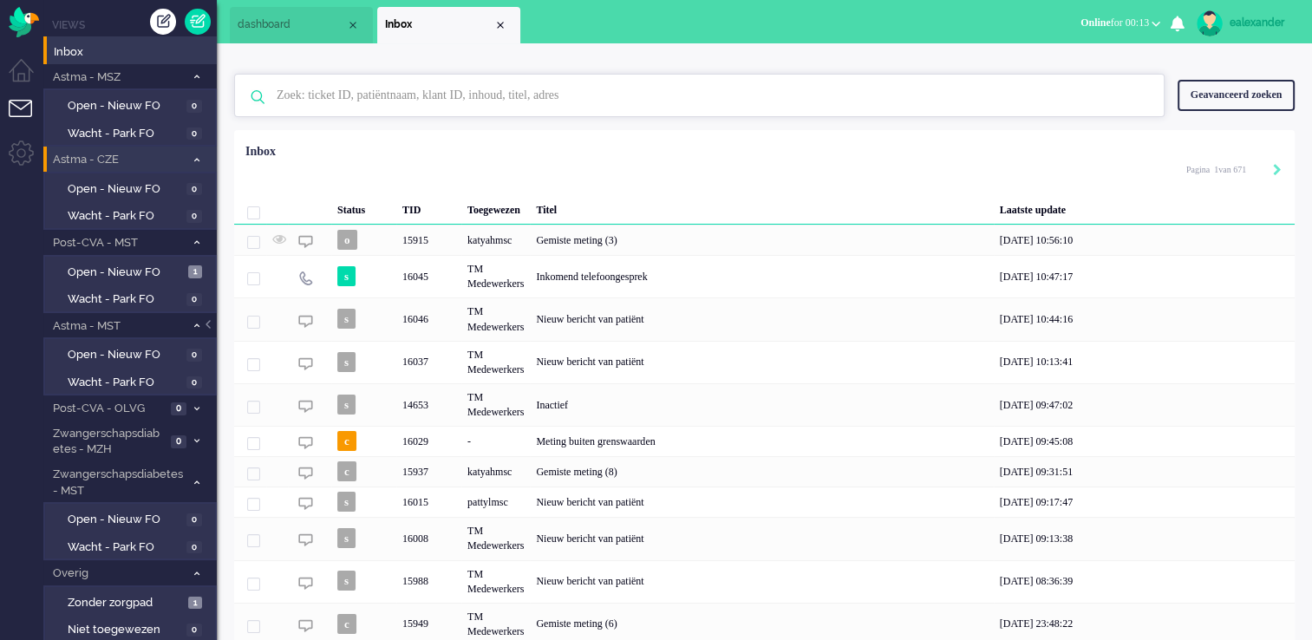
click at [551, 112] on input "text" at bounding box center [702, 96] width 877 height 42
paste input "15915"
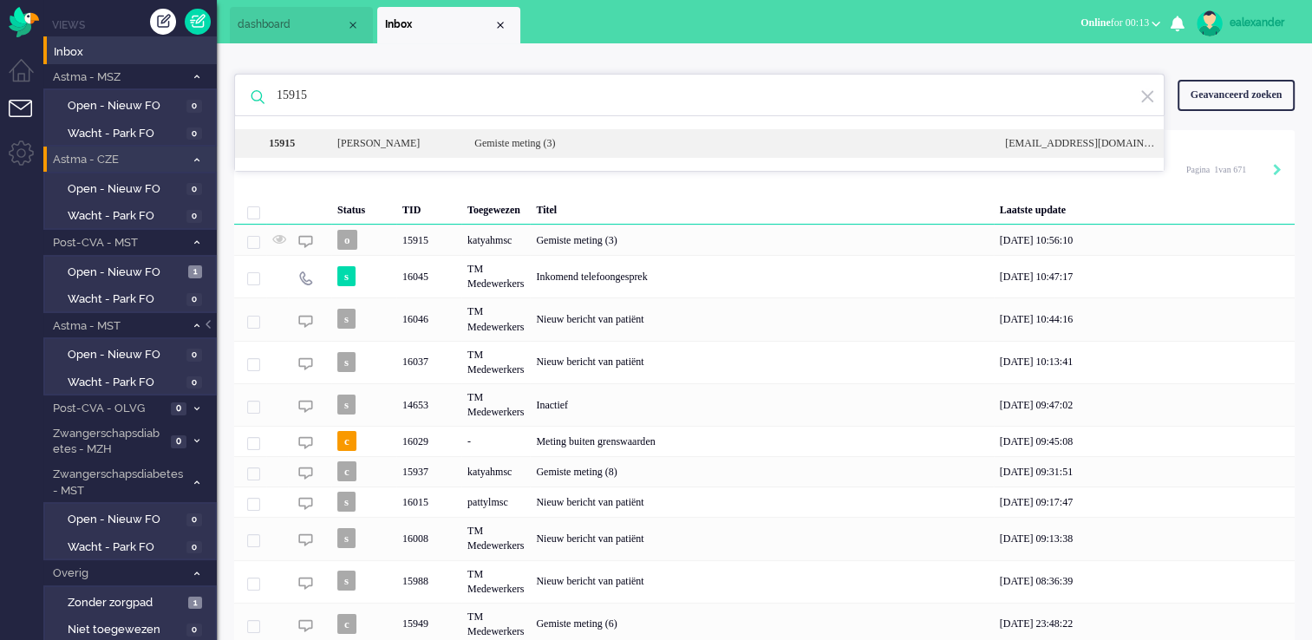
type input "15915"
click at [572, 147] on div "Gemiste meting (3)" at bounding box center [726, 143] width 531 height 15
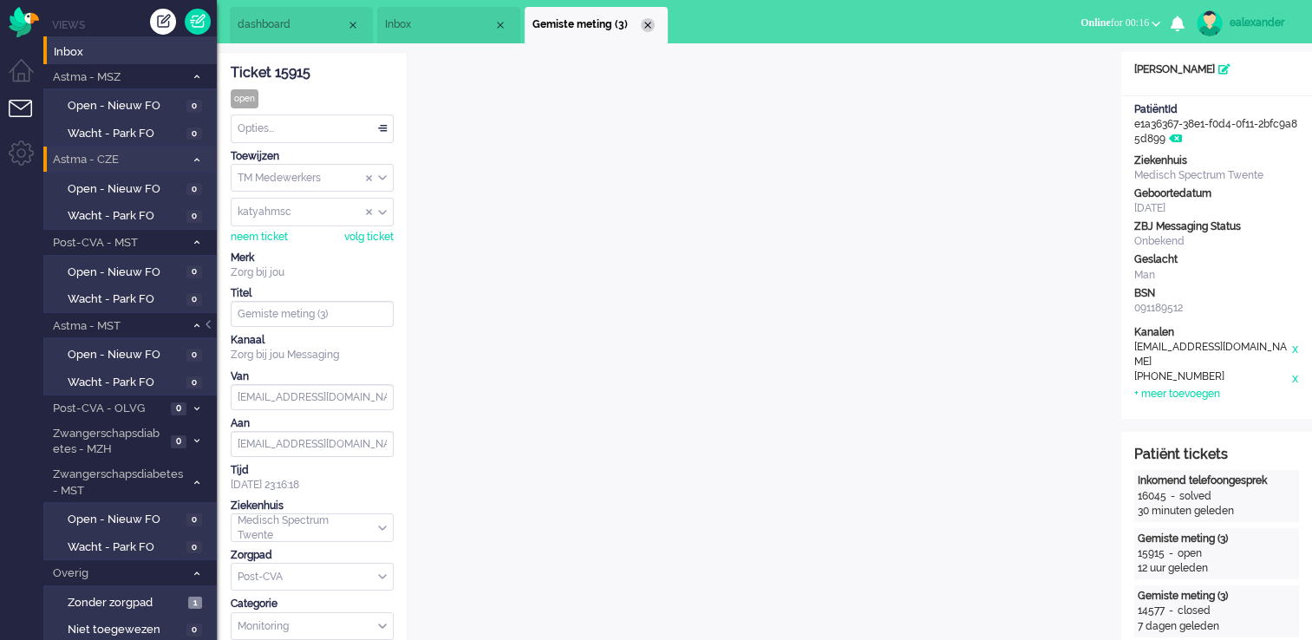
click at [645, 28] on div "Close tab" at bounding box center [648, 25] width 14 height 14
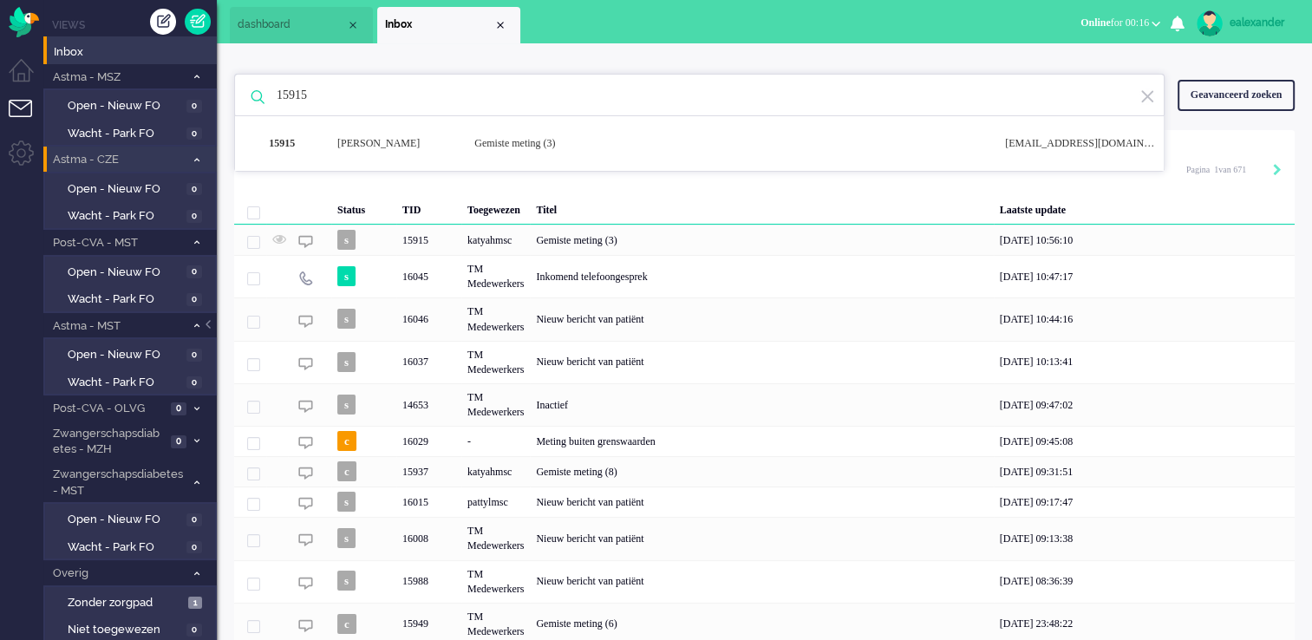
click at [500, 22] on div "Close tab" at bounding box center [500, 25] width 14 height 14
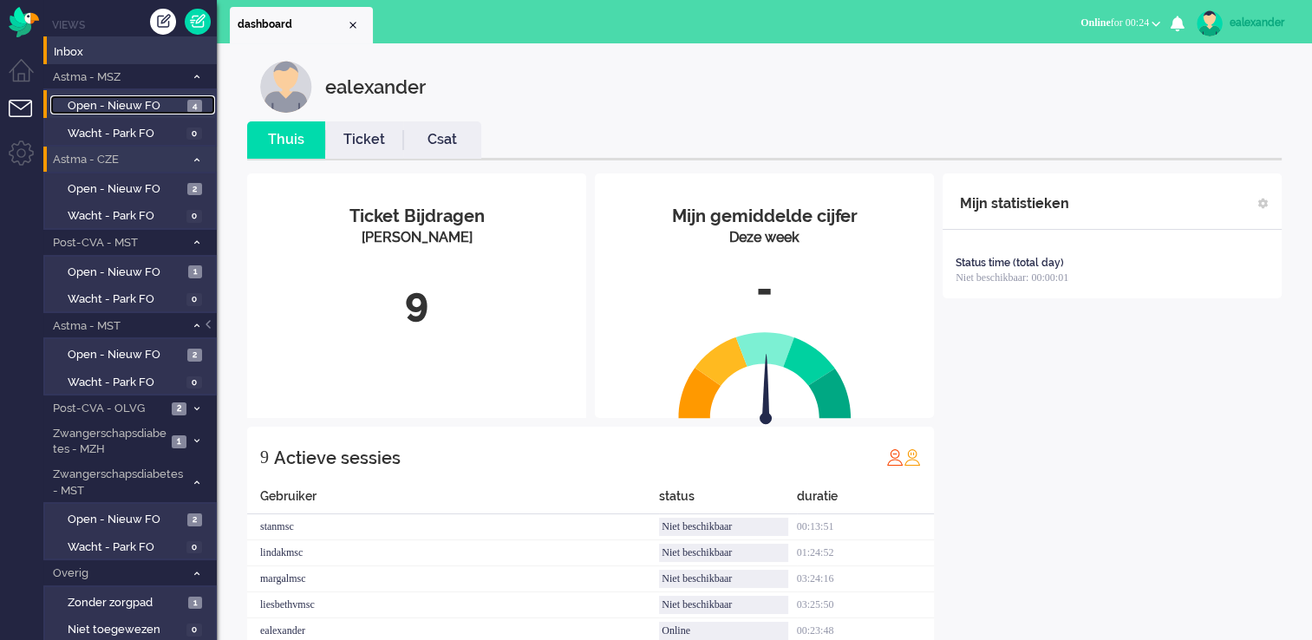
click at [182, 102] on link "Open - Nieuw FO 4" at bounding box center [132, 104] width 165 height 19
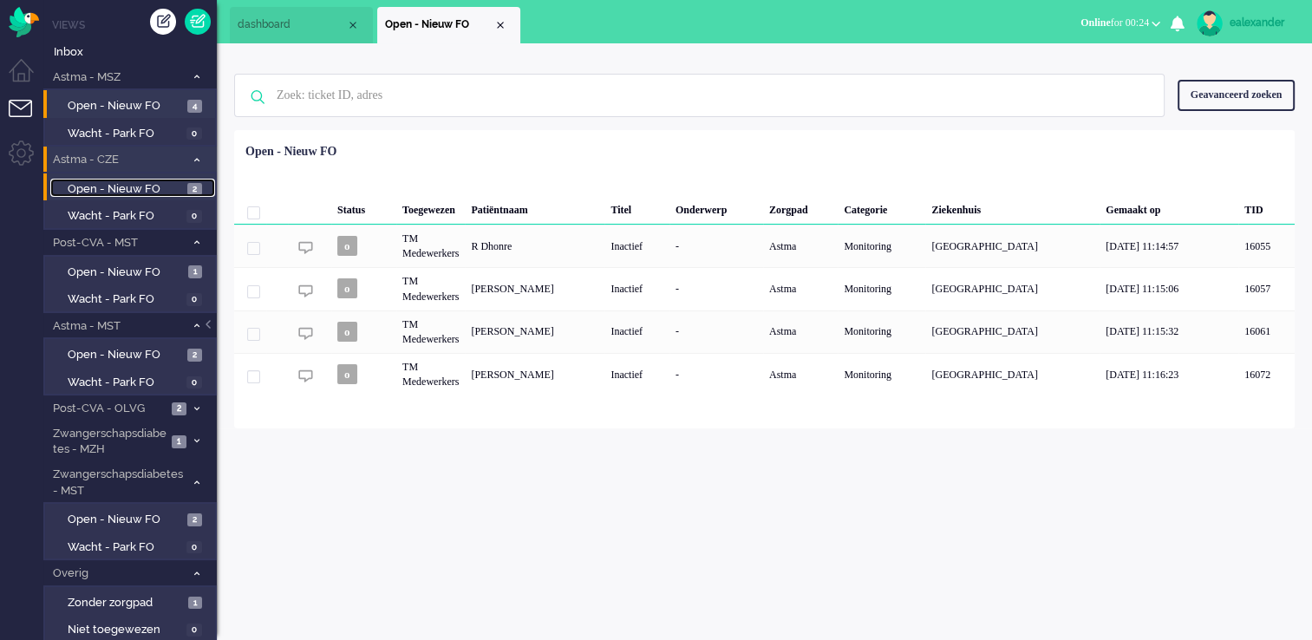
click at [176, 186] on span "Open - Nieuw FO" at bounding box center [125, 189] width 115 height 16
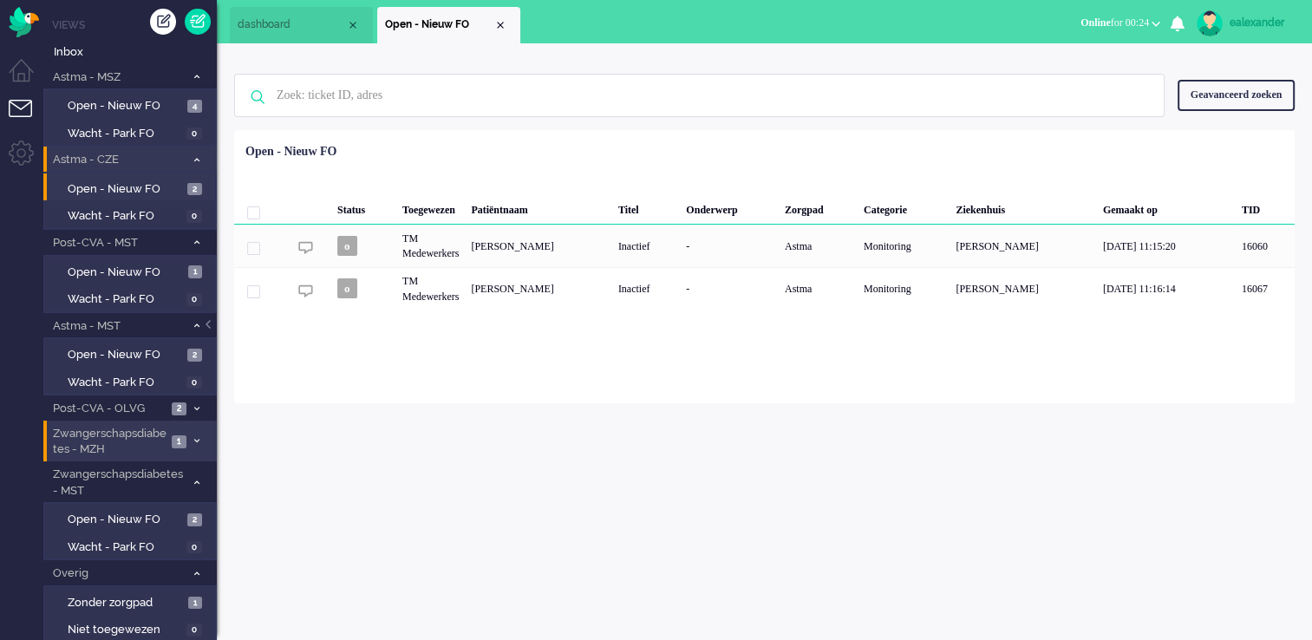
click at [149, 432] on span "Zwangerschapsdiabetes - MZH" at bounding box center [108, 442] width 116 height 32
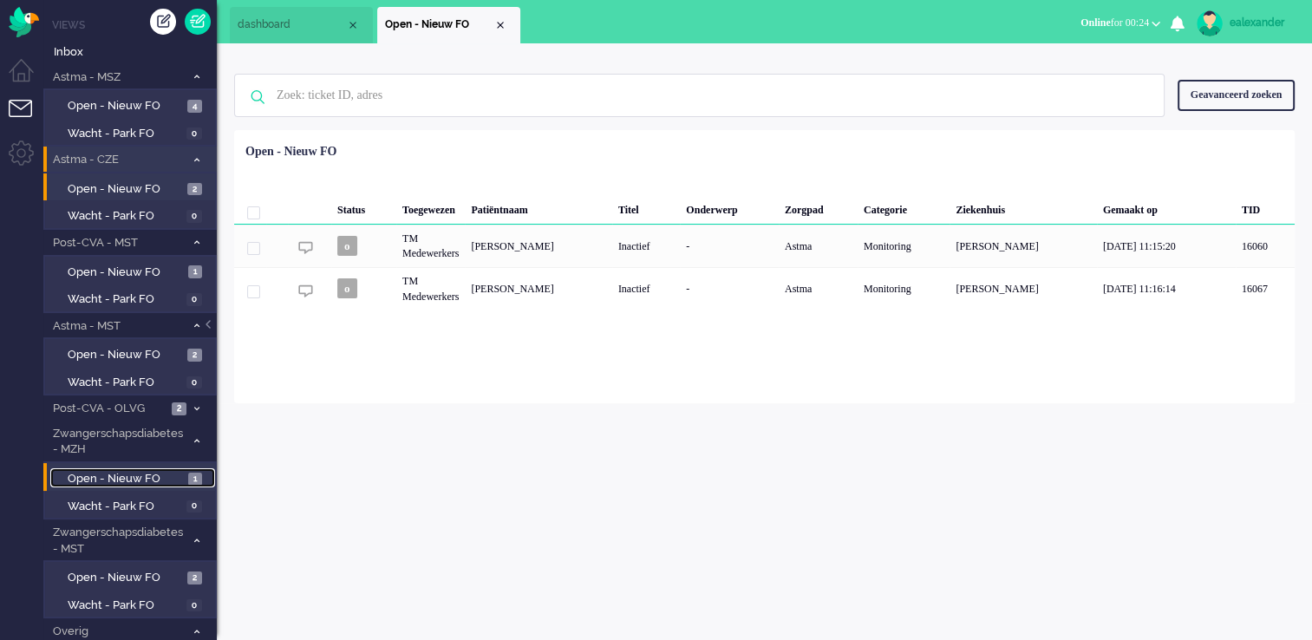
click at [184, 475] on link "Open - Nieuw FO 1" at bounding box center [132, 477] width 165 height 19
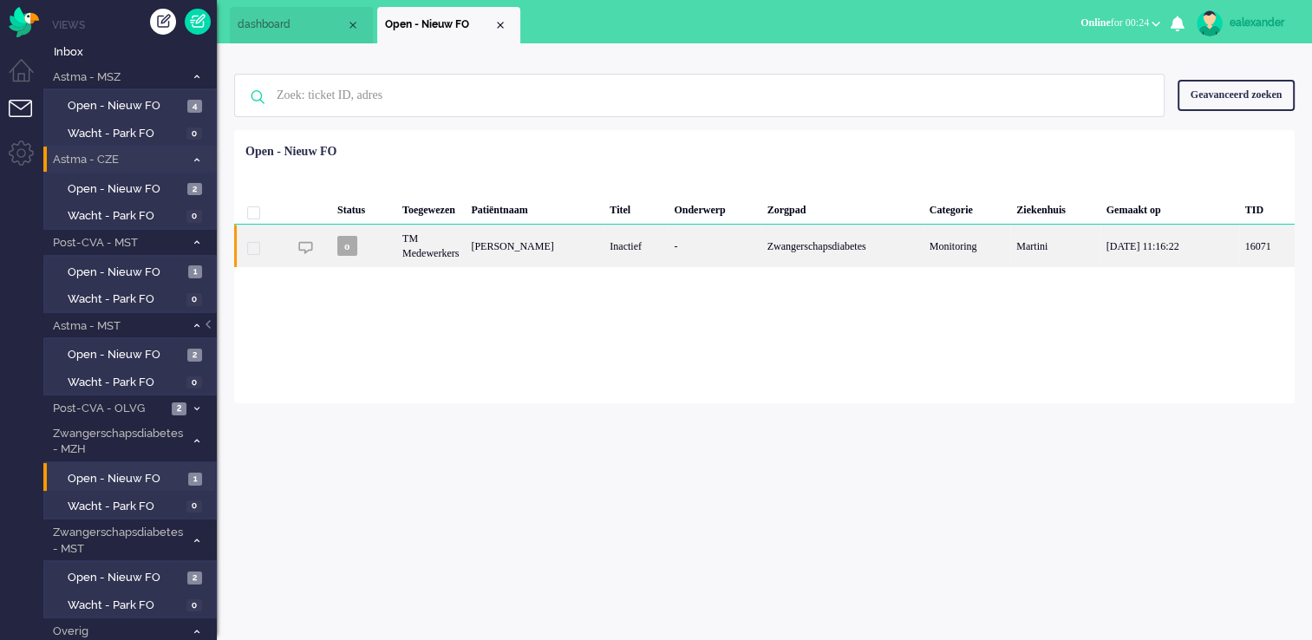
click at [644, 245] on div "Inactief" at bounding box center [635, 246] width 64 height 42
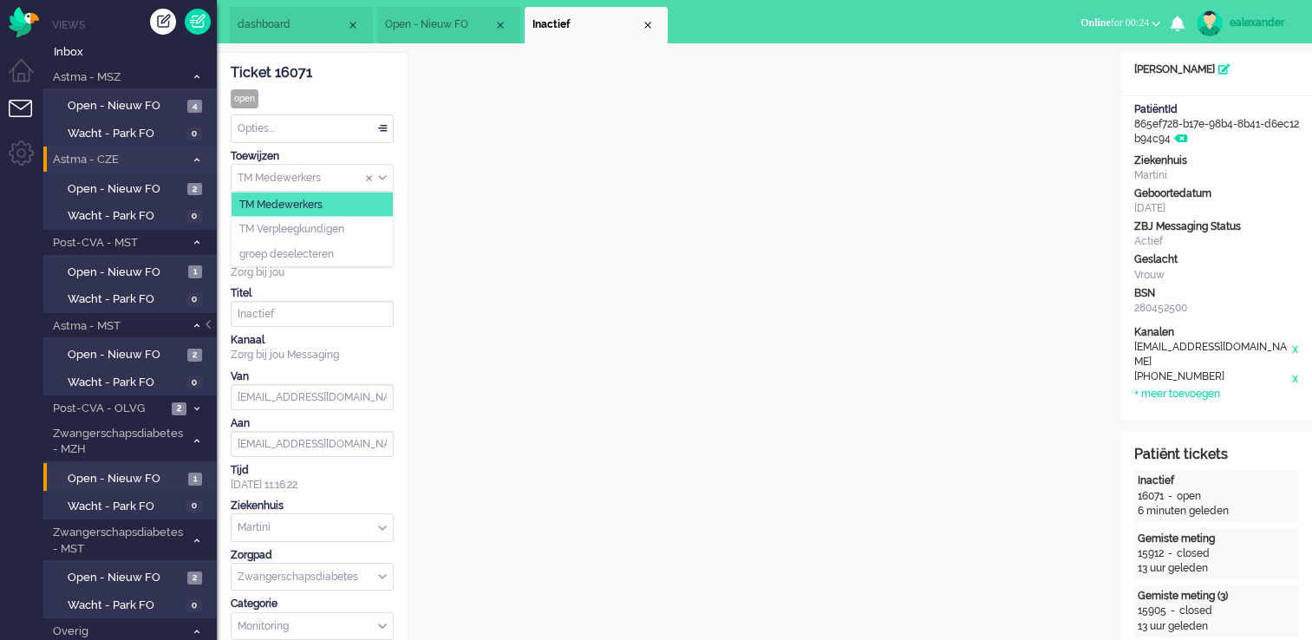
click at [387, 175] on input "Assign Group" at bounding box center [312, 178] width 161 height 27
click at [375, 225] on li "TM Verpleegkundigen" at bounding box center [312, 229] width 161 height 25
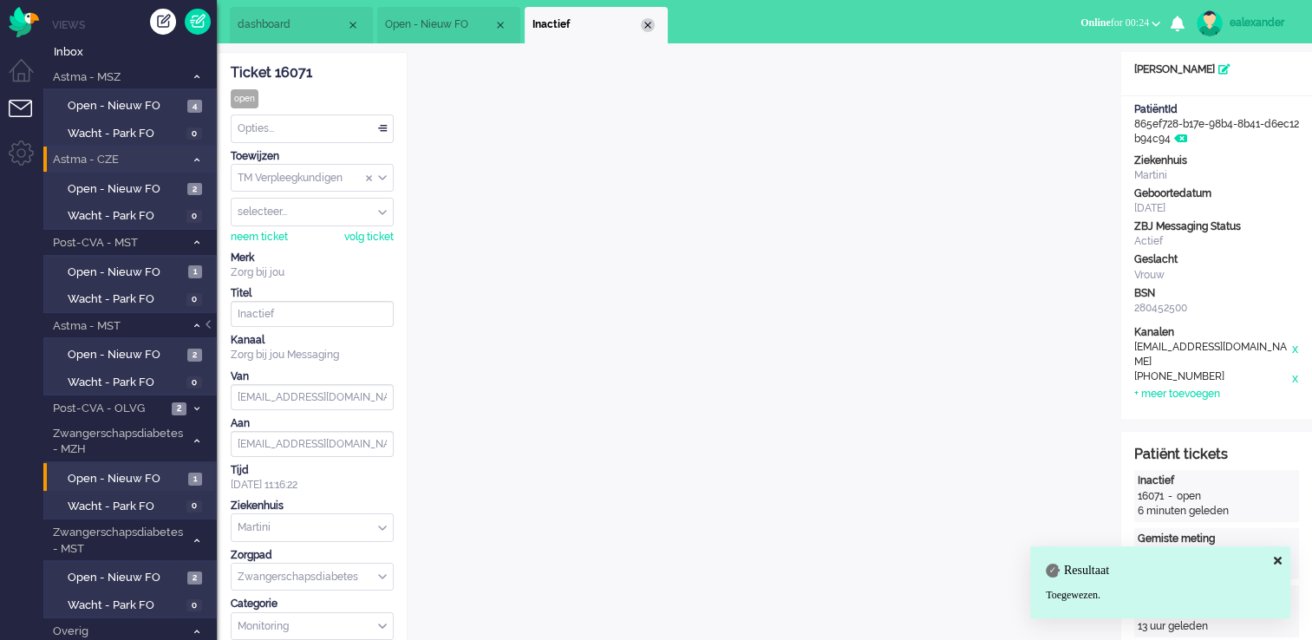
click at [645, 25] on div "Close tab" at bounding box center [648, 25] width 14 height 14
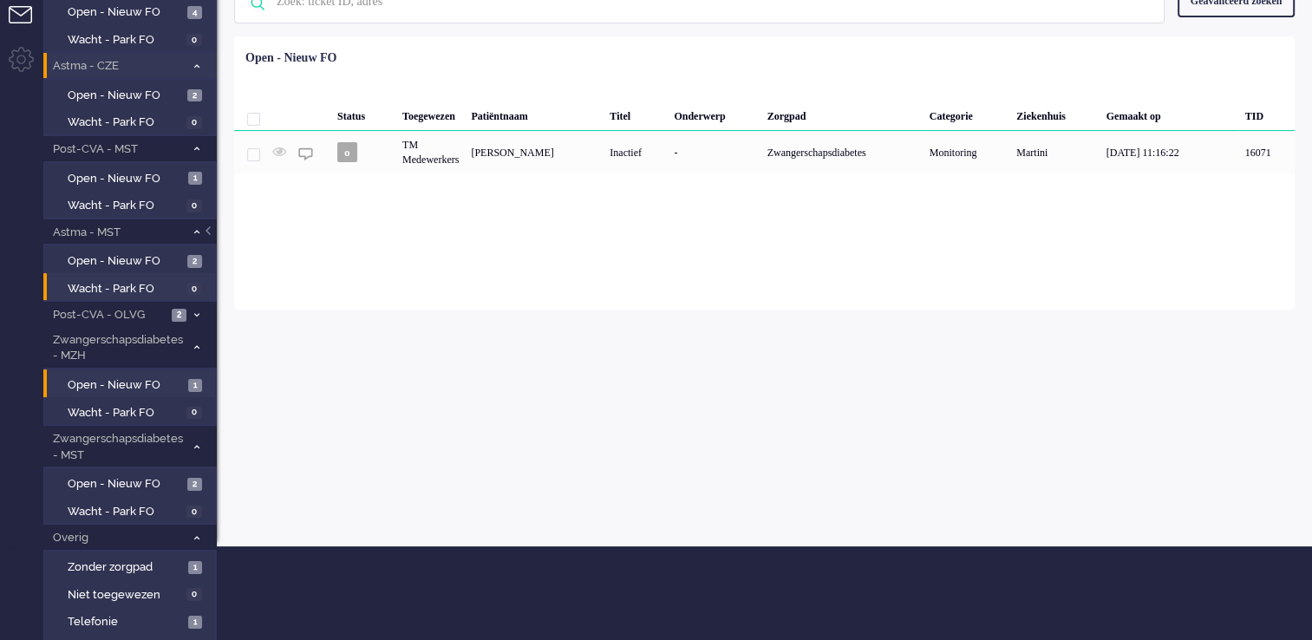
scroll to position [68, 0]
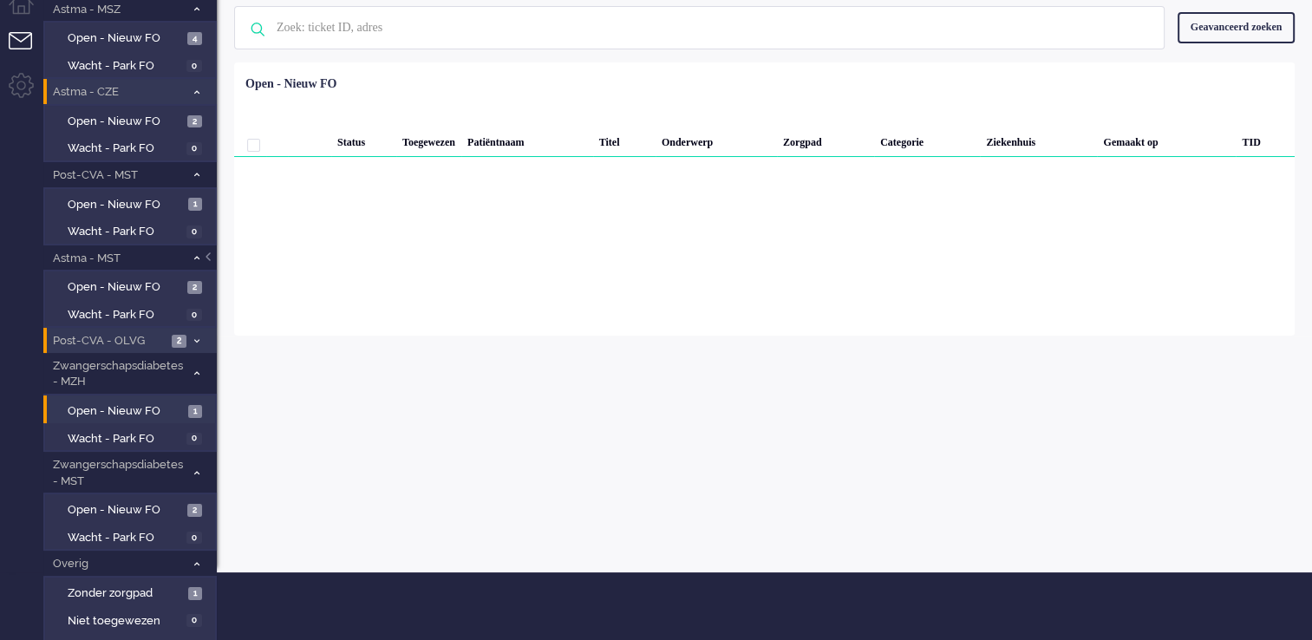
click at [191, 328] on li "Post-CVA - OLVG 2" at bounding box center [129, 340] width 173 height 25
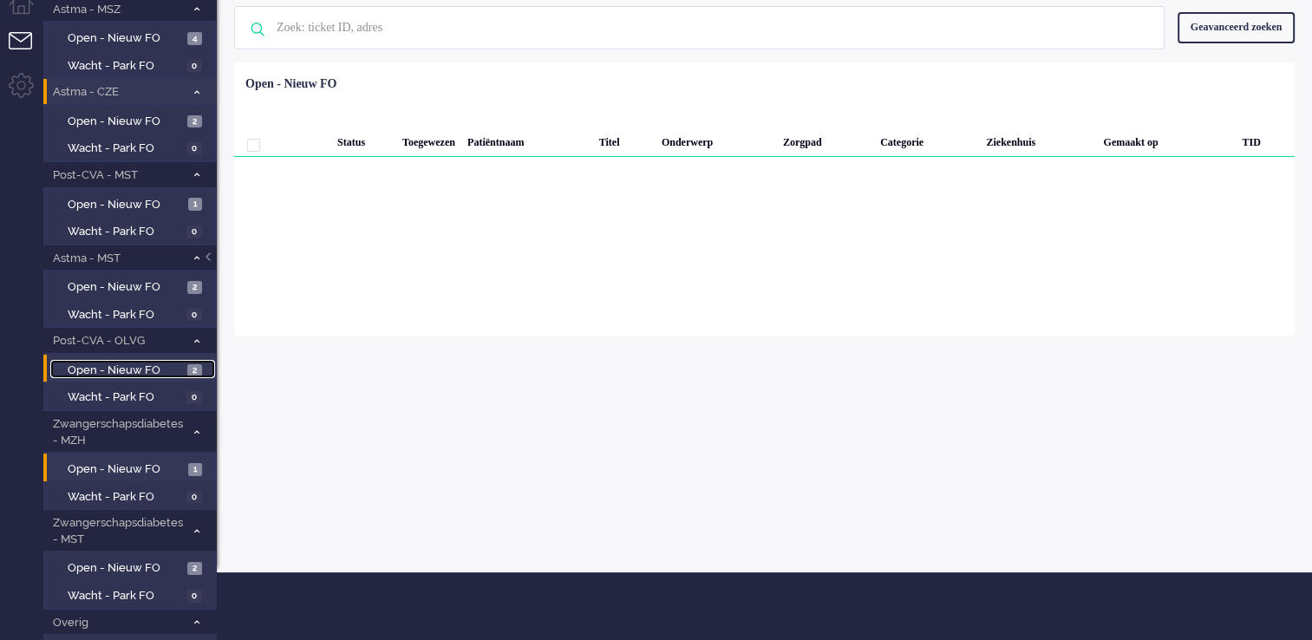
click at [181, 362] on span "Open - Nieuw FO" at bounding box center [125, 370] width 115 height 16
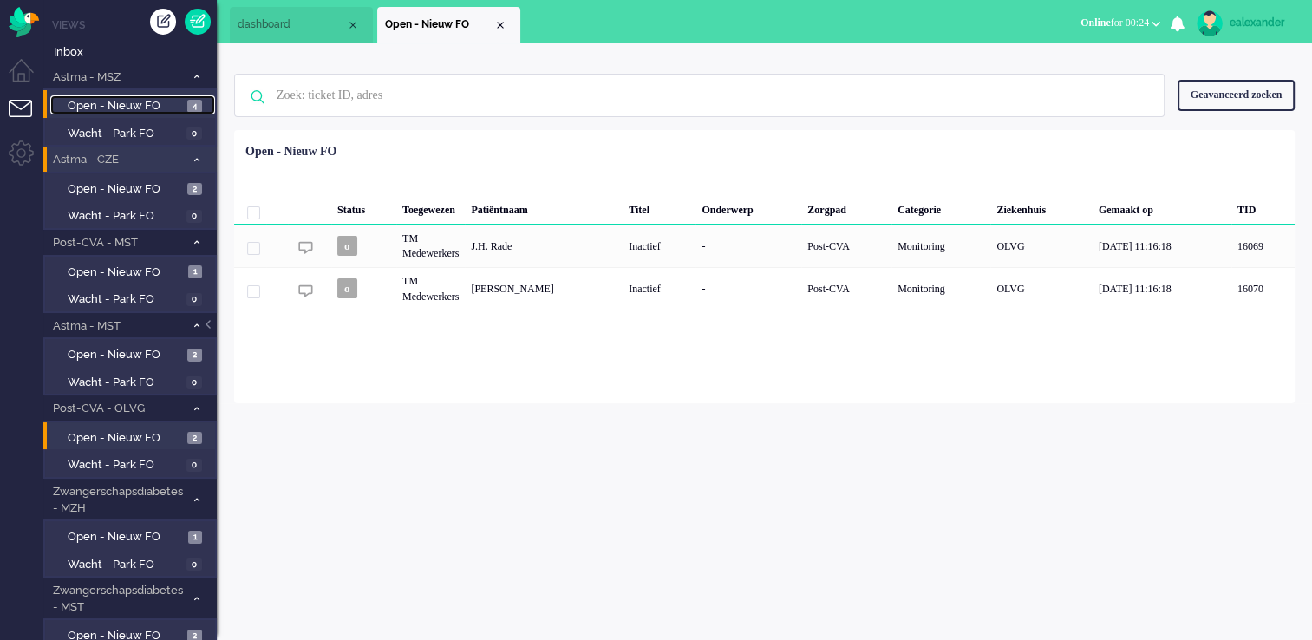
click at [135, 95] on link "Open - Nieuw FO 4" at bounding box center [132, 104] width 165 height 19
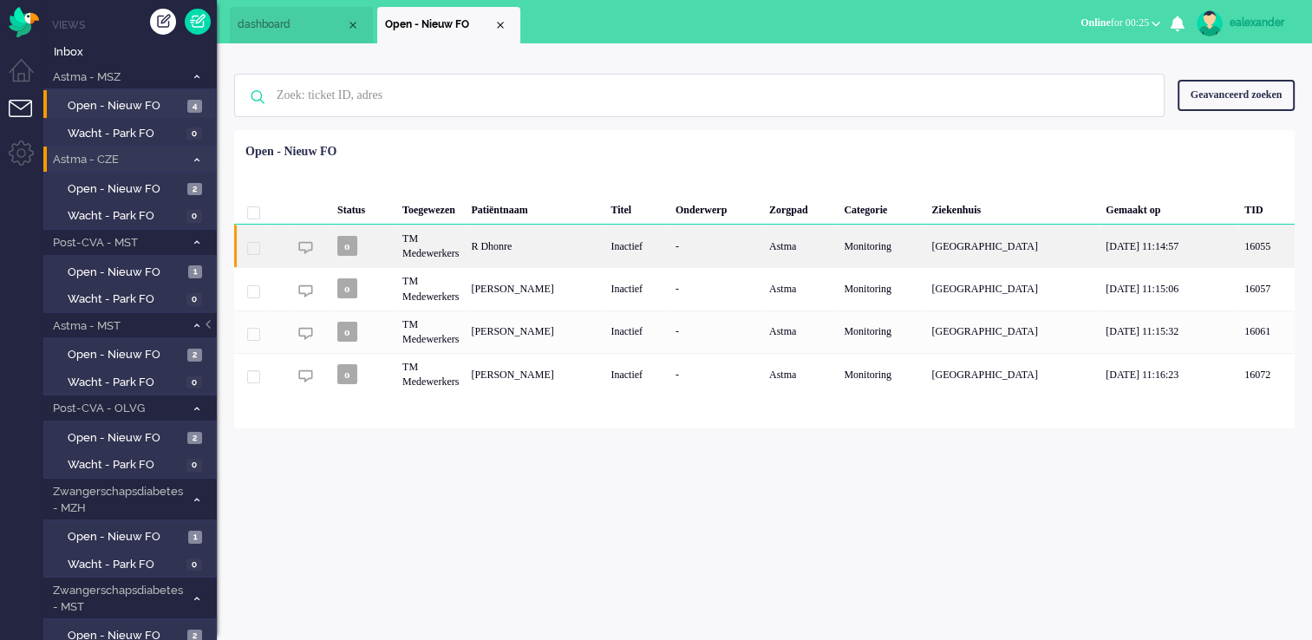
click at [604, 241] on div "R Dhonre" at bounding box center [535, 246] width 140 height 42
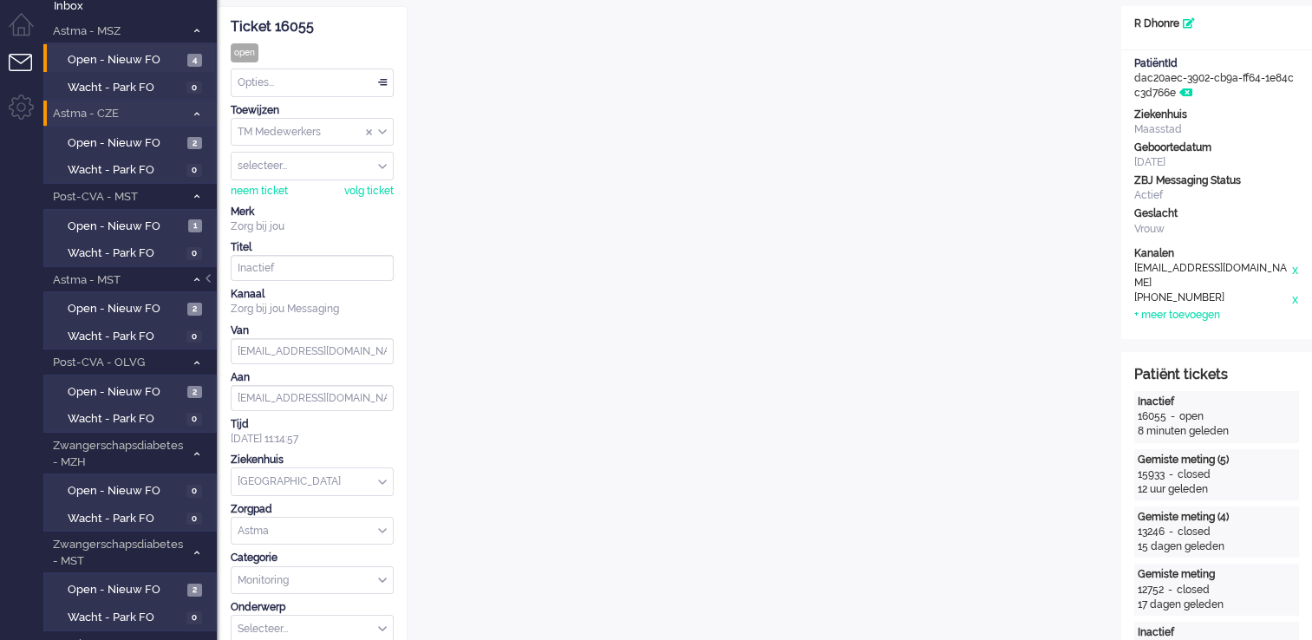
scroll to position [7, 0]
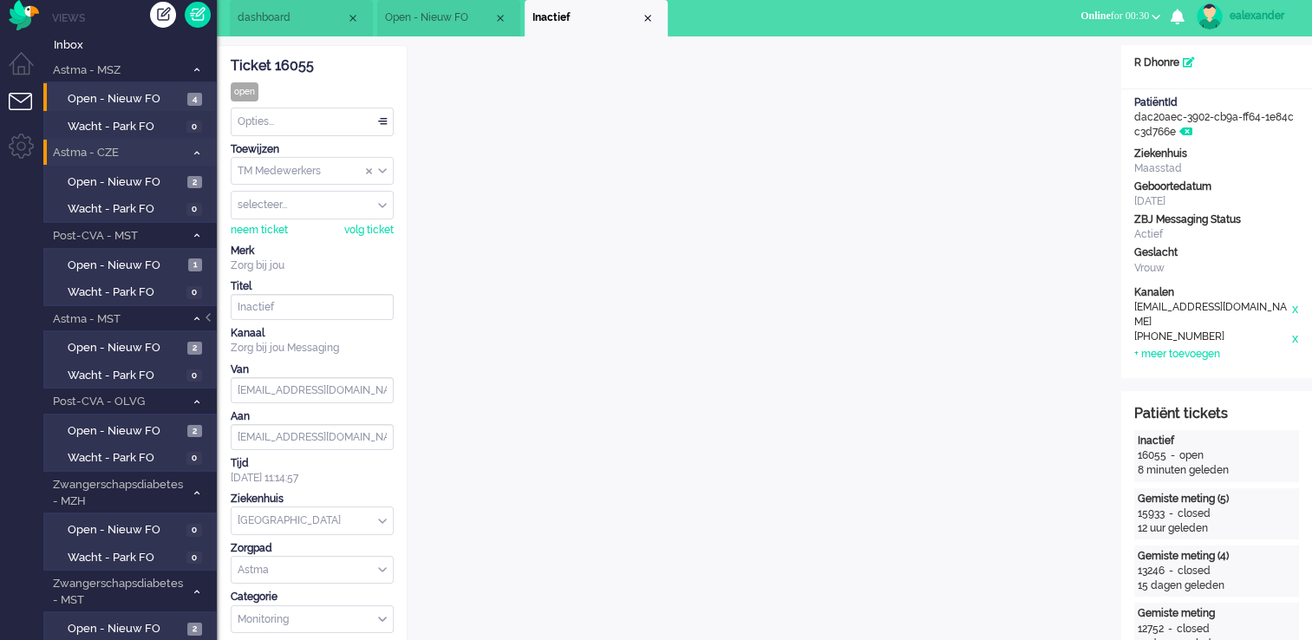
click at [644, 20] on div "Close tab" at bounding box center [648, 18] width 14 height 14
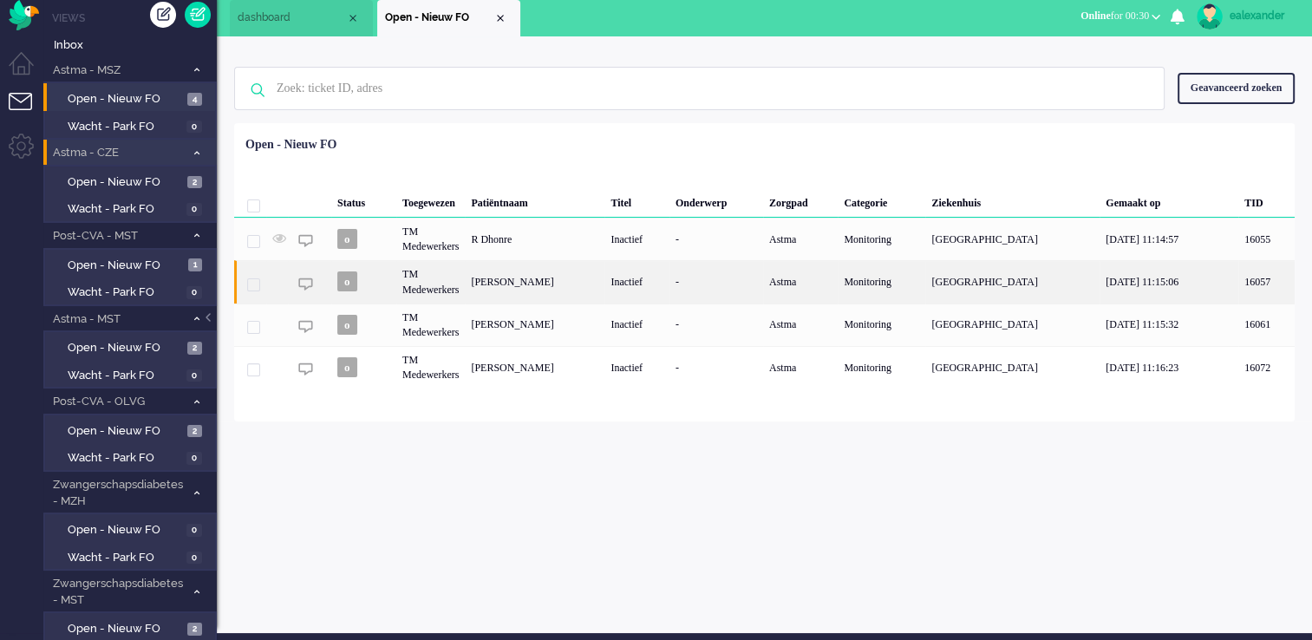
click at [510, 283] on div "maurice Bosch" at bounding box center [535, 281] width 140 height 42
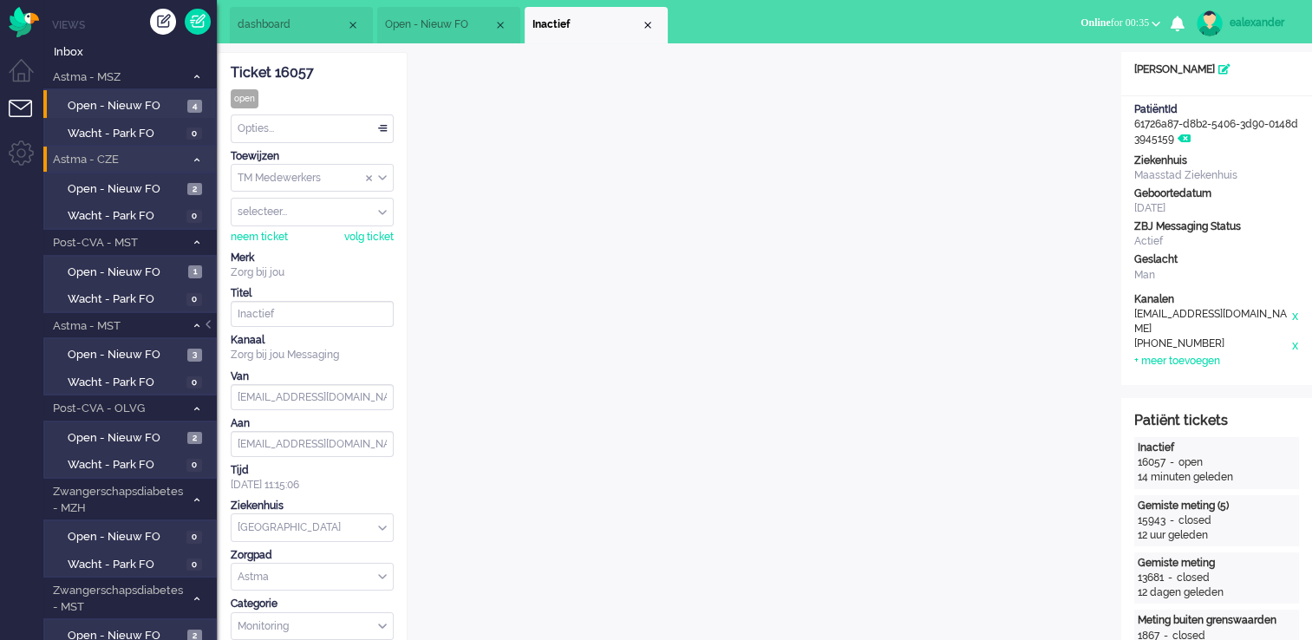
click at [382, 134] on div "Opties..." at bounding box center [312, 128] width 161 height 27
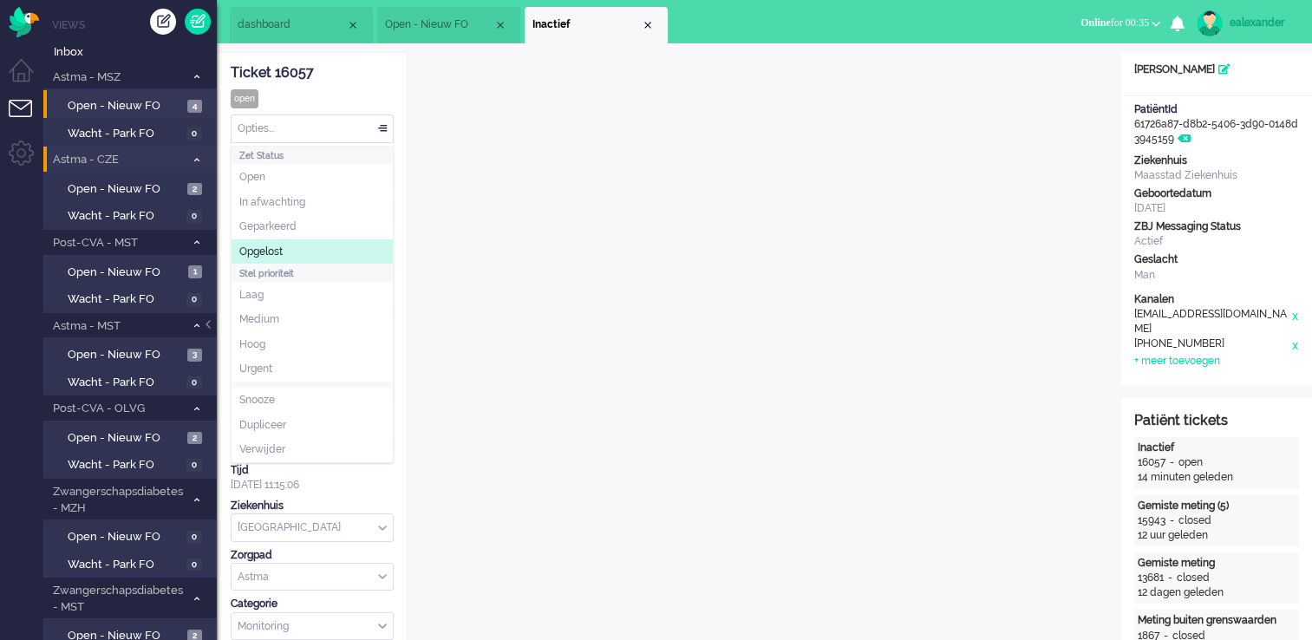
click at [323, 251] on li "Opgelost" at bounding box center [312, 251] width 161 height 25
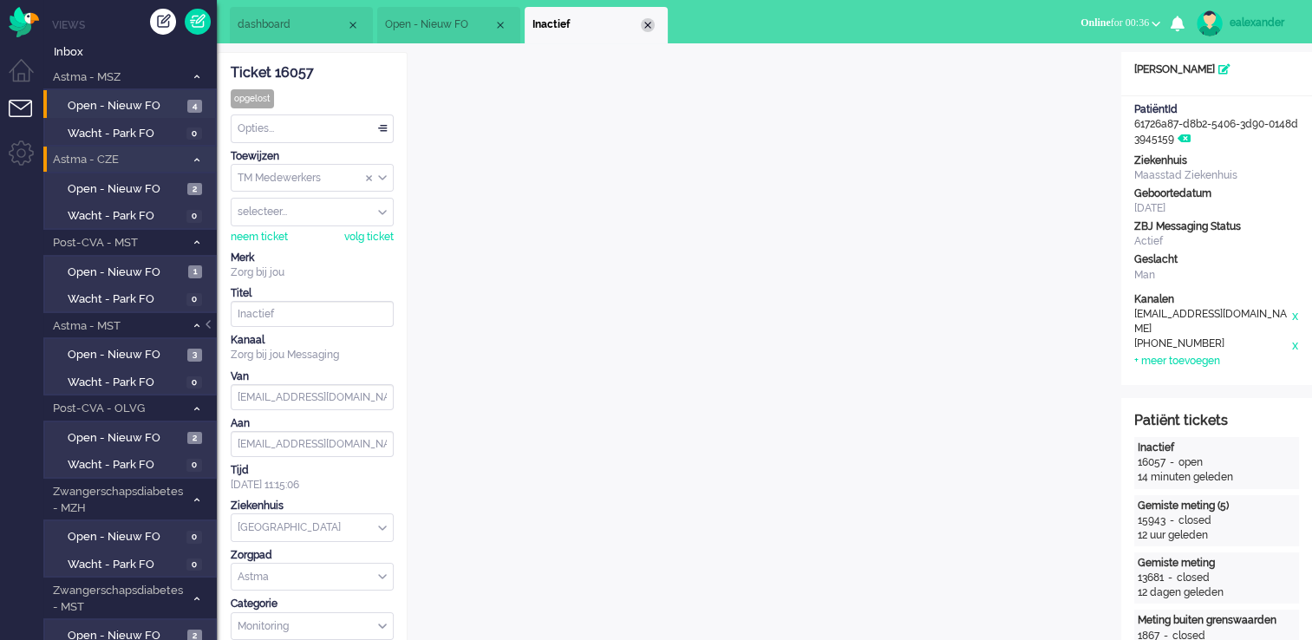
click at [651, 22] on div "Close tab" at bounding box center [648, 25] width 14 height 14
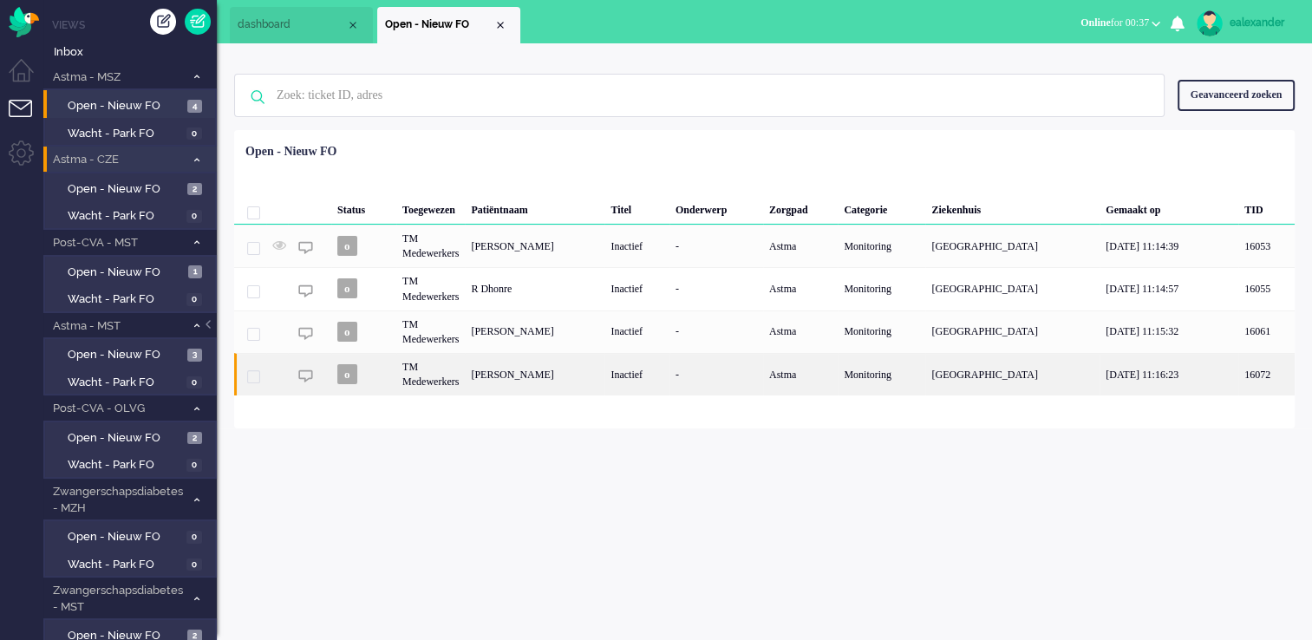
click at [604, 374] on div "[PERSON_NAME]" at bounding box center [535, 374] width 140 height 42
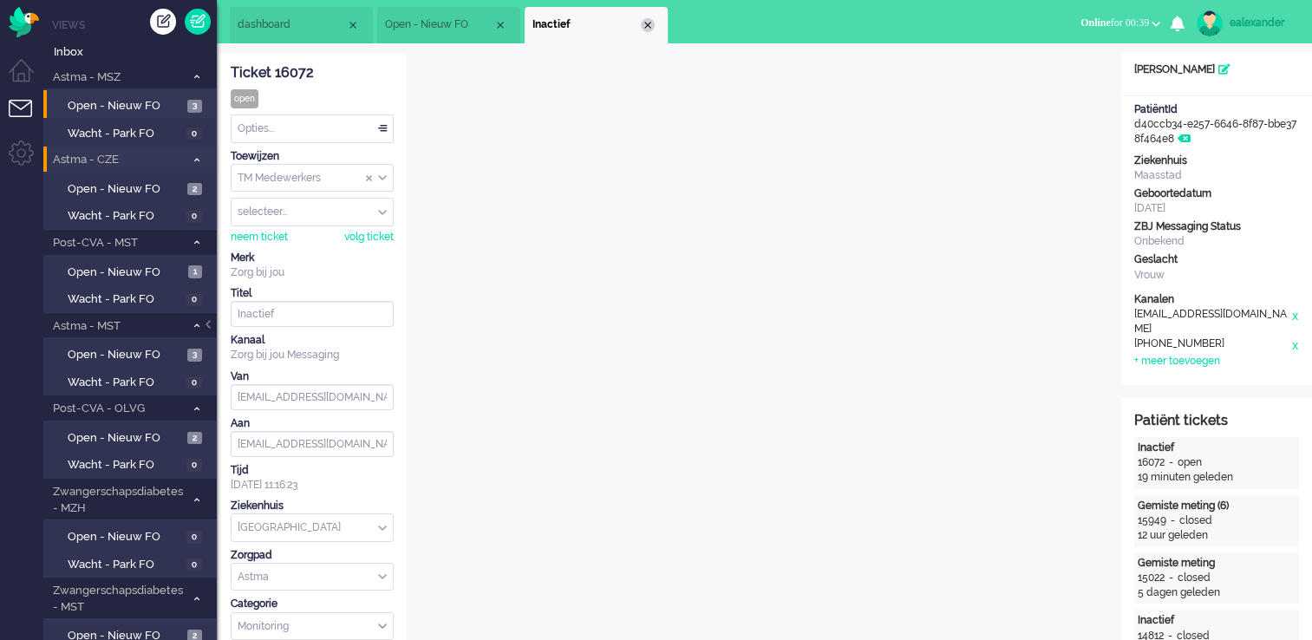
click at [645, 29] on div "Close tab" at bounding box center [648, 25] width 14 height 14
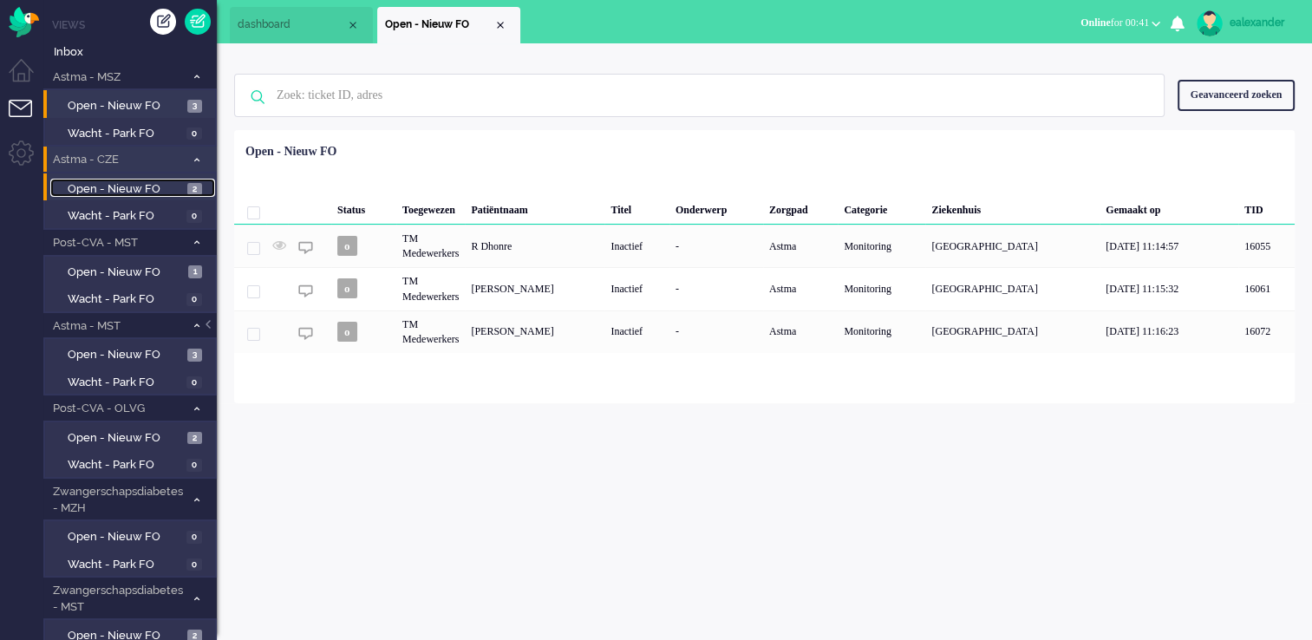
click at [180, 181] on span "Open - Nieuw FO" at bounding box center [125, 189] width 115 height 16
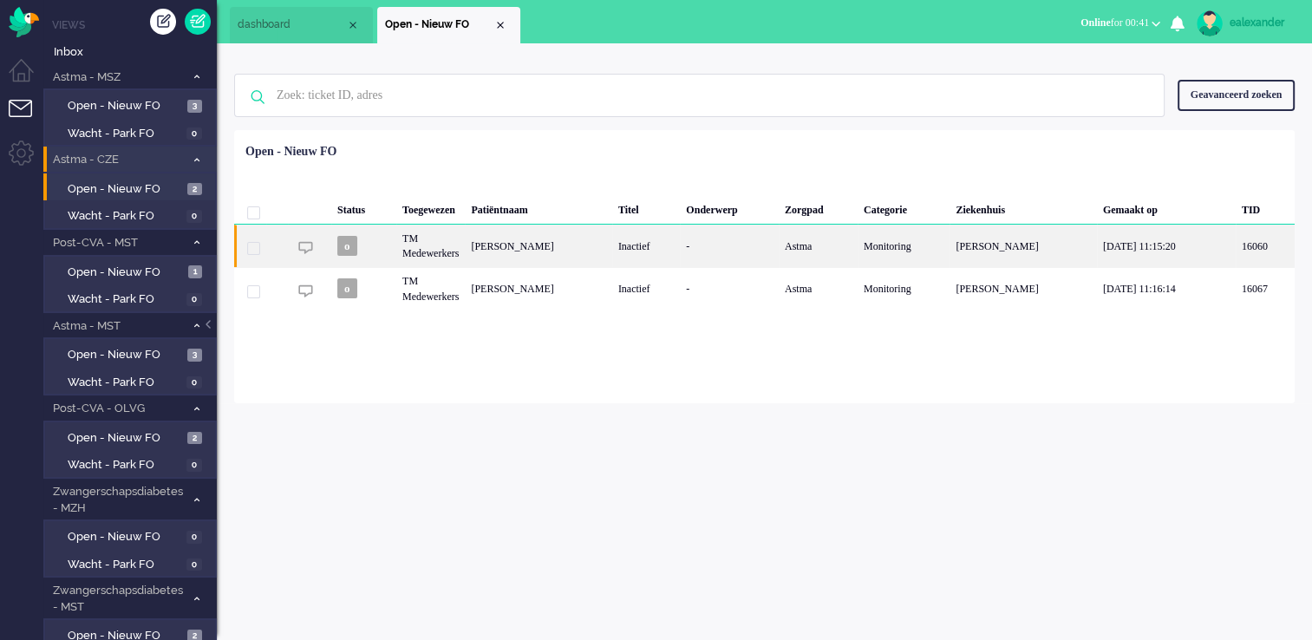
click at [630, 248] on div "Inactief" at bounding box center [646, 246] width 68 height 42
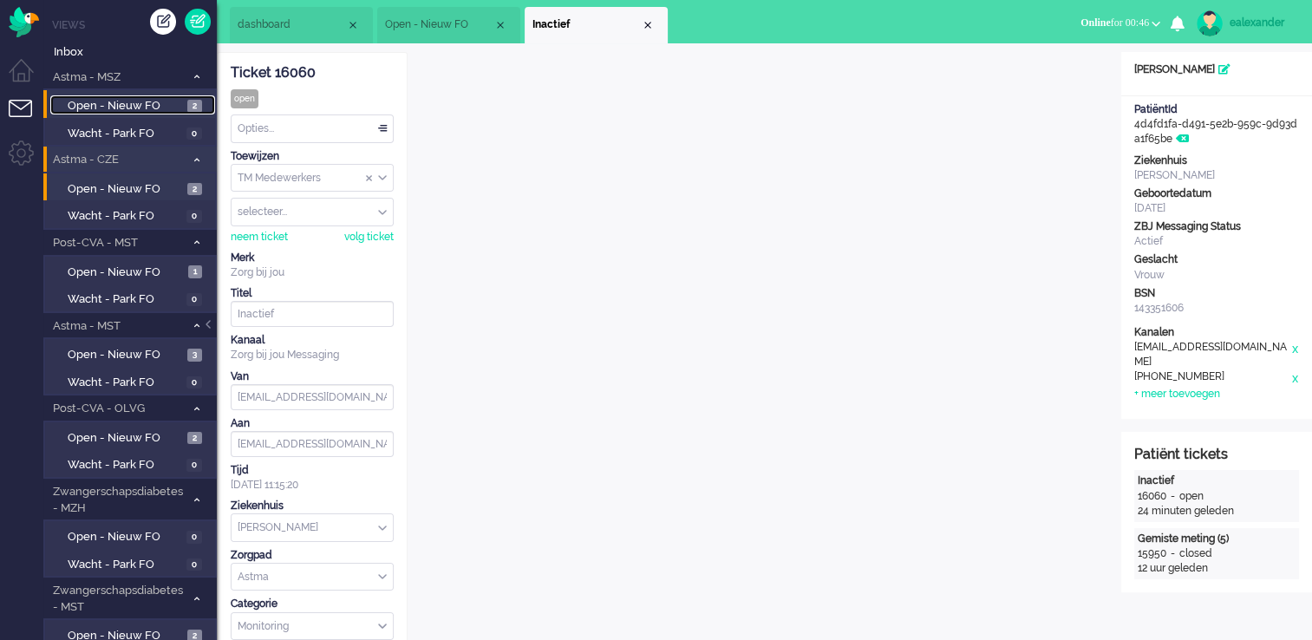
click at [154, 112] on span "Open - Nieuw FO" at bounding box center [125, 106] width 115 height 16
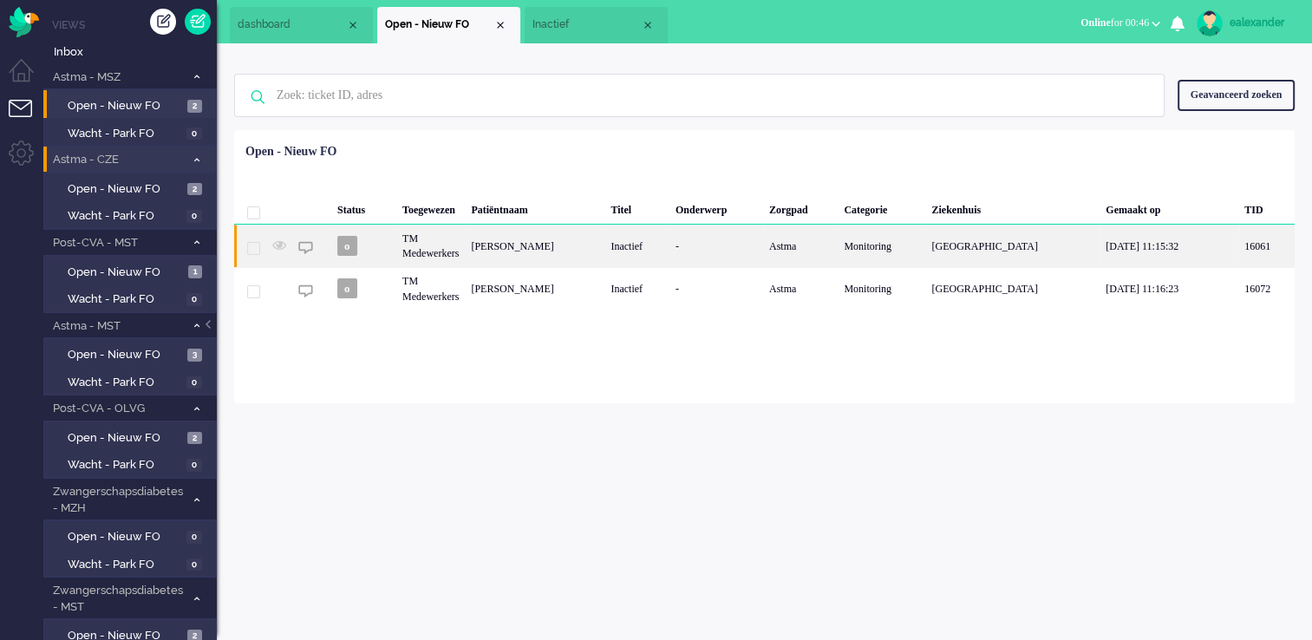
click at [601, 253] on div "[PERSON_NAME]" at bounding box center [535, 246] width 140 height 42
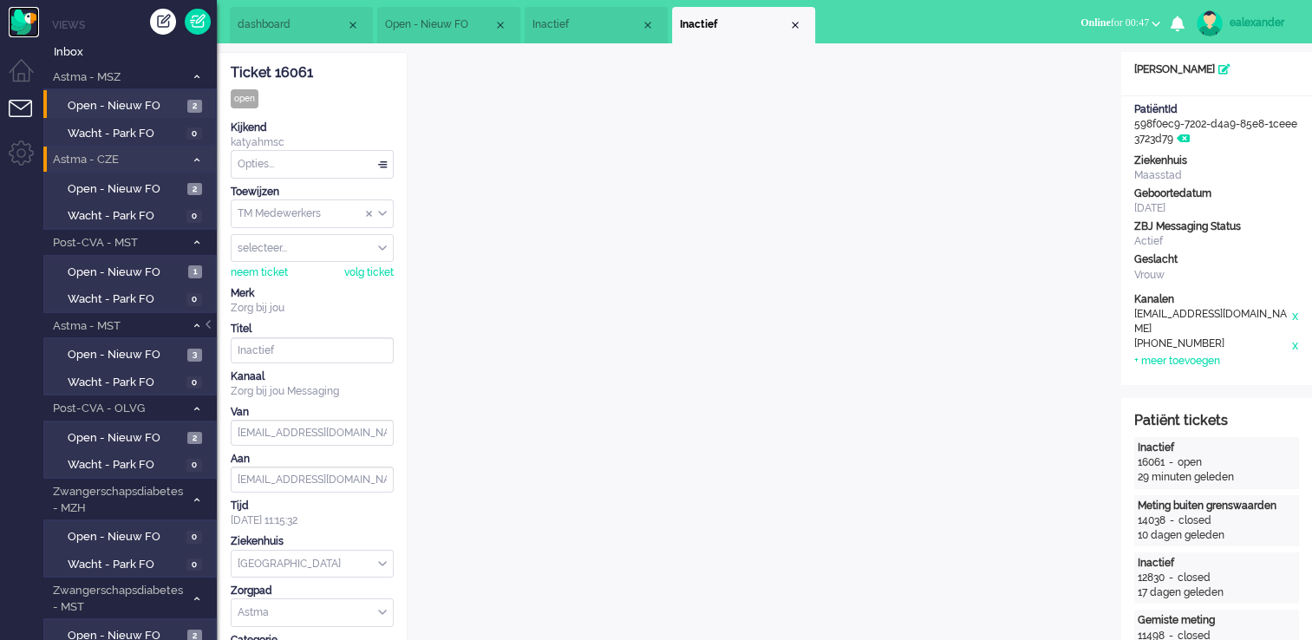
drag, startPoint x: 17, startPoint y: 19, endPoint x: 45, endPoint y: 20, distance: 27.8
click at [20, 19] on img "Omnidesk" at bounding box center [24, 22] width 30 height 30
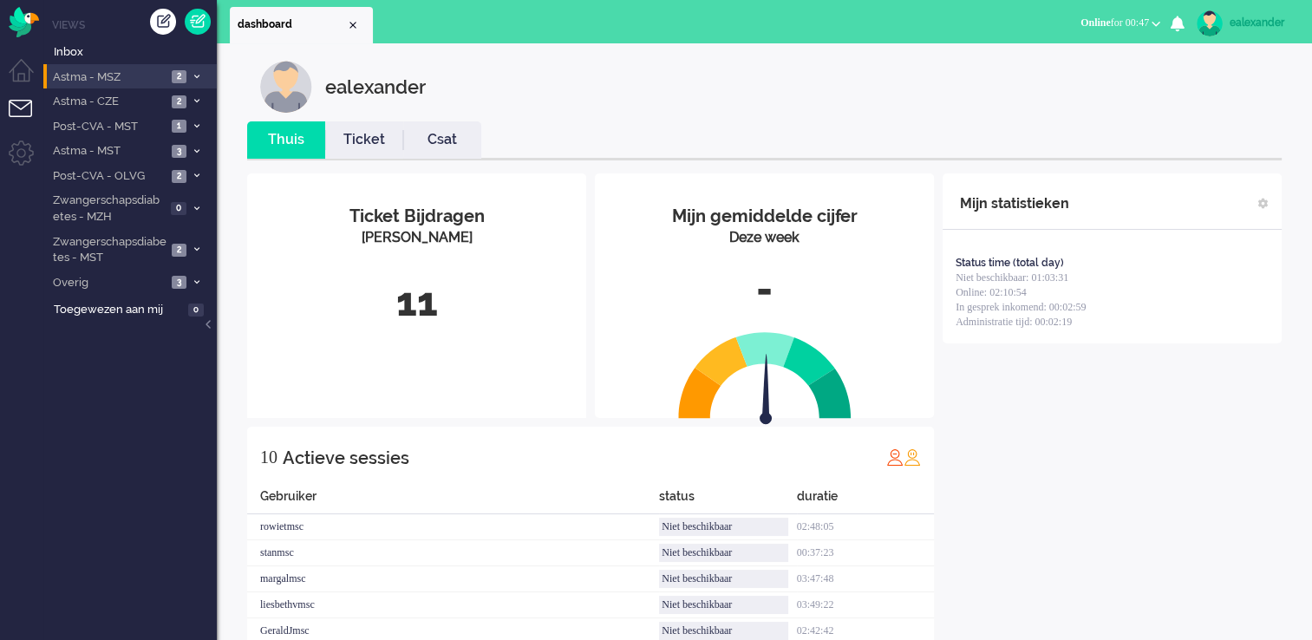
click at [194, 84] on li "Astma - MSZ 2" at bounding box center [129, 76] width 173 height 25
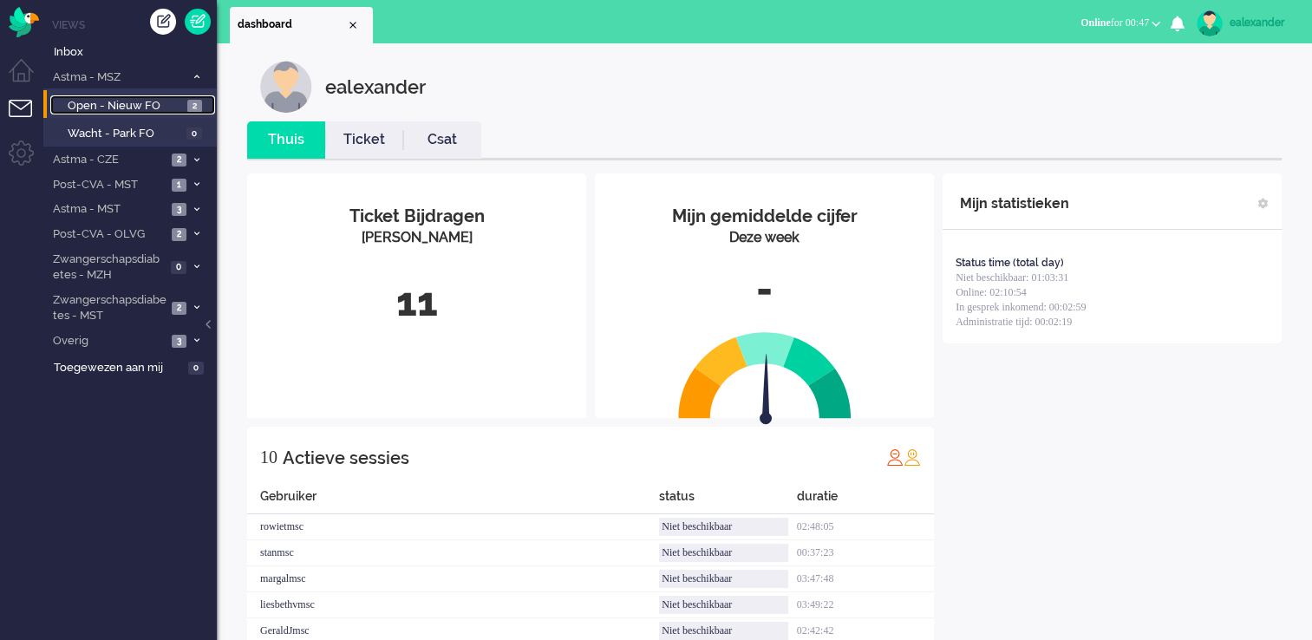
click at [190, 109] on span "2" at bounding box center [194, 106] width 15 height 13
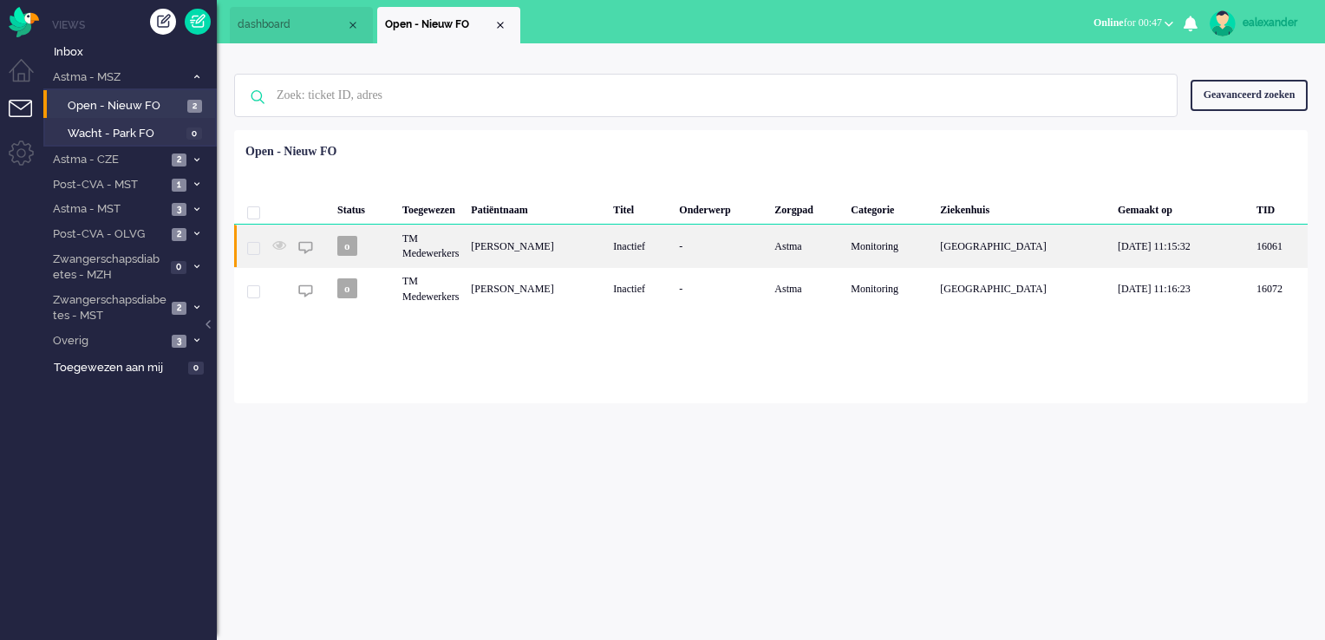
click at [607, 246] on div "[PERSON_NAME]" at bounding box center [536, 246] width 142 height 42
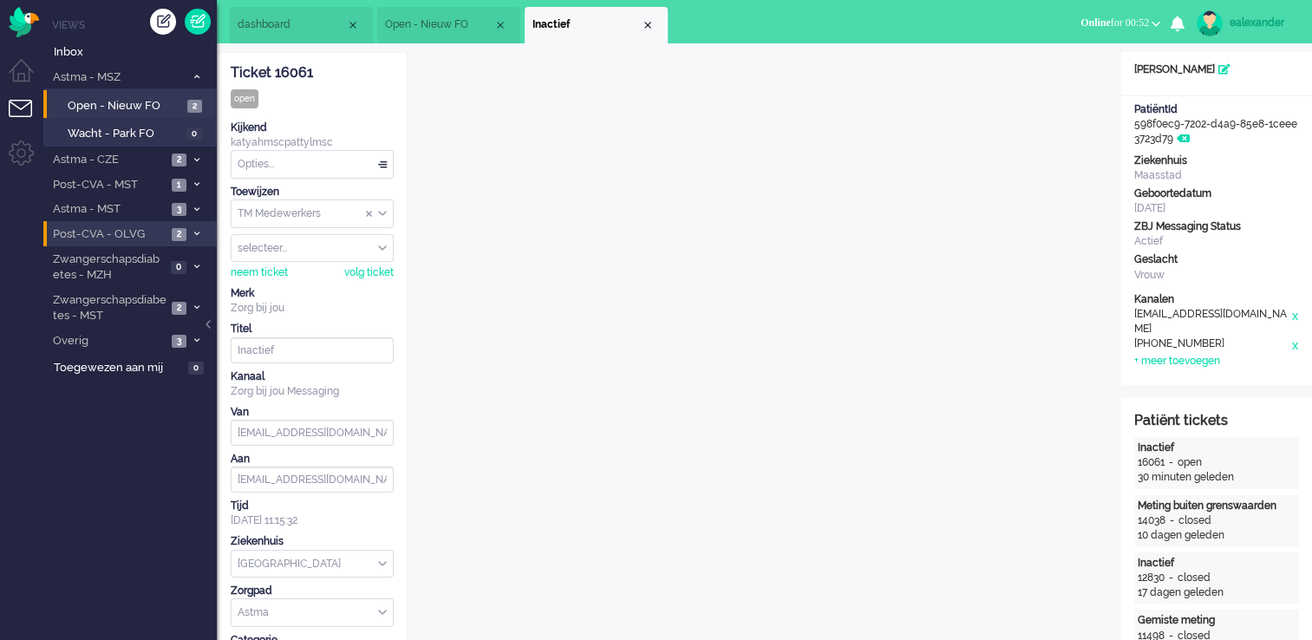
click at [144, 229] on span "Post-CVA - OLVG" at bounding box center [108, 234] width 116 height 16
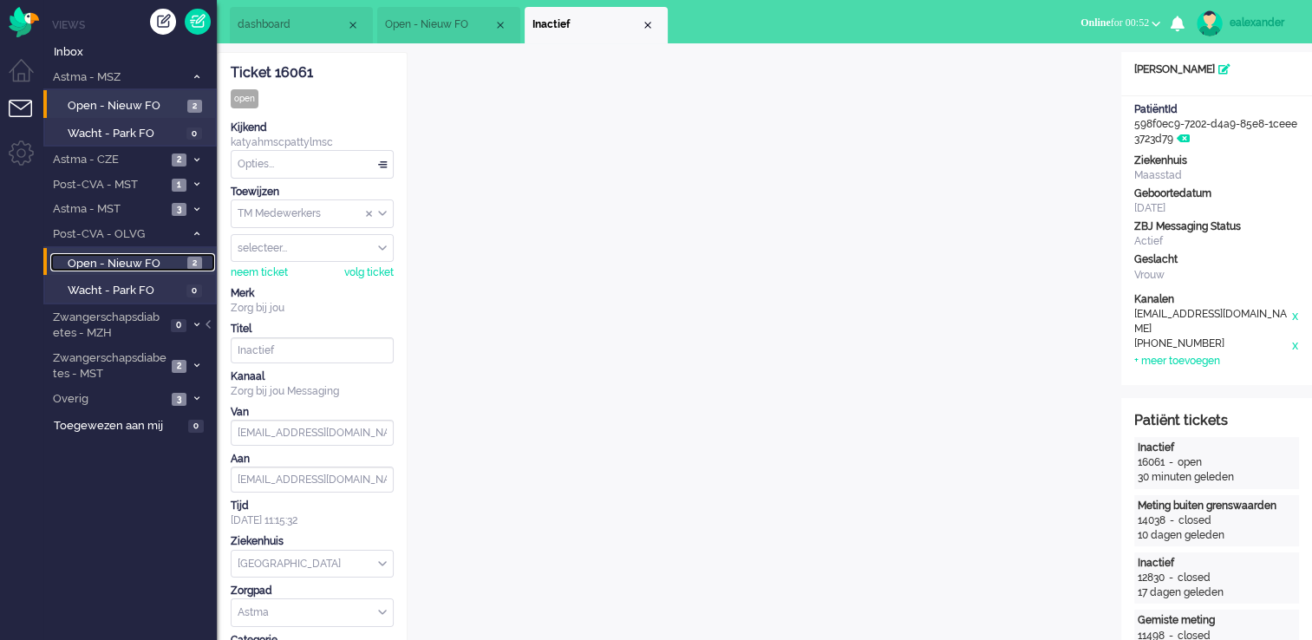
click at [183, 264] on link "Open - Nieuw FO 2" at bounding box center [132, 262] width 165 height 19
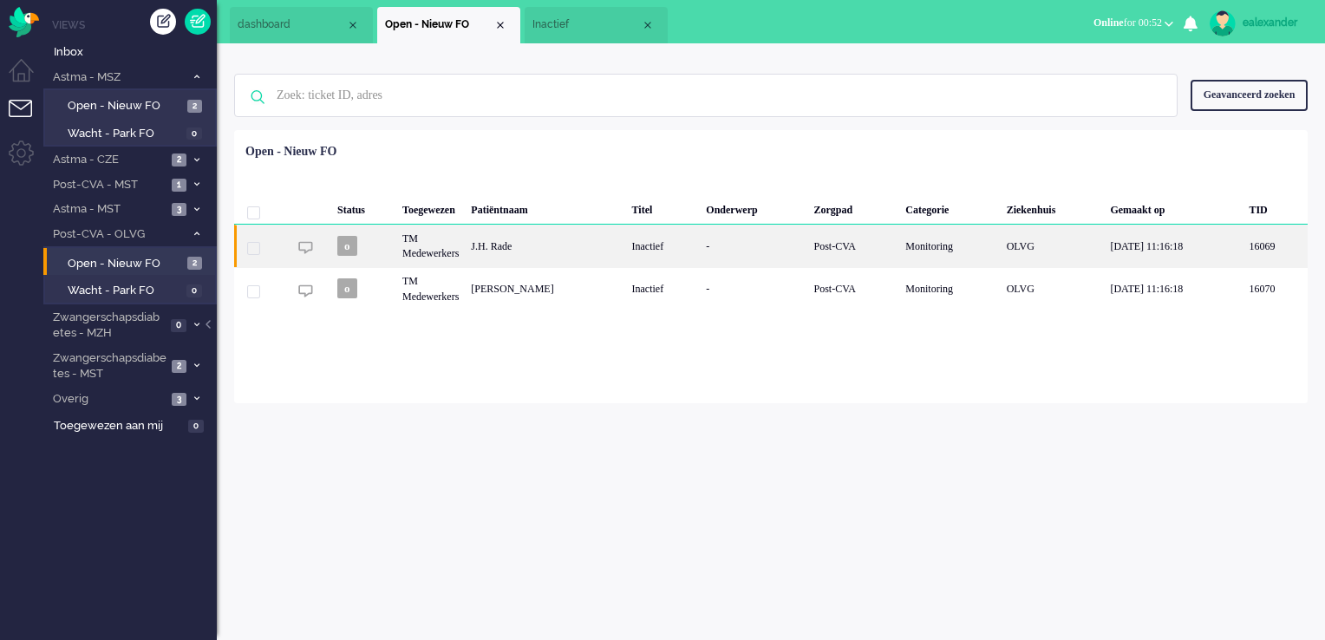
click at [626, 255] on div "Inactief" at bounding box center [663, 246] width 75 height 42
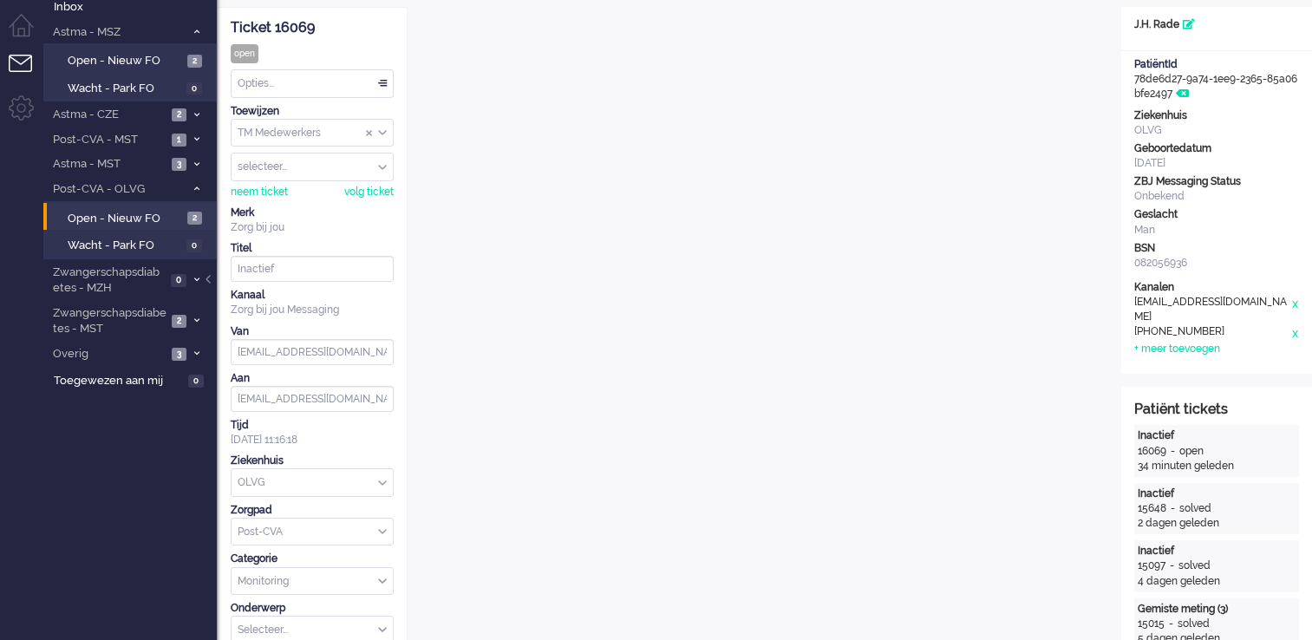
scroll to position [18, 0]
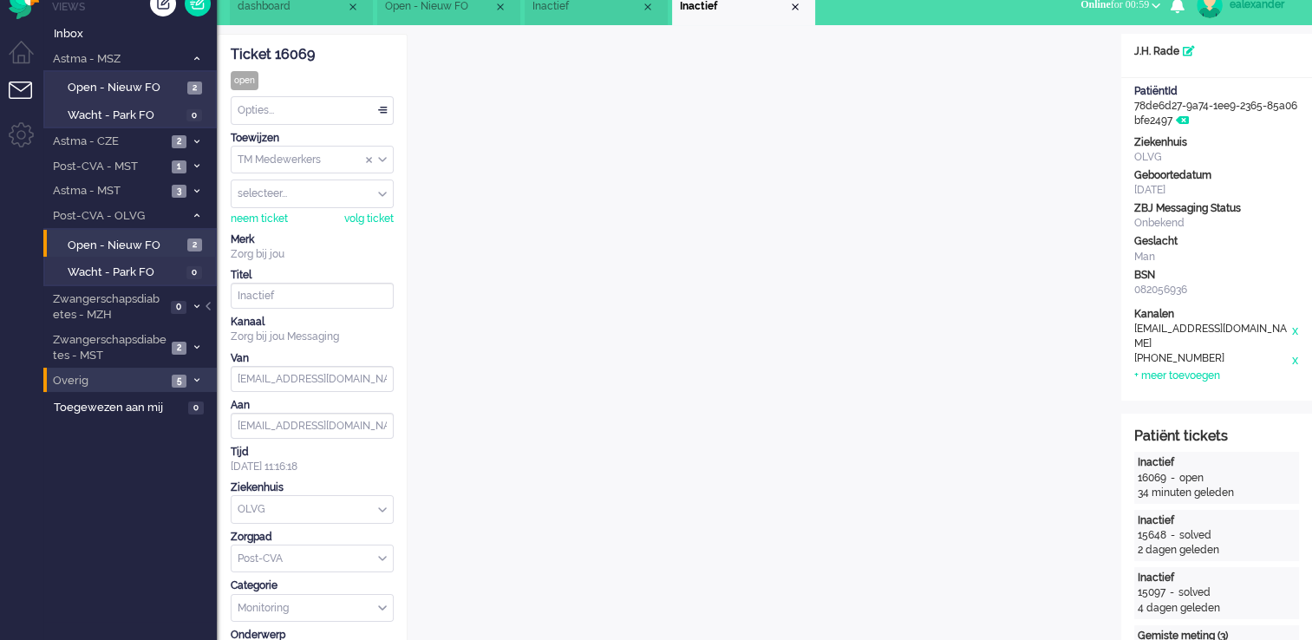
click at [199, 373] on li "Overig 5" at bounding box center [129, 380] width 173 height 25
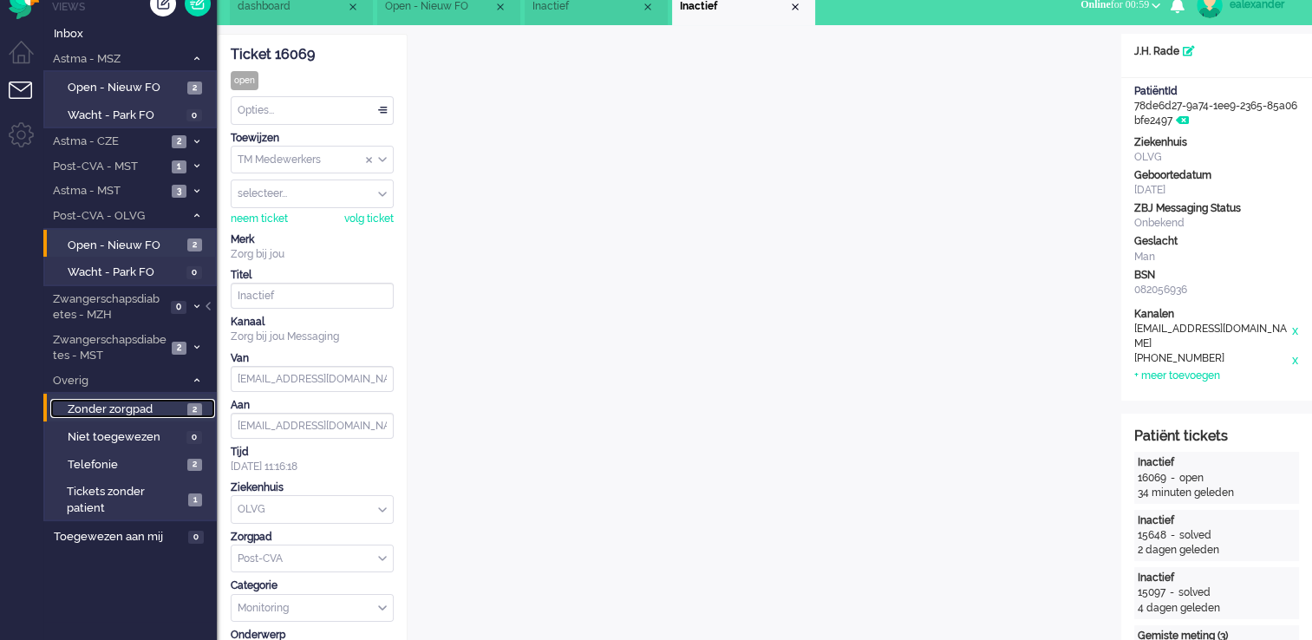
click at [194, 408] on span "2" at bounding box center [194, 409] width 15 height 13
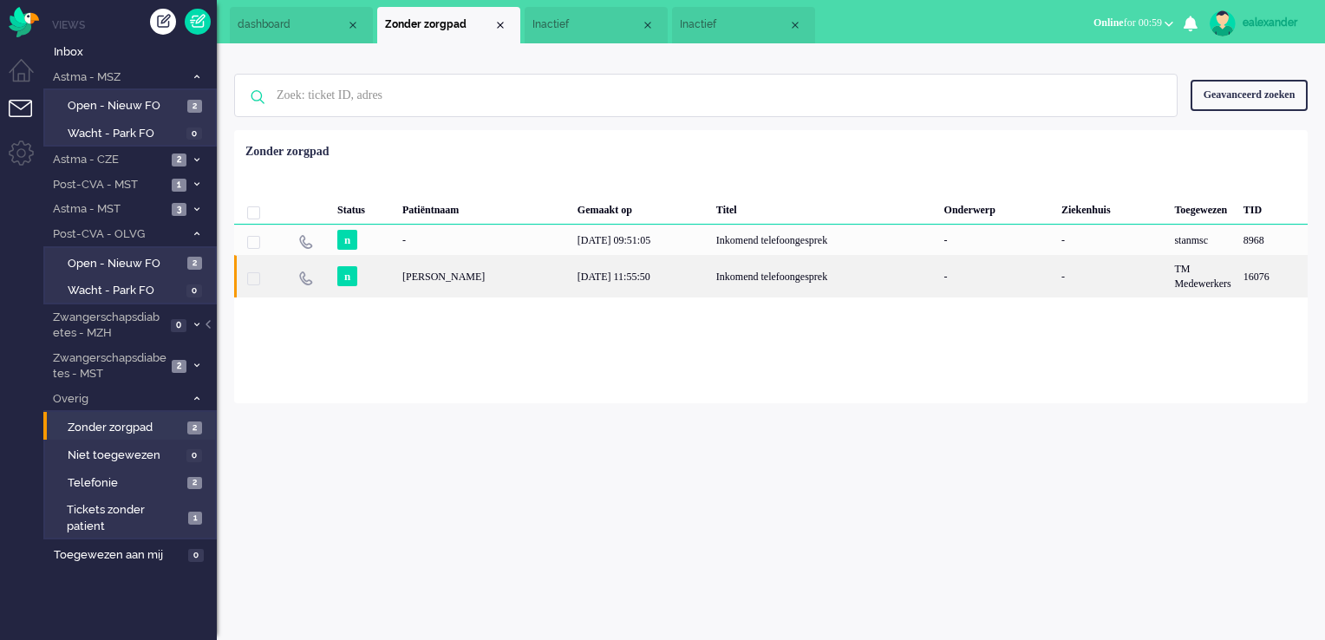
click at [581, 293] on div "[DATE] 11:55:50" at bounding box center [640, 276] width 139 height 42
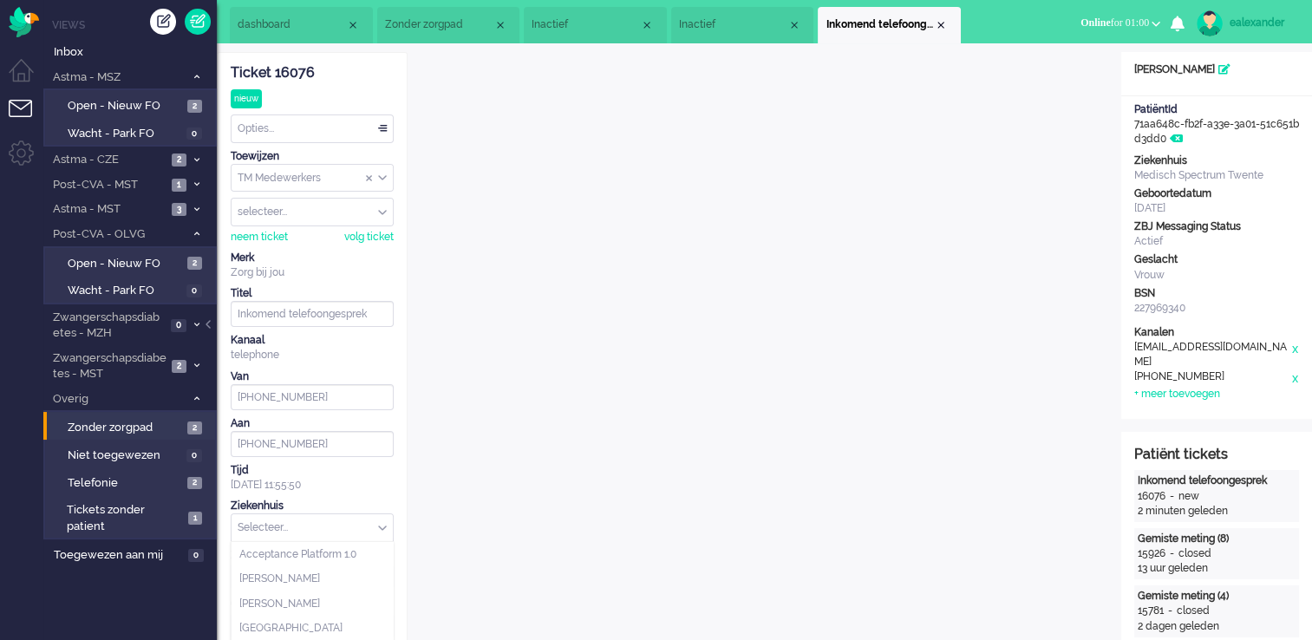
click at [375, 532] on input "text" at bounding box center [312, 527] width 161 height 27
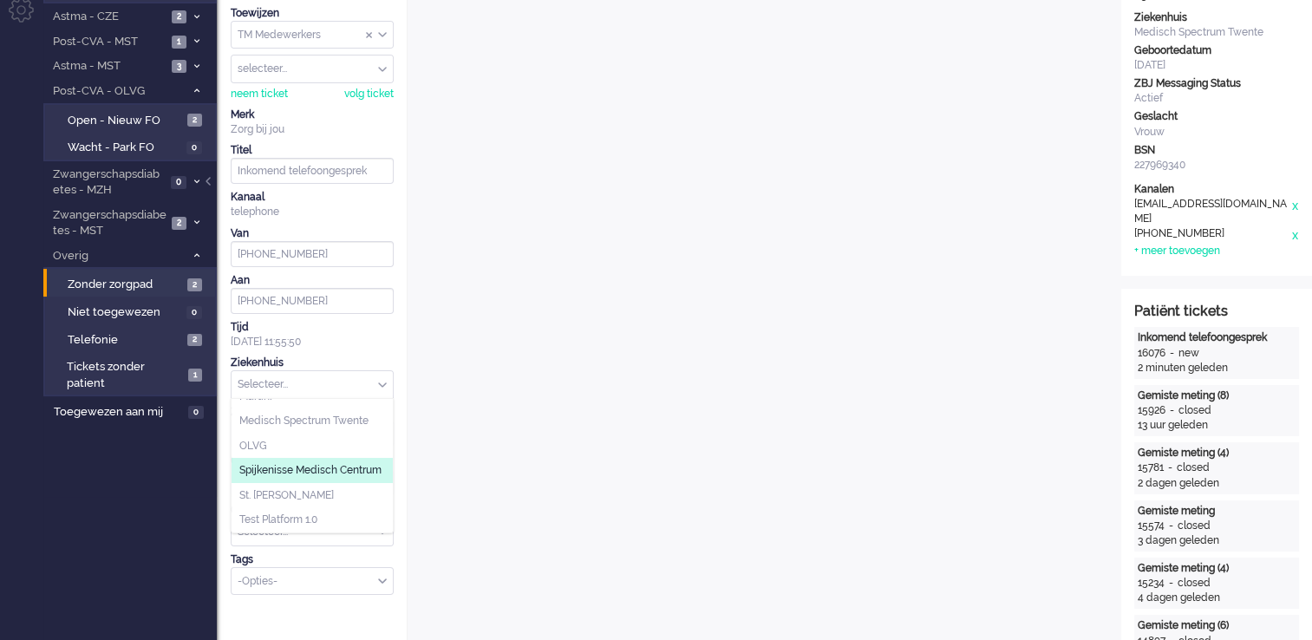
scroll to position [173, 0]
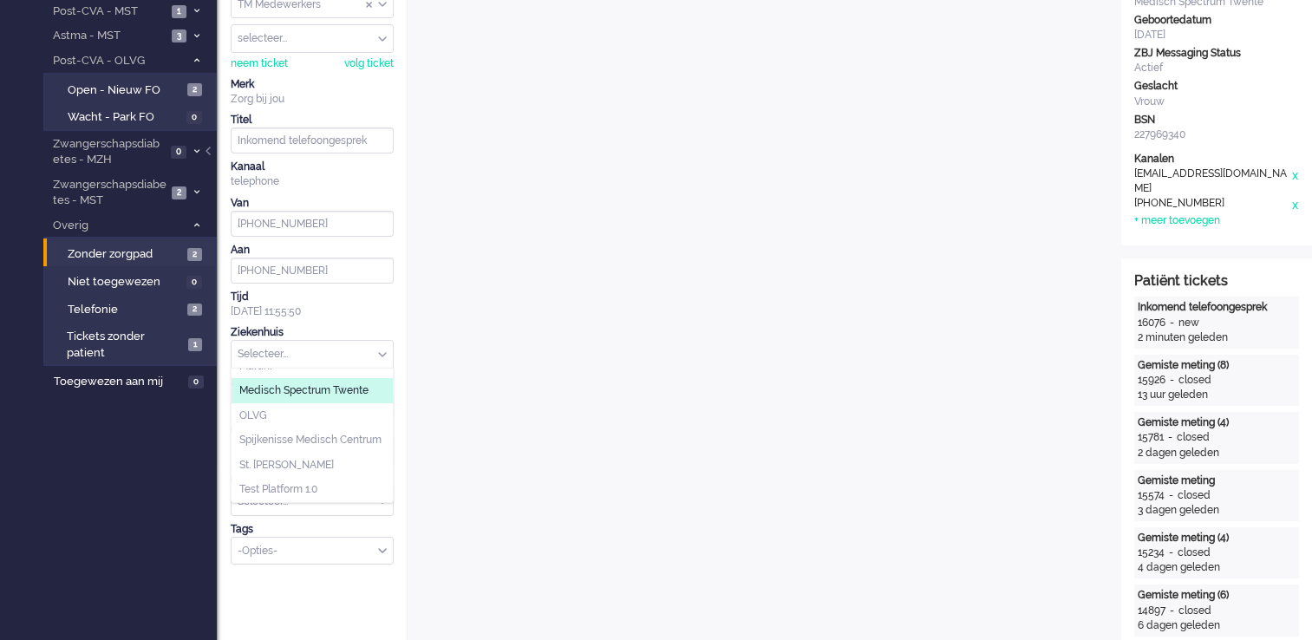
click at [323, 382] on li "Medisch Spectrum Twente" at bounding box center [312, 390] width 161 height 25
type input "[PHONE_NUMBER]"
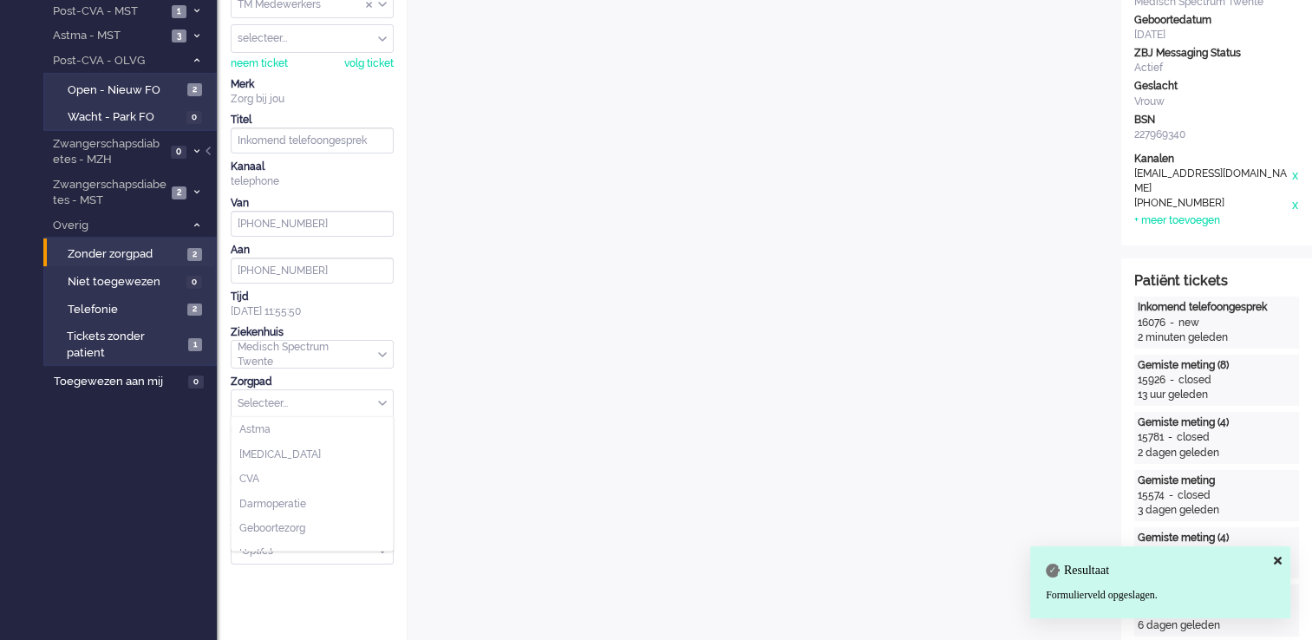
click at [385, 401] on div "Selecteer..." at bounding box center [312, 403] width 161 height 27
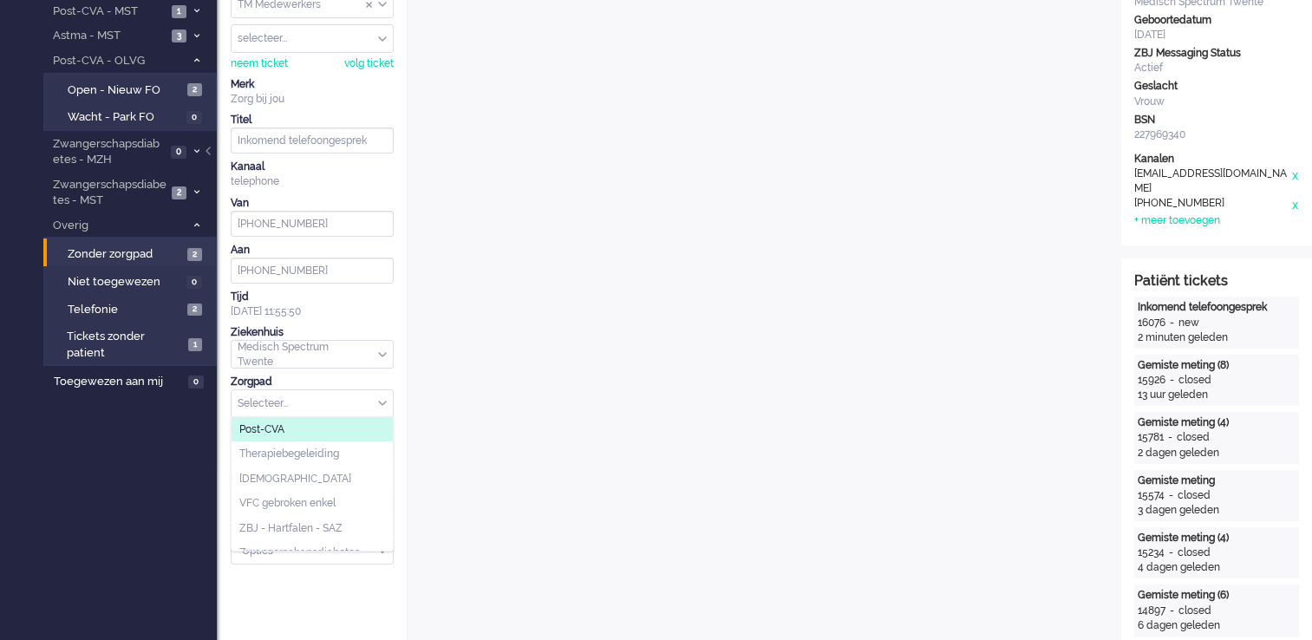
scroll to position [187, 0]
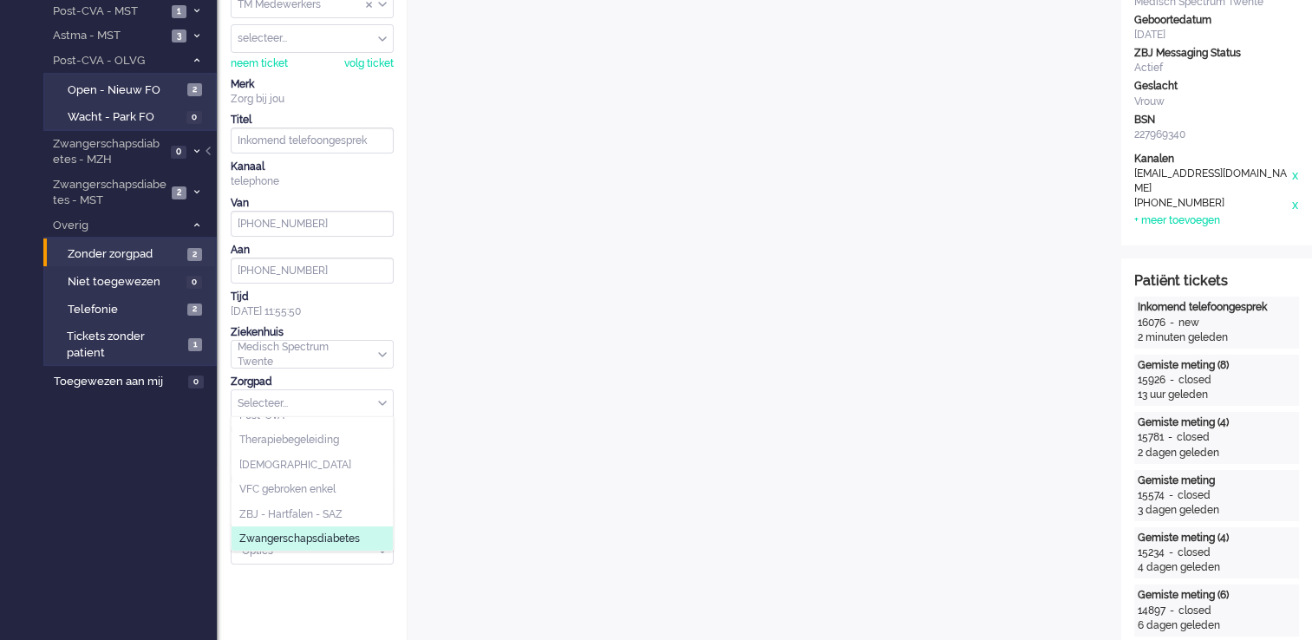
click at [320, 537] on span "Zwangerschapsdiabetes" at bounding box center [299, 539] width 121 height 15
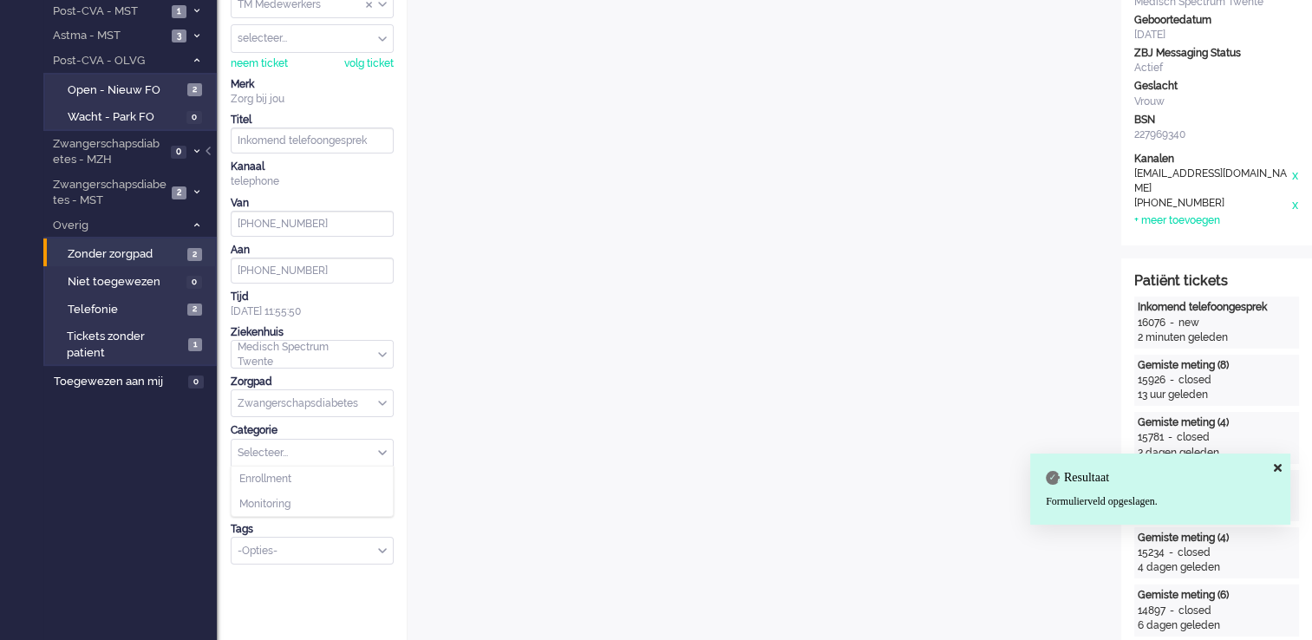
click at [381, 449] on div "Selecteer..." at bounding box center [312, 453] width 161 height 27
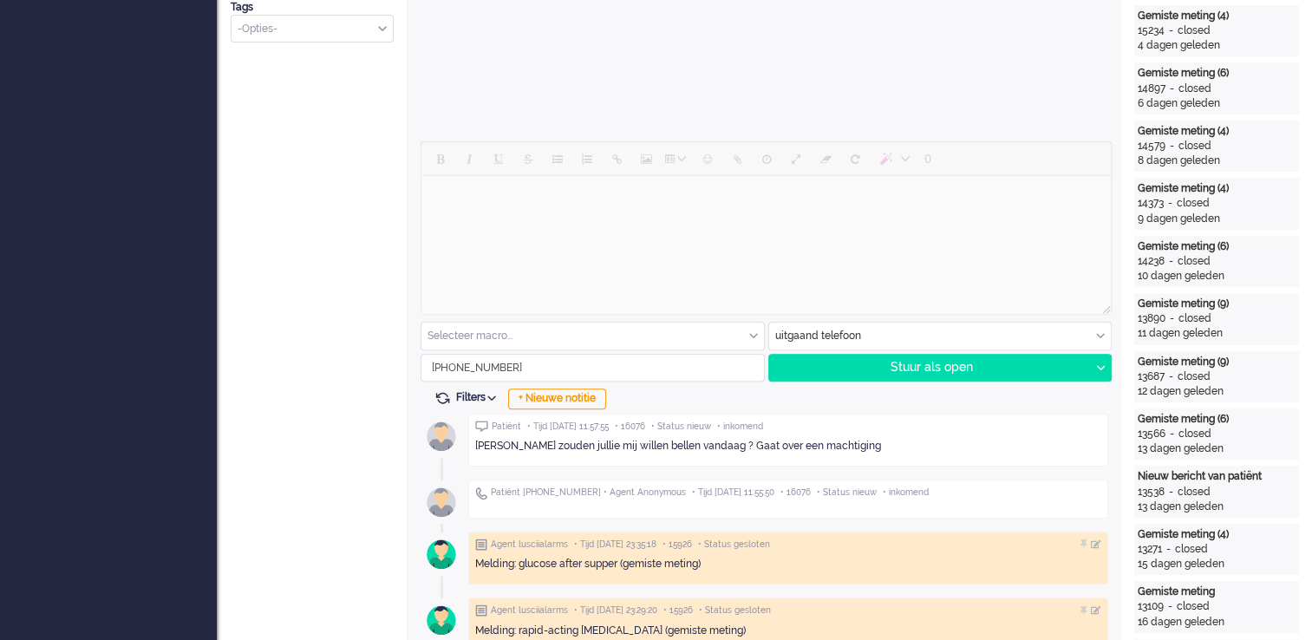
scroll to position [780, 0]
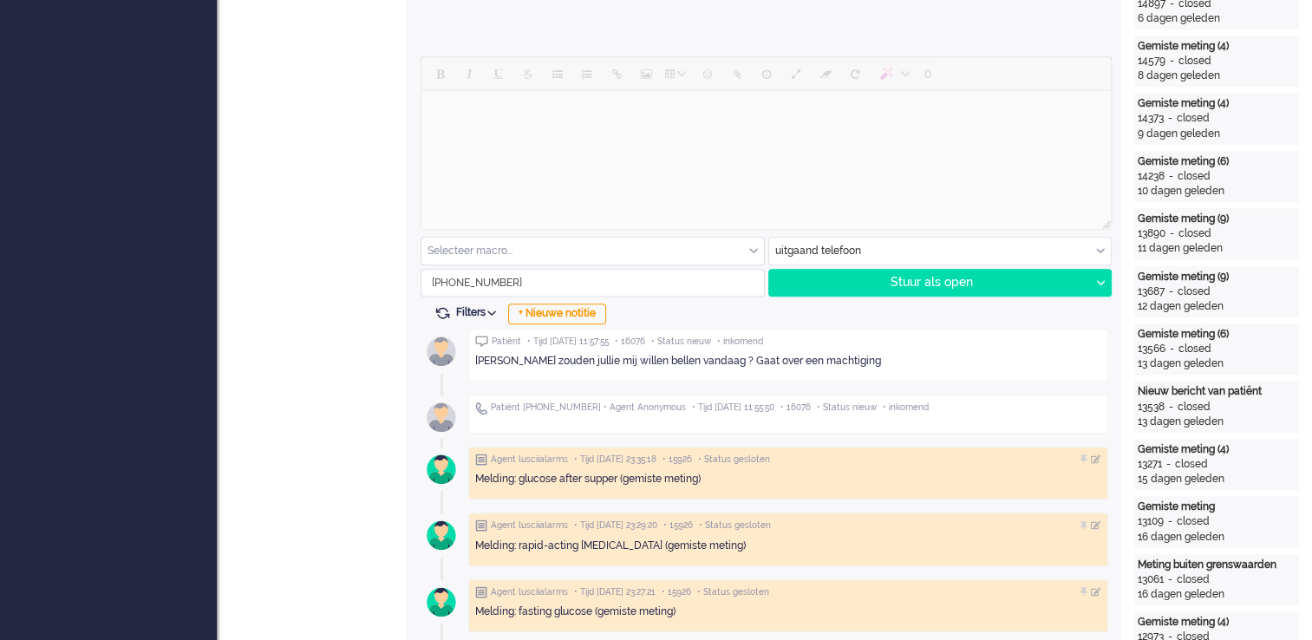
click at [1098, 248] on div "uitgaand telefoon" at bounding box center [940, 251] width 342 height 27
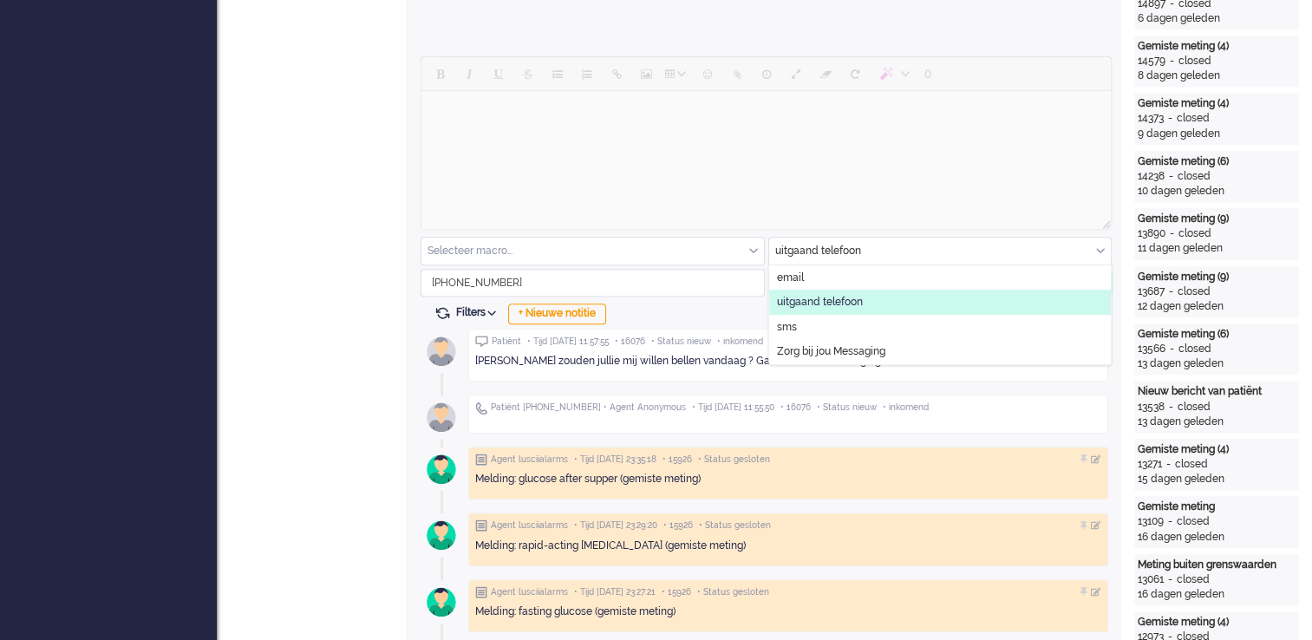
click at [947, 297] on li "uitgaand telefoon" at bounding box center [940, 302] width 342 height 25
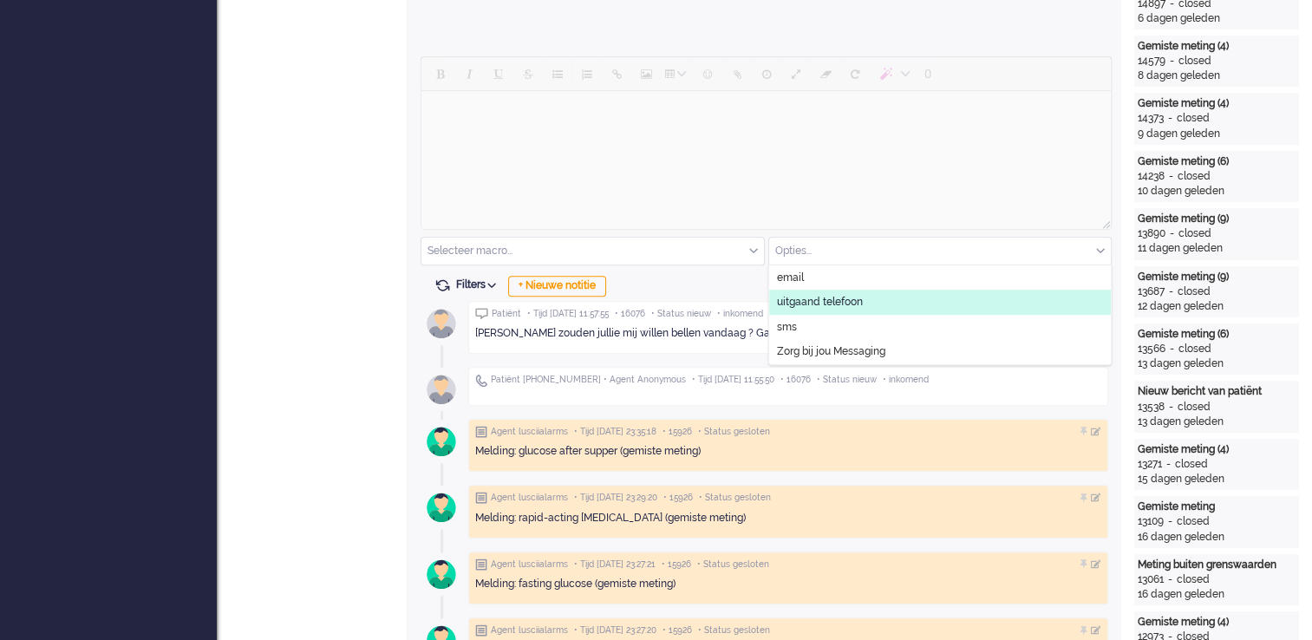
click at [943, 300] on li "uitgaand telefoon" at bounding box center [940, 302] width 342 height 25
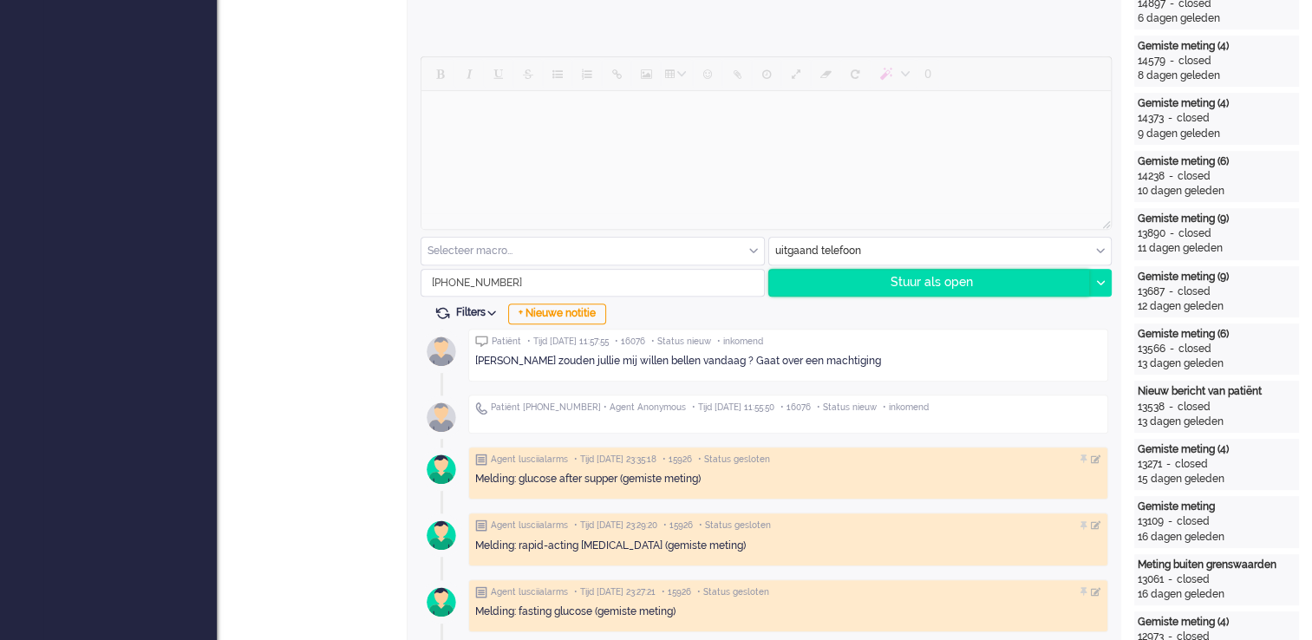
click at [974, 290] on div "Stuur als open" at bounding box center [929, 283] width 321 height 26
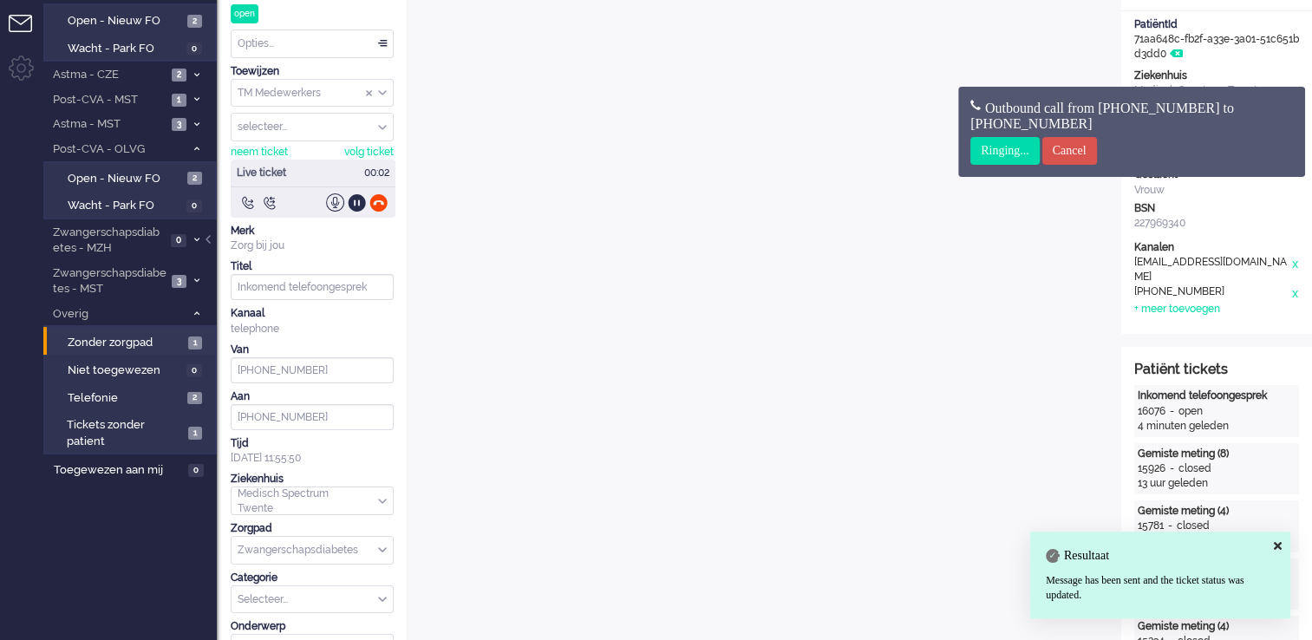
scroll to position [0, 0]
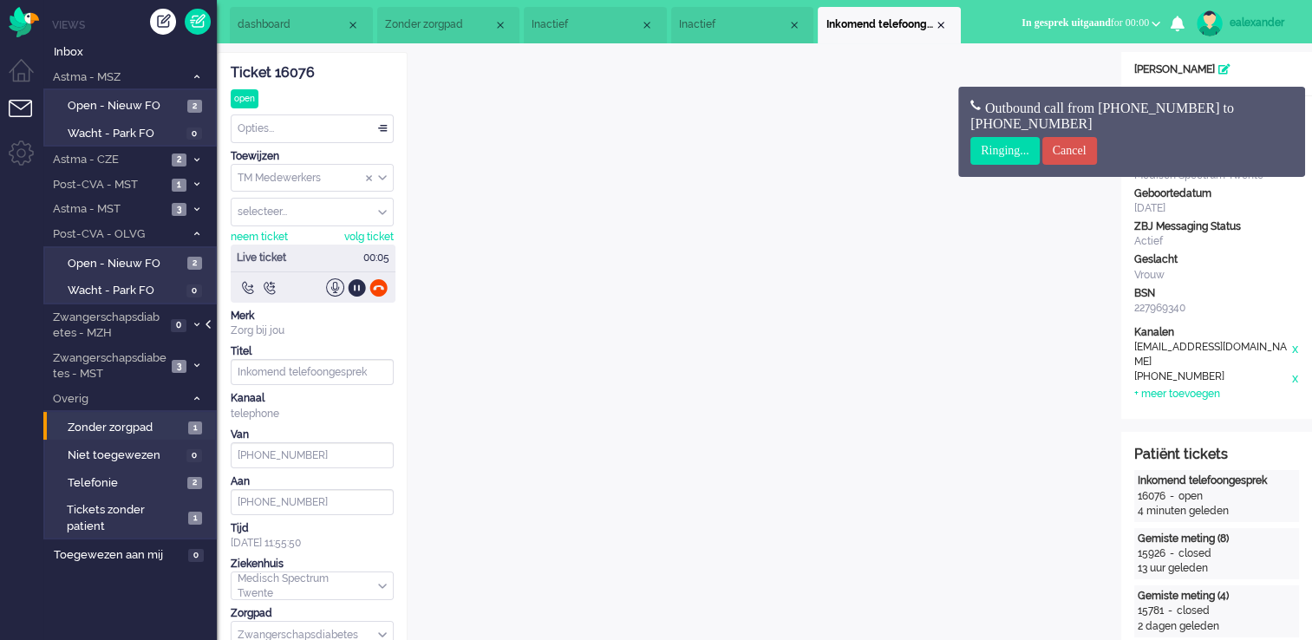
click at [210, 325] on div at bounding box center [209, 333] width 9 height 26
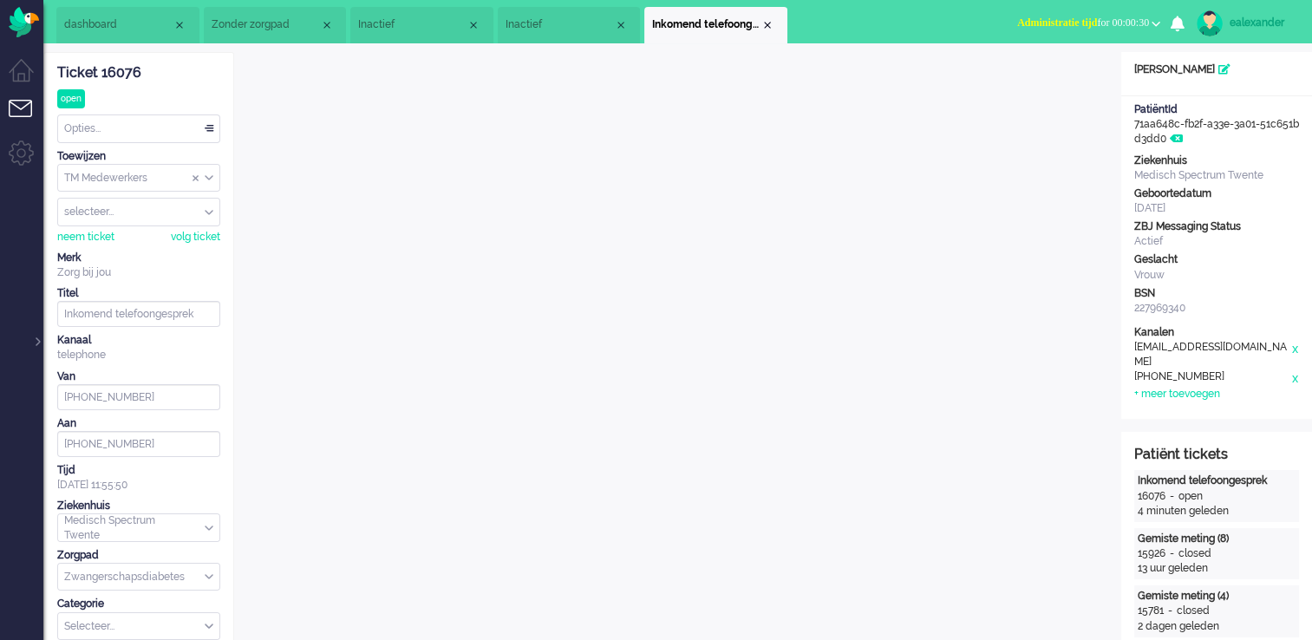
drag, startPoint x: 147, startPoint y: 71, endPoint x: 53, endPoint y: 77, distance: 93.8
copy div "Ticket 16076"
click at [618, 27] on div "Close tab" at bounding box center [621, 25] width 14 height 14
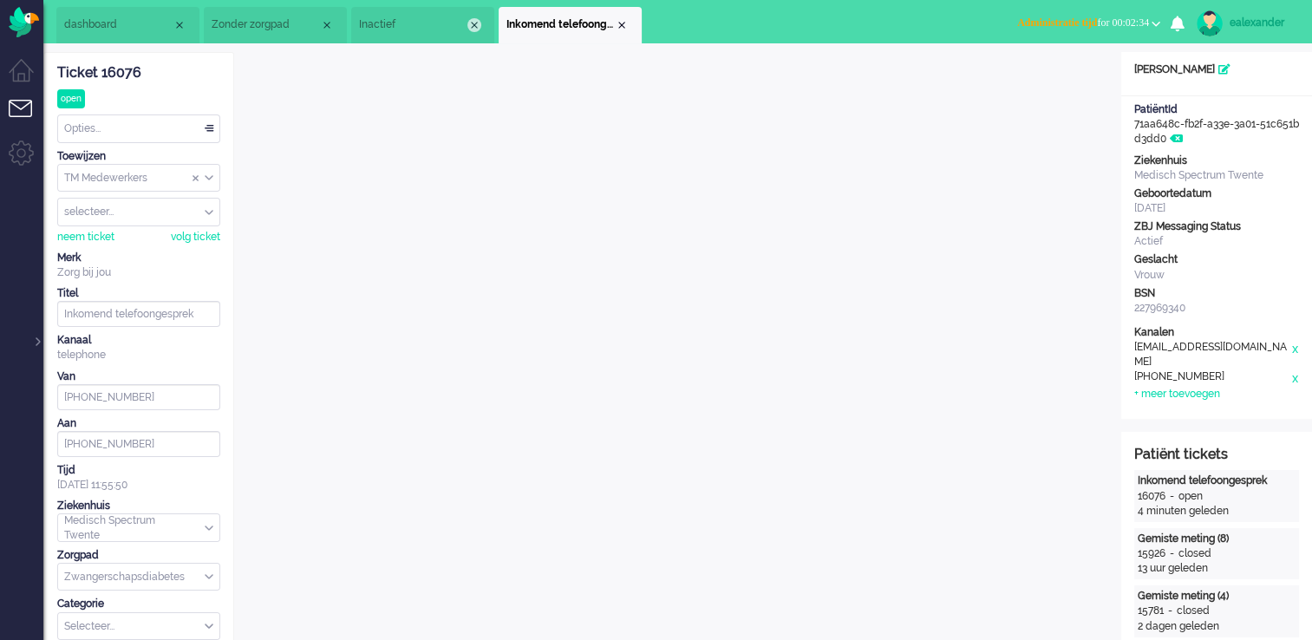
click at [475, 27] on div "Close tab" at bounding box center [474, 25] width 14 height 14
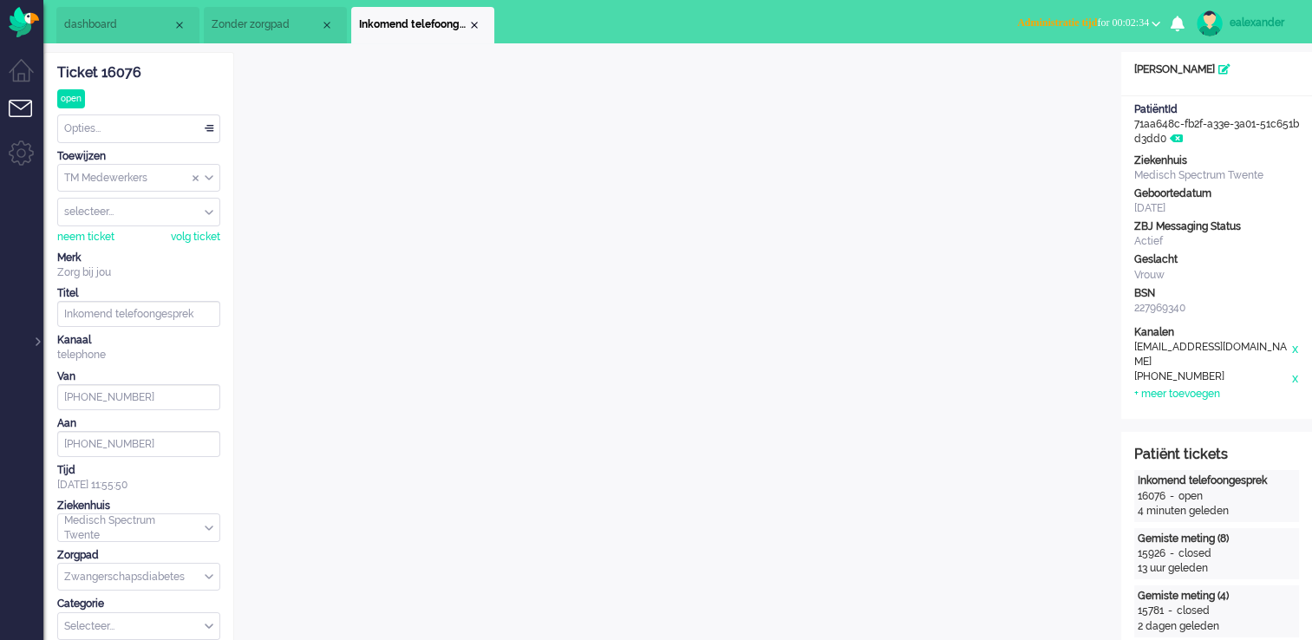
click at [264, 27] on span "Zonder zorgpad" at bounding box center [266, 24] width 108 height 15
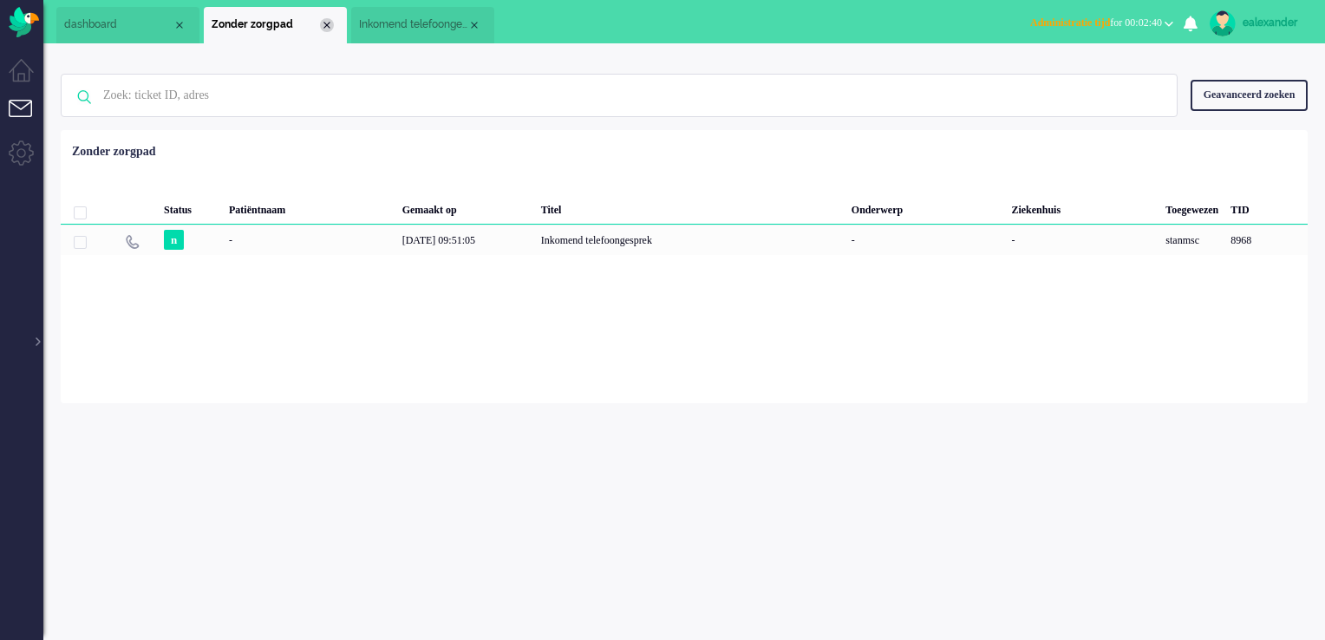
click at [324, 24] on div "Close tab" at bounding box center [327, 25] width 14 height 14
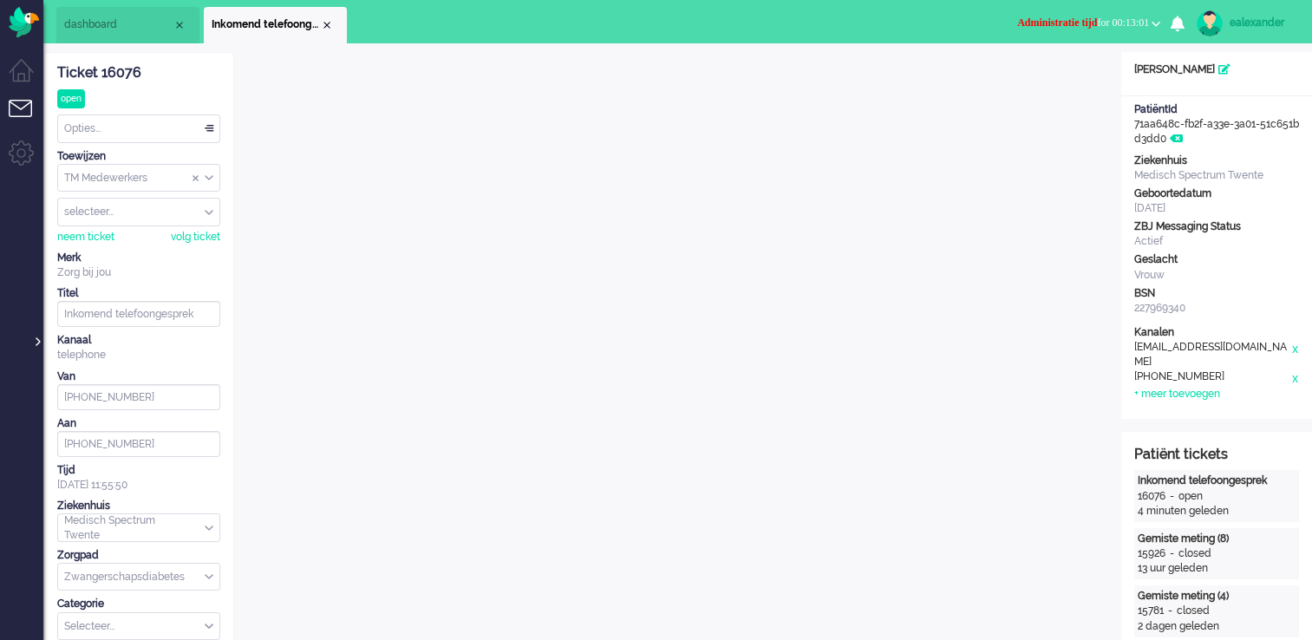
click at [38, 343] on div at bounding box center [36, 333] width 9 height 26
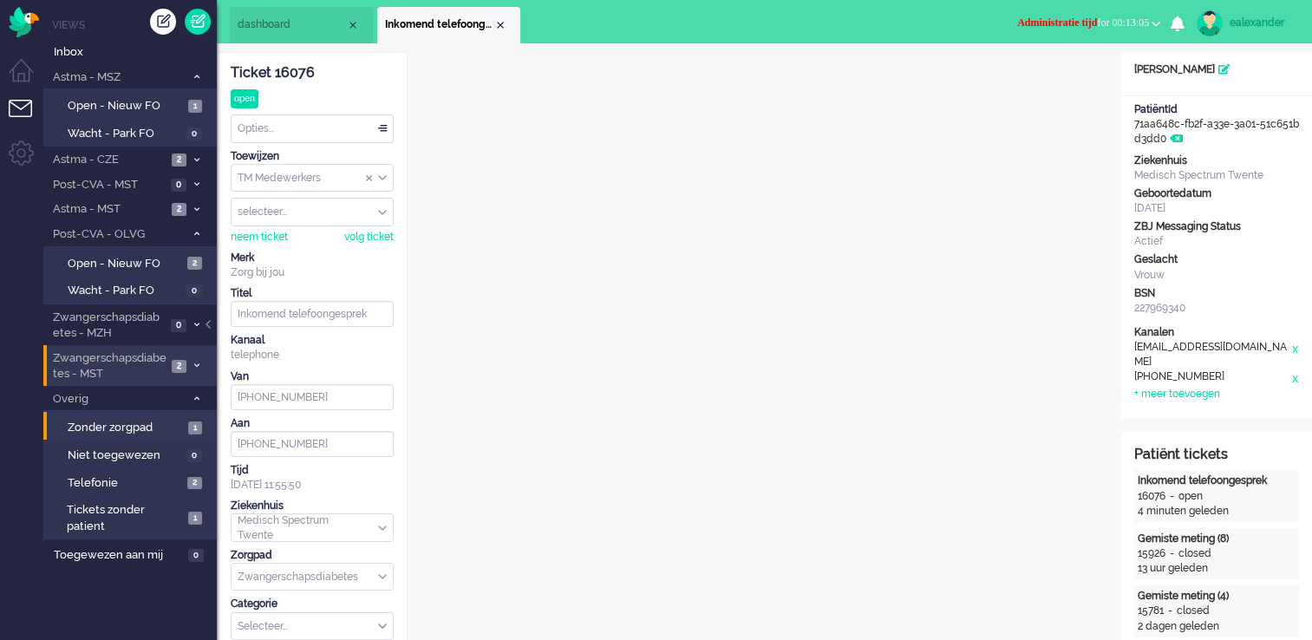
click at [194, 366] on icon at bounding box center [196, 365] width 5 height 6
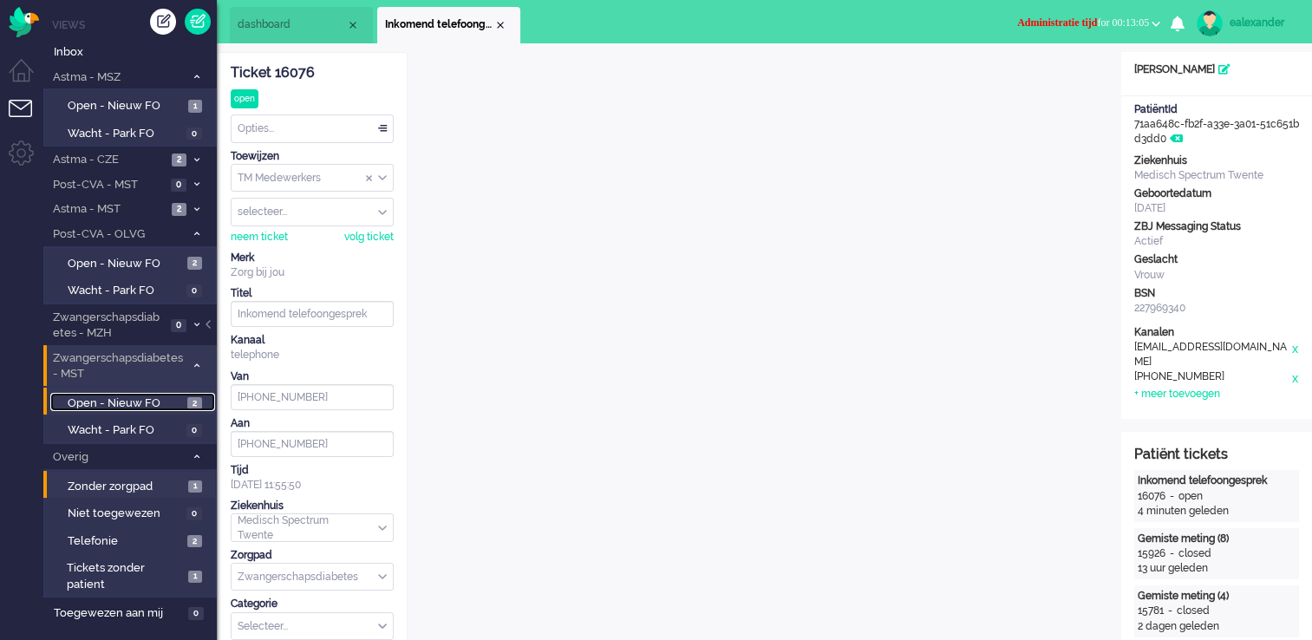
click at [166, 401] on span "Open - Nieuw FO" at bounding box center [125, 403] width 115 height 16
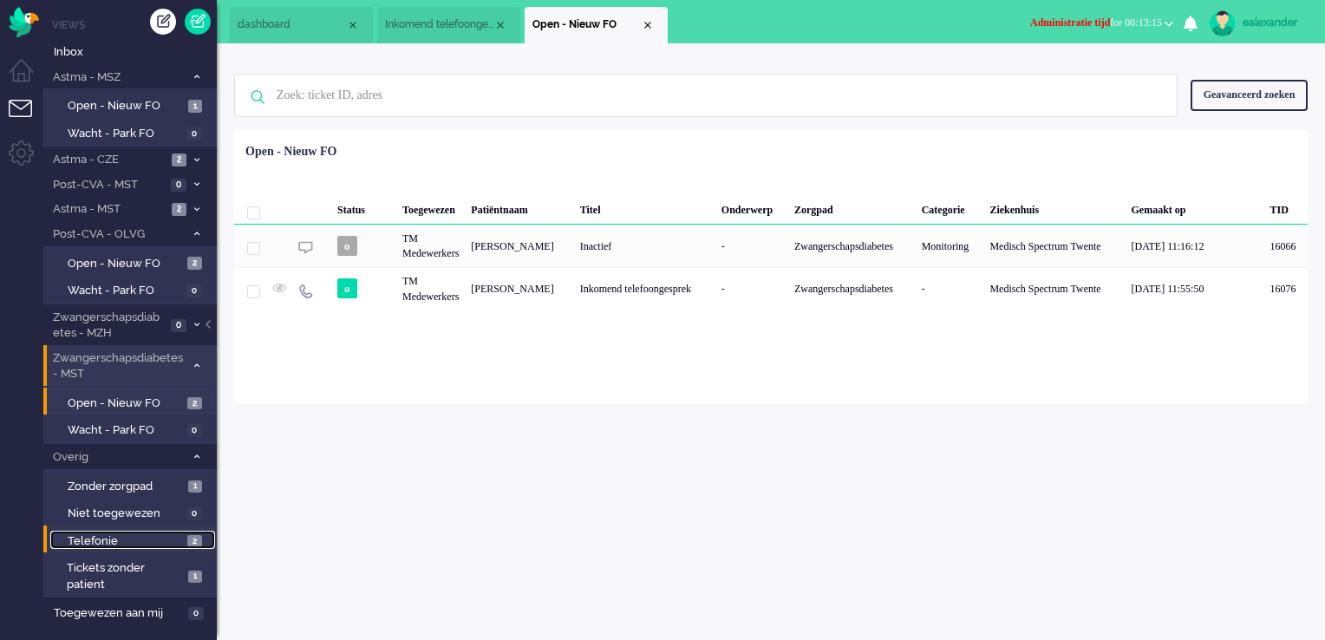
click at [146, 543] on span "Telefonie" at bounding box center [125, 541] width 115 height 16
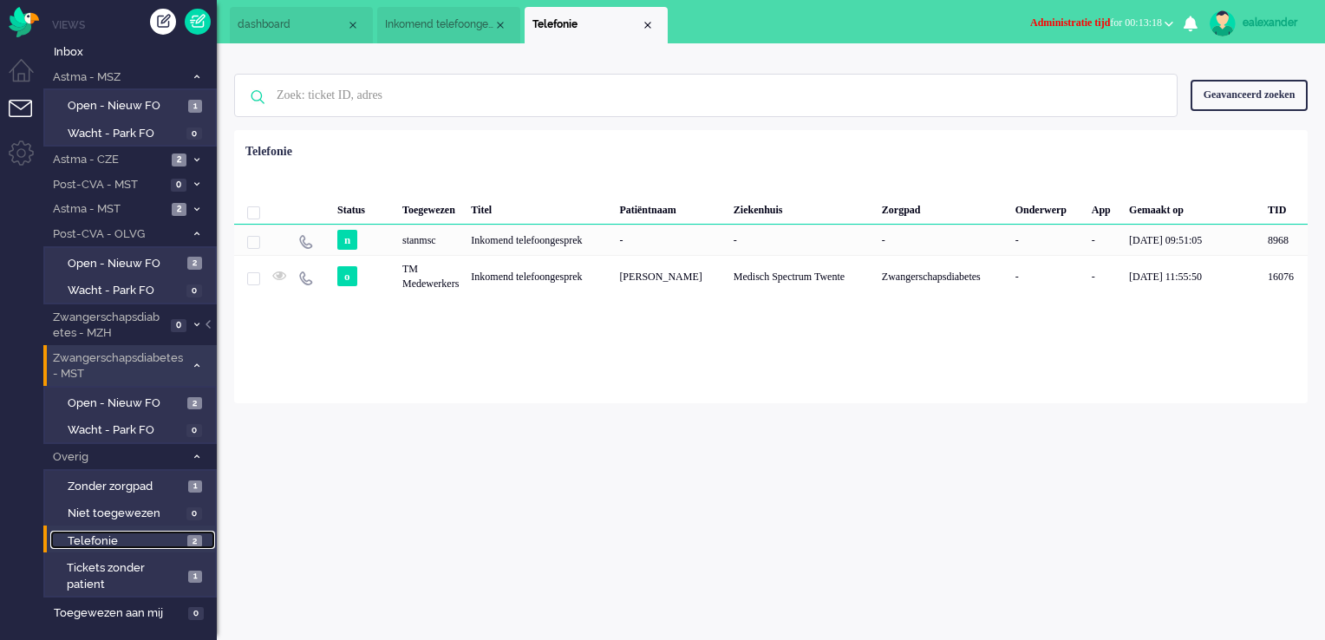
click at [146, 543] on span "Telefonie" at bounding box center [125, 541] width 115 height 16
click at [181, 258] on span "Open - Nieuw FO" at bounding box center [125, 264] width 115 height 16
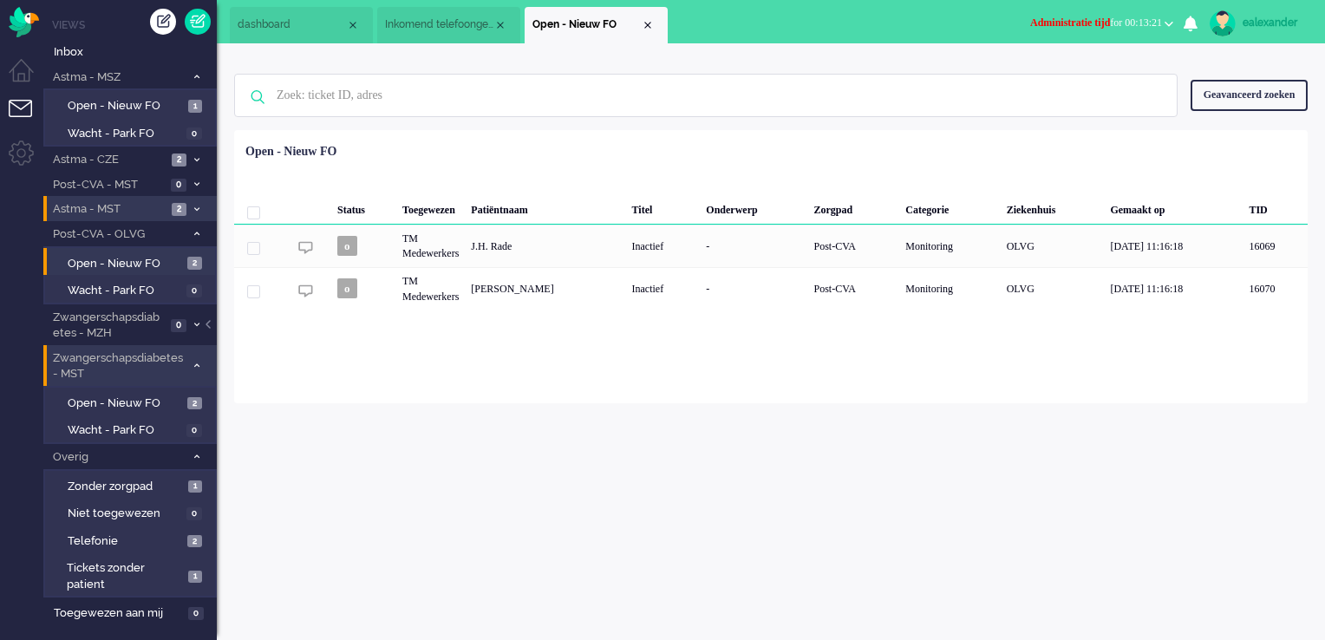
click at [181, 203] on span "2" at bounding box center [179, 209] width 15 height 13
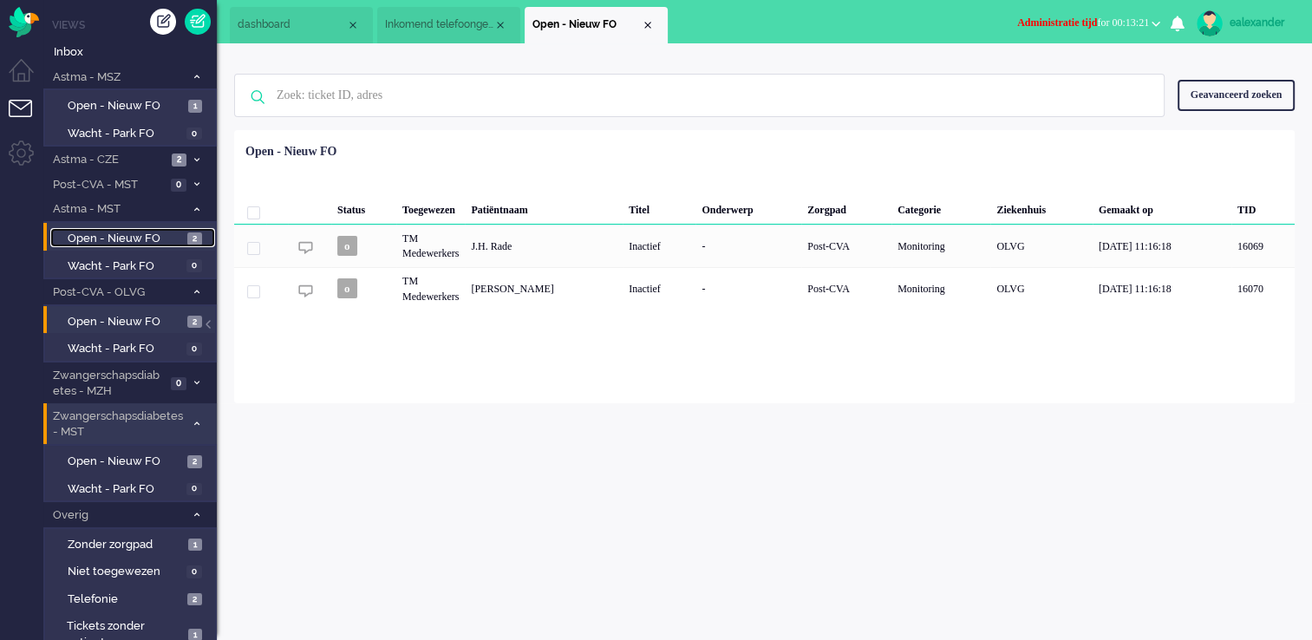
click at [167, 228] on link "Open - Nieuw FO 2" at bounding box center [132, 237] width 165 height 19
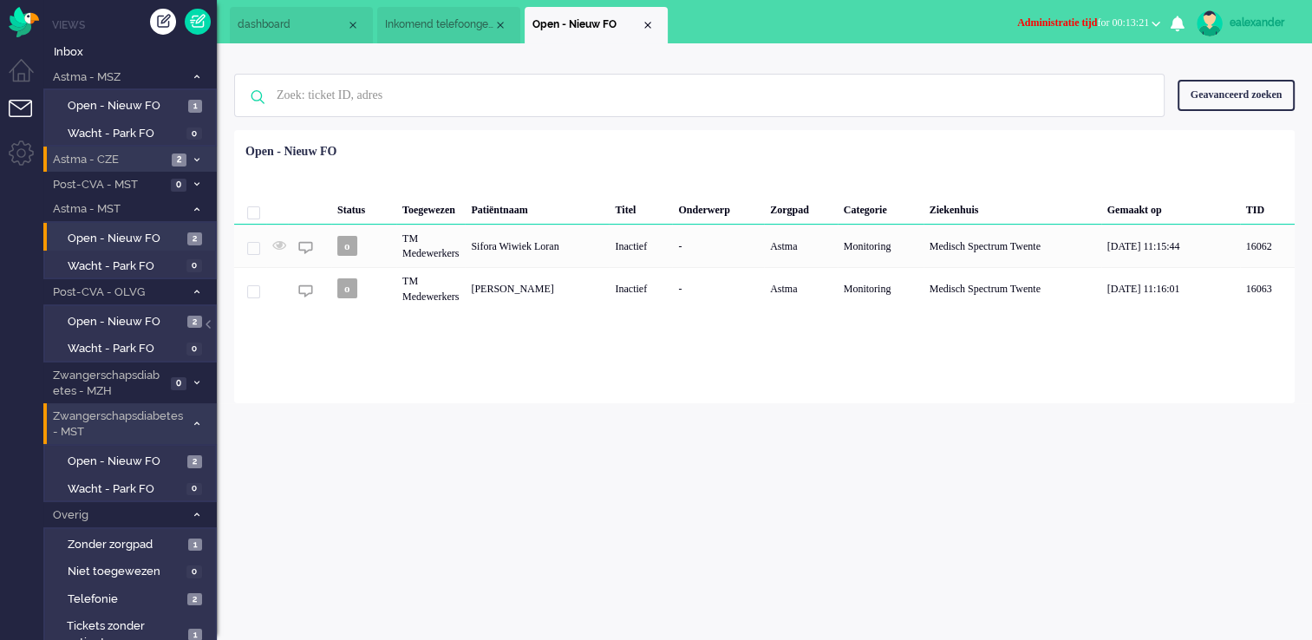
click at [167, 160] on li "Astma - CZE 2" at bounding box center [129, 159] width 173 height 25
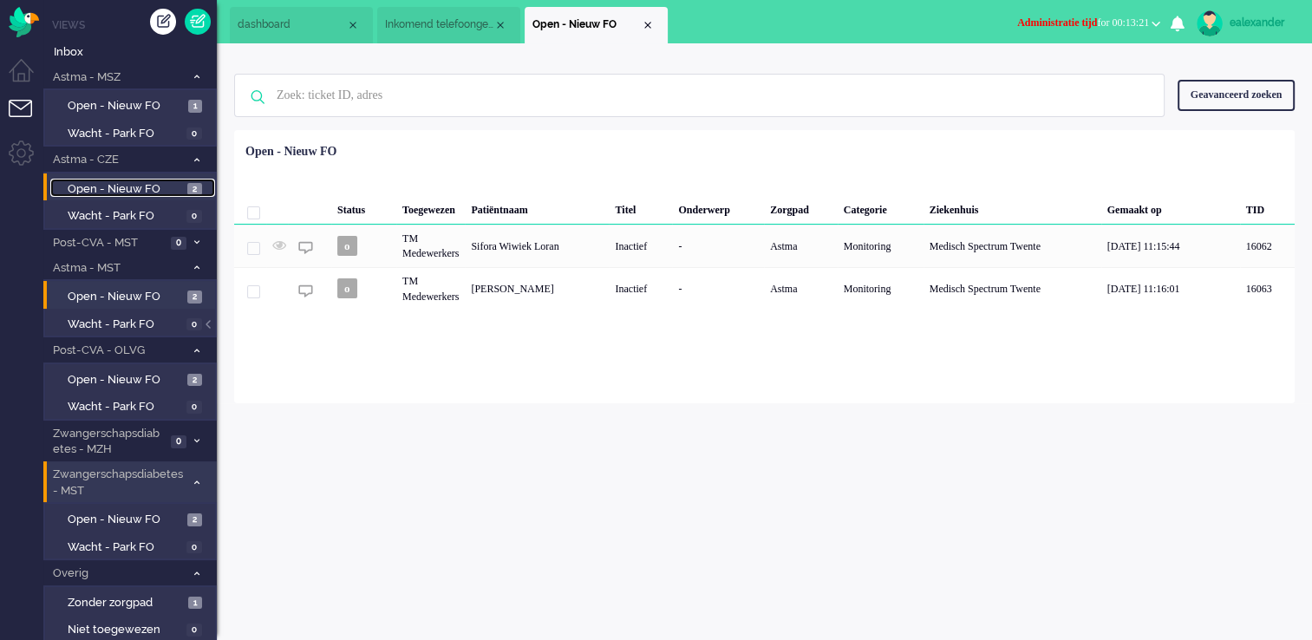
click at [160, 191] on span "Open - Nieuw FO" at bounding box center [125, 189] width 115 height 16
click at [447, 36] on li "Inkomend telefoongesprek" at bounding box center [448, 25] width 143 height 36
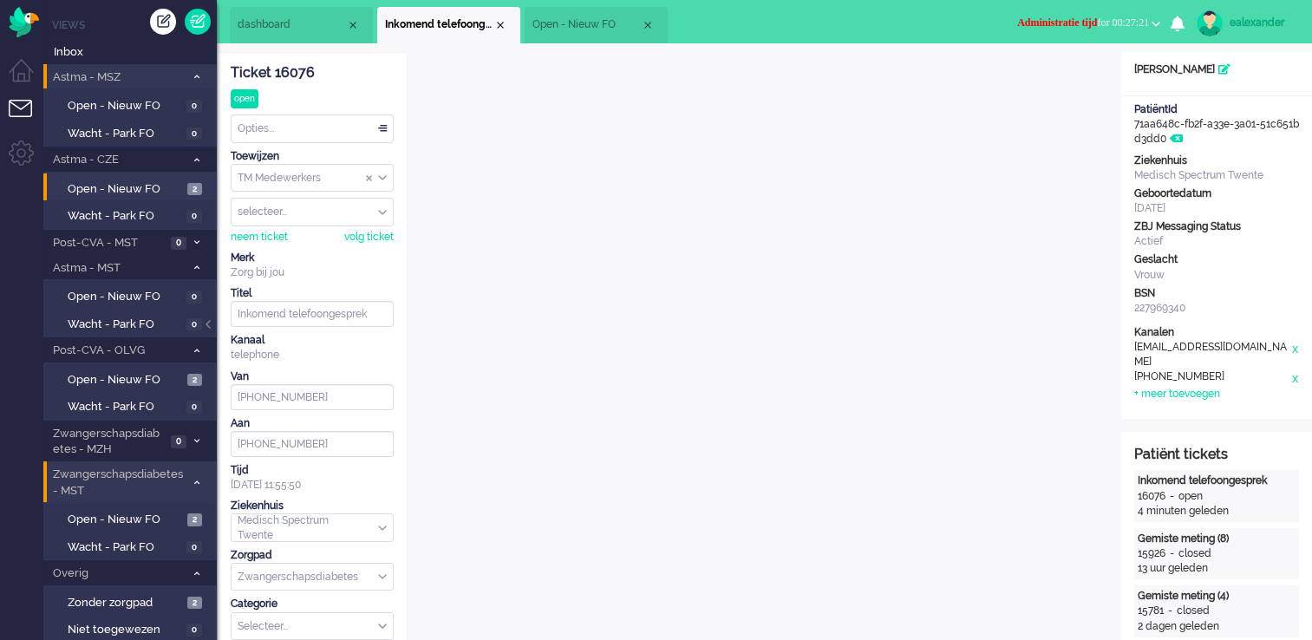
click at [202, 79] on span at bounding box center [196, 77] width 13 height 10
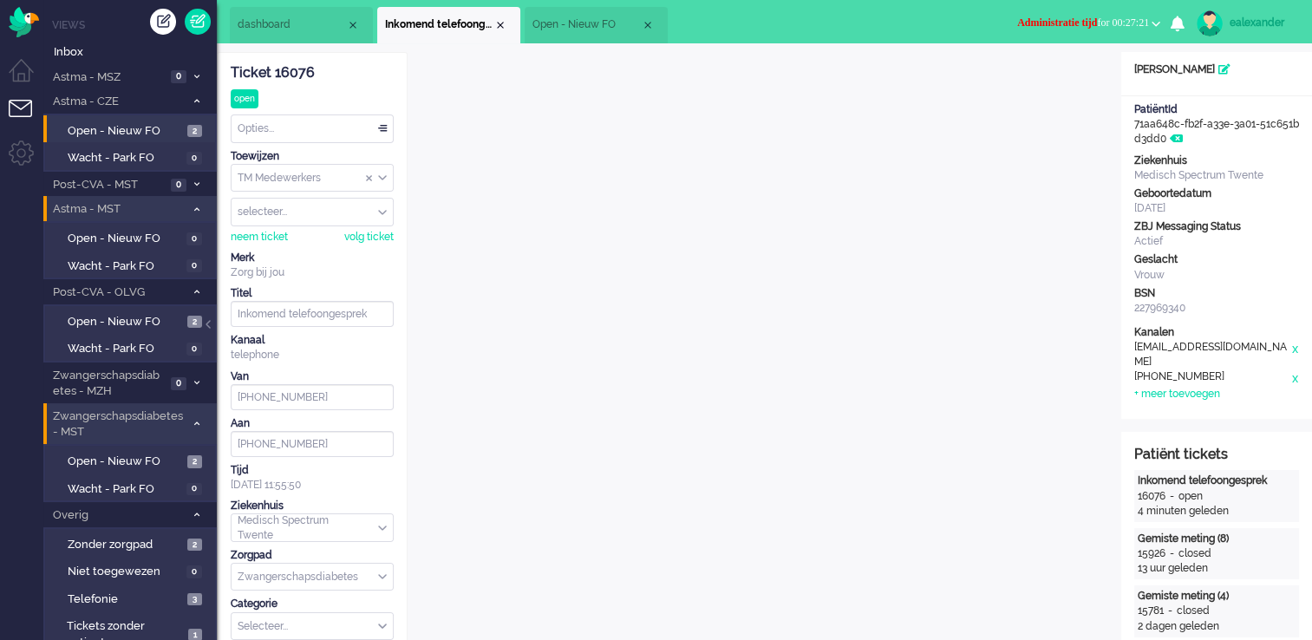
click at [198, 214] on li "Astma - MST 0" at bounding box center [129, 208] width 173 height 25
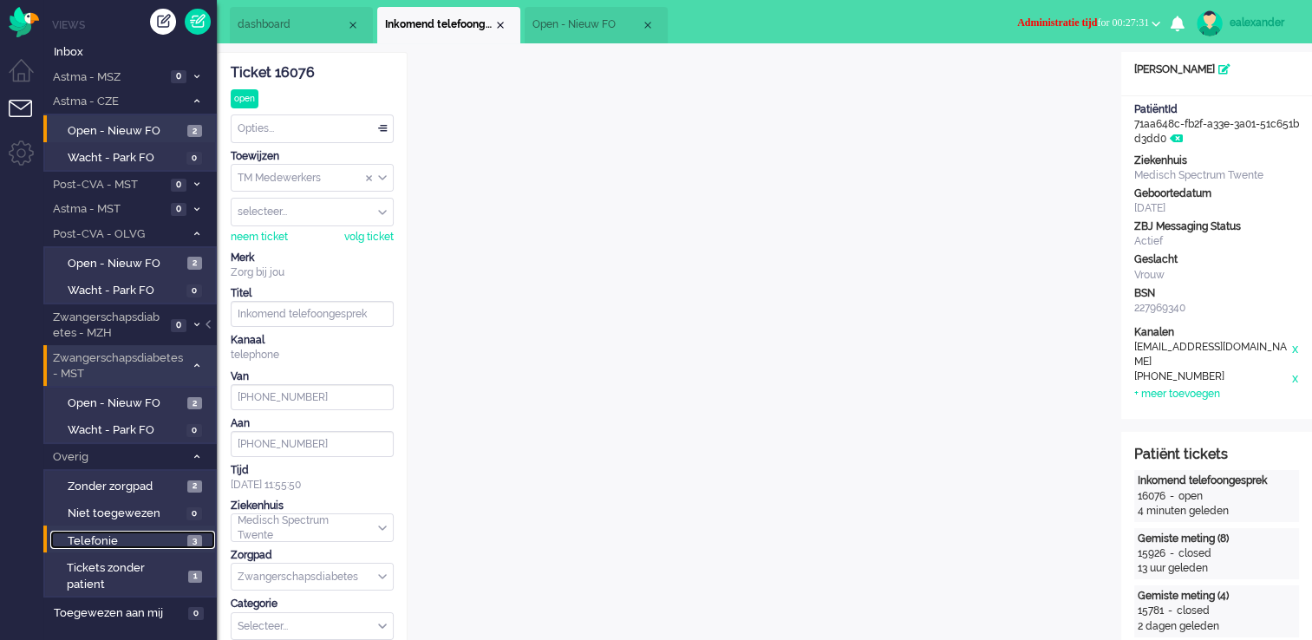
click at [167, 536] on span "Telefonie" at bounding box center [125, 541] width 115 height 16
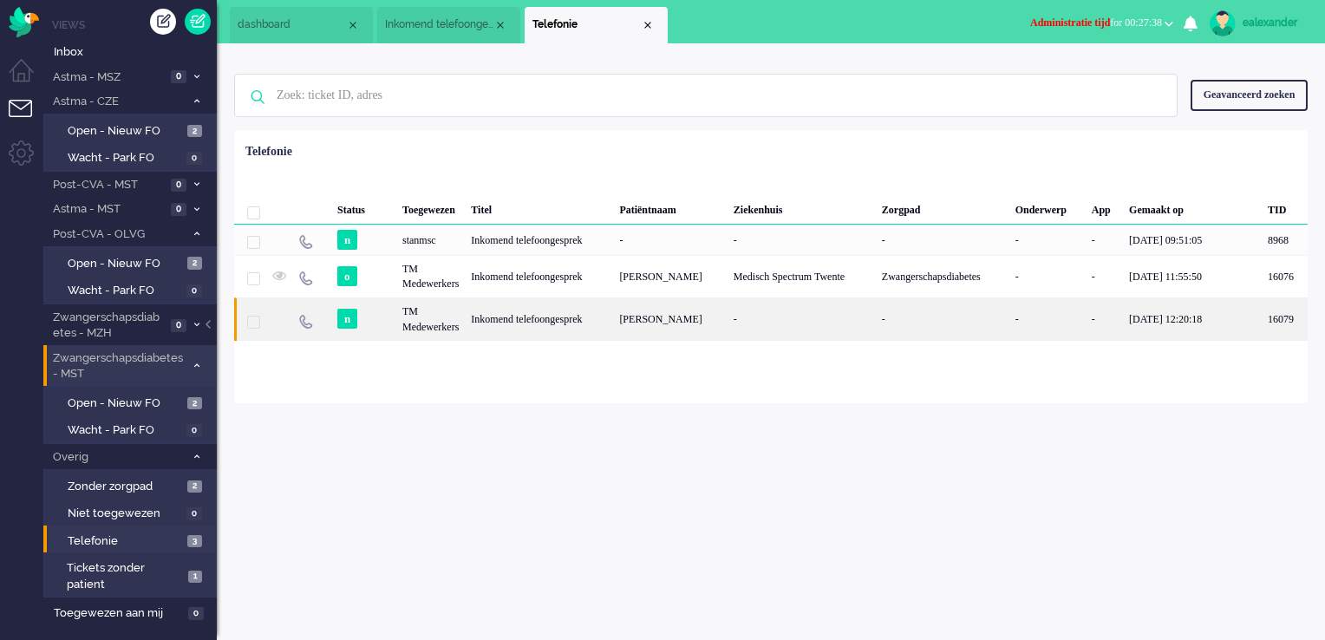
click at [618, 340] on div "[PERSON_NAME]" at bounding box center [670, 318] width 114 height 42
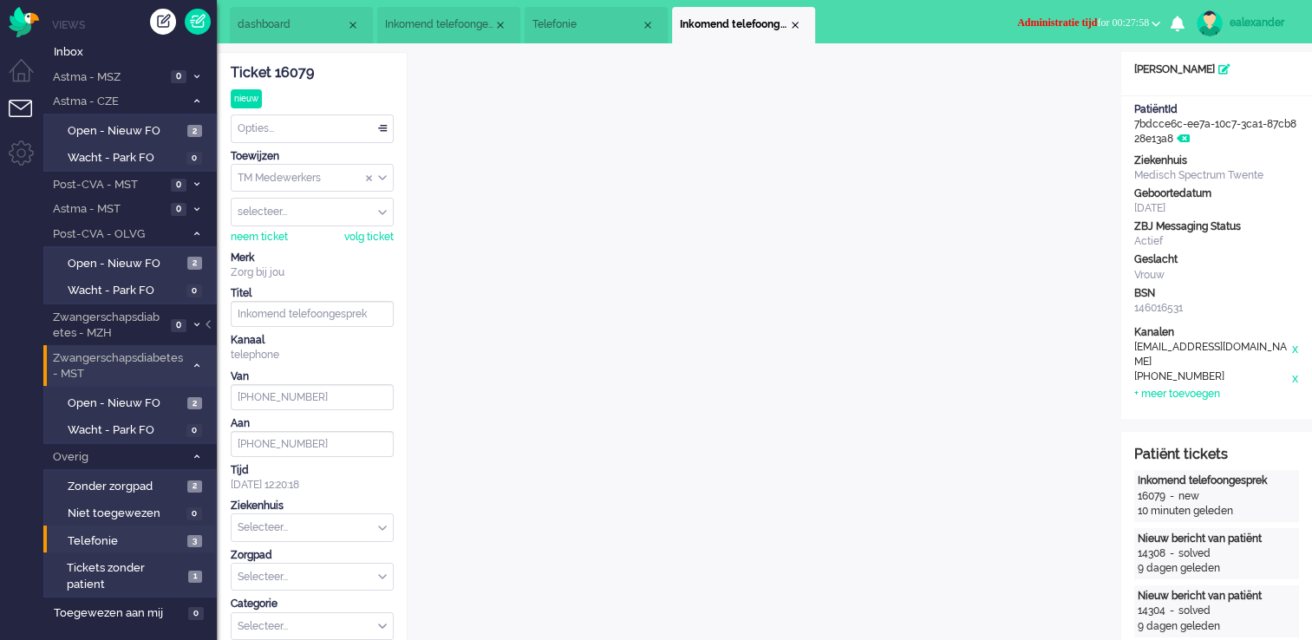
click at [301, 40] on li "dashboard" at bounding box center [301, 25] width 143 height 36
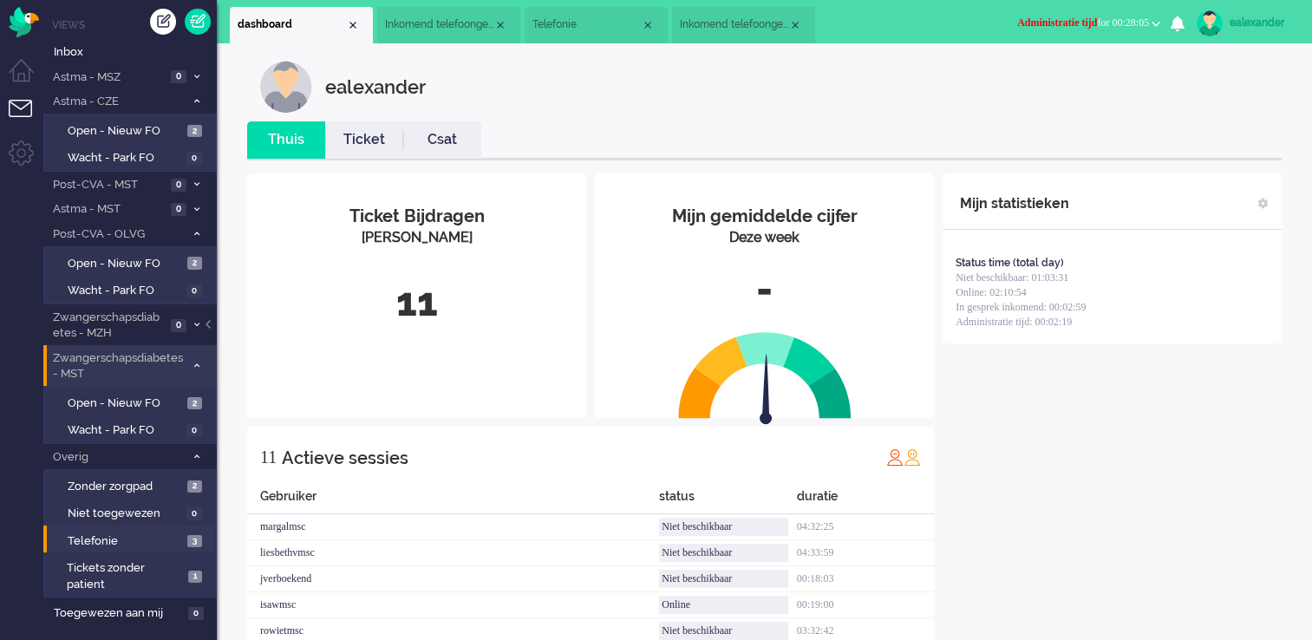
click at [725, 16] on li "Inkomend telefoongesprek" at bounding box center [743, 25] width 143 height 36
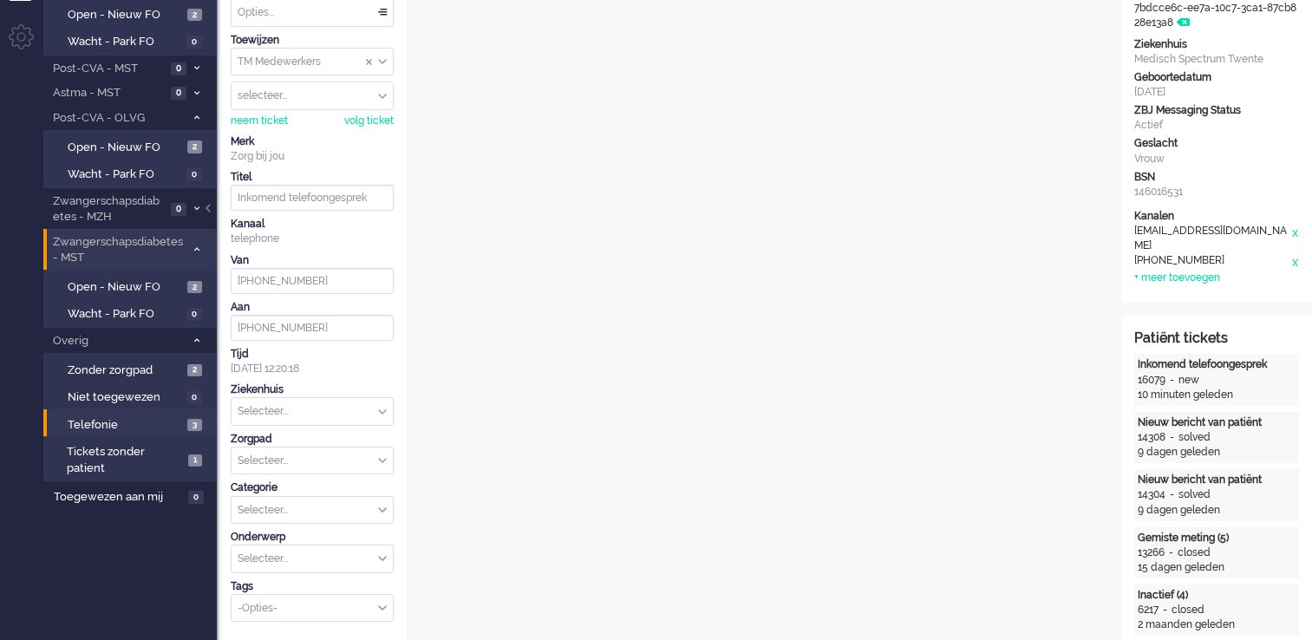
scroll to position [87, 0]
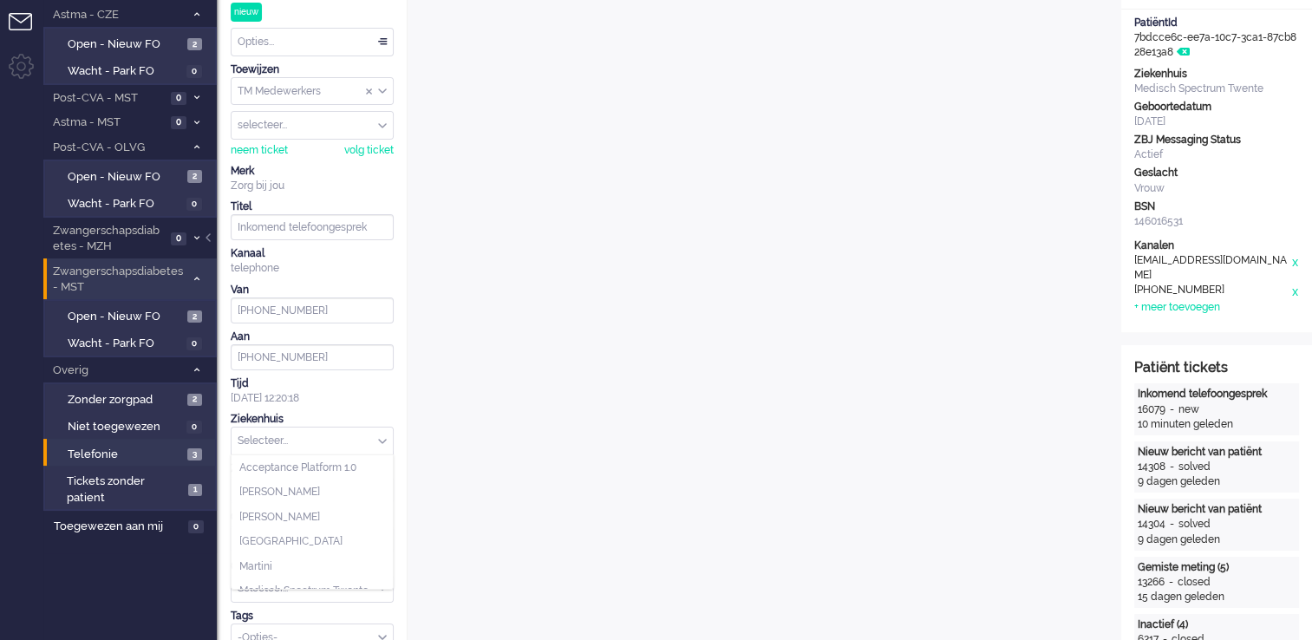
click at [380, 437] on div "Selecteer..." at bounding box center [312, 440] width 161 height 27
click at [329, 506] on span "Medisch Spectrum Twente" at bounding box center [303, 504] width 129 height 15
type input "[PHONE_NUMBER]"
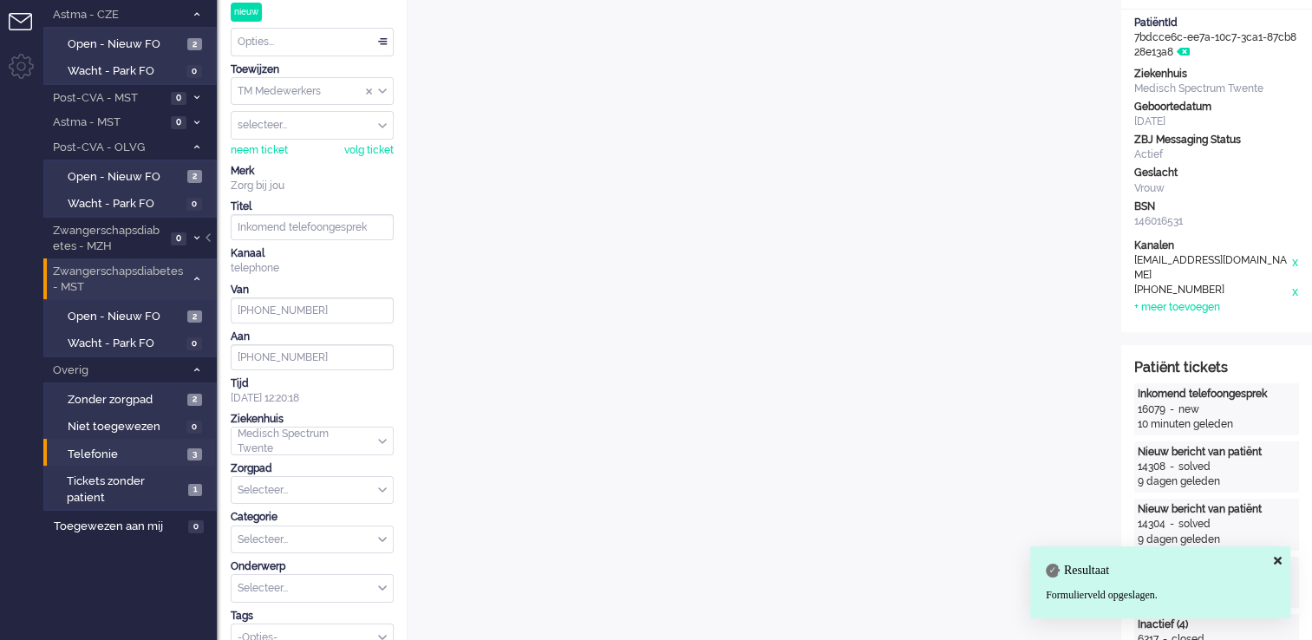
click at [380, 486] on div "Selecteer..." at bounding box center [312, 490] width 161 height 27
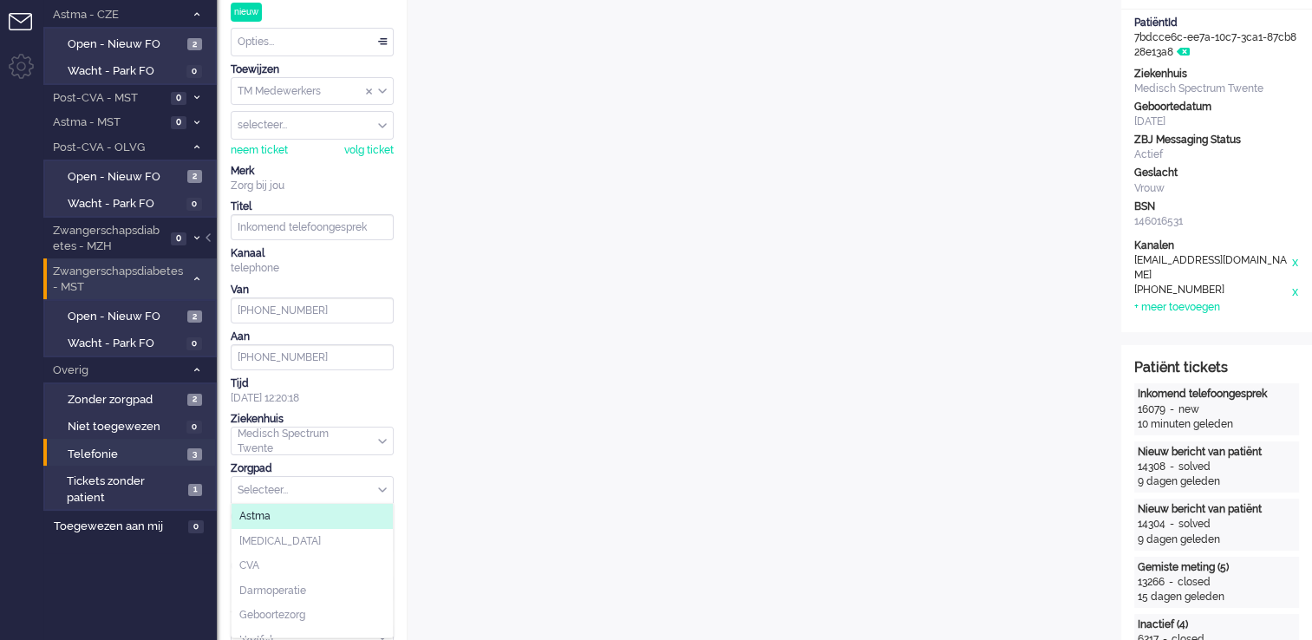
click at [350, 512] on li "Astma" at bounding box center [312, 516] width 161 height 25
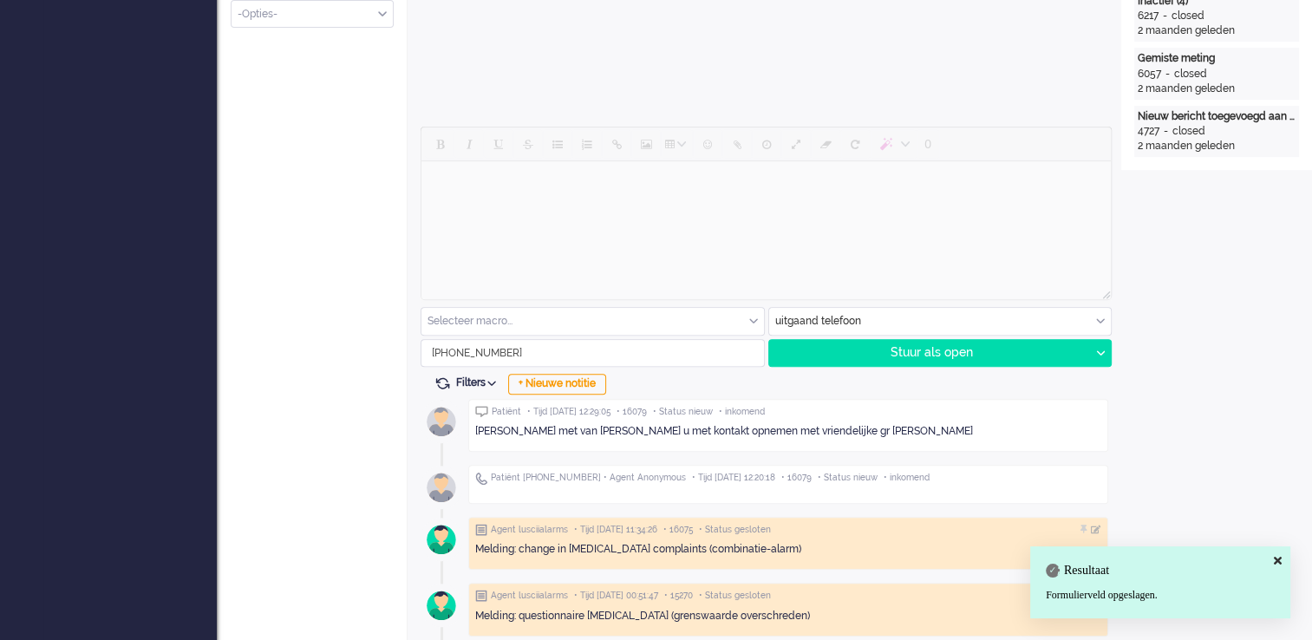
scroll to position [780, 0]
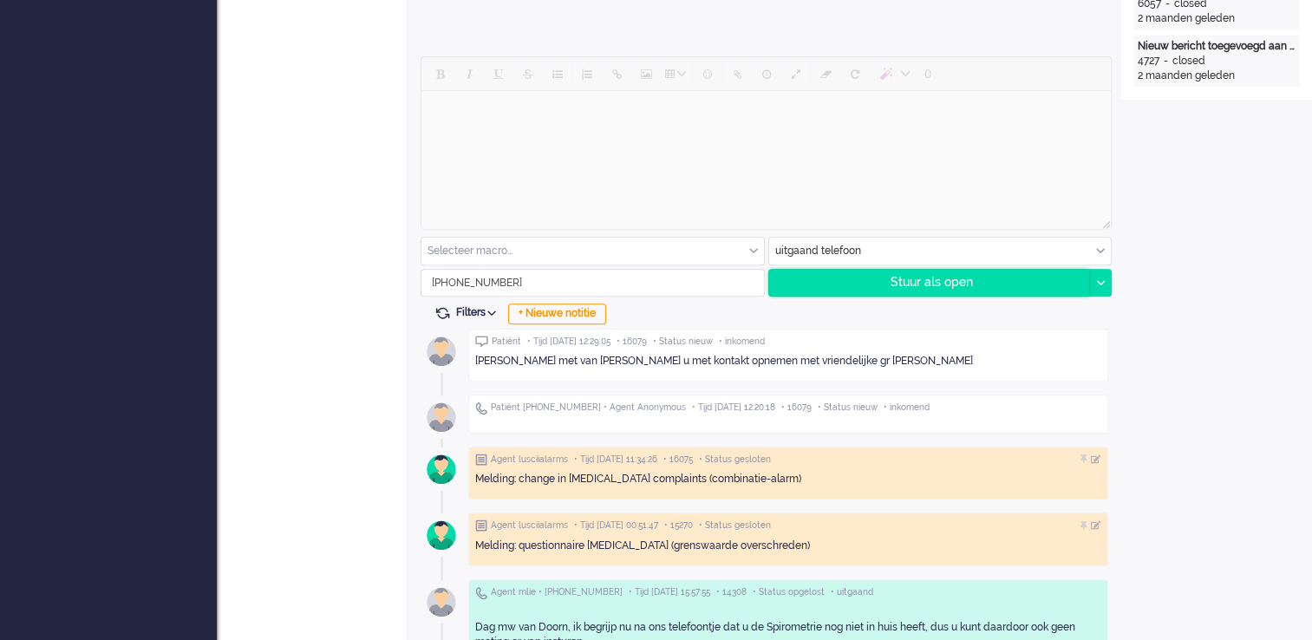
click at [950, 287] on div "Stuur als open" at bounding box center [929, 283] width 321 height 26
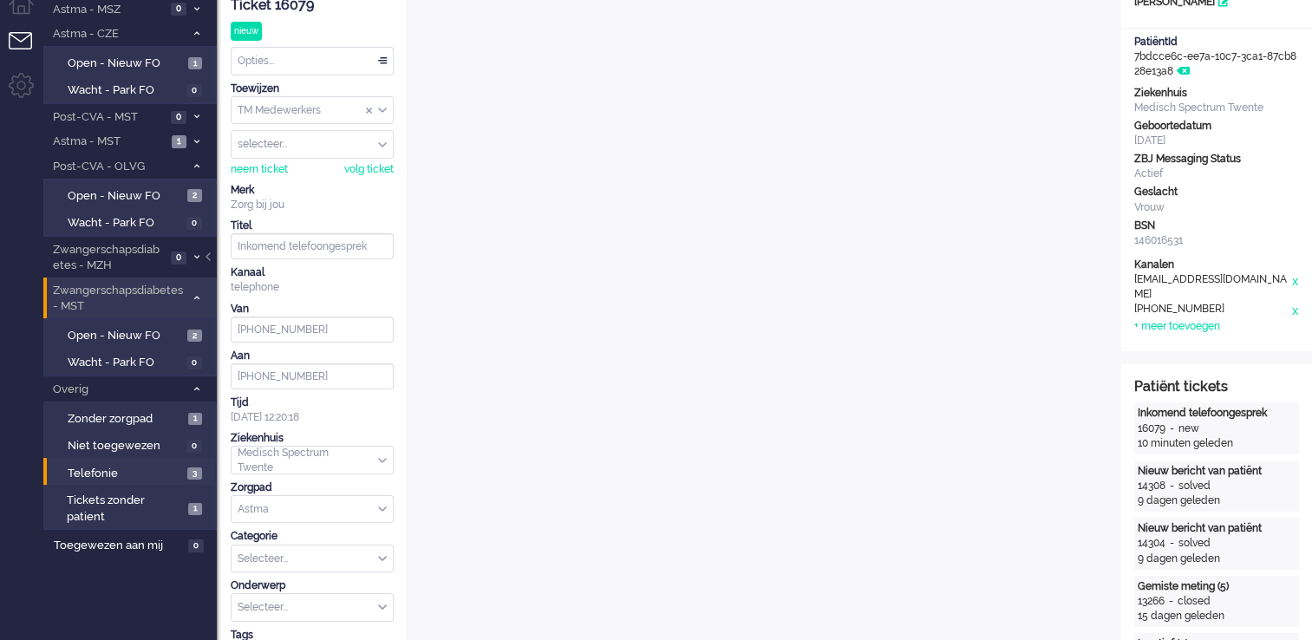
scroll to position [0, 0]
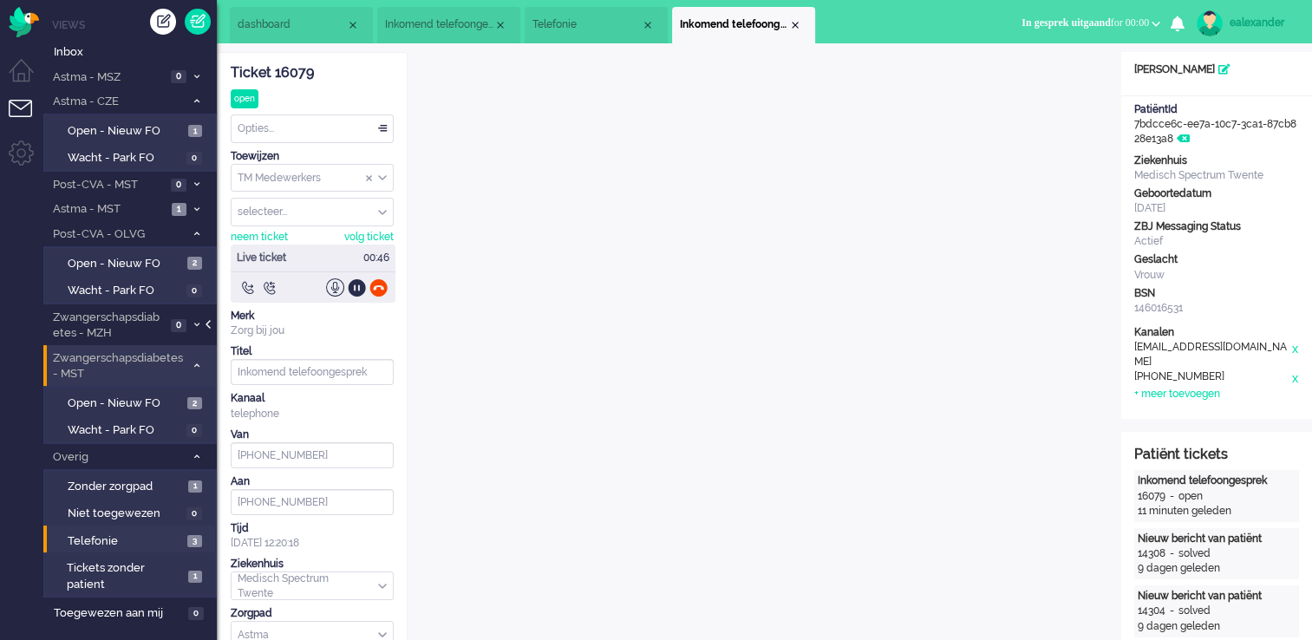
click at [208, 321] on div at bounding box center [209, 333] width 9 height 26
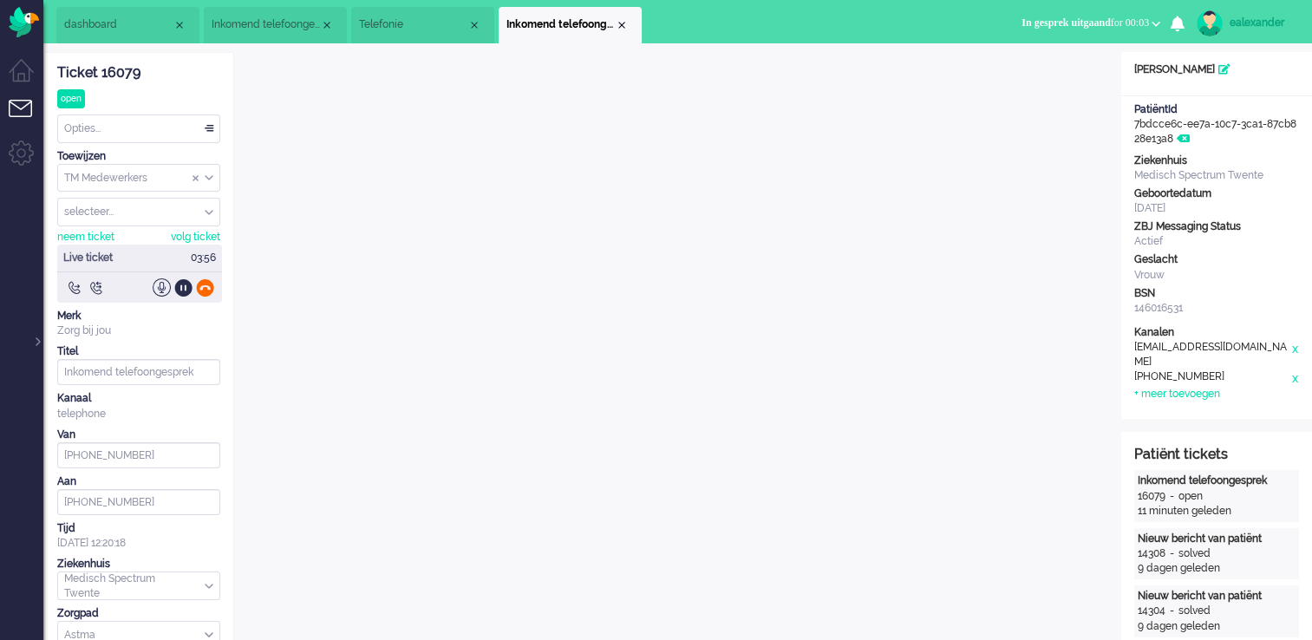
click at [209, 290] on div at bounding box center [205, 287] width 18 height 18
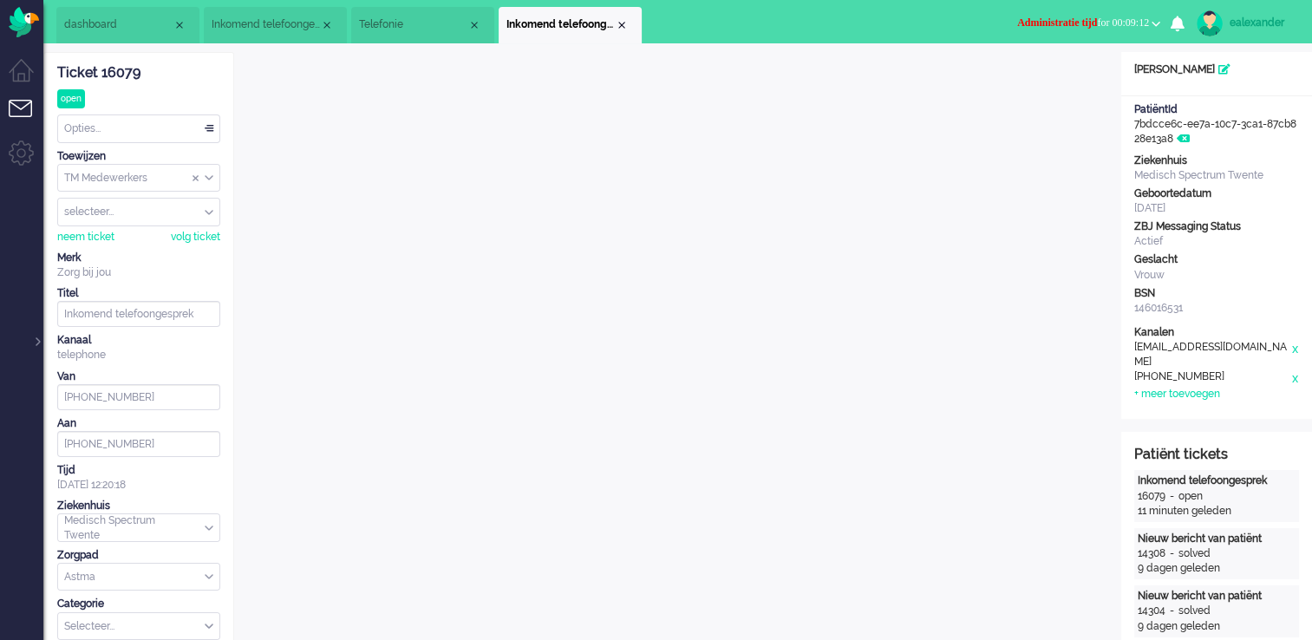
click at [1139, 23] on span "Administratie tijd for 00:09:12" at bounding box center [1083, 22] width 132 height 12
click at [1082, 68] on link "Online" at bounding box center [1088, 77] width 137 height 19
click at [1058, 18] on span "Administratie tijd" at bounding box center [1057, 22] width 80 height 12
click at [1108, 20] on span "Administratie tijd for 00:12:43" at bounding box center [1083, 22] width 132 height 12
click at [1077, 81] on label "Online" at bounding box center [1088, 77] width 137 height 15
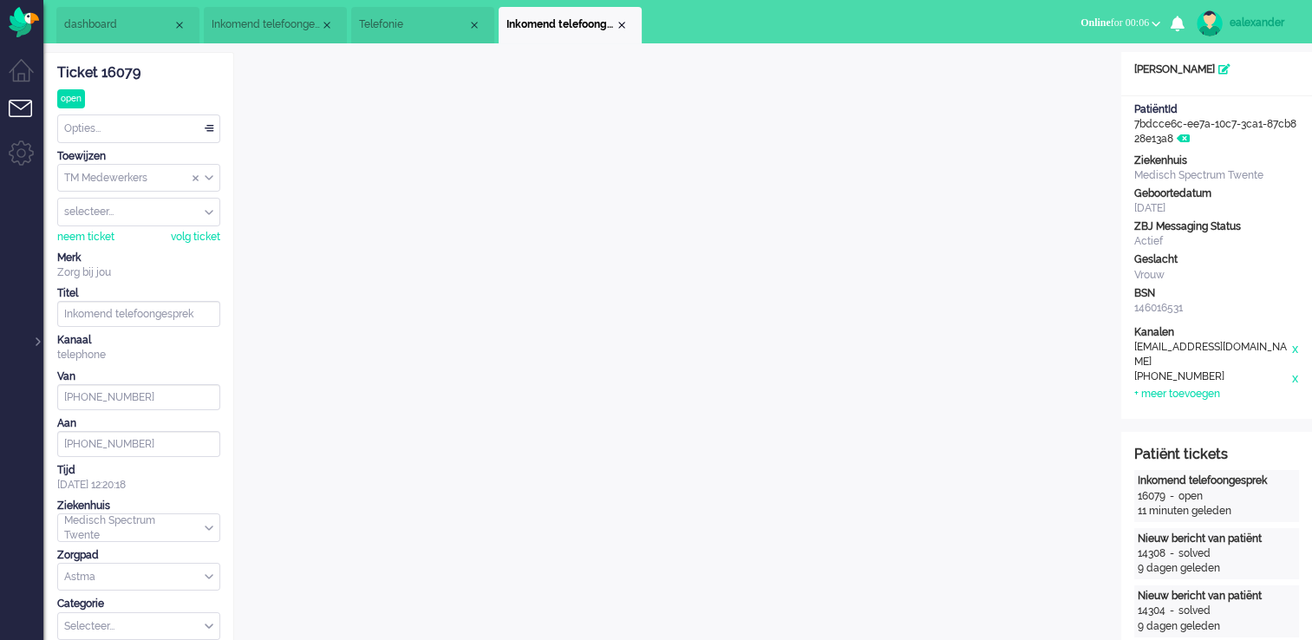
click at [215, 134] on div "Opties..." at bounding box center [138, 128] width 161 height 27
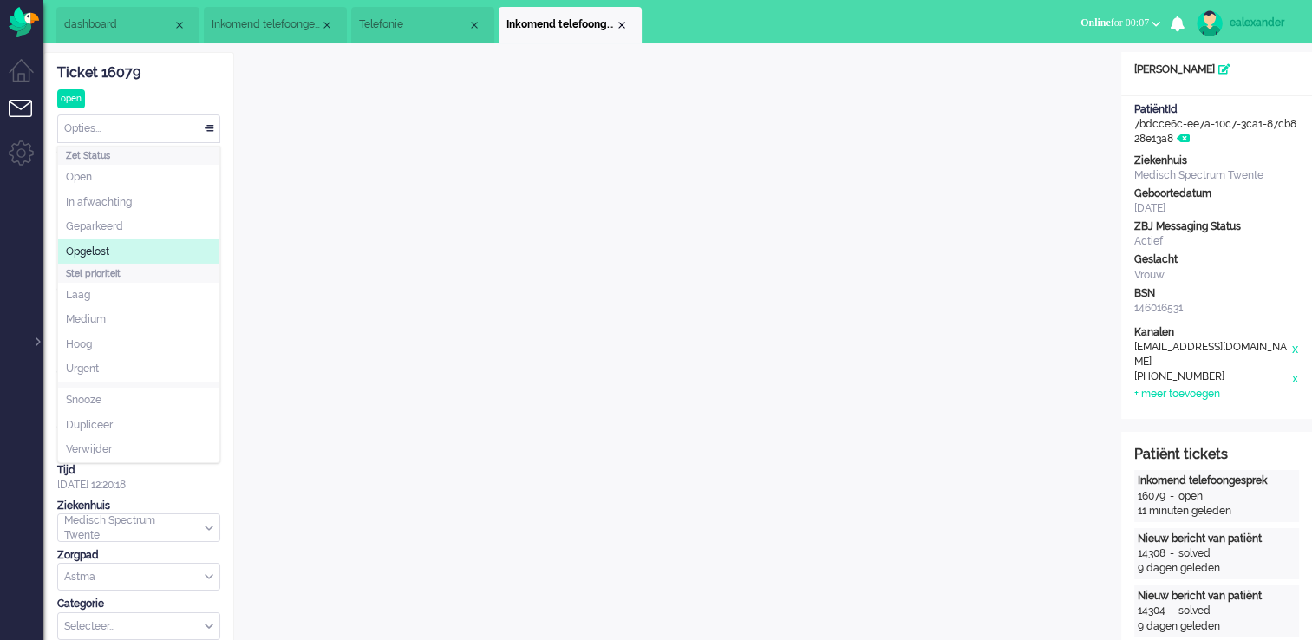
click at [167, 255] on li "Opgelost" at bounding box center [138, 251] width 161 height 25
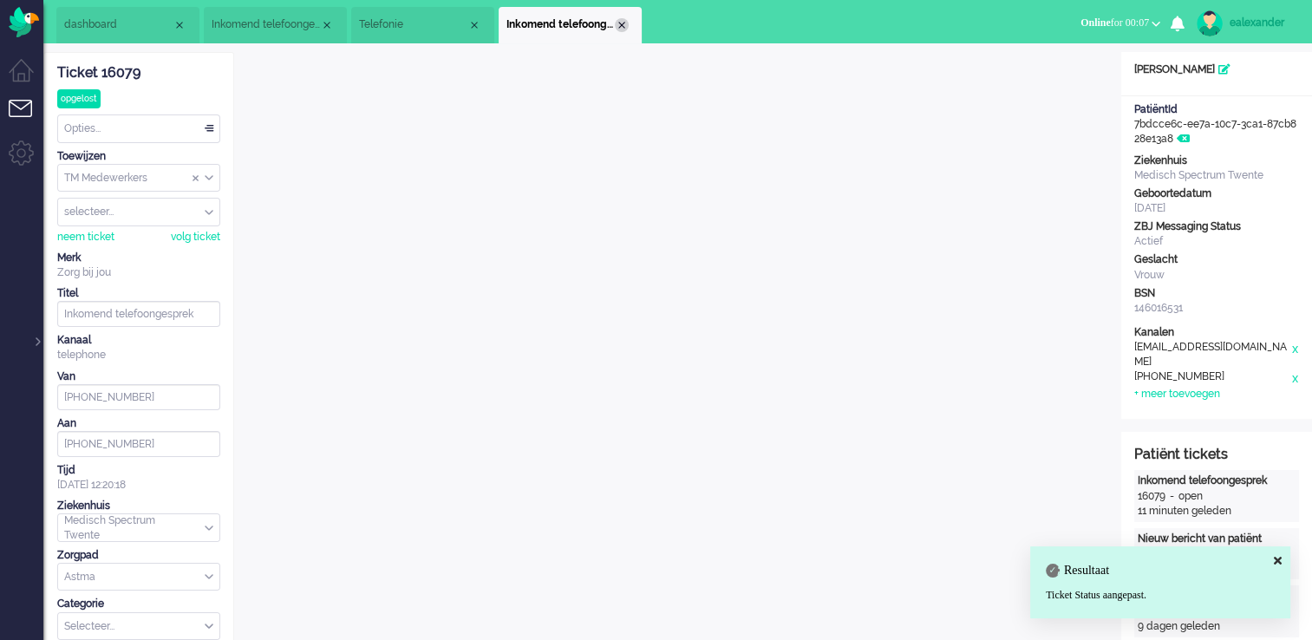
click at [623, 26] on div "Close tab" at bounding box center [622, 25] width 14 height 14
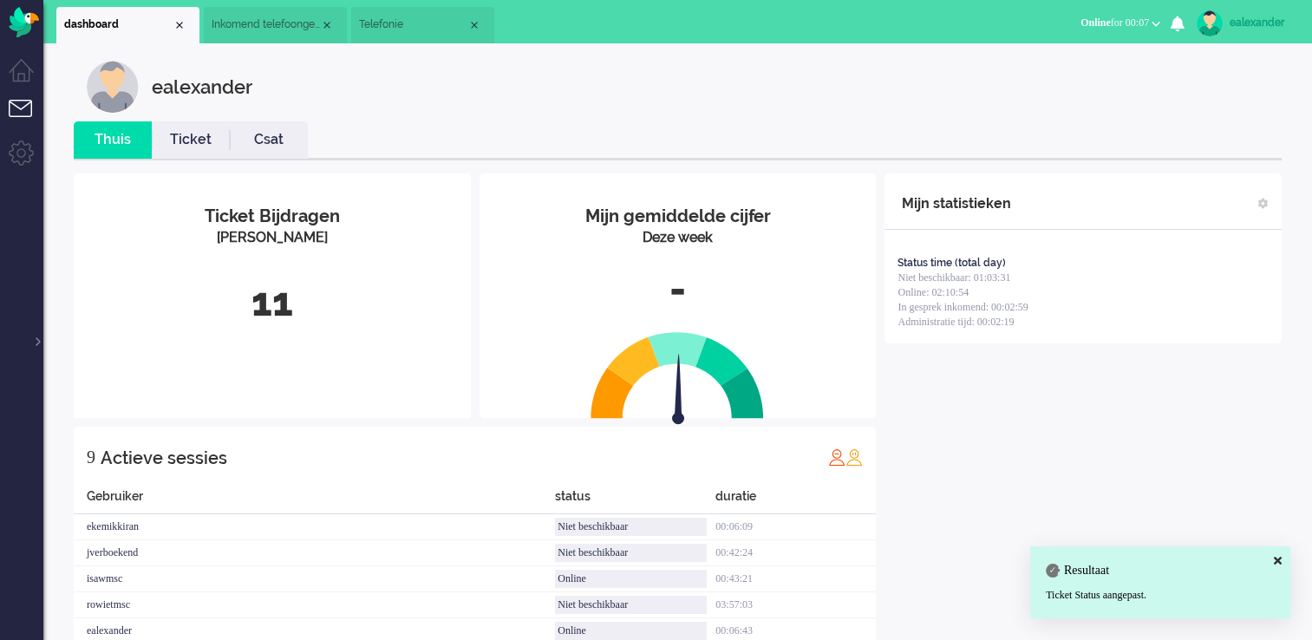
click at [409, 25] on span "Telefonie" at bounding box center [413, 24] width 108 height 15
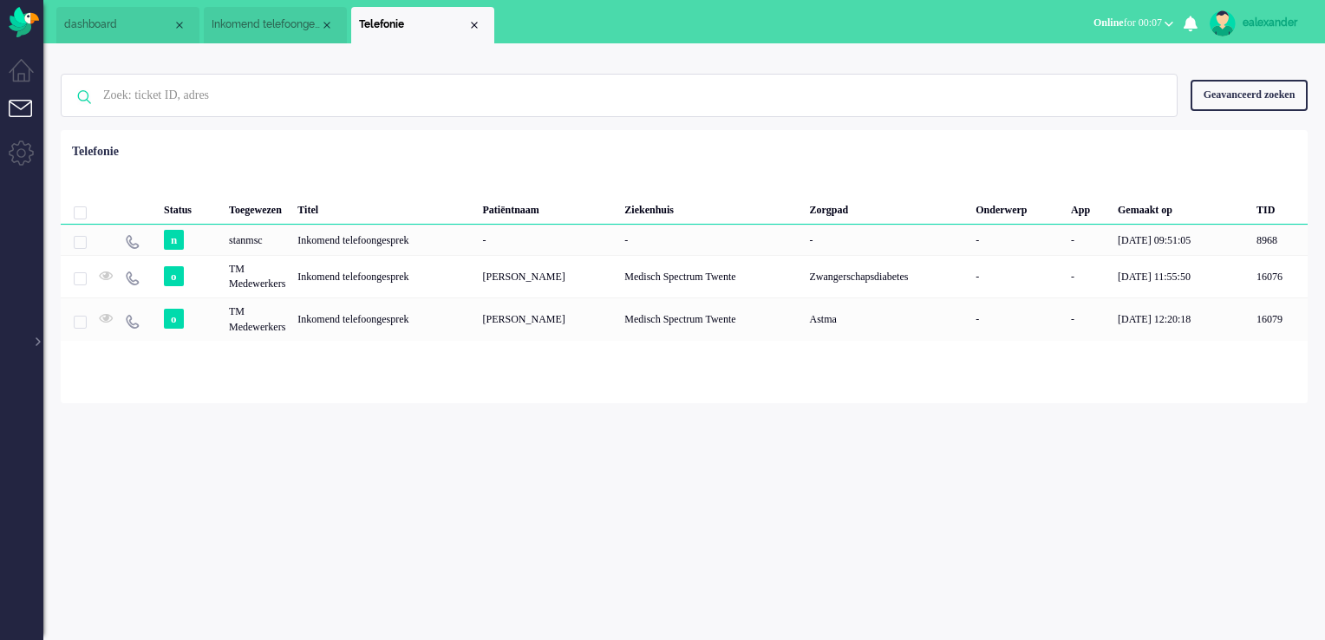
click at [268, 21] on span "Inkomend telefoongesprek" at bounding box center [266, 24] width 108 height 15
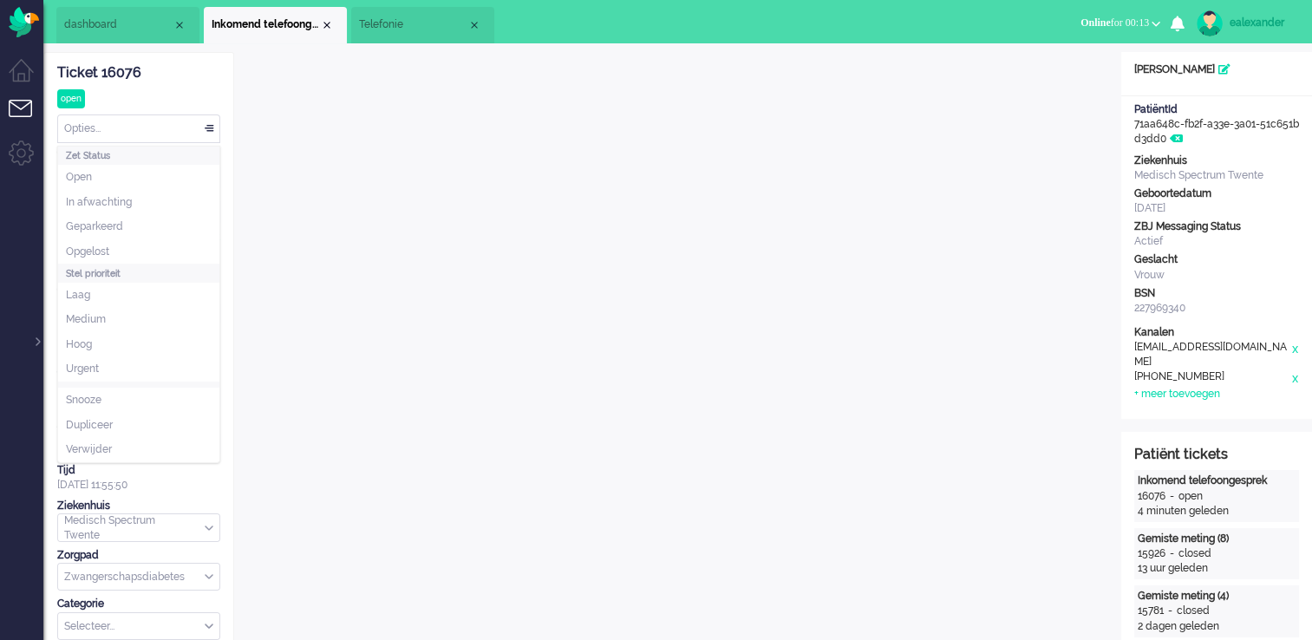
click at [205, 119] on div "Opties..." at bounding box center [138, 128] width 161 height 27
click at [166, 240] on li "Opgelost" at bounding box center [138, 251] width 161 height 25
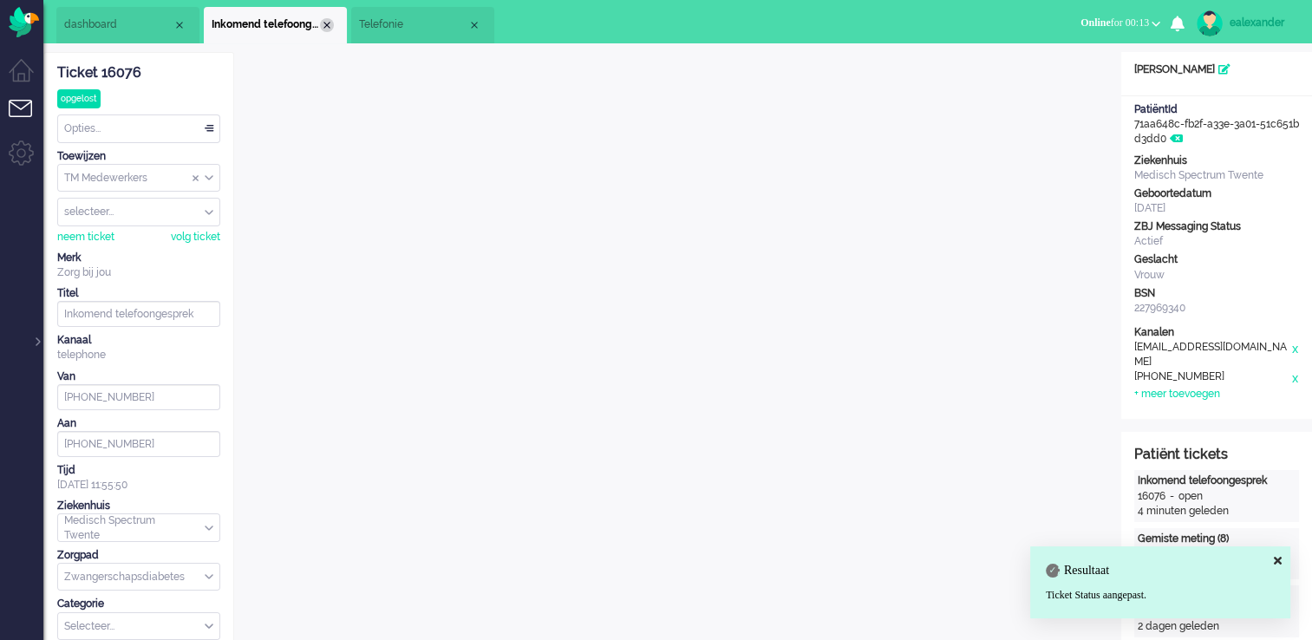
click at [326, 23] on div "Close tab" at bounding box center [327, 25] width 14 height 14
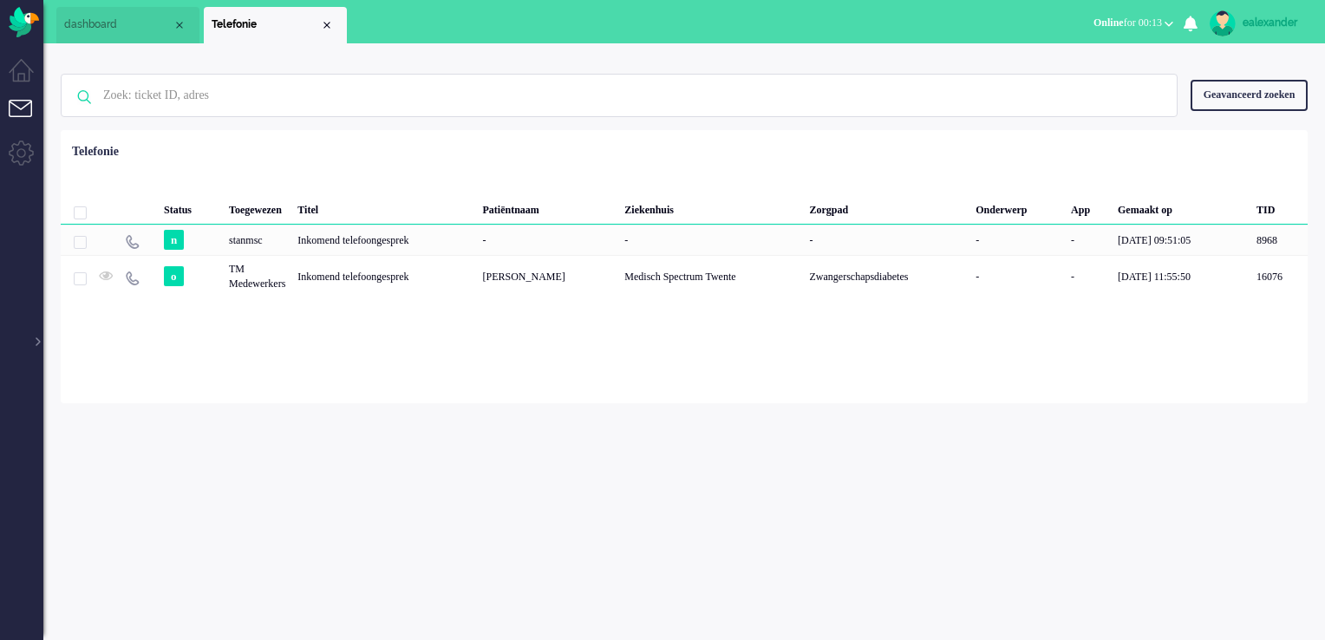
click at [336, 26] on li "Telefonie" at bounding box center [275, 25] width 143 height 36
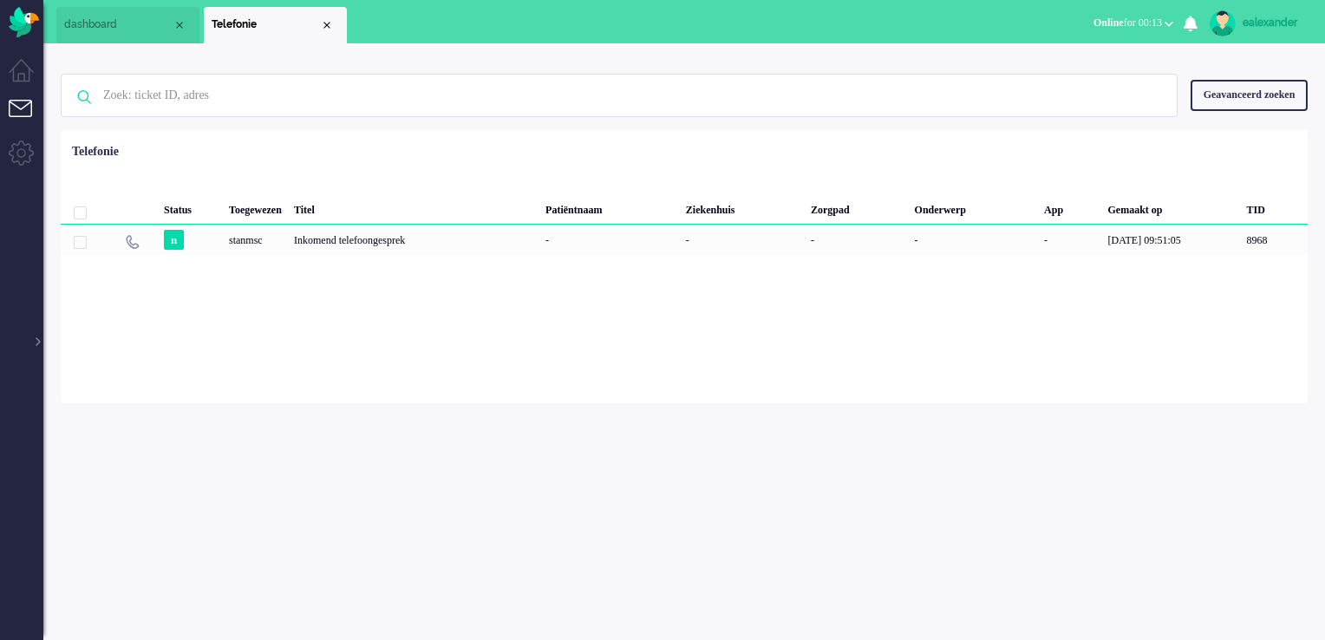
click at [329, 28] on div "Close tab" at bounding box center [327, 25] width 14 height 14
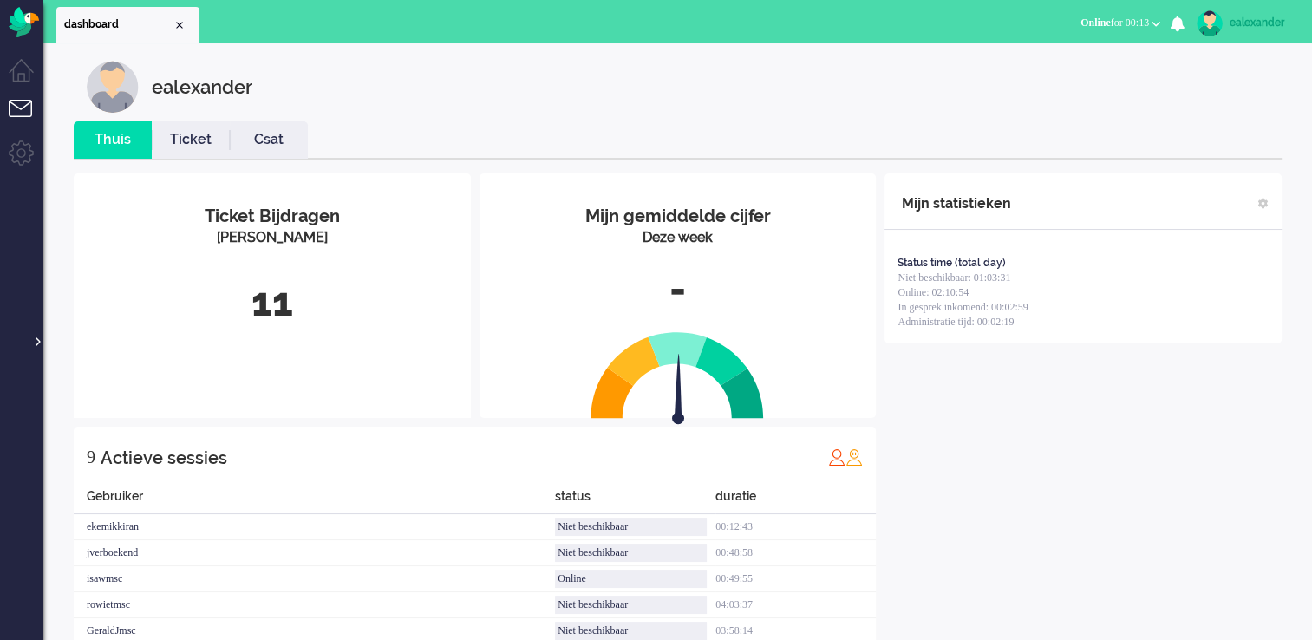
click at [40, 344] on div "Thuis Dashboard [GEOGRAPHIC_DATA] Volgen [GEOGRAPHIC_DATA] release_2.1.2 Views …" at bounding box center [21, 398] width 43 height 796
click at [36, 343] on div at bounding box center [36, 333] width 9 height 26
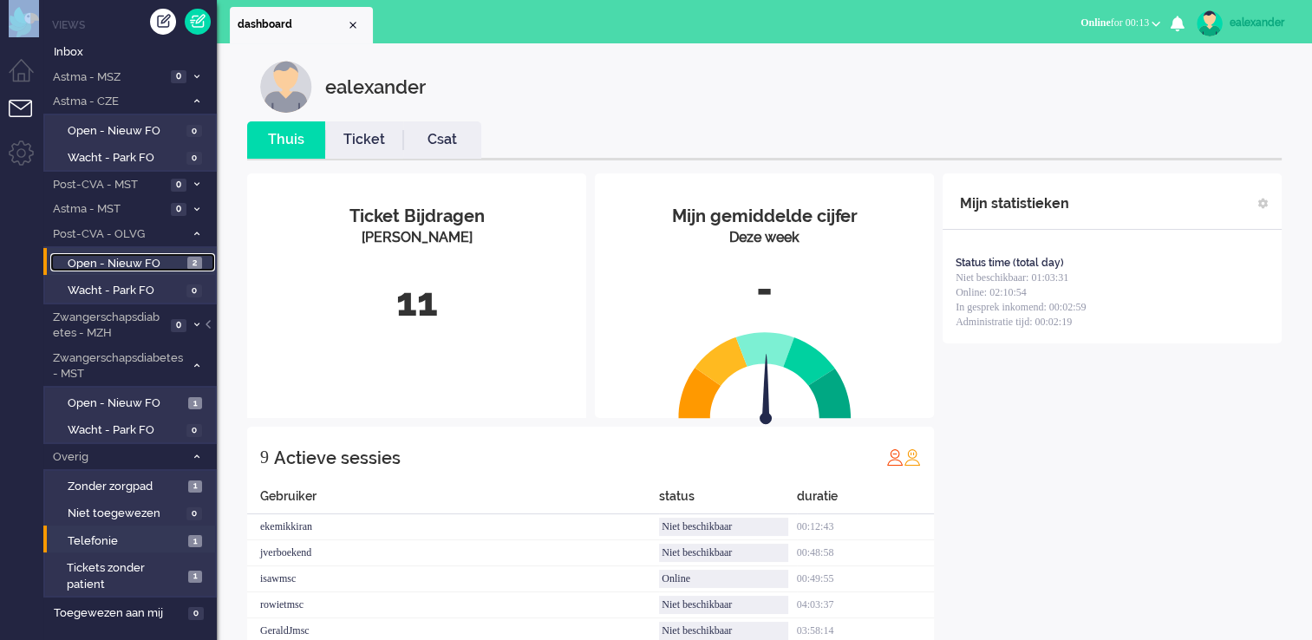
click at [175, 257] on span "Open - Nieuw FO" at bounding box center [125, 264] width 115 height 16
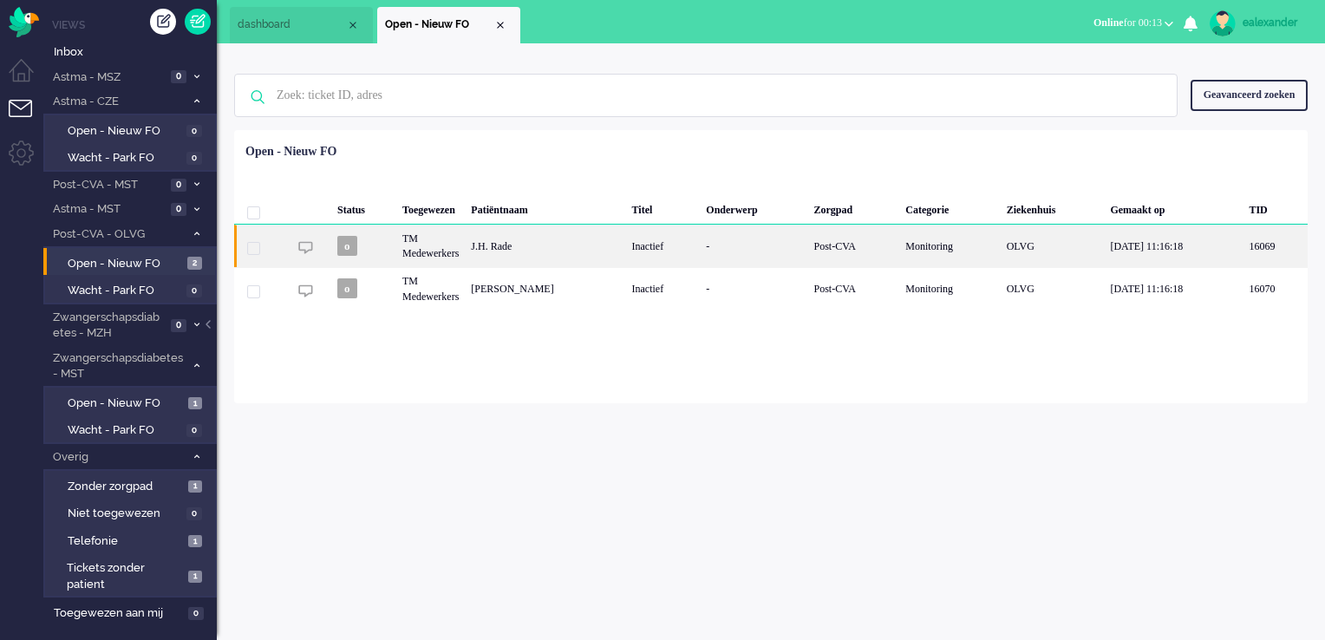
click at [663, 251] on div "Inactief" at bounding box center [663, 246] width 75 height 42
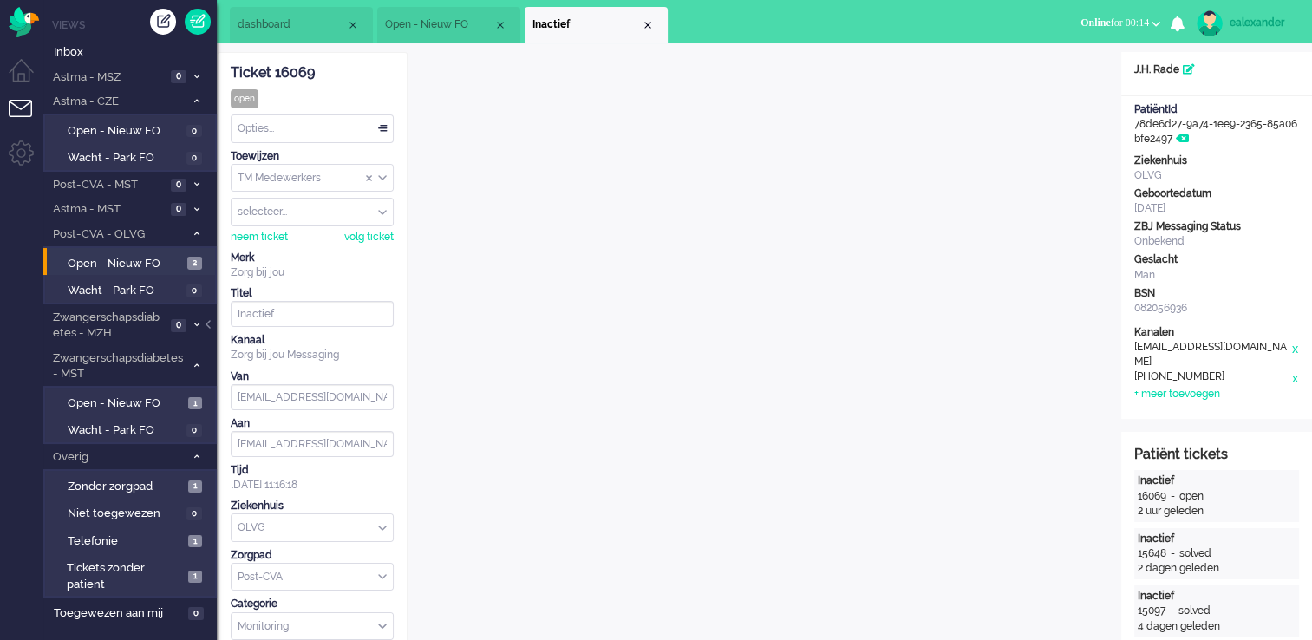
click at [380, 134] on div "Opties..." at bounding box center [312, 128] width 161 height 27
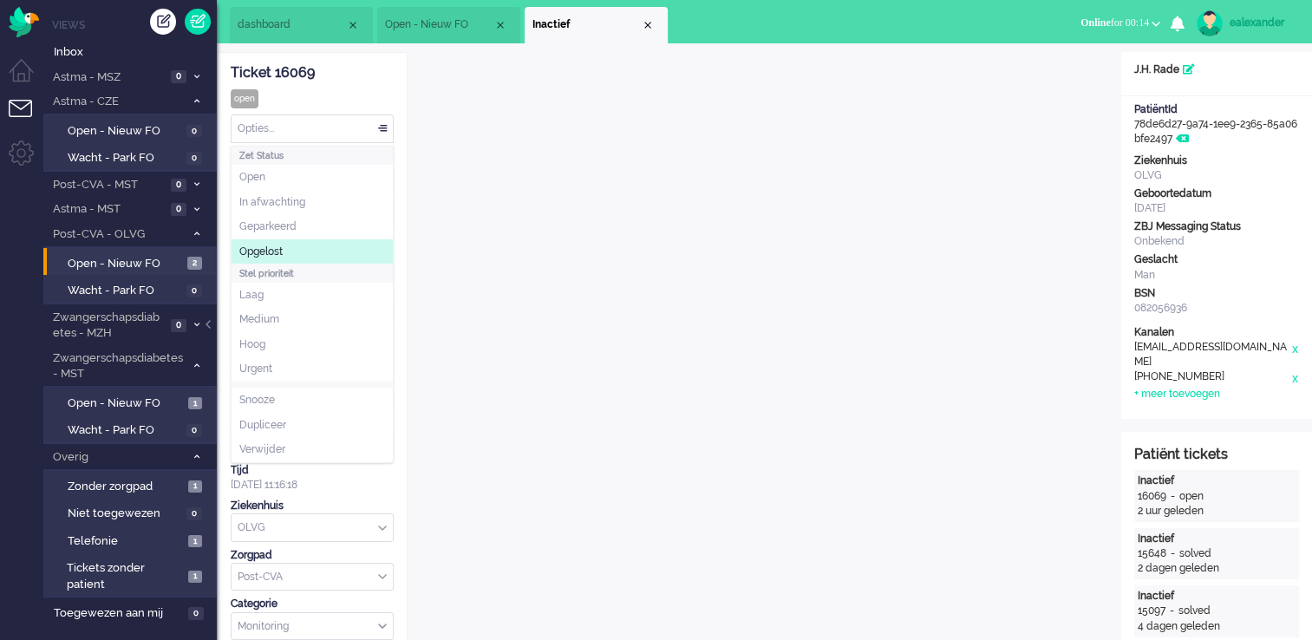
click at [341, 251] on li "Opgelost" at bounding box center [312, 251] width 161 height 25
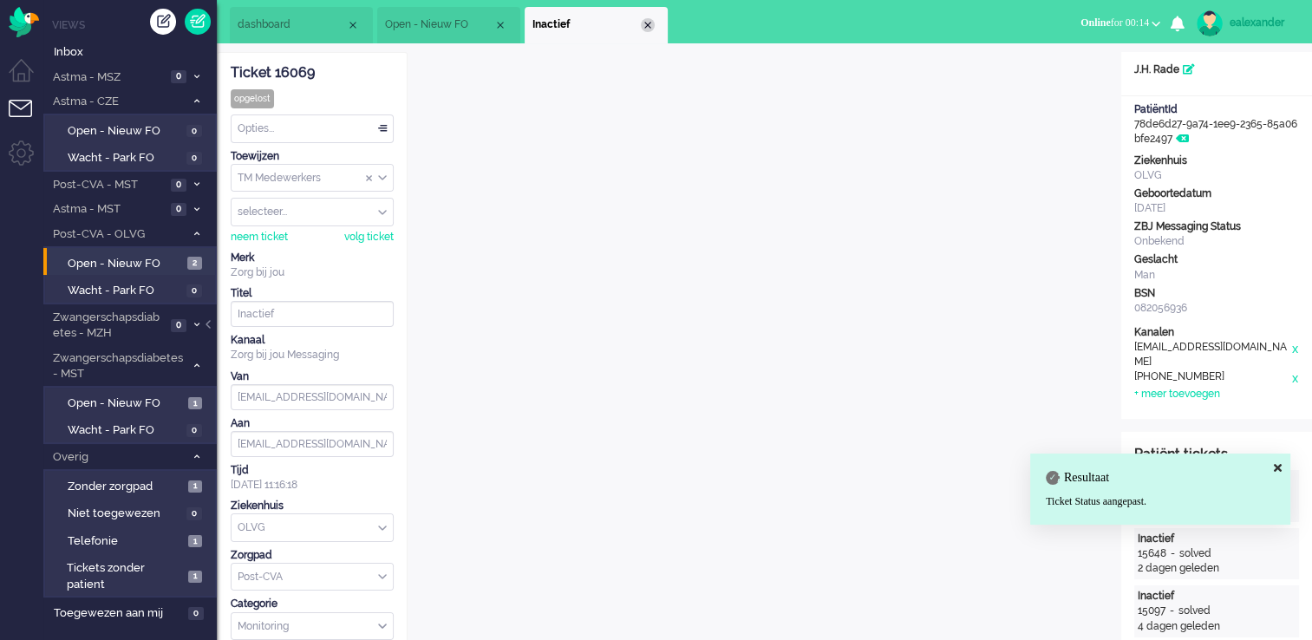
click at [650, 28] on div "Close tab" at bounding box center [648, 25] width 14 height 14
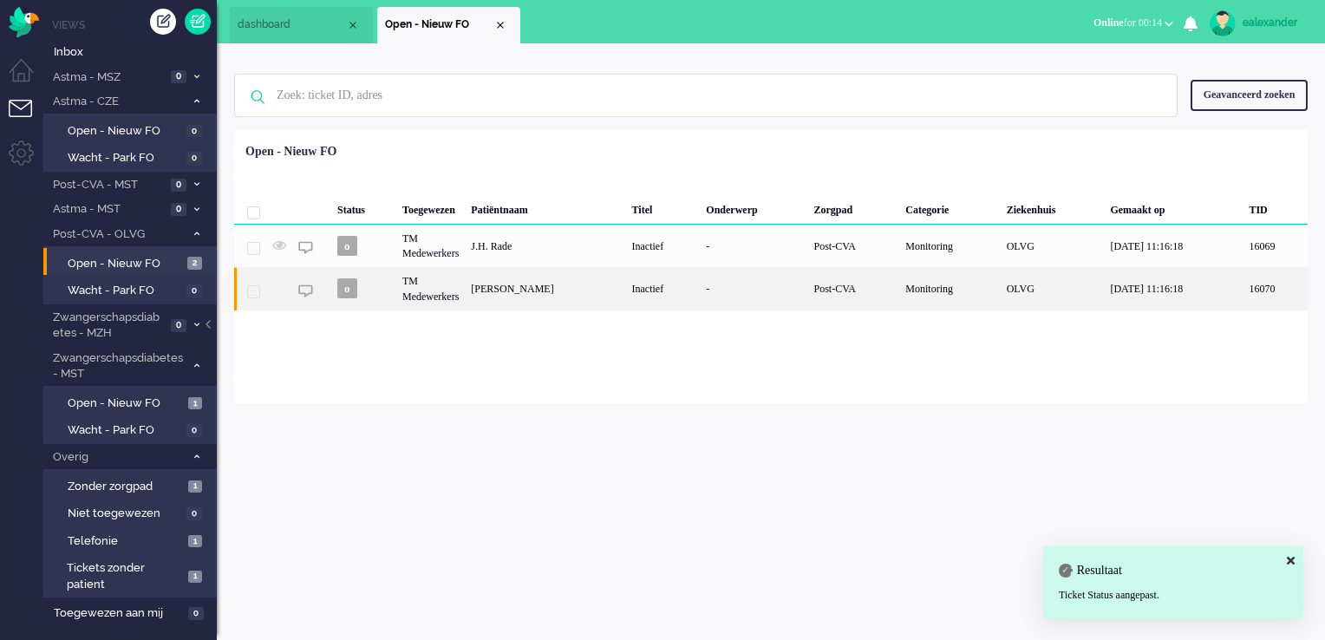
click at [680, 301] on div "Inactief" at bounding box center [663, 288] width 75 height 42
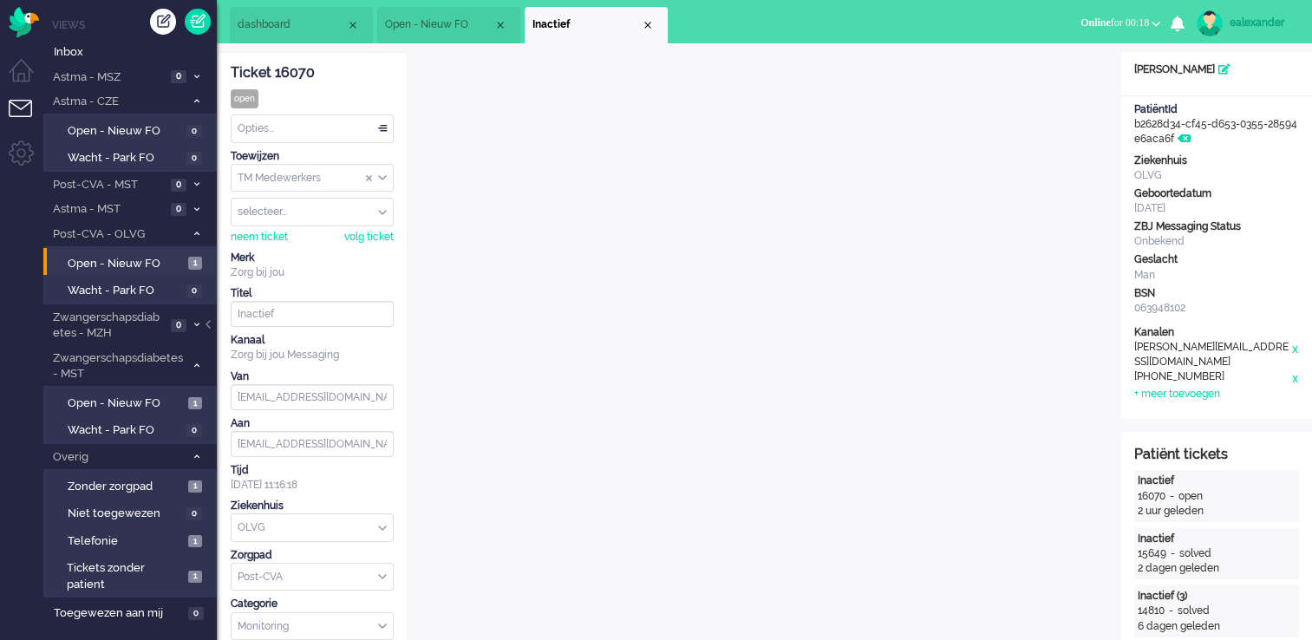
drag, startPoint x: 375, startPoint y: 136, endPoint x: 366, endPoint y: 175, distance: 40.2
click at [375, 137] on div "Opties..." at bounding box center [312, 128] width 161 height 27
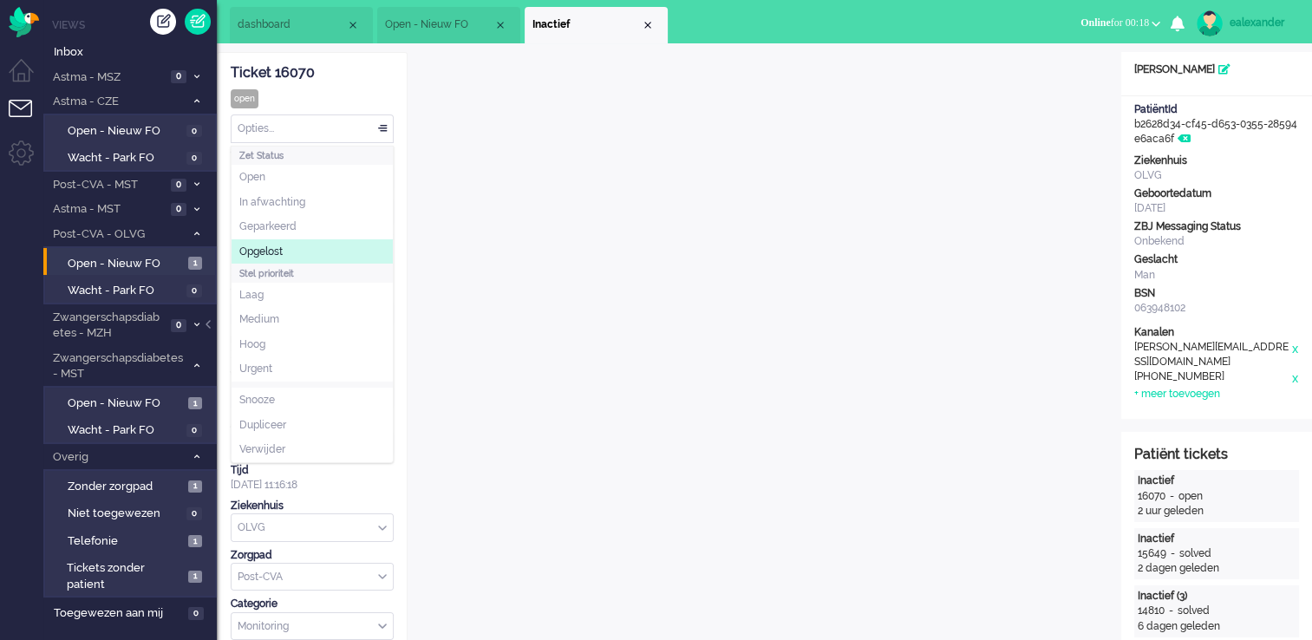
click at [335, 242] on li "Opgelost" at bounding box center [312, 251] width 161 height 25
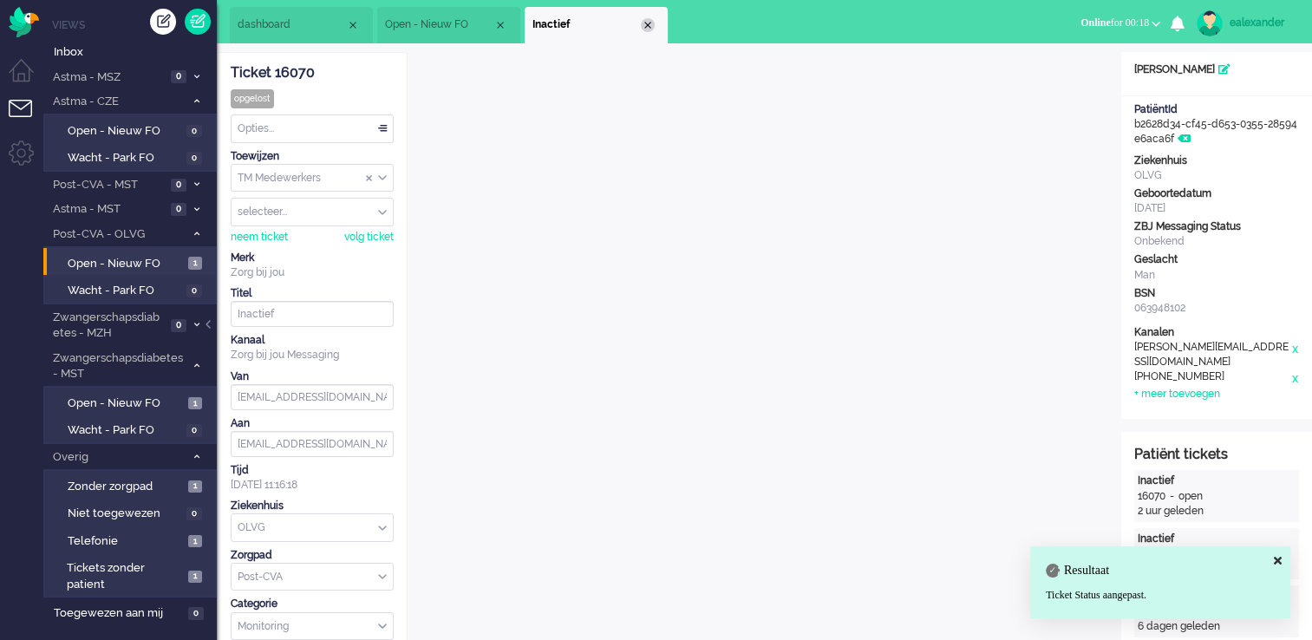
click at [650, 26] on div "Close tab" at bounding box center [648, 25] width 14 height 14
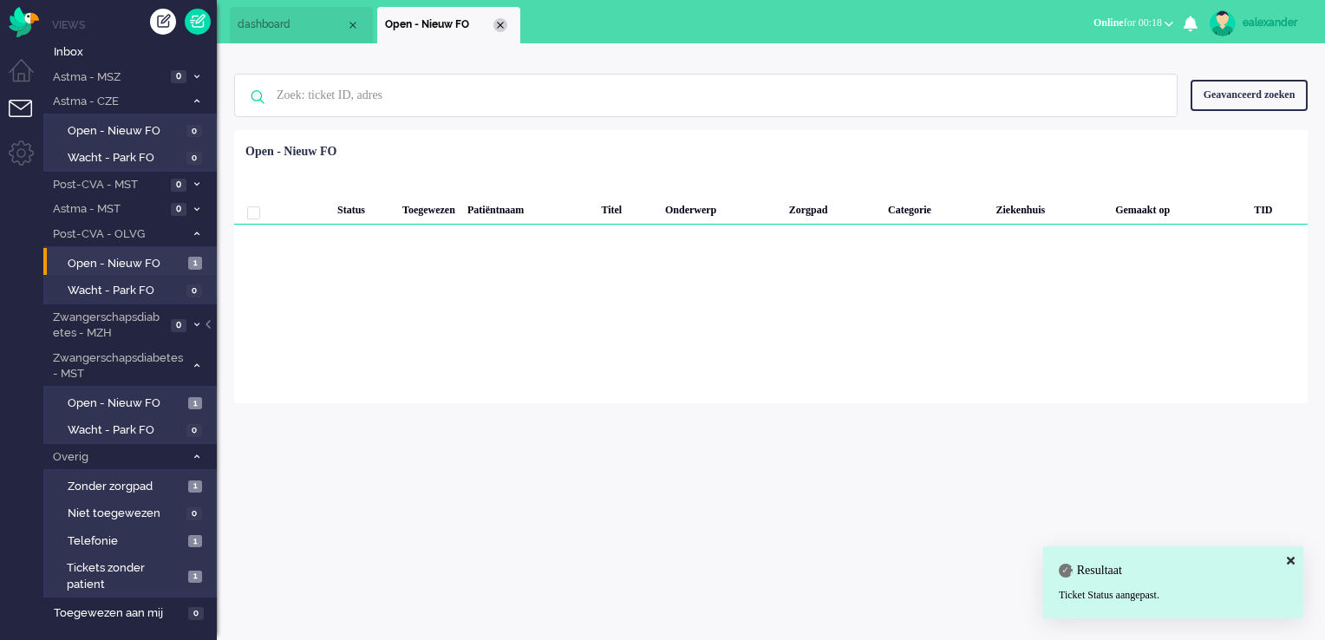
click at [496, 24] on div "Close tab" at bounding box center [500, 25] width 14 height 14
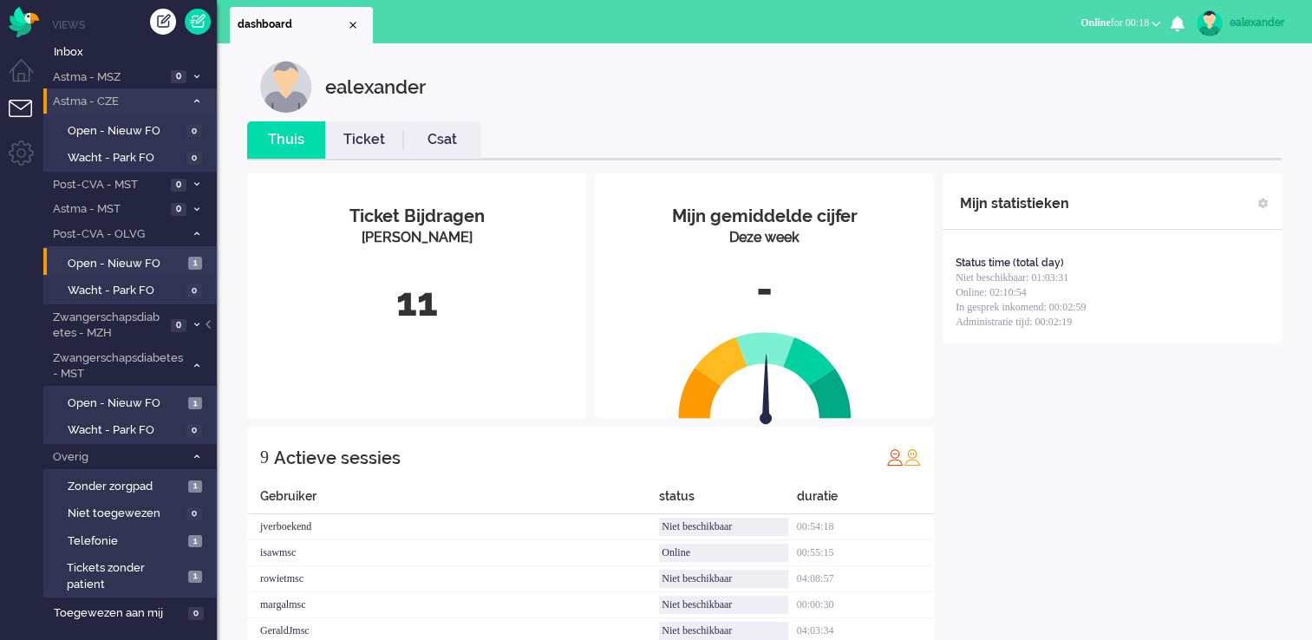
click at [200, 105] on span at bounding box center [196, 102] width 13 height 10
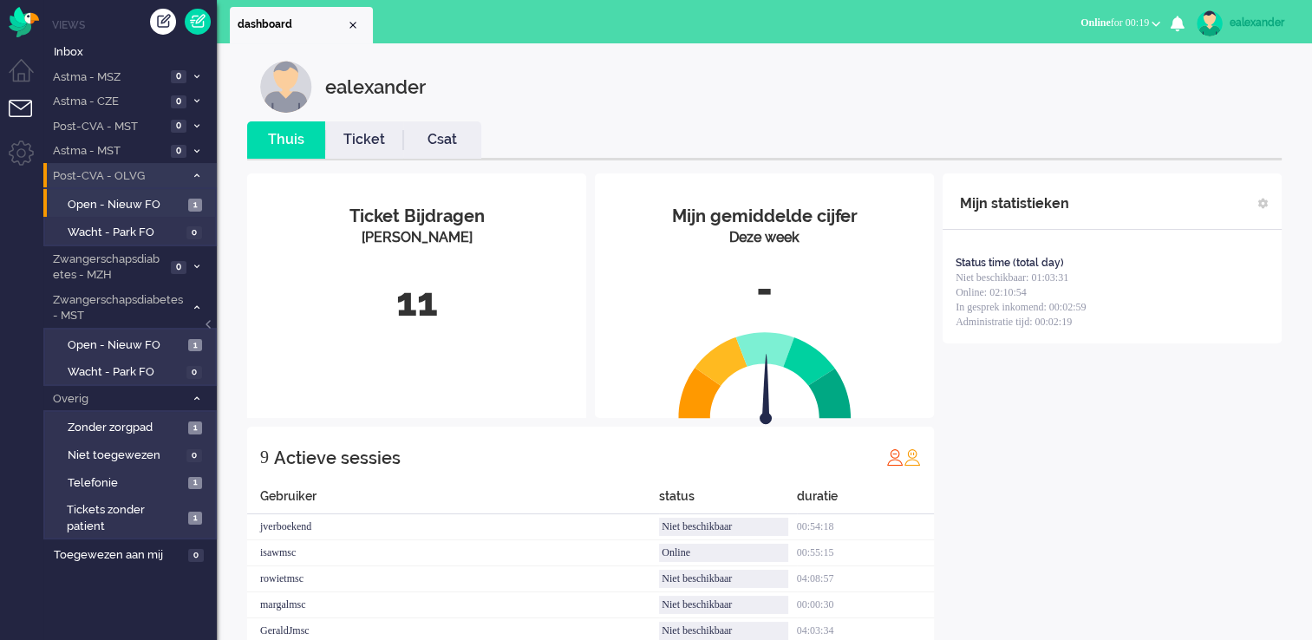
click at [192, 172] on span at bounding box center [196, 177] width 13 height 10
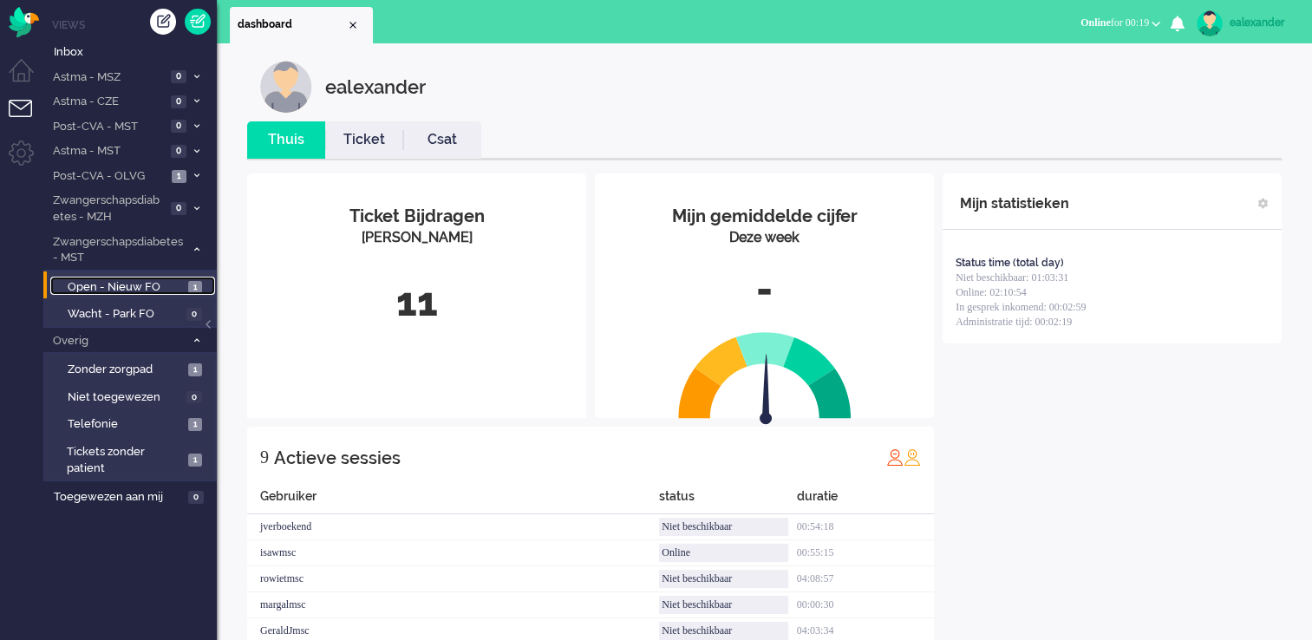
click at [165, 286] on span "Open - Nieuw FO" at bounding box center [126, 287] width 116 height 16
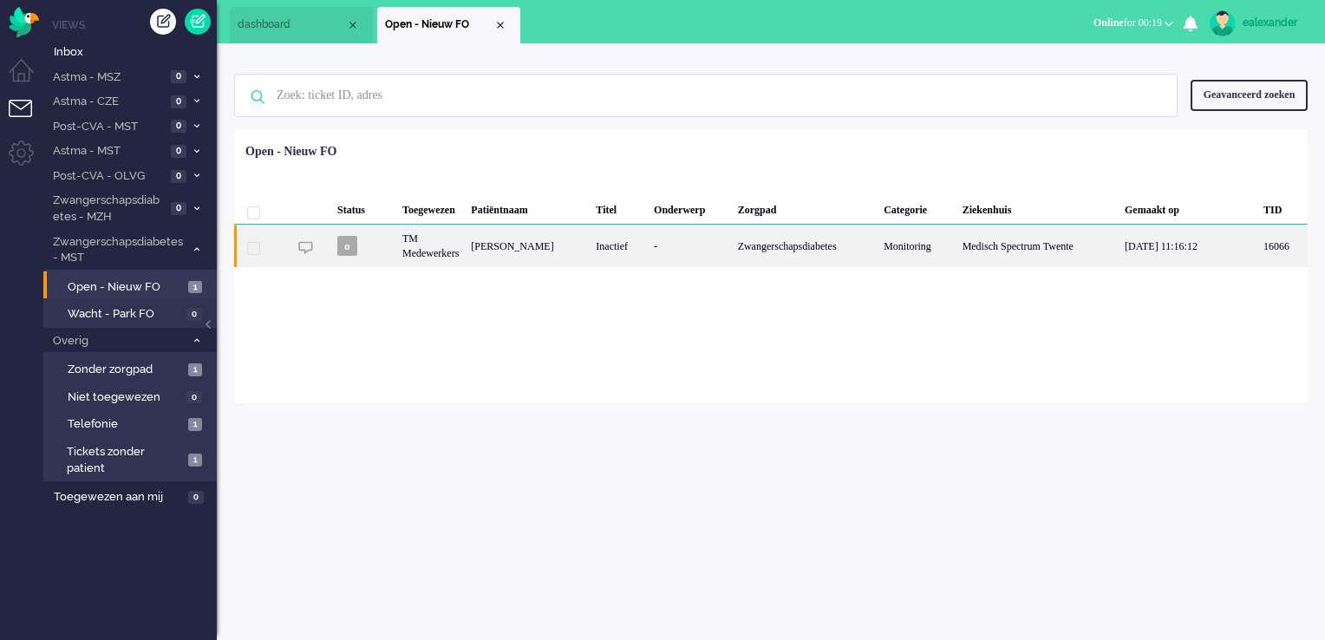
click at [648, 246] on div "Inactief" at bounding box center [619, 246] width 58 height 42
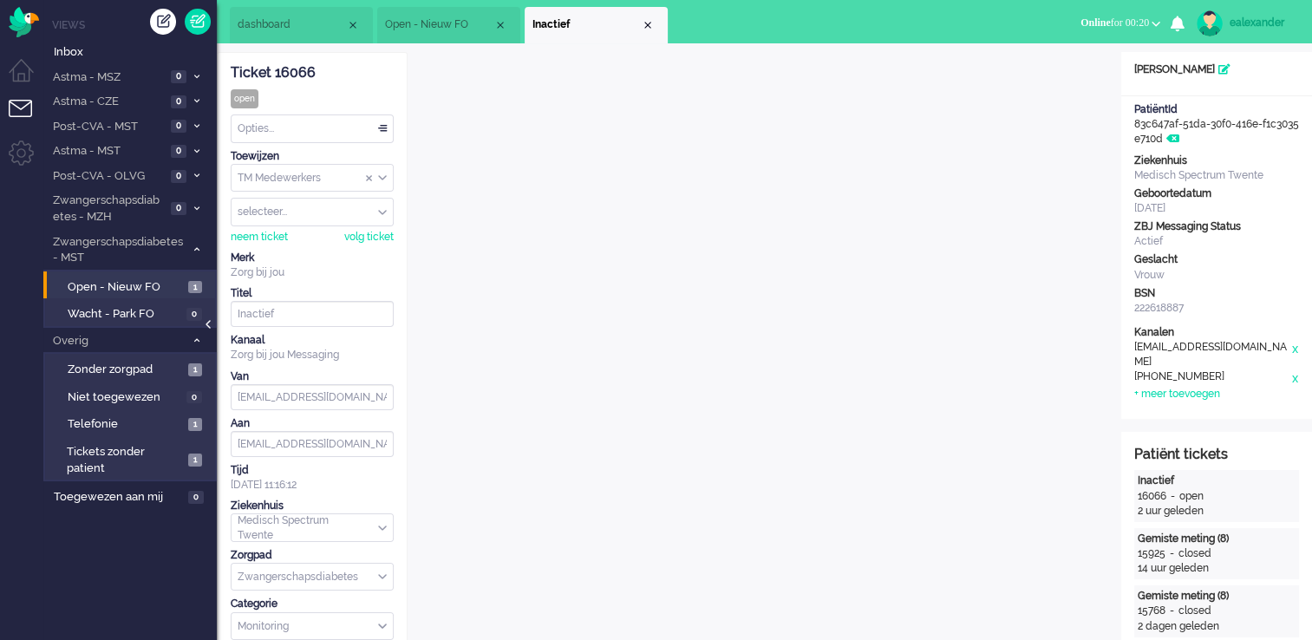
click at [211, 324] on div at bounding box center [209, 333] width 9 height 26
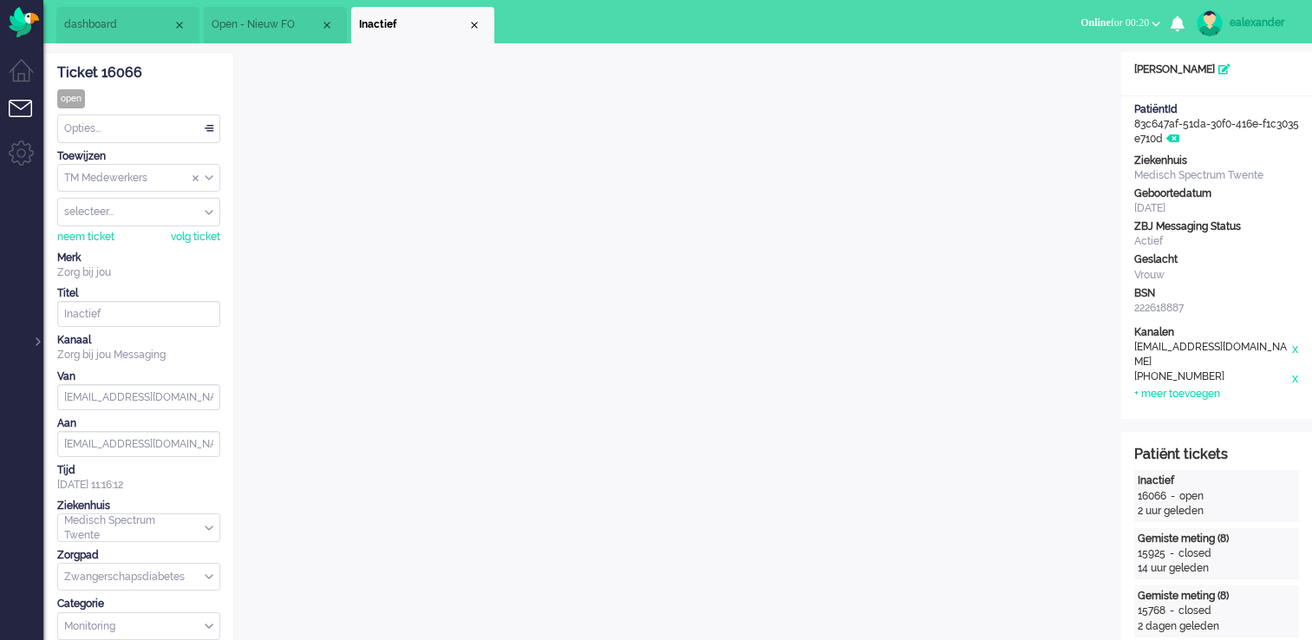
click at [483, 26] on li "Inactief" at bounding box center [422, 25] width 143 height 36
click at [476, 29] on div "Close tab" at bounding box center [474, 25] width 14 height 14
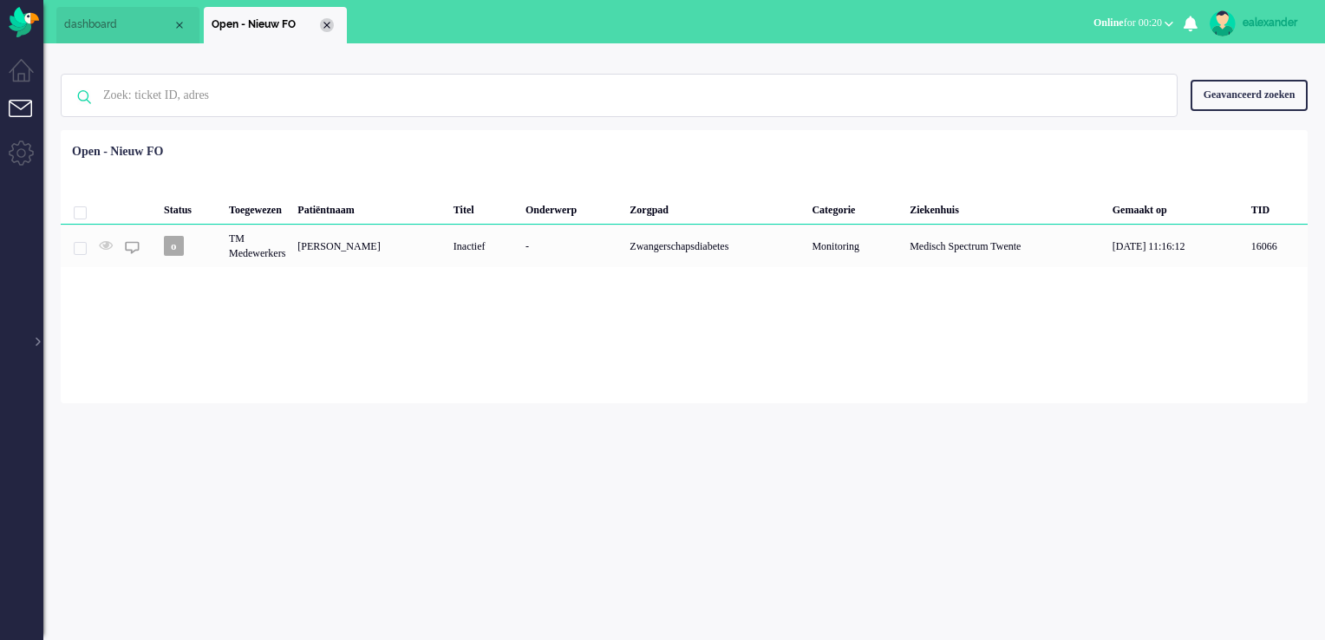
click at [326, 28] on div "Close tab" at bounding box center [327, 25] width 14 height 14
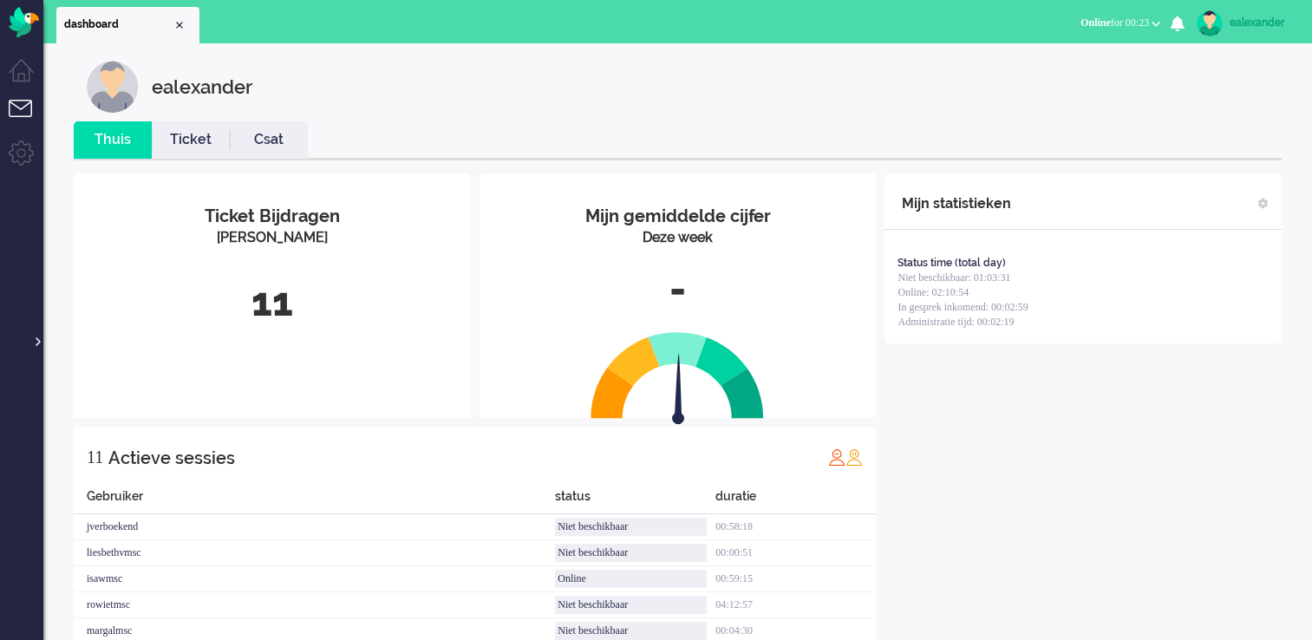
click at [36, 345] on div at bounding box center [36, 333] width 9 height 26
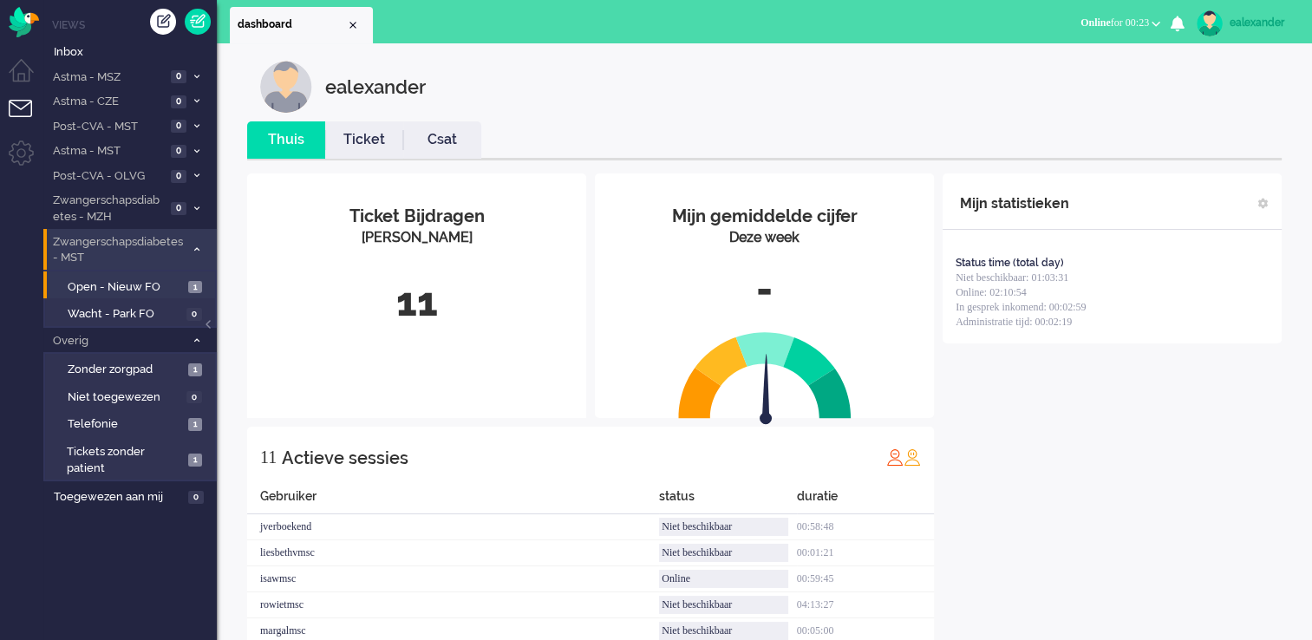
click at [199, 255] on li "Zwangerschapsdiabetes - MST 1" at bounding box center [129, 249] width 173 height 41
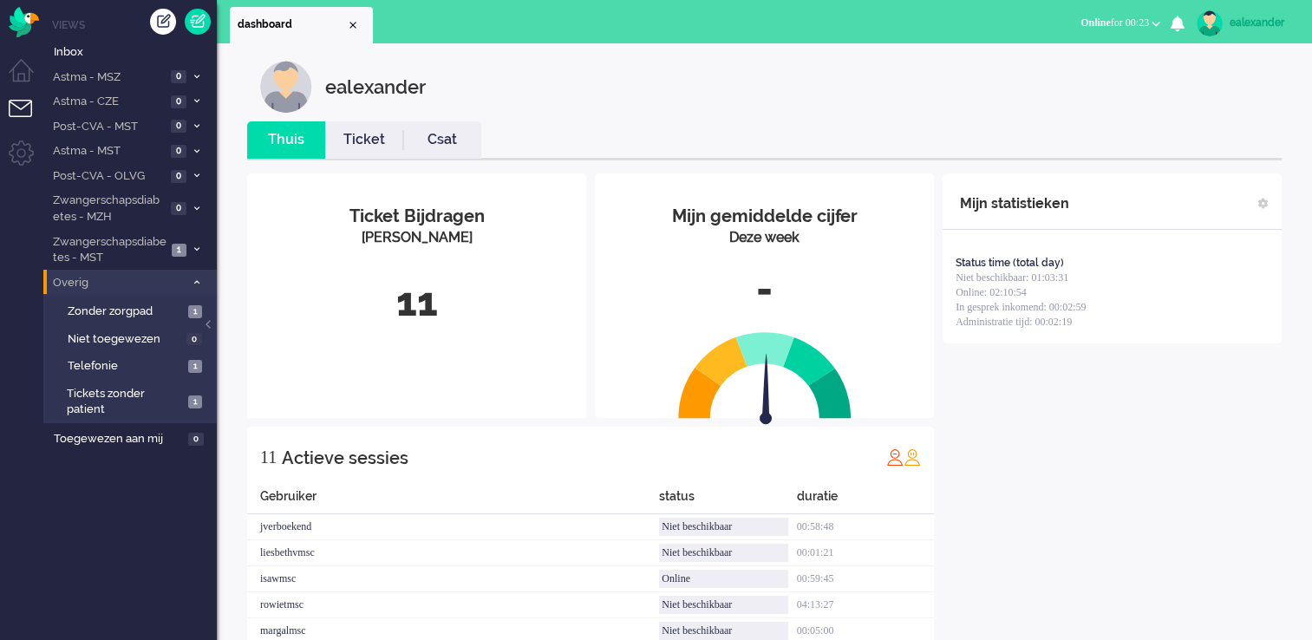
click at [188, 281] on li "Overig 3" at bounding box center [129, 282] width 173 height 25
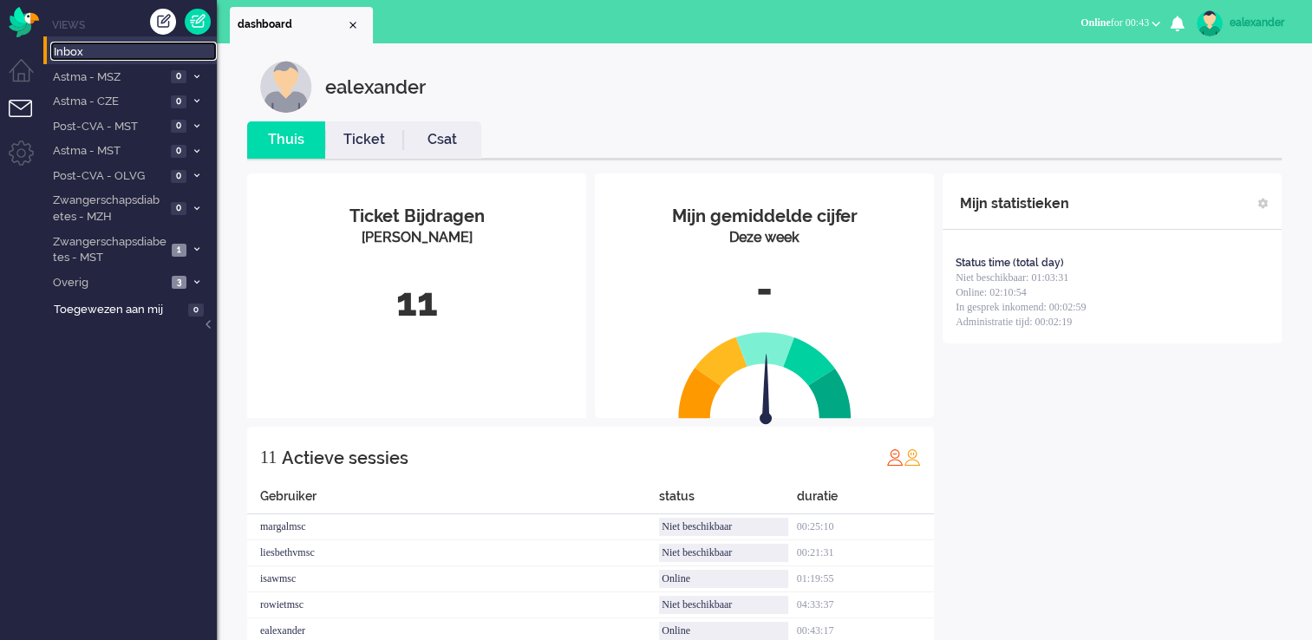
drag, startPoint x: 101, startPoint y: 58, endPoint x: 146, endPoint y: 54, distance: 44.4
click at [101, 58] on span "Inbox" at bounding box center [135, 52] width 163 height 16
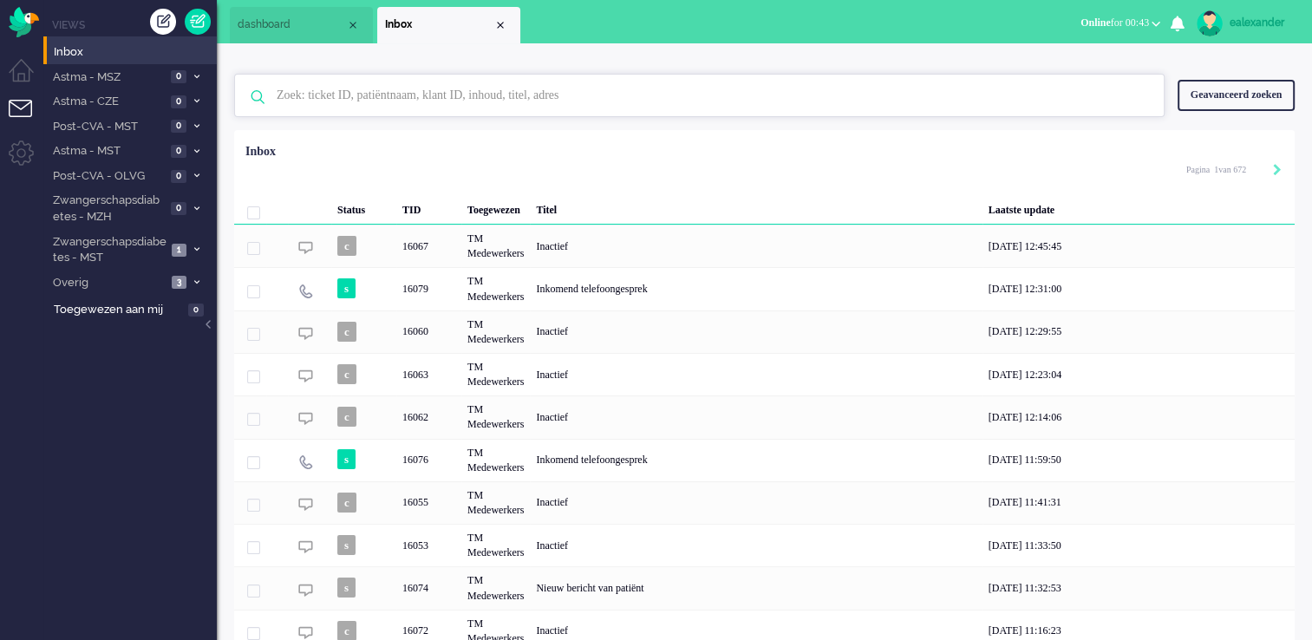
click at [505, 92] on input "text" at bounding box center [702, 96] width 877 height 42
paste input "16066"
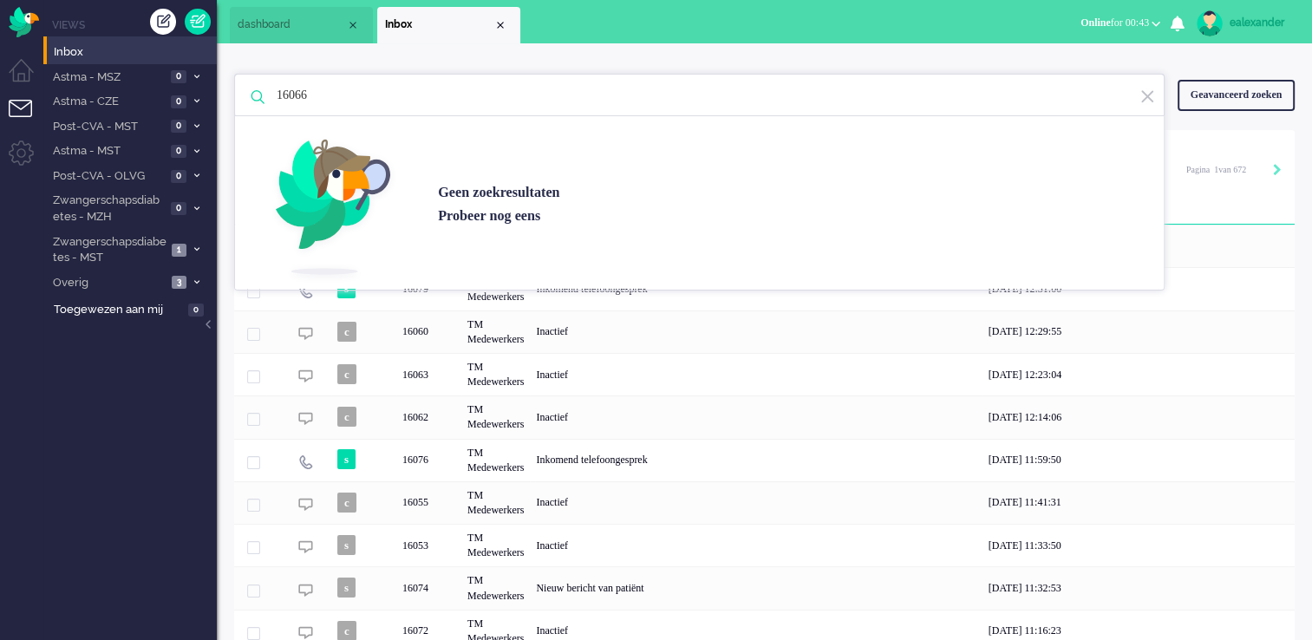
type input "16066"
click at [1214, 88] on div "Geavanceerd zoeken" at bounding box center [1236, 95] width 117 height 30
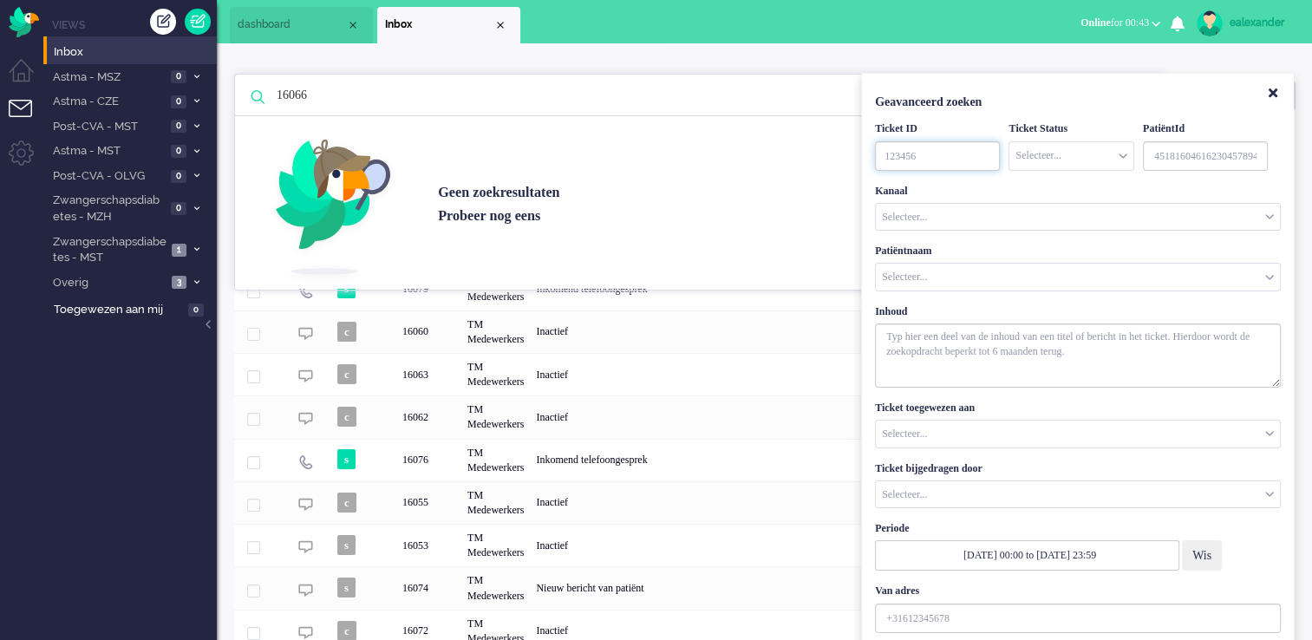
click at [947, 149] on input "TicketID" at bounding box center [937, 155] width 125 height 29
paste input "16066"
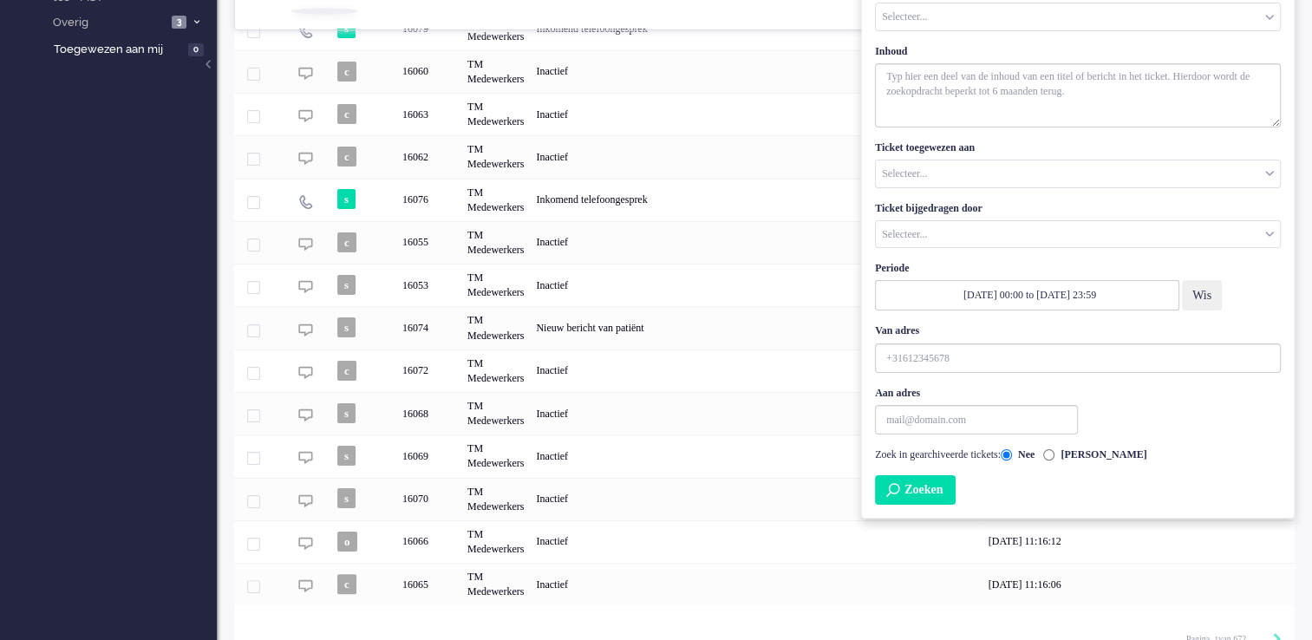
type input "16066"
click at [923, 488] on button "Zoeken" at bounding box center [915, 489] width 81 height 29
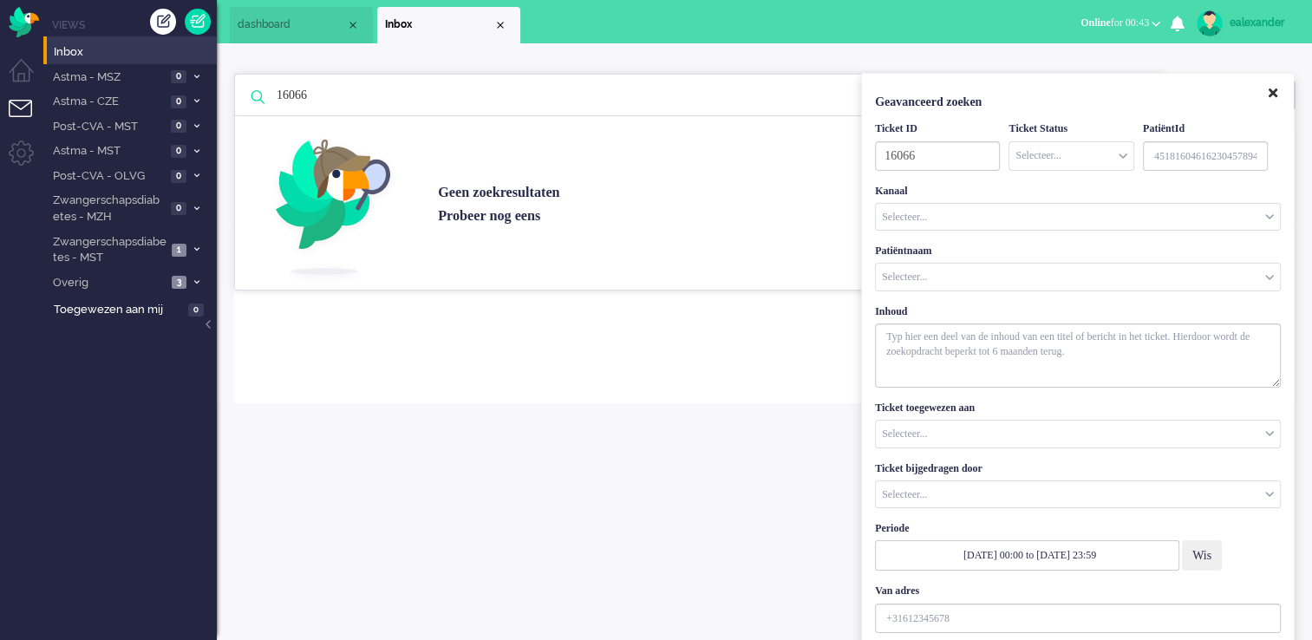
click at [1280, 91] on button "Close" at bounding box center [1272, 94] width 29 height 29
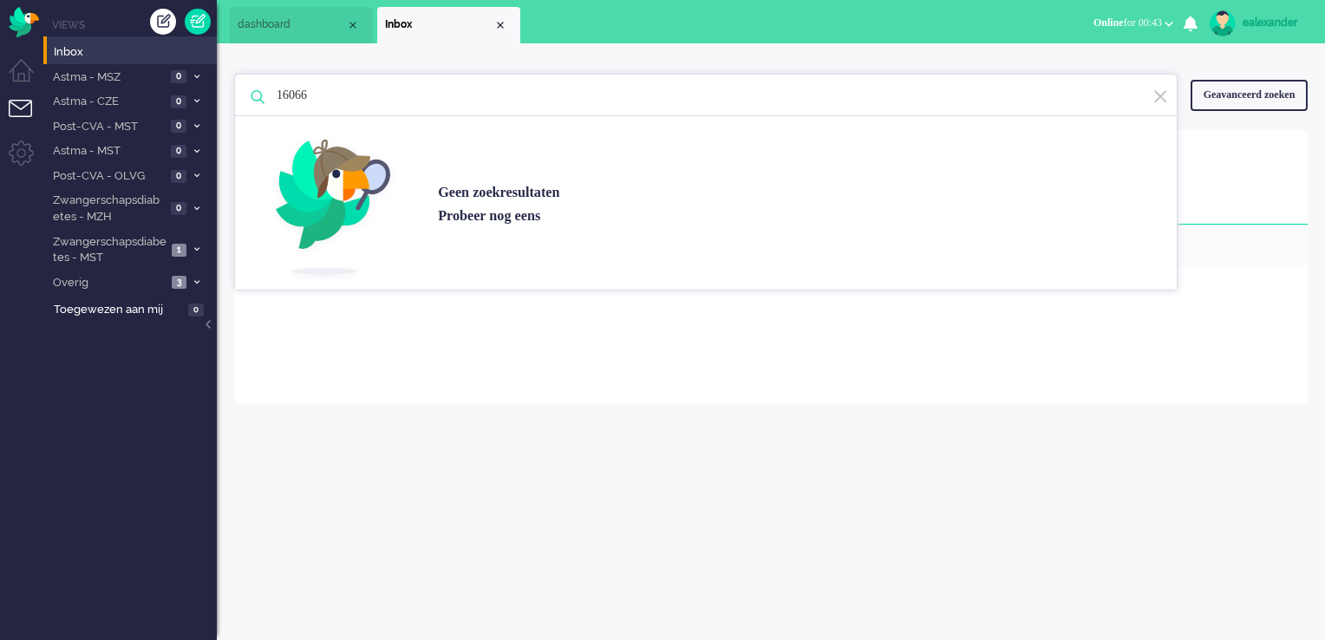
click at [1152, 95] on img at bounding box center [1160, 96] width 16 height 16
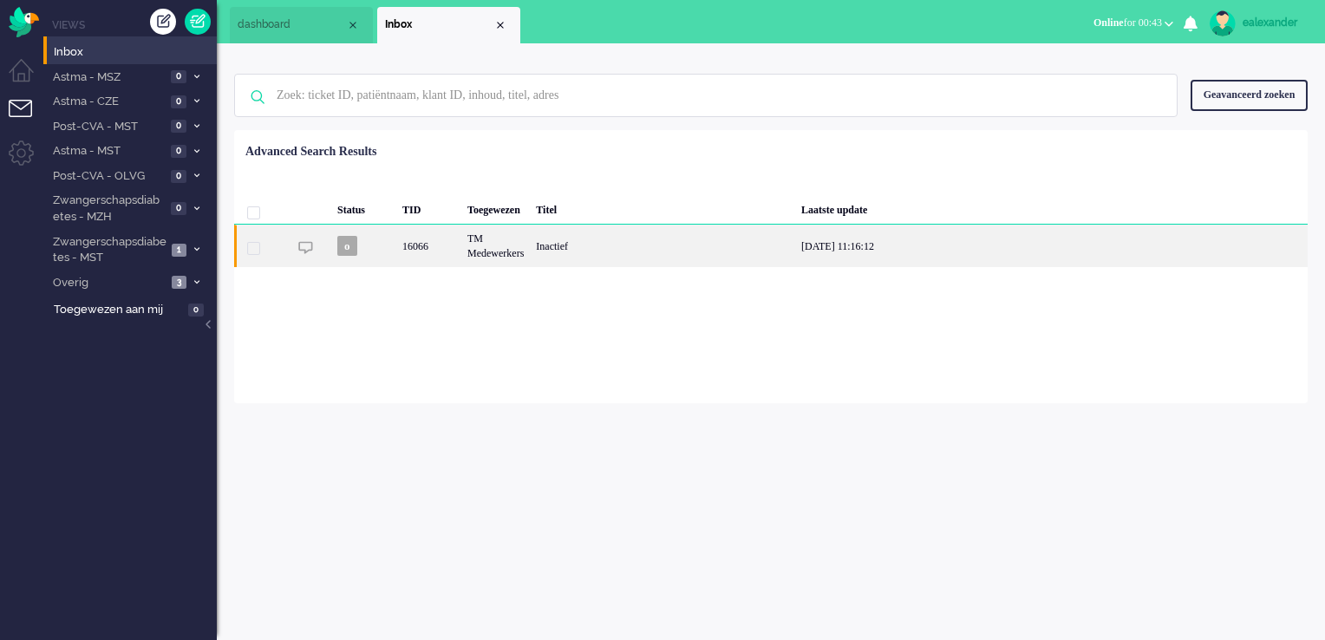
click at [656, 248] on div "Inactief" at bounding box center [662, 246] width 265 height 42
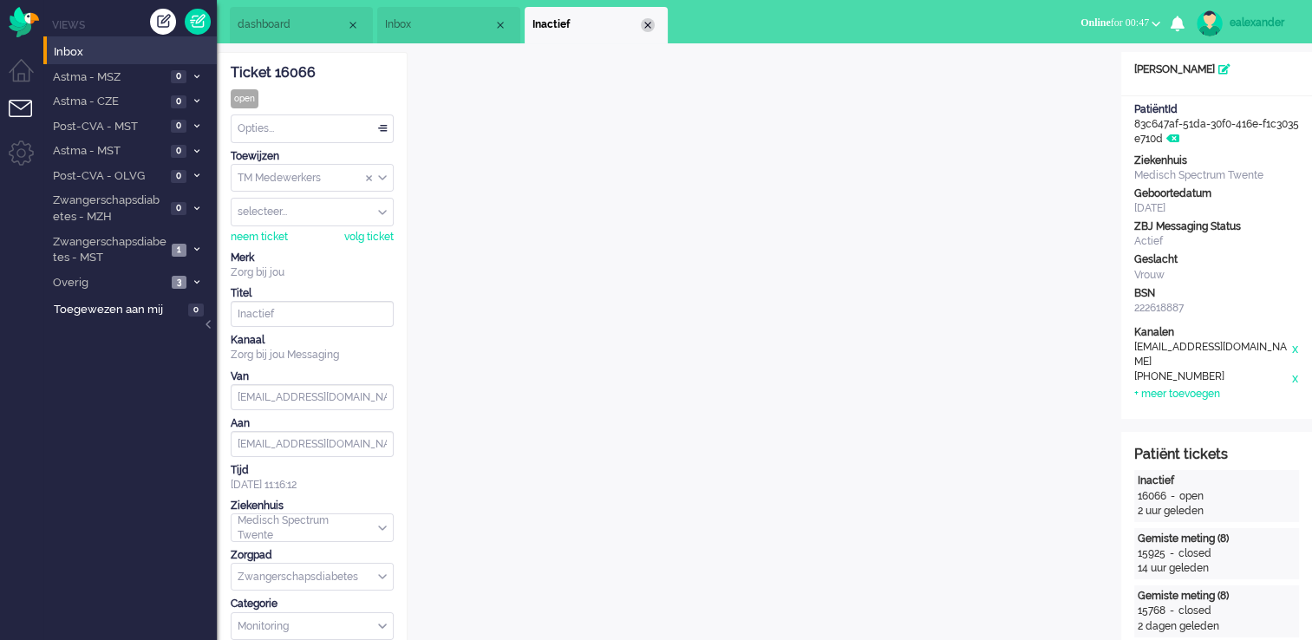
click at [651, 23] on div "Close tab" at bounding box center [648, 25] width 14 height 14
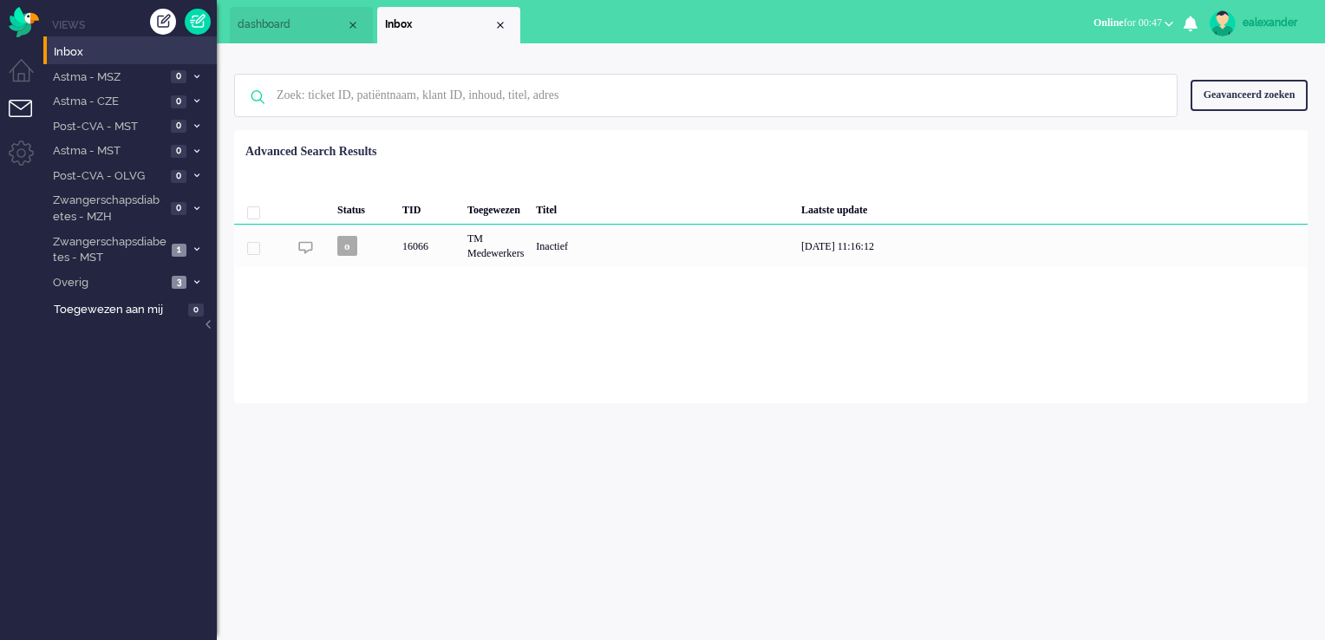
click at [508, 24] on li "Inbox" at bounding box center [448, 25] width 143 height 36
click at [507, 19] on li "Inbox" at bounding box center [448, 25] width 143 height 36
click at [499, 29] on div "Close tab" at bounding box center [500, 25] width 14 height 14
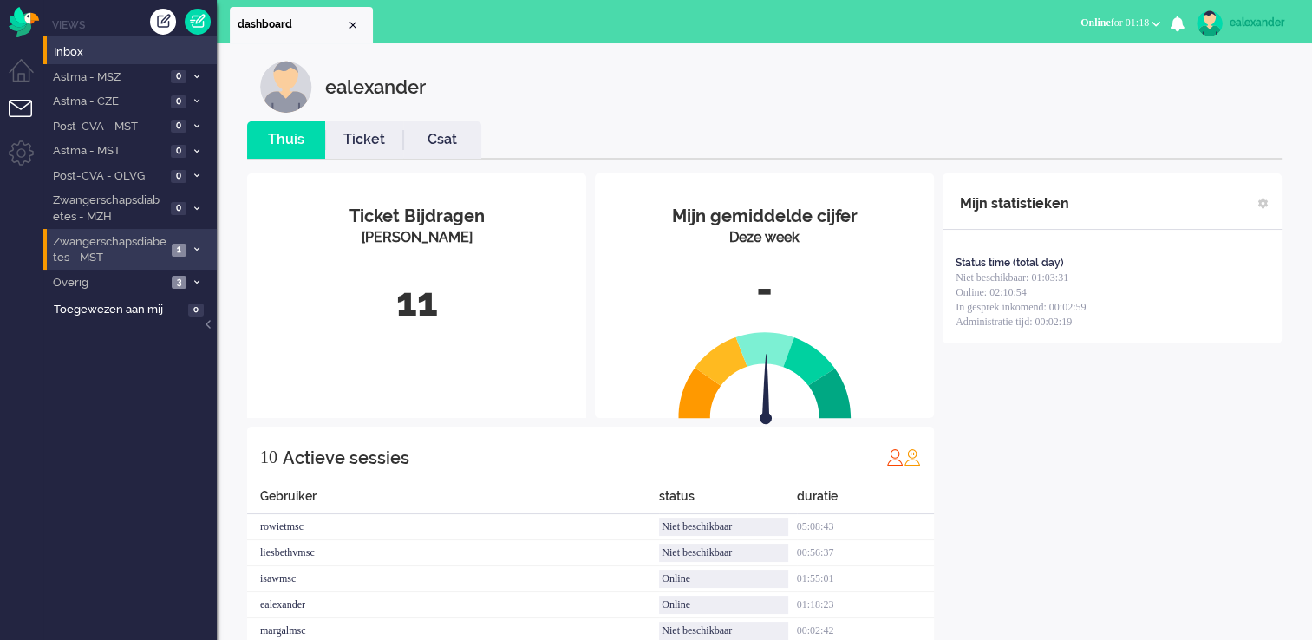
click at [157, 245] on span "Zwangerschapsdiabetes - MST" at bounding box center [108, 250] width 116 height 32
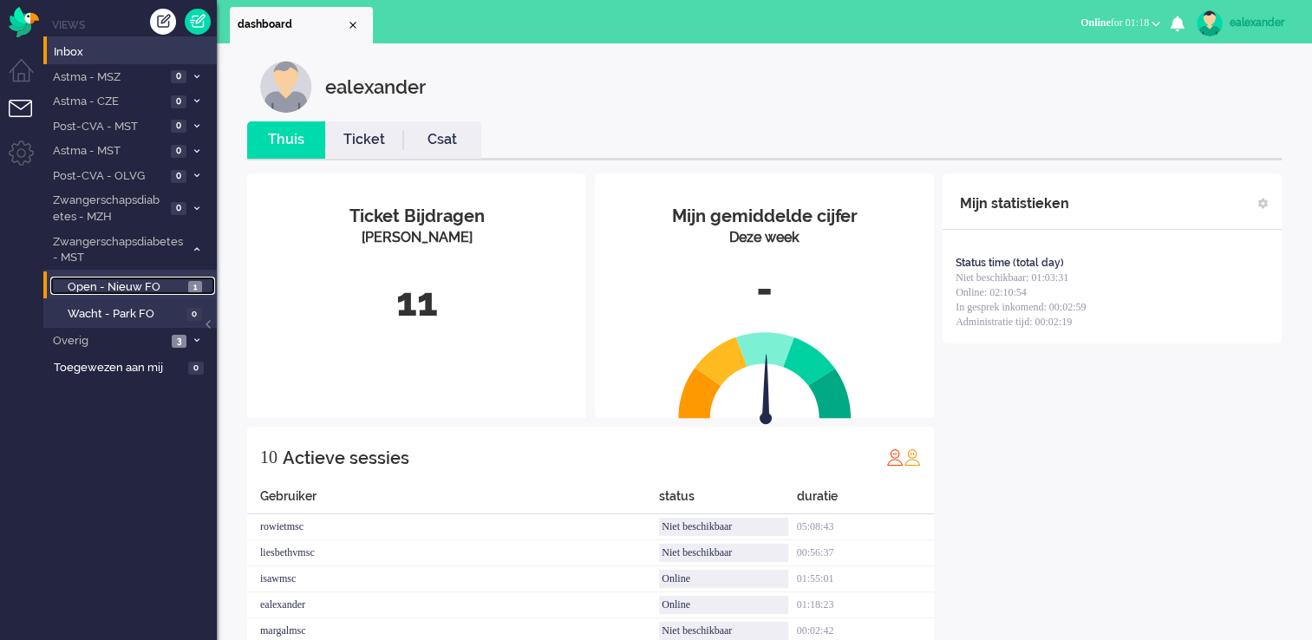
click at [165, 290] on span "Open - Nieuw FO" at bounding box center [126, 287] width 116 height 16
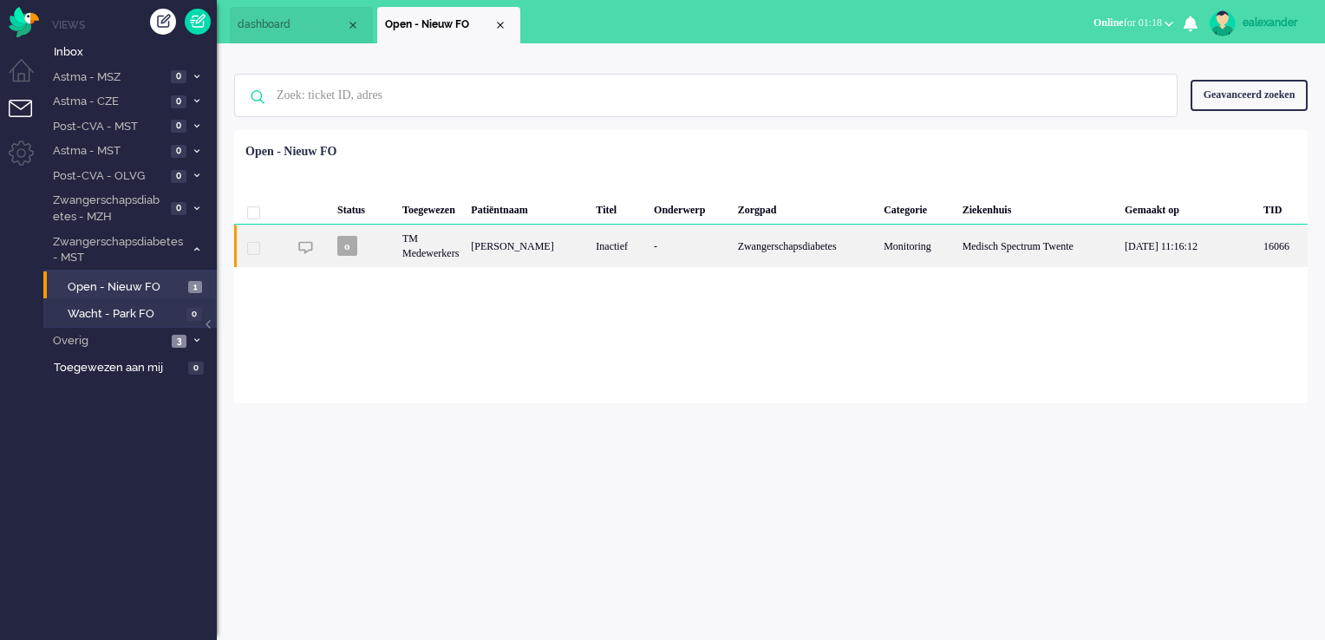
click at [878, 248] on div "Zwangerschapsdiabetes" at bounding box center [805, 246] width 147 height 42
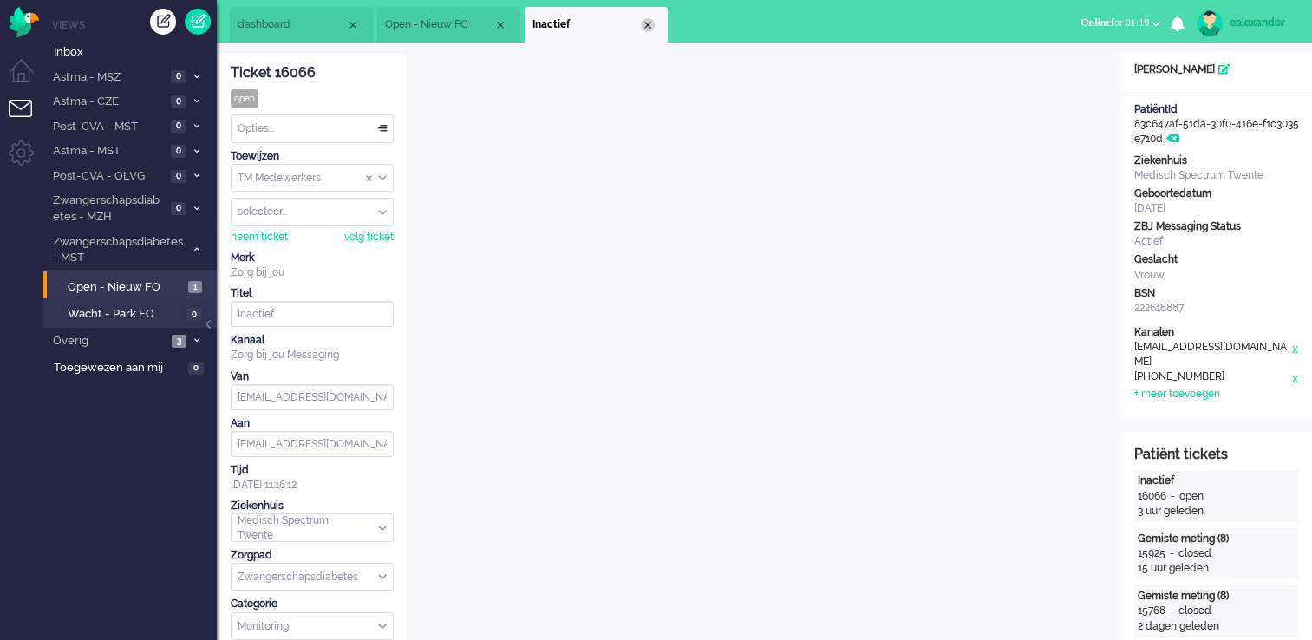
click at [651, 28] on div "Close tab" at bounding box center [648, 25] width 14 height 14
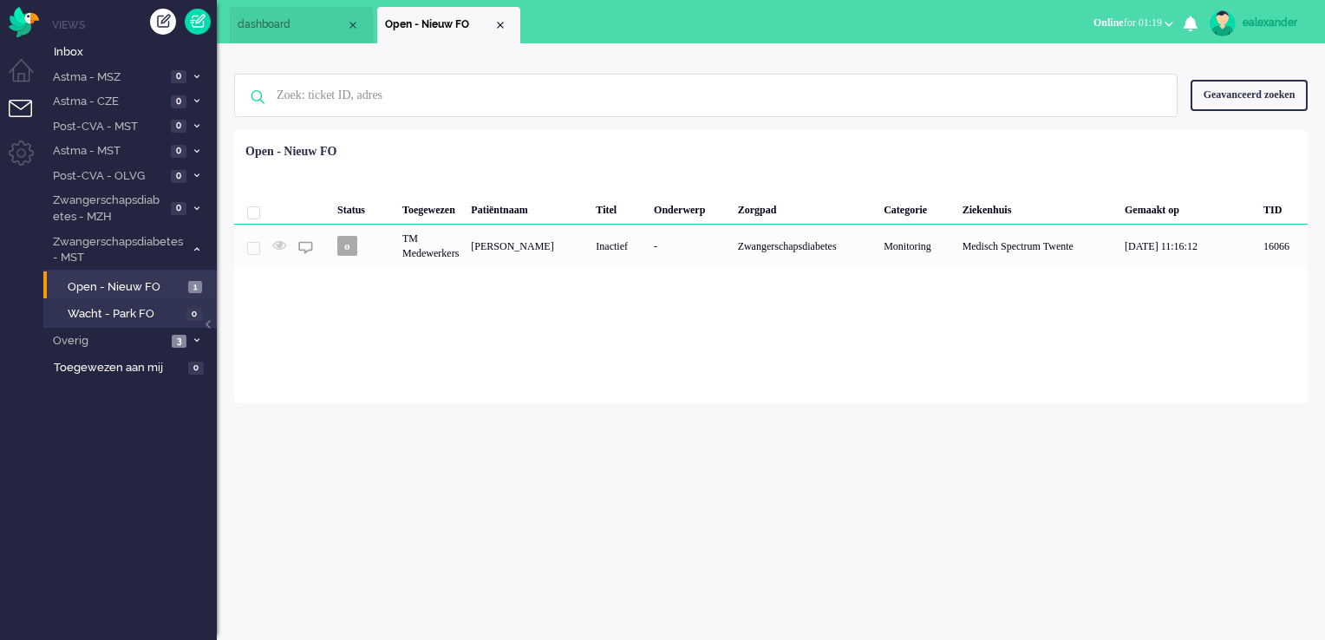
click at [506, 29] on li "Open - Nieuw FO" at bounding box center [448, 25] width 143 height 36
click at [143, 47] on span "Inbox" at bounding box center [135, 52] width 163 height 16
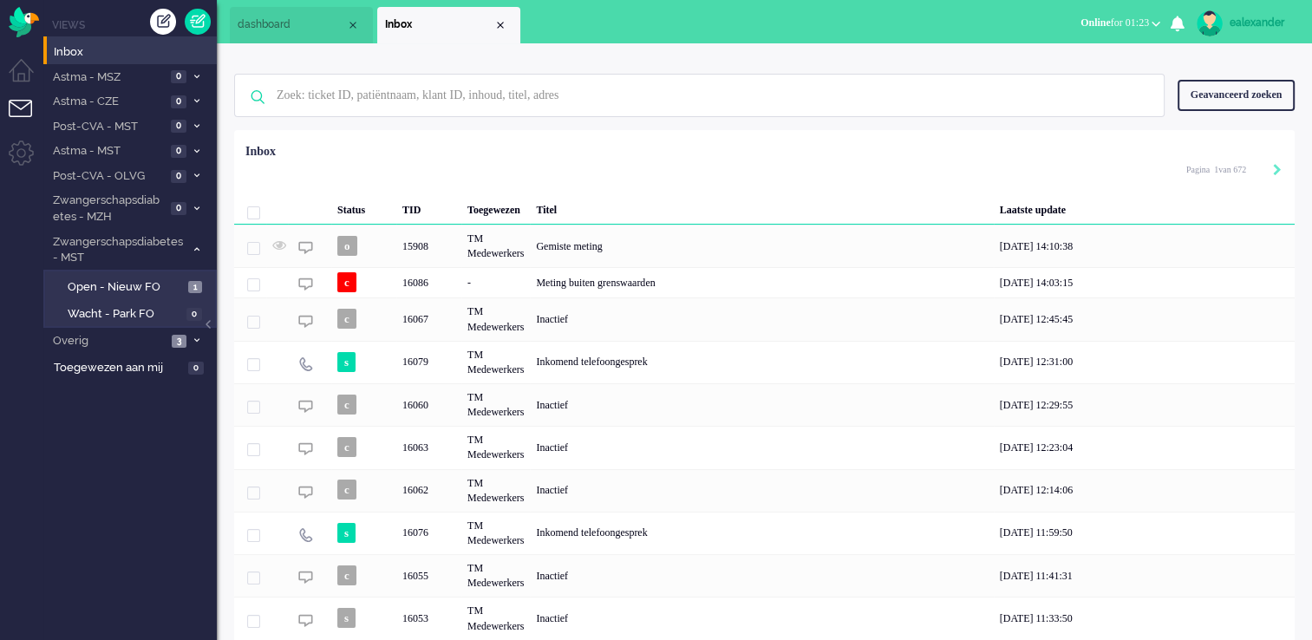
click at [1262, 86] on div "Geavanceerd zoeken" at bounding box center [1236, 95] width 117 height 30
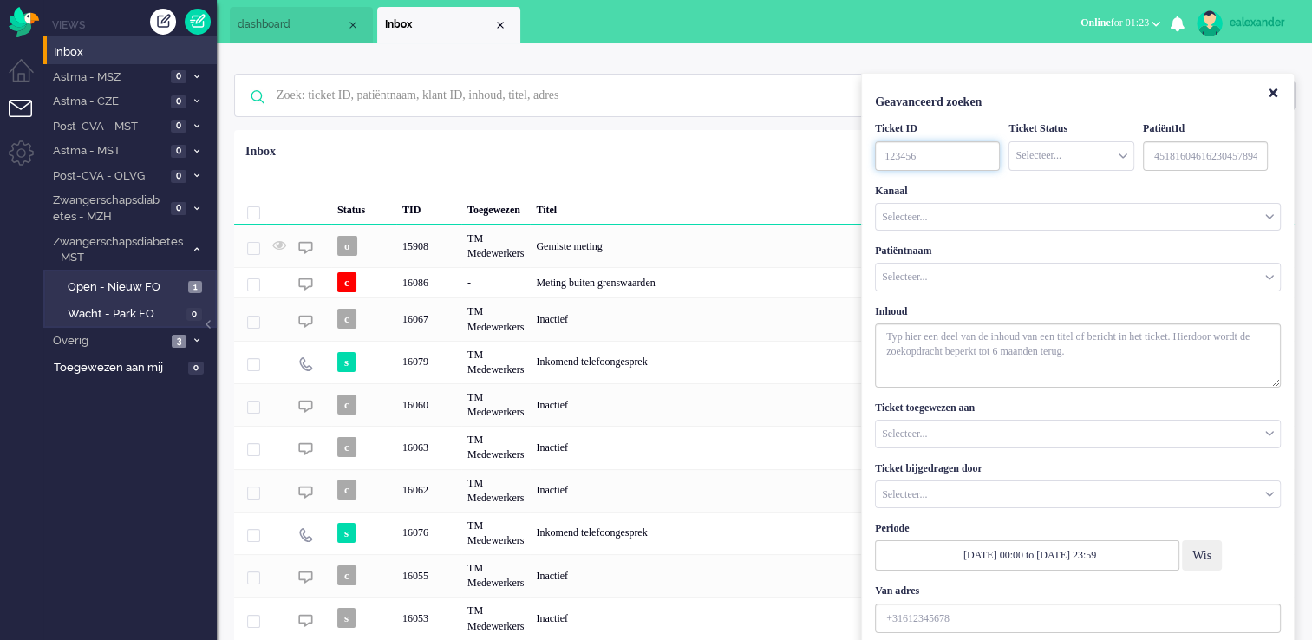
click at [933, 157] on input "TicketID" at bounding box center [937, 155] width 125 height 29
paste input "15636"
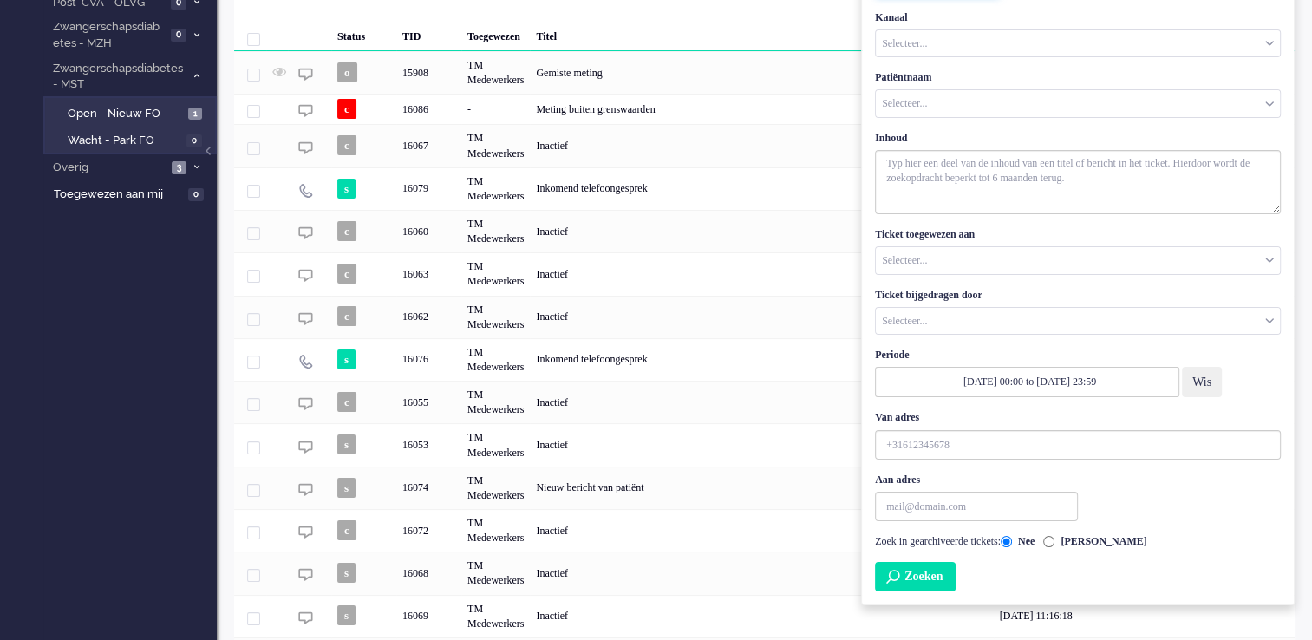
type input "15636"
click at [954, 584] on button "Zoeken" at bounding box center [915, 576] width 81 height 29
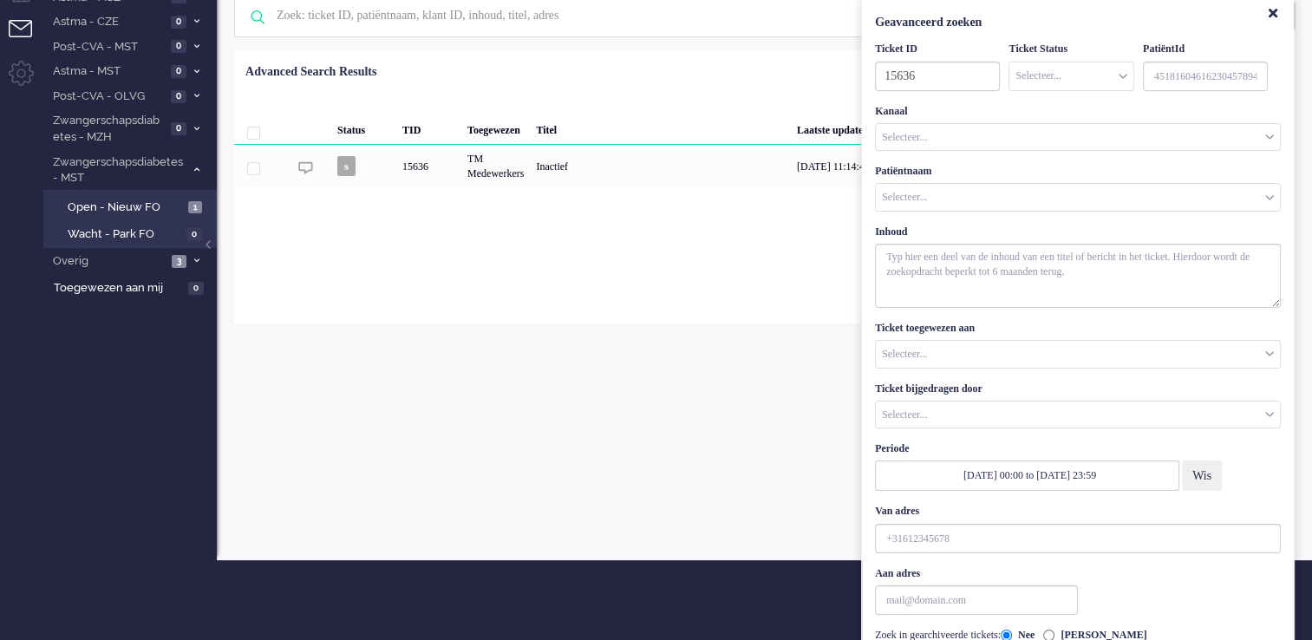
scroll to position [49, 0]
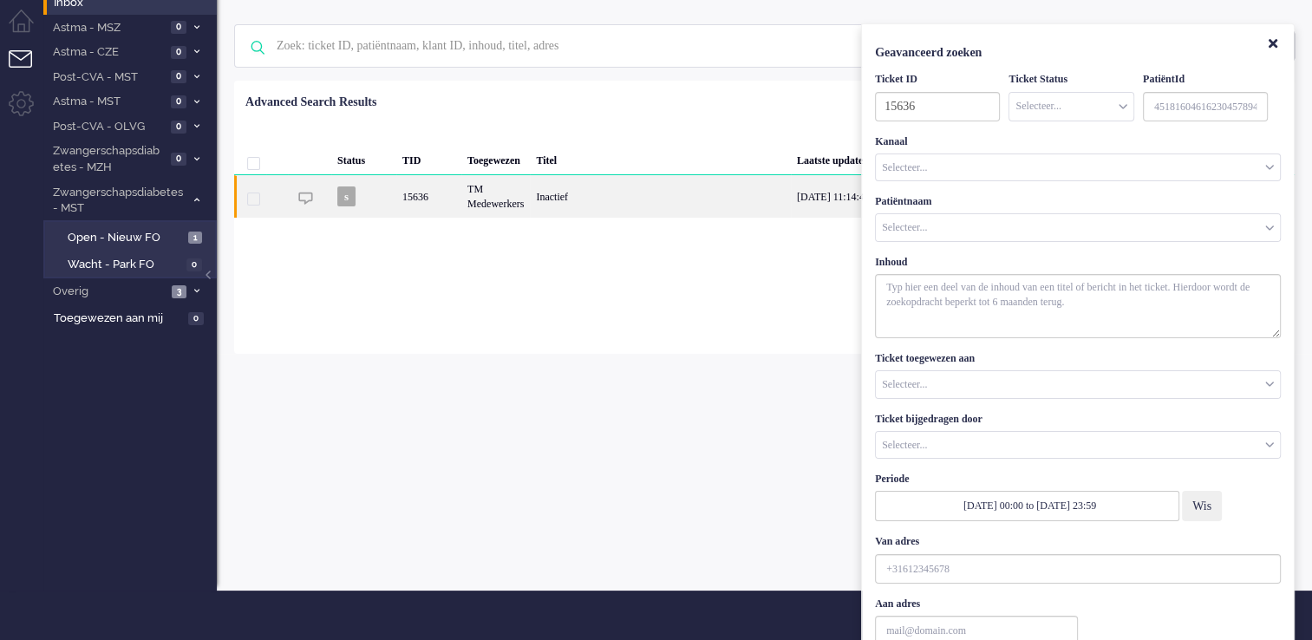
click at [677, 196] on div "Inactief" at bounding box center [660, 196] width 261 height 42
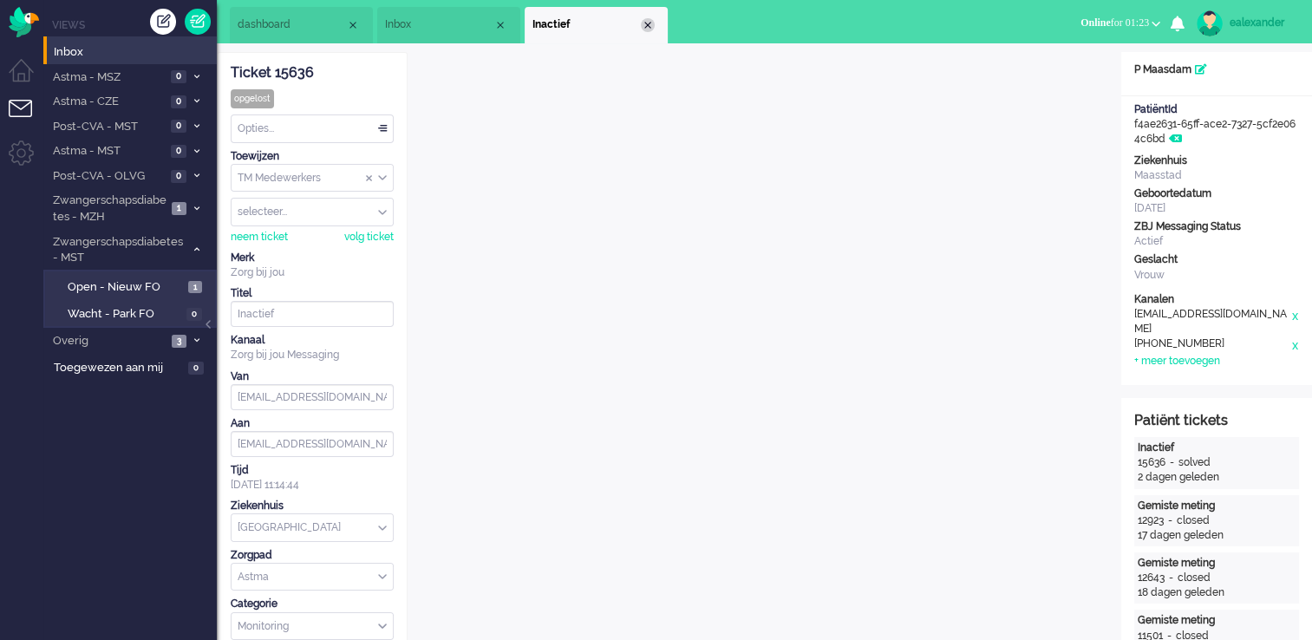
click at [649, 28] on div "Close tab" at bounding box center [648, 25] width 14 height 14
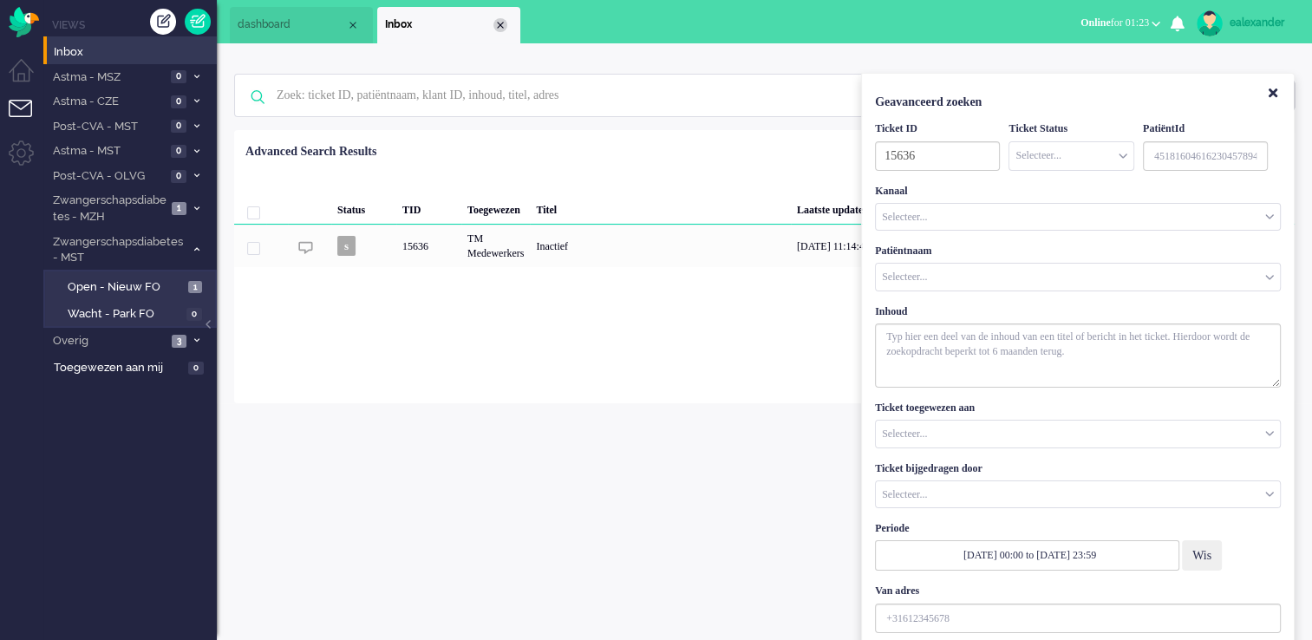
click at [496, 26] on div "Close tab" at bounding box center [500, 25] width 14 height 14
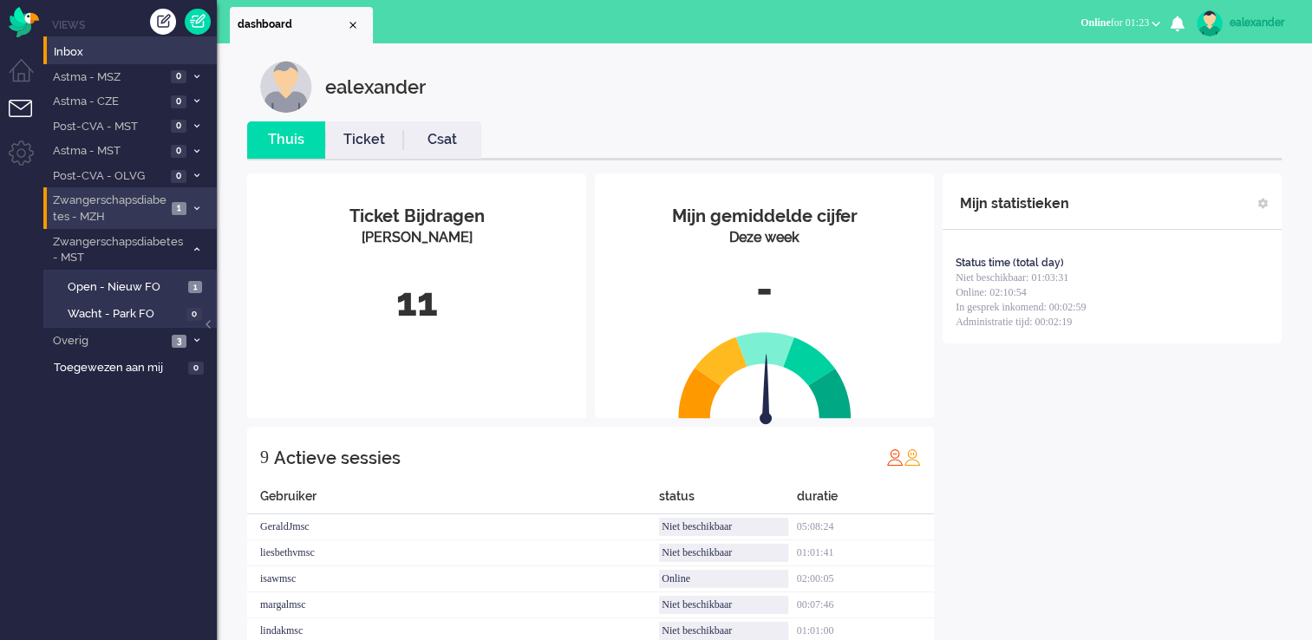
click at [149, 205] on span "Zwangerschapsdiabetes - MZH" at bounding box center [108, 208] width 116 height 32
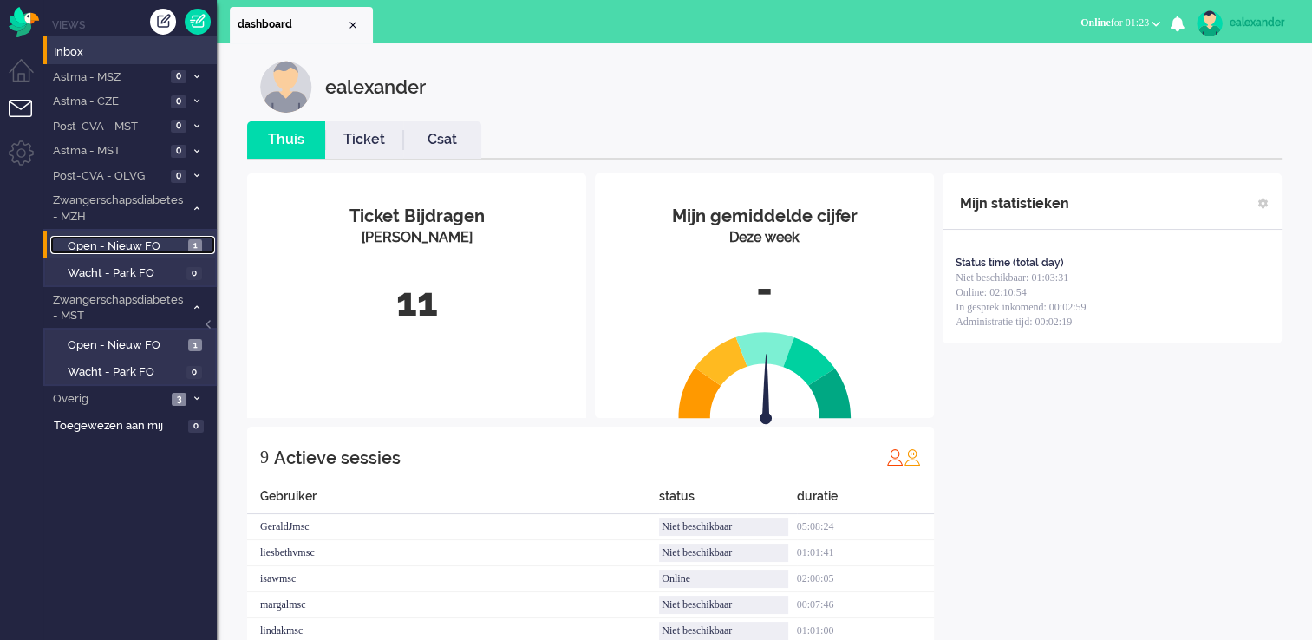
click at [156, 239] on span "Open - Nieuw FO" at bounding box center [126, 246] width 116 height 16
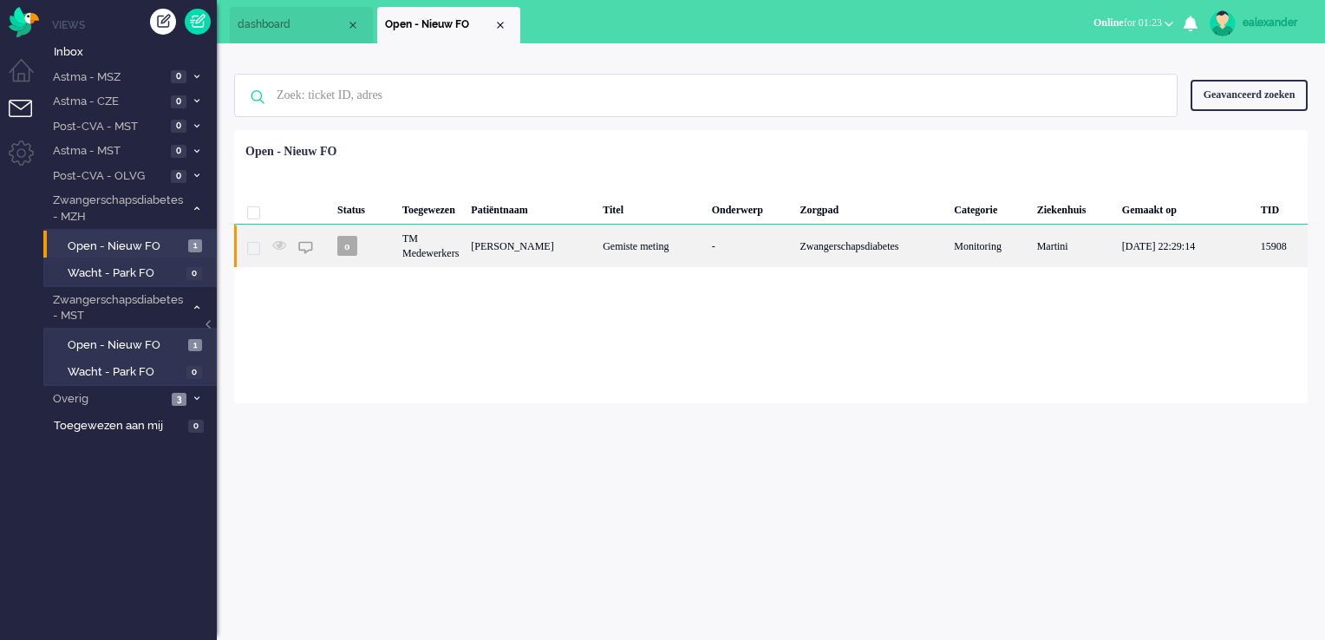
click at [710, 261] on div "-" at bounding box center [750, 246] width 88 height 42
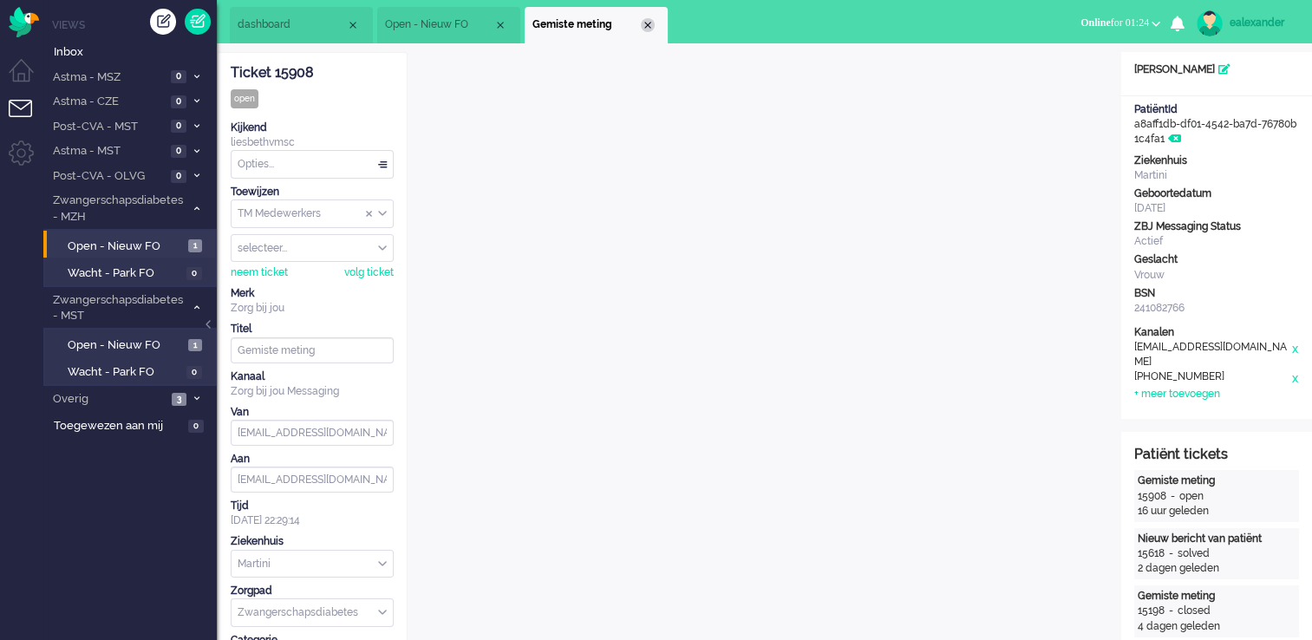
click at [643, 26] on div "Close tab" at bounding box center [648, 25] width 14 height 14
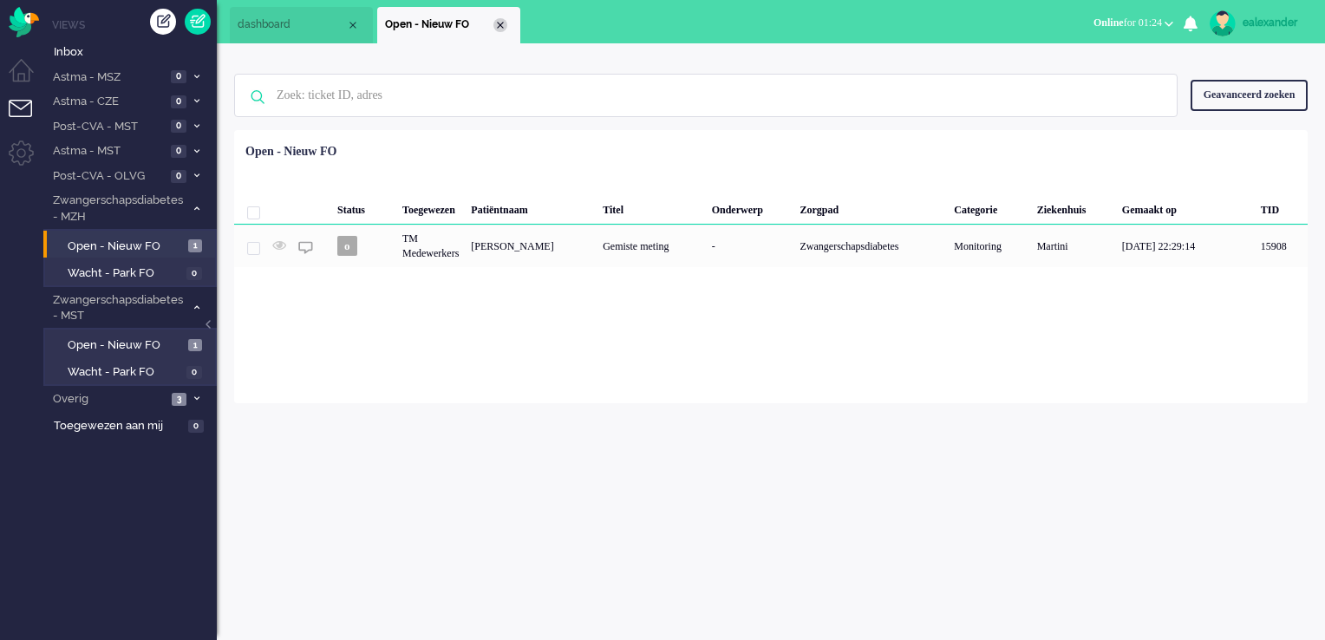
click at [495, 23] on div "Close tab" at bounding box center [500, 25] width 14 height 14
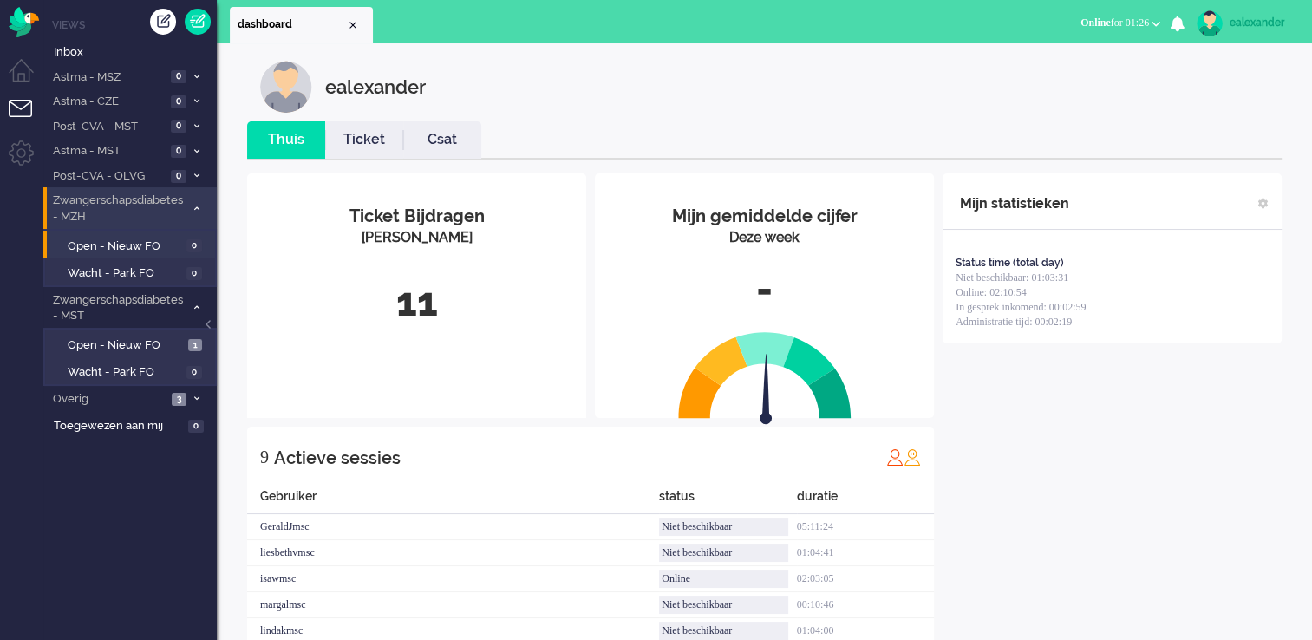
click at [196, 213] on li "Zwangerschapsdiabetes - MZH 0" at bounding box center [129, 207] width 173 height 41
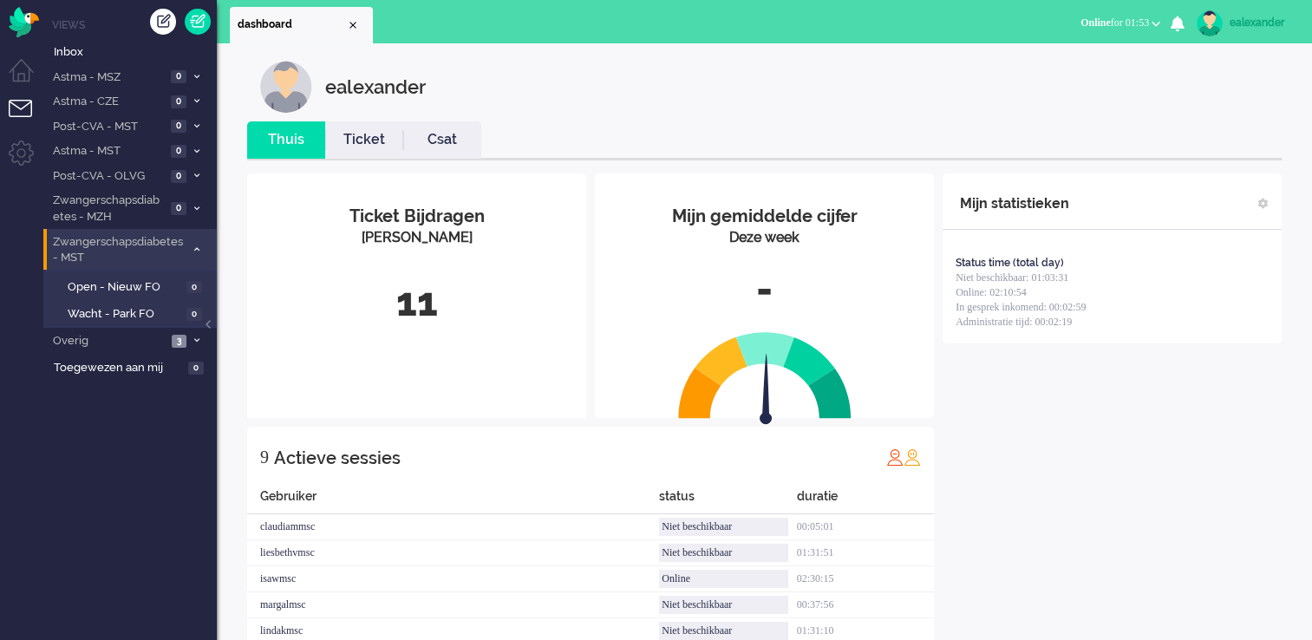
click at [196, 244] on li "Zwangerschapsdiabetes - MST 0" at bounding box center [129, 249] width 173 height 41
